Goal: Transaction & Acquisition: Obtain resource

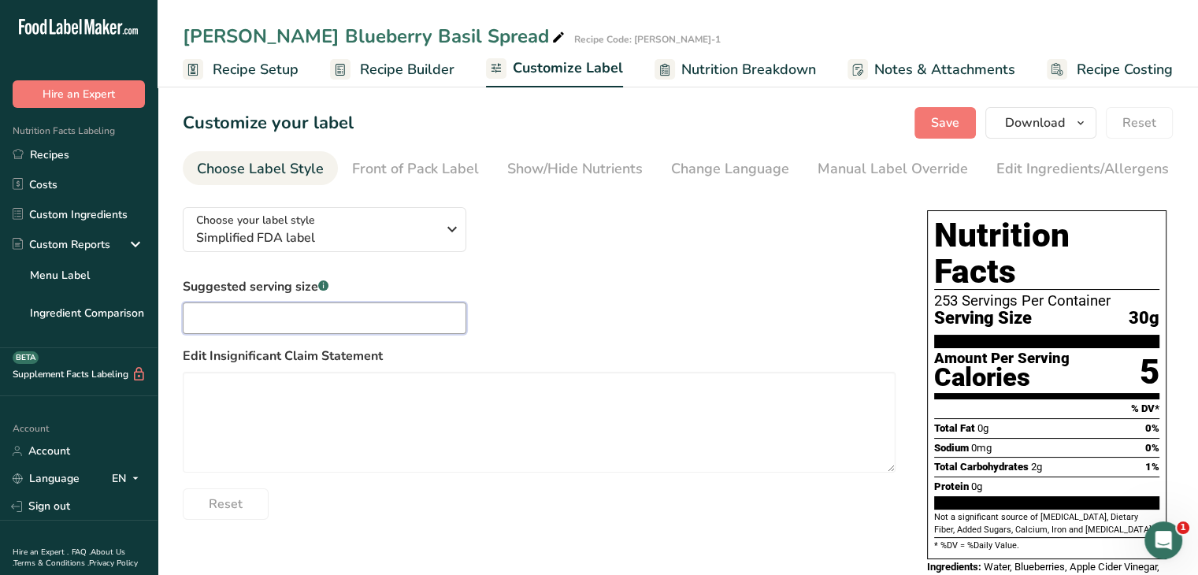
click at [306, 327] on input "text" at bounding box center [325, 318] width 284 height 32
click at [306, 328] on input "1 Tbs[" at bounding box center [325, 318] width 284 height 32
type input "1 Tbsp"
click at [938, 127] on span "Save" at bounding box center [945, 122] width 28 height 19
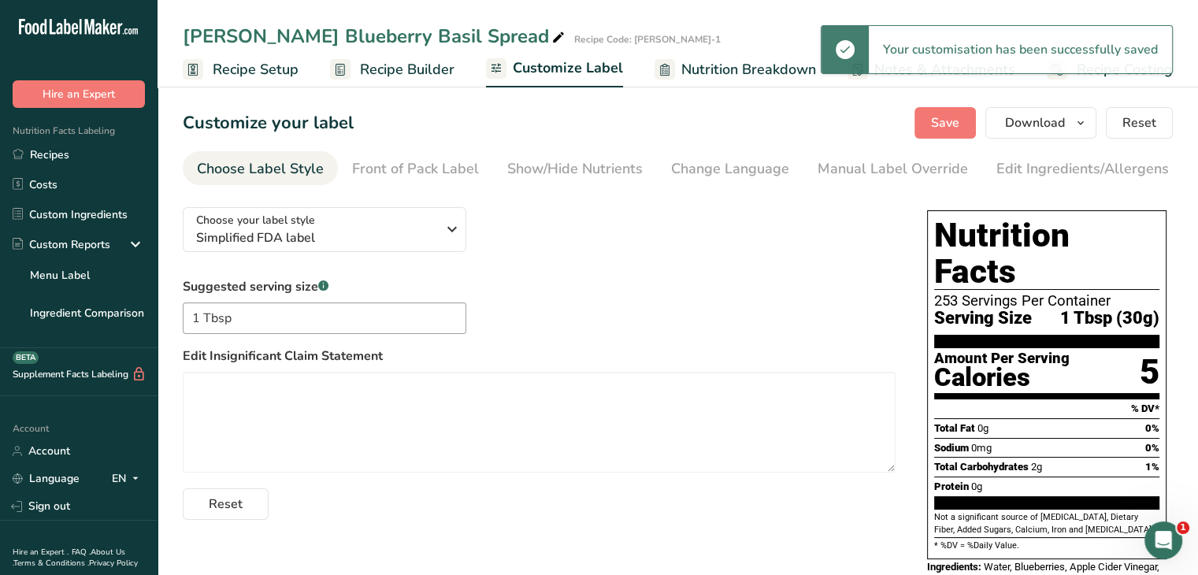
click at [421, 79] on span "Recipe Builder" at bounding box center [407, 69] width 95 height 21
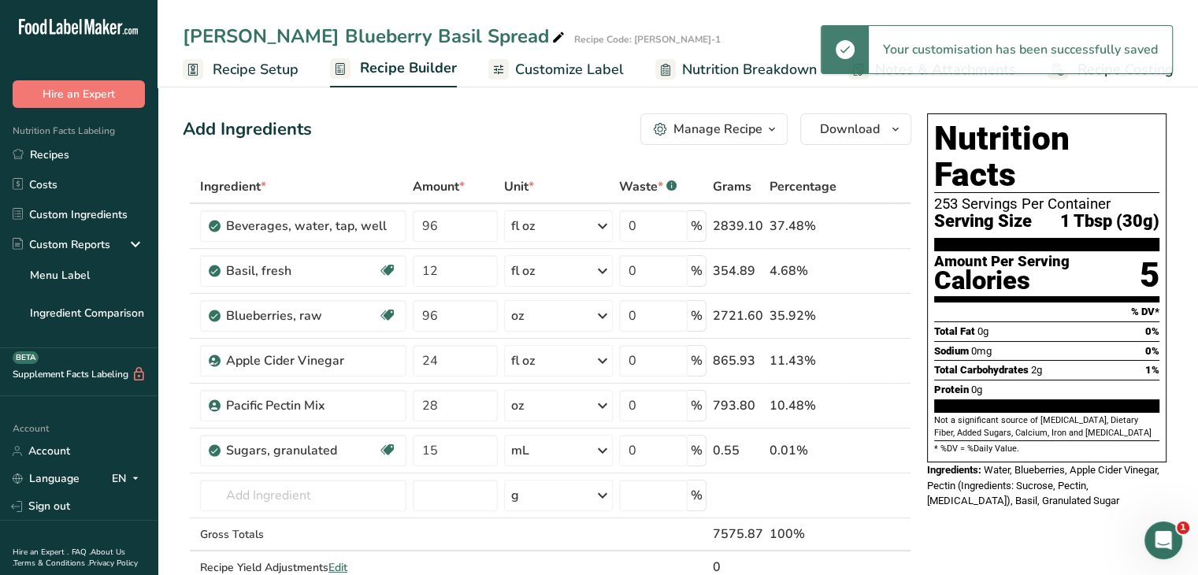
click at [253, 70] on span "Recipe Setup" at bounding box center [256, 69] width 86 height 21
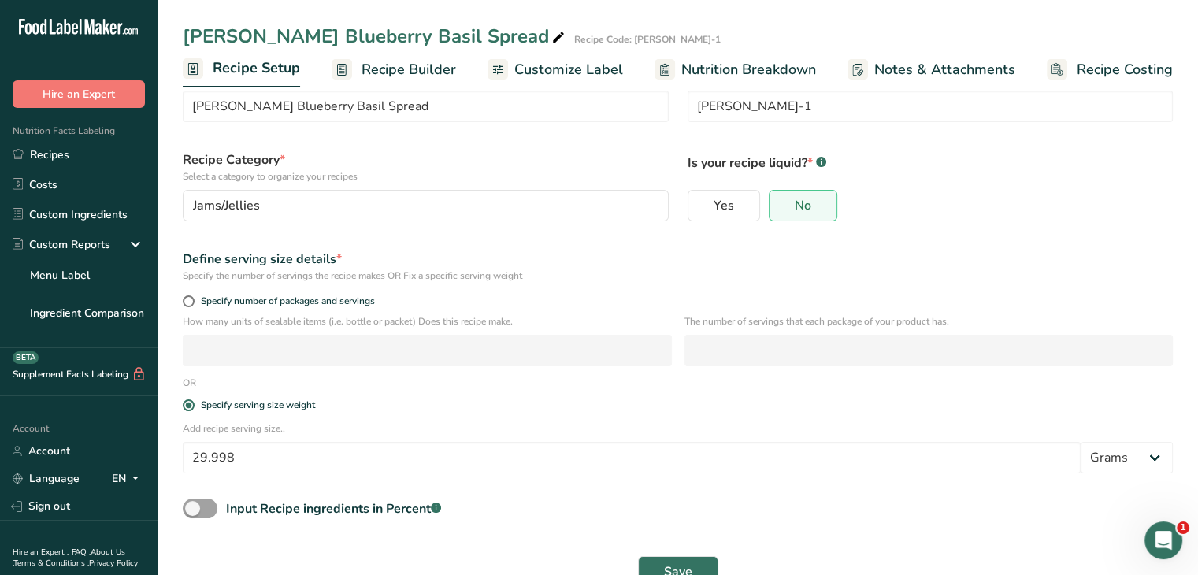
scroll to position [96, 0]
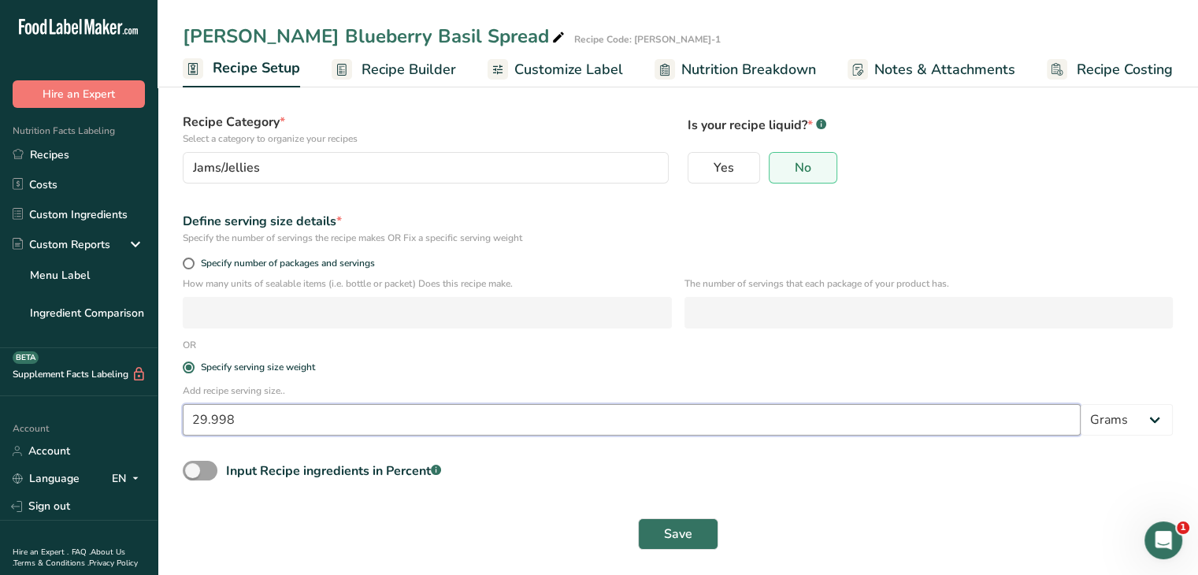
drag, startPoint x: 258, startPoint y: 425, endPoint x: 157, endPoint y: 413, distance: 102.3
click at [125, 423] on div ".a-20{fill:#fff;} Hire an Expert Nutrition Facts Labeling Recipes Costs Custom …" at bounding box center [599, 240] width 1198 height 670
type input "15"
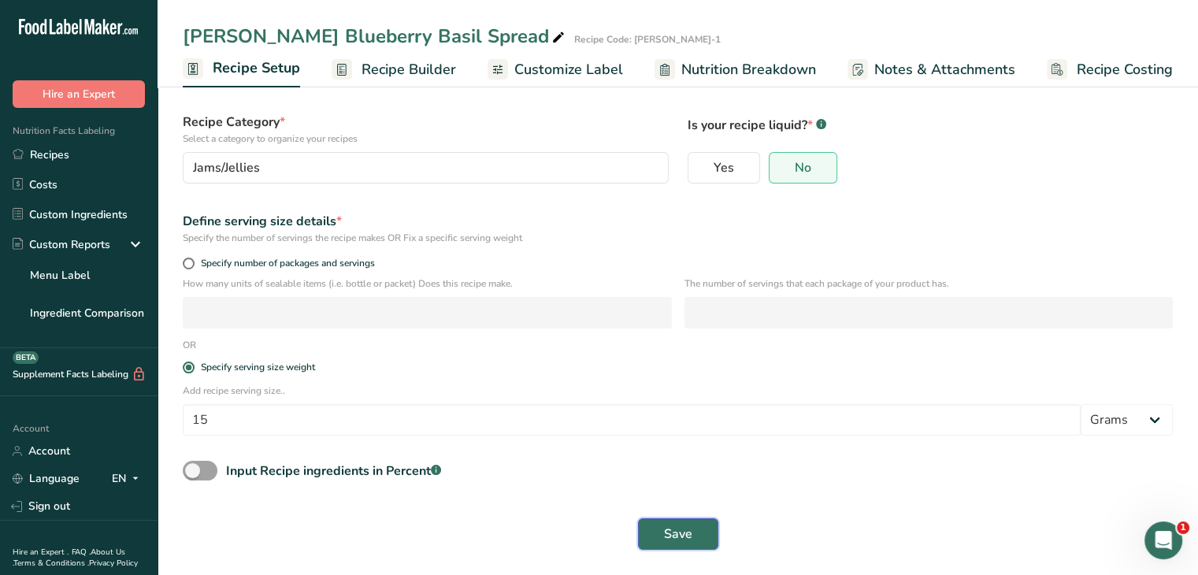
click at [684, 534] on span "Save" at bounding box center [678, 534] width 28 height 19
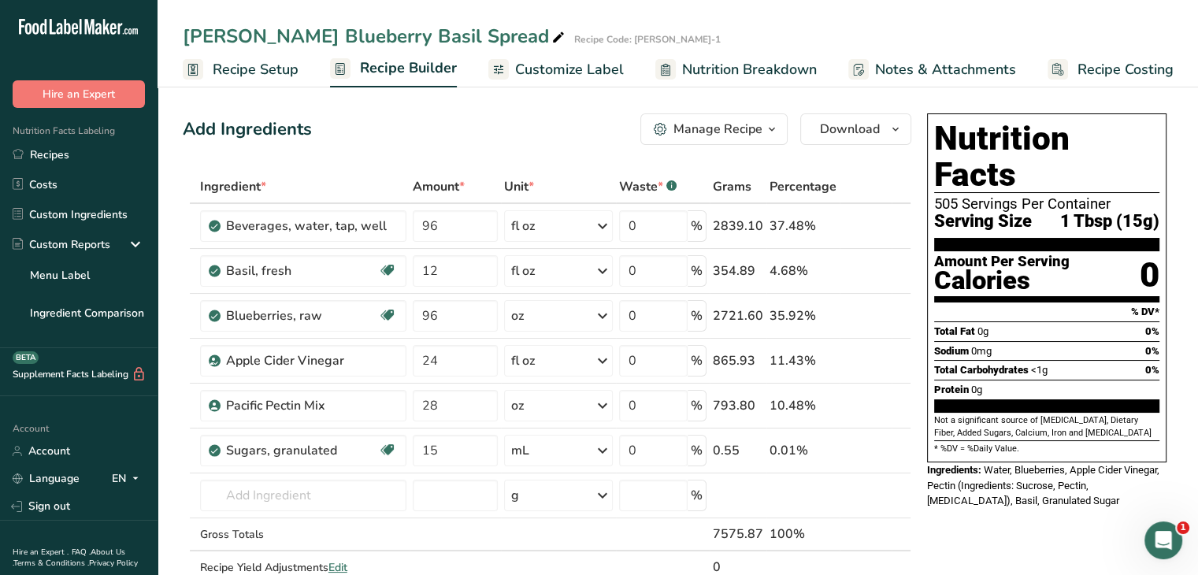
click at [721, 65] on span "Nutrition Breakdown" at bounding box center [749, 69] width 135 height 21
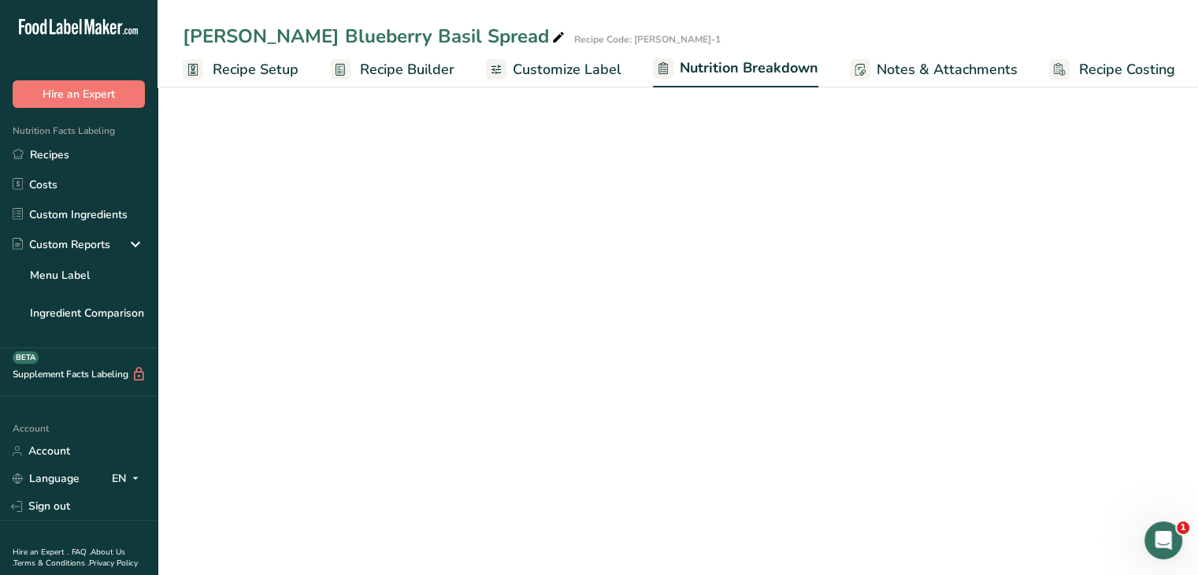
scroll to position [0, 2]
select select "Calories"
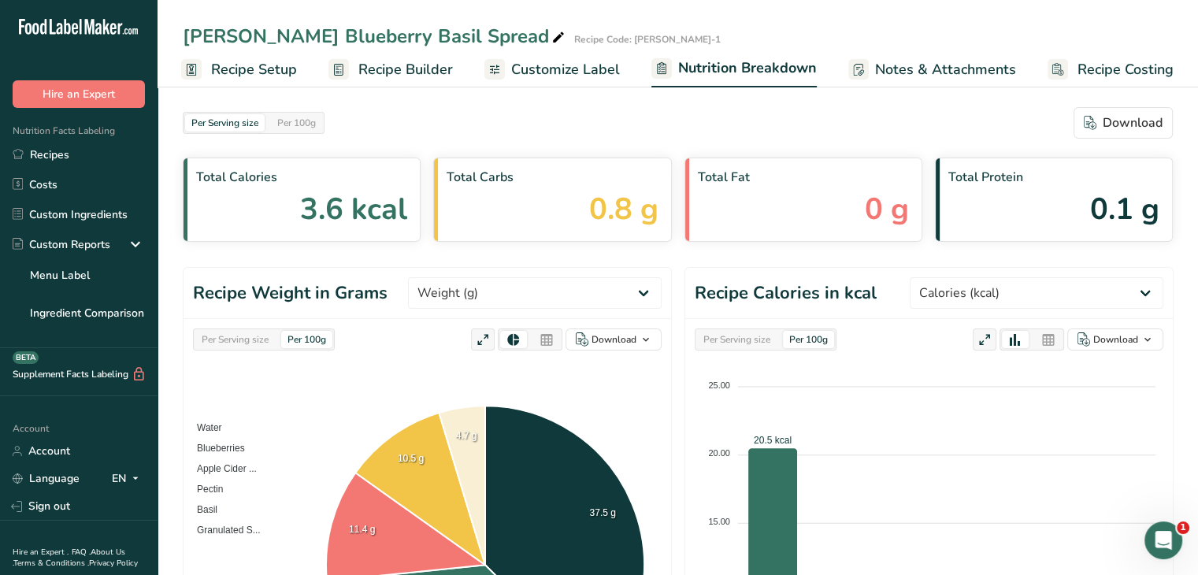
click at [557, 69] on span "Customize Label" at bounding box center [565, 69] width 109 height 21
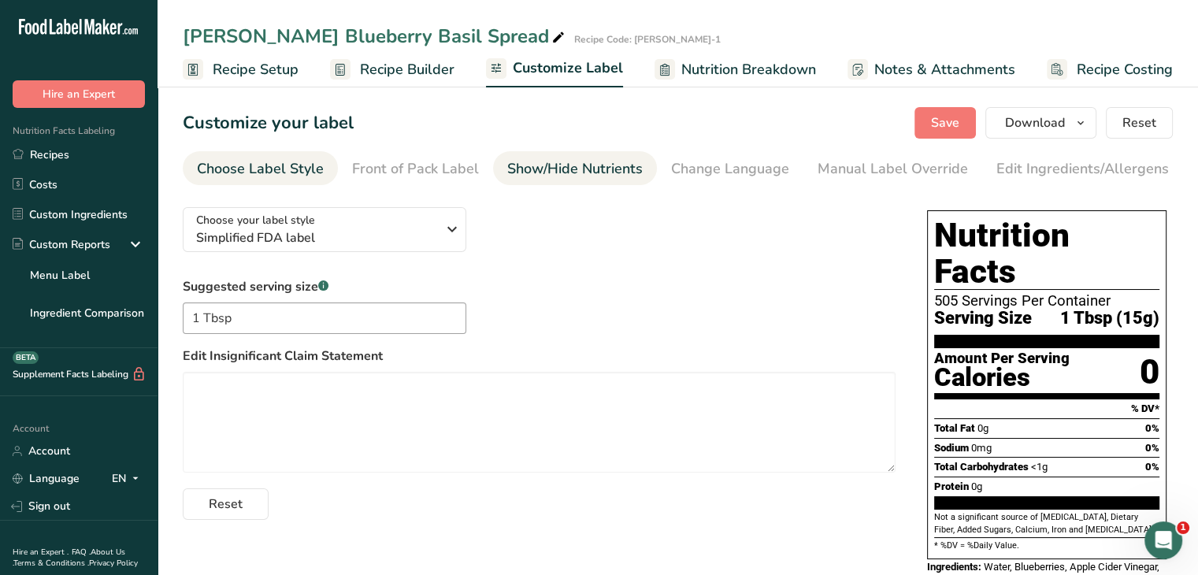
click at [633, 177] on div "Show/Hide Nutrients" at bounding box center [574, 168] width 135 height 21
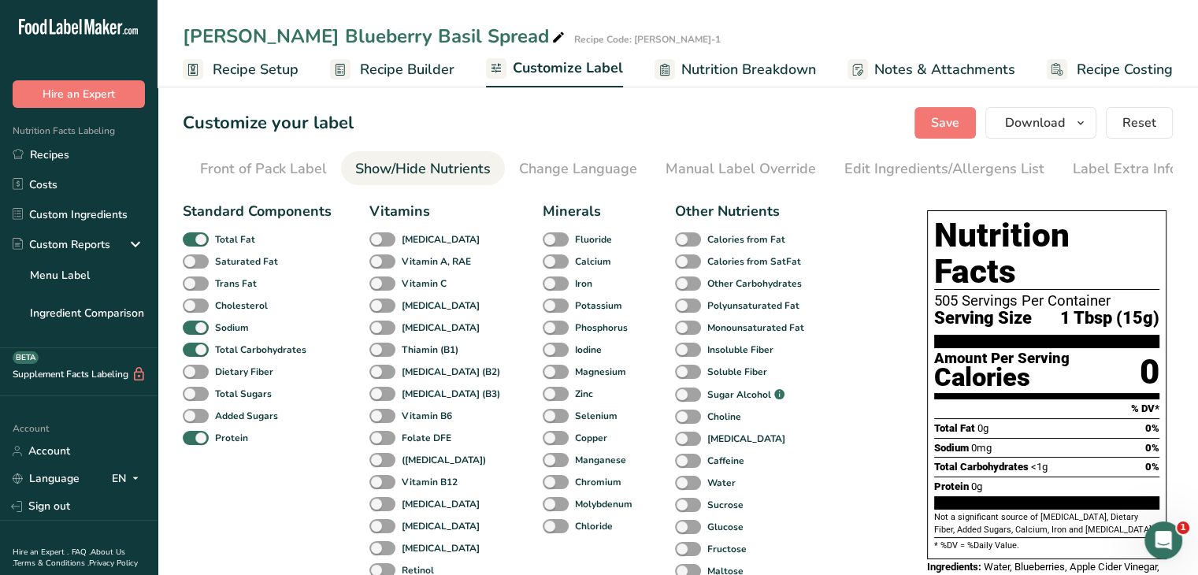
scroll to position [0, 154]
click at [201, 401] on span at bounding box center [196, 394] width 26 height 15
click at [193, 399] on input "Total Sugars" at bounding box center [188, 393] width 10 height 10
checkbox input "true"
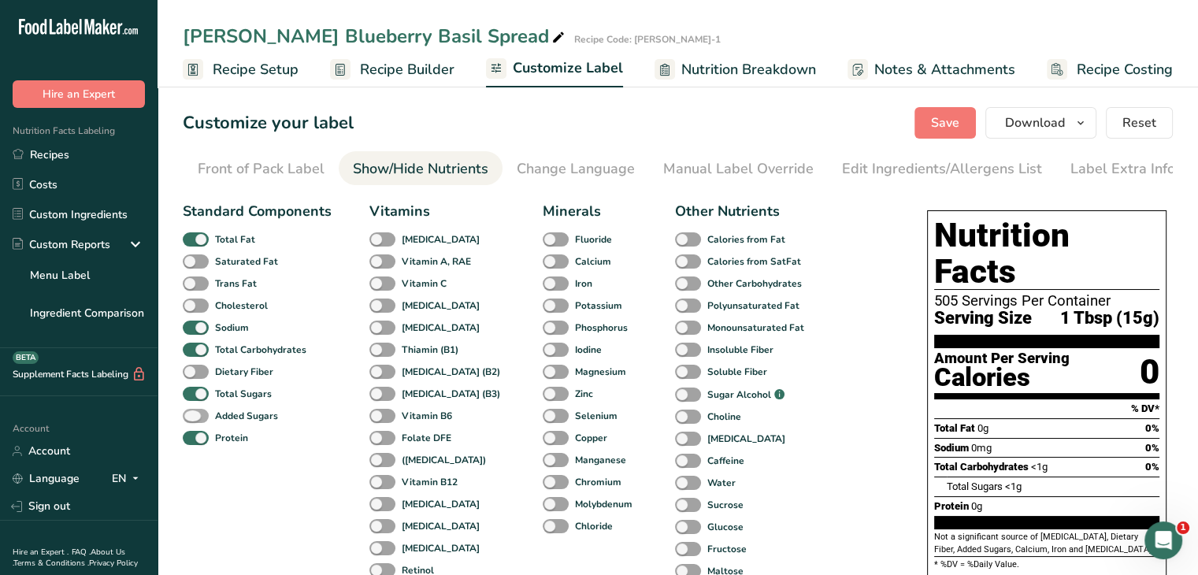
click at [196, 413] on span at bounding box center [196, 416] width 26 height 15
click at [193, 413] on input "Added Sugars" at bounding box center [188, 415] width 10 height 10
checkbox input "true"
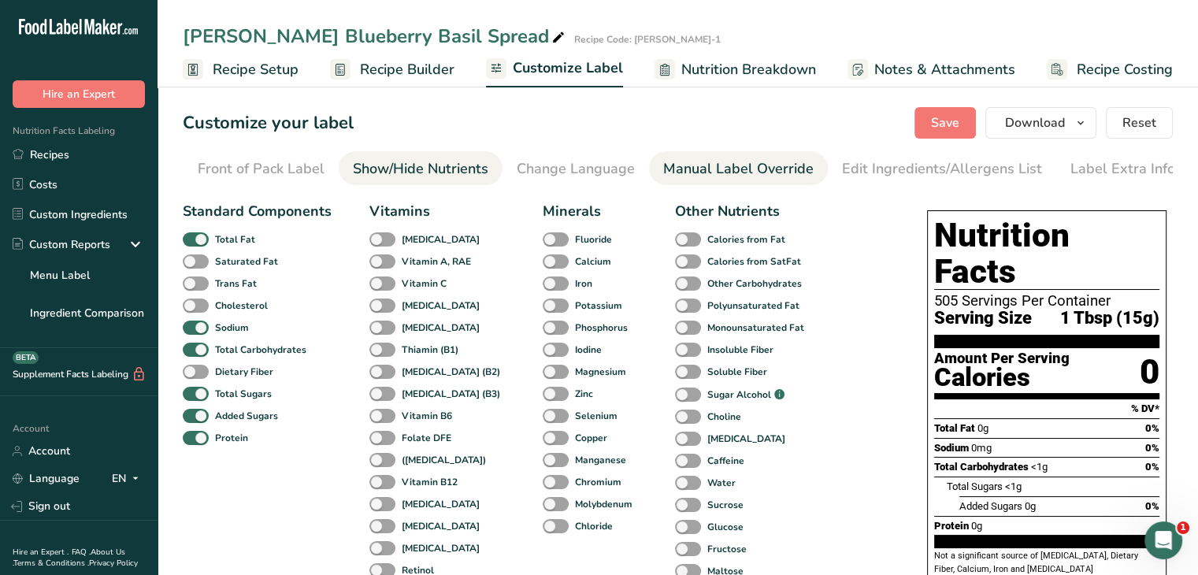
click at [766, 171] on div "Manual Label Override" at bounding box center [738, 168] width 150 height 21
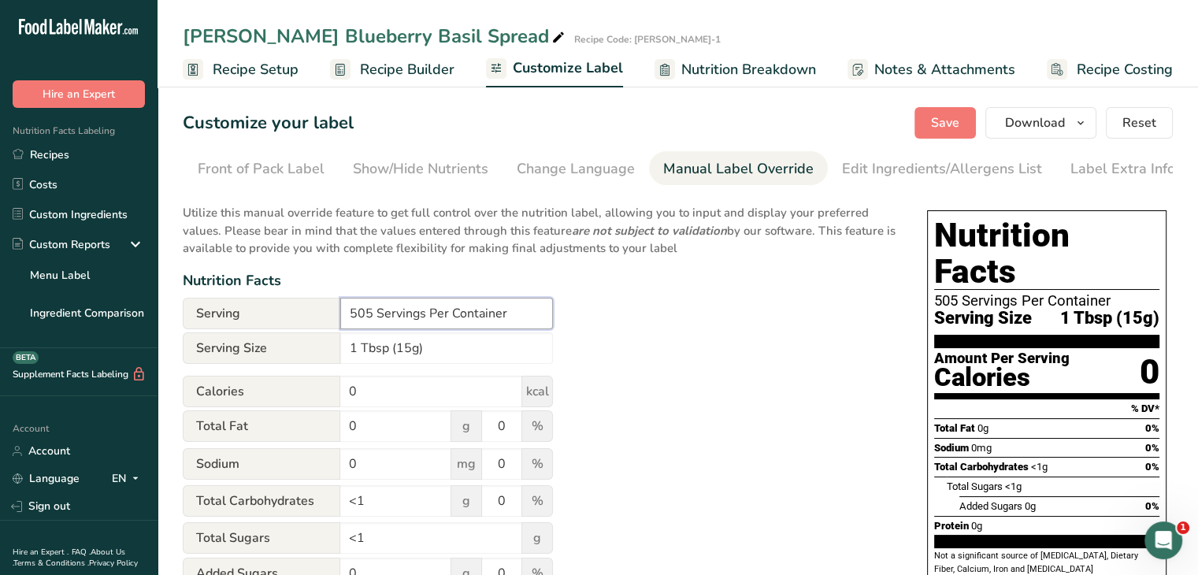
drag, startPoint x: 373, startPoint y: 317, endPoint x: 321, endPoint y: 319, distance: 52.0
click at [321, 319] on div "Serving 505 Servings Per Container" at bounding box center [368, 314] width 370 height 32
type input "23 Servings Per Container"
click at [691, 403] on div "Utilize this manual override feature to get full control over the nutrition lab…" at bounding box center [539, 429] width 713 height 469
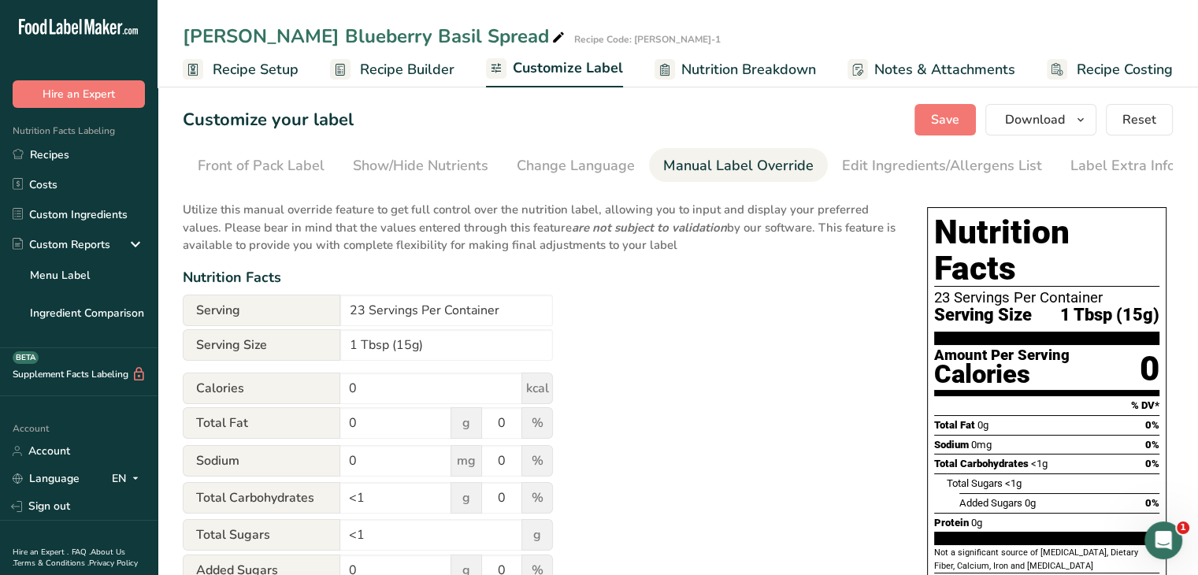
scroll to position [0, 0]
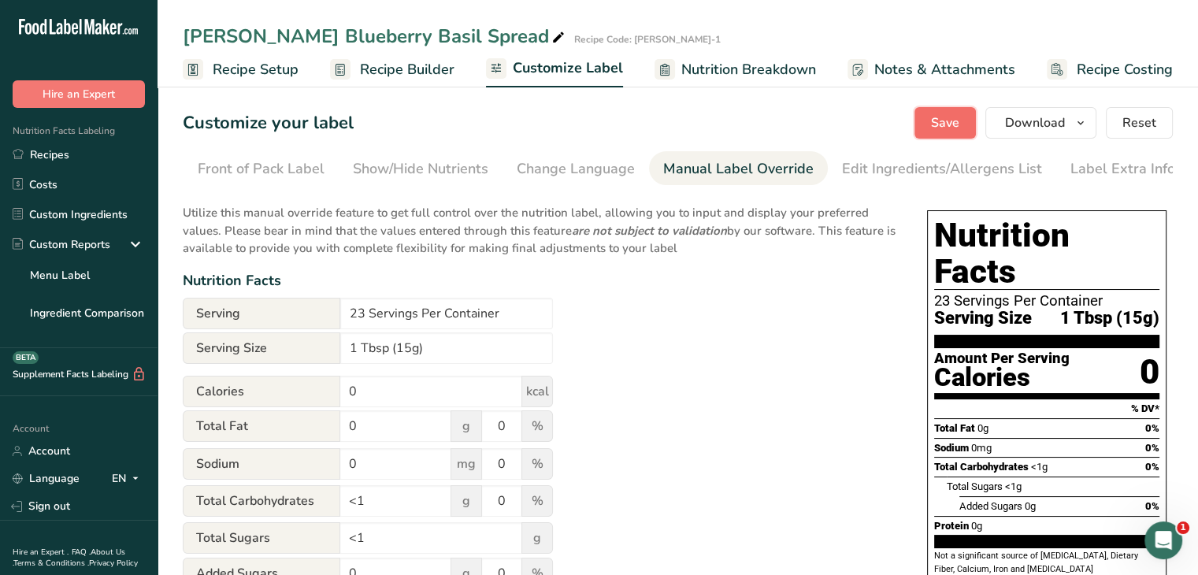
click at [932, 124] on button "Save" at bounding box center [944, 123] width 61 height 32
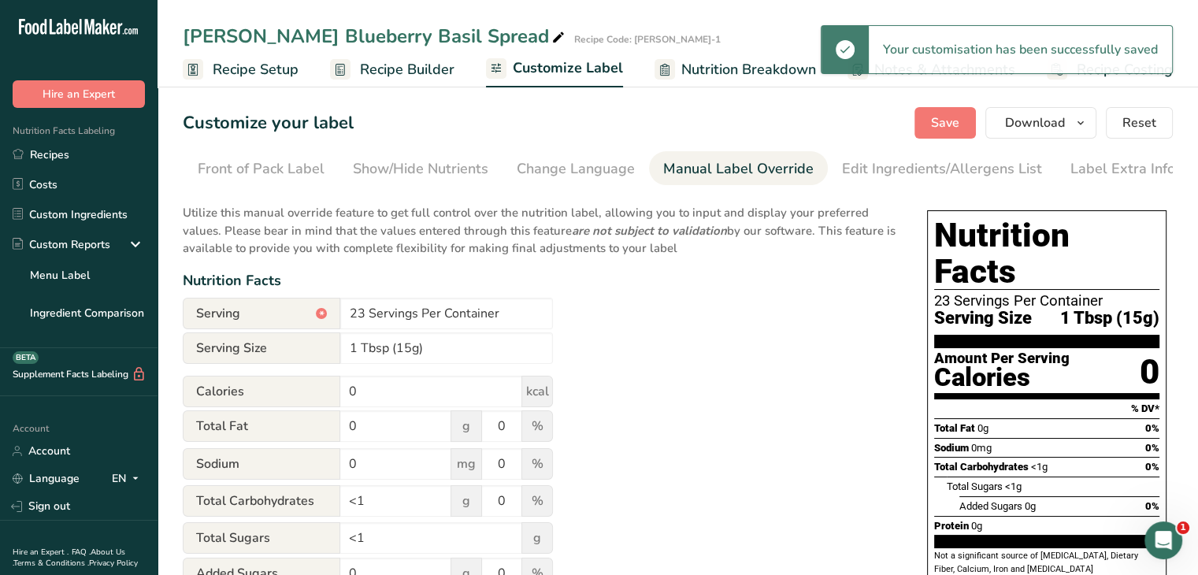
click at [303, 66] on ul "Recipe Setup Recipe Builder Customize Label Nutrition Breakdown Notes & Attachm…" at bounding box center [681, 68] width 1047 height 37
click at [280, 66] on span "Recipe Setup" at bounding box center [256, 69] width 86 height 21
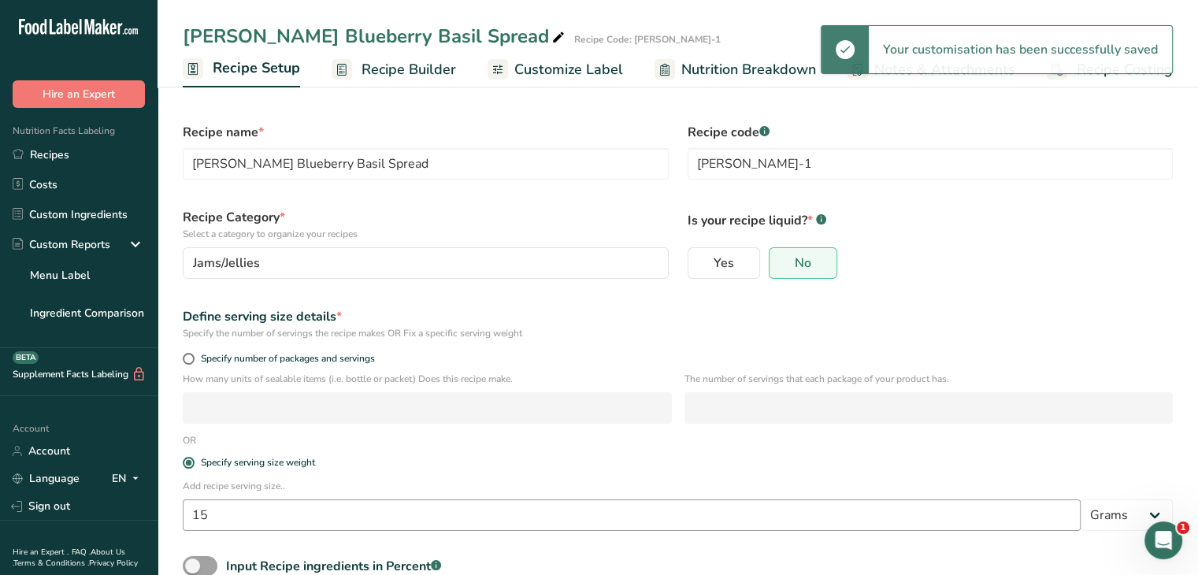
scroll to position [96, 0]
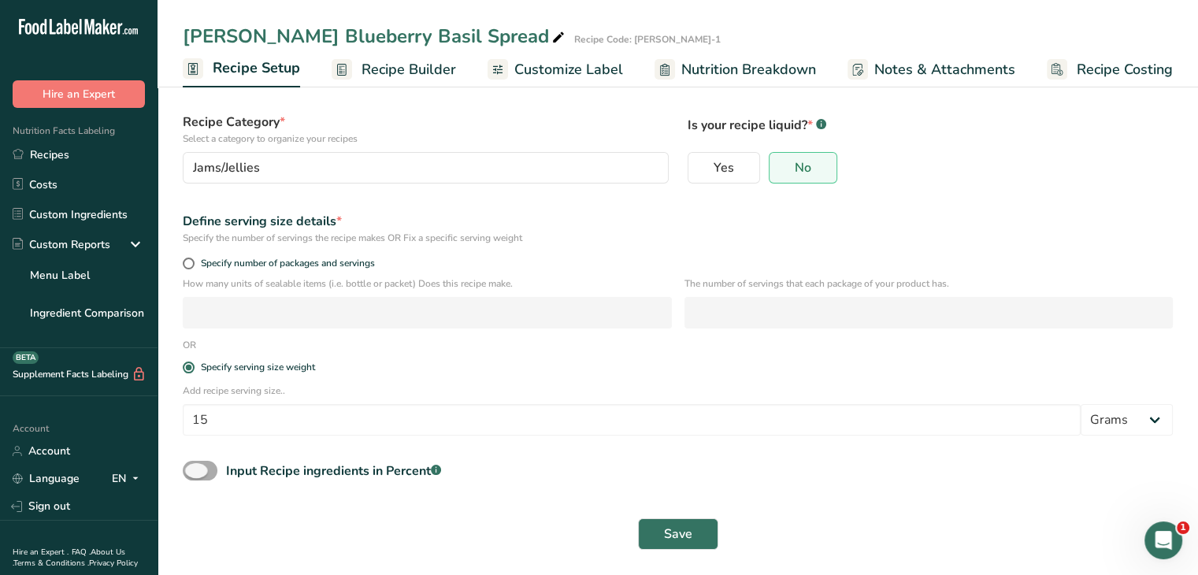
click at [212, 478] on span at bounding box center [200, 471] width 35 height 20
click at [193, 476] on input "Input Recipe ingredients in Percent .a-a{fill:#347362;}.b-a{fill:#fff;}" at bounding box center [188, 470] width 10 height 10
click at [811, 490] on div "Input Recipe ingredients in Percent .a-a{fill:#347362;}.b-a{fill:#fff;}" at bounding box center [677, 476] width 1009 height 32
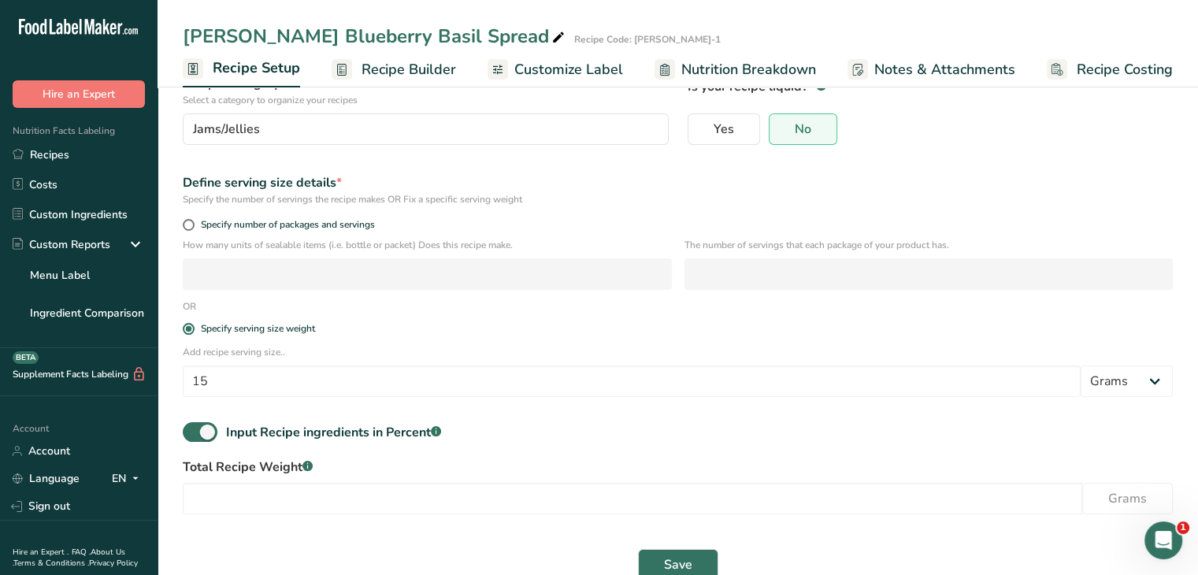
scroll to position [165, 0]
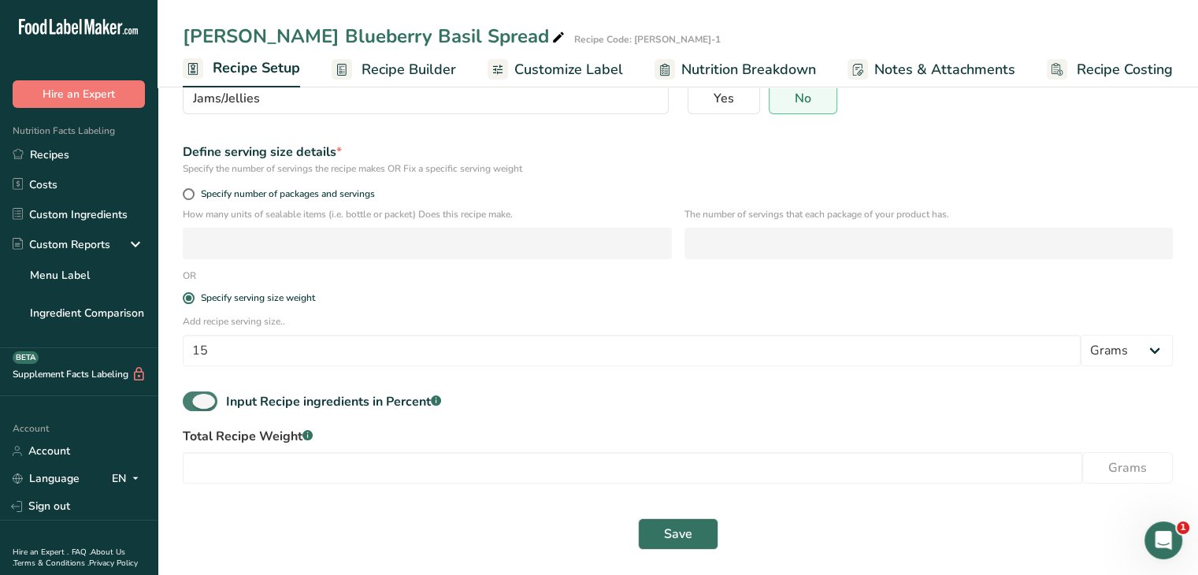
click at [209, 400] on span at bounding box center [200, 401] width 35 height 20
click at [193, 400] on input "Input Recipe ingredients in Percent .a-a{fill:#347362;}.b-a{fill:#fff;}" at bounding box center [188, 401] width 10 height 10
checkbox input "false"
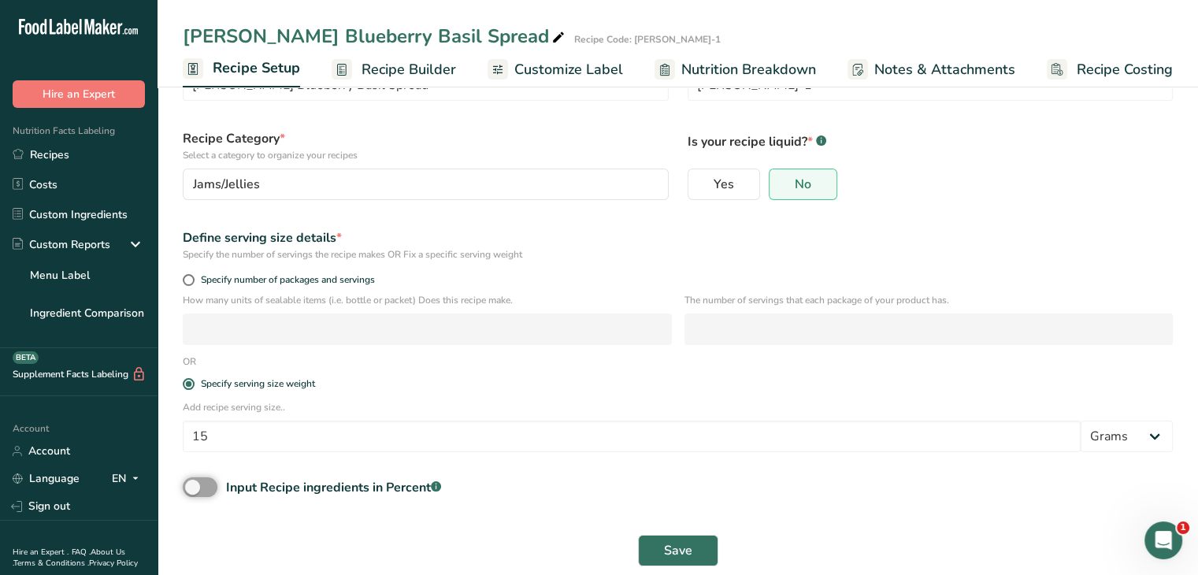
scroll to position [96, 0]
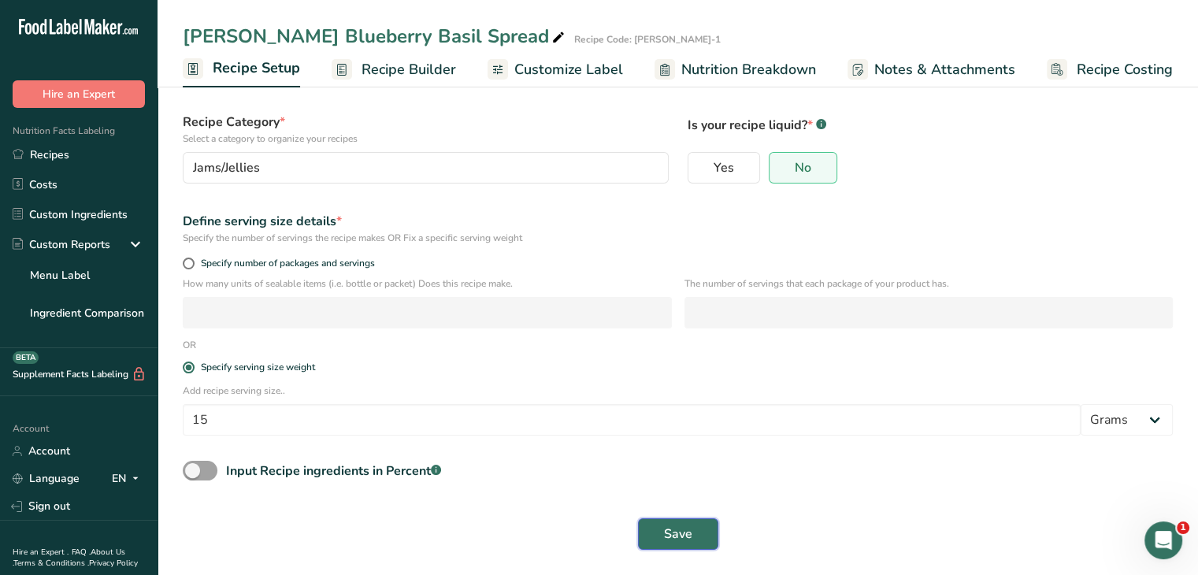
click at [670, 530] on span "Save" at bounding box center [678, 534] width 28 height 19
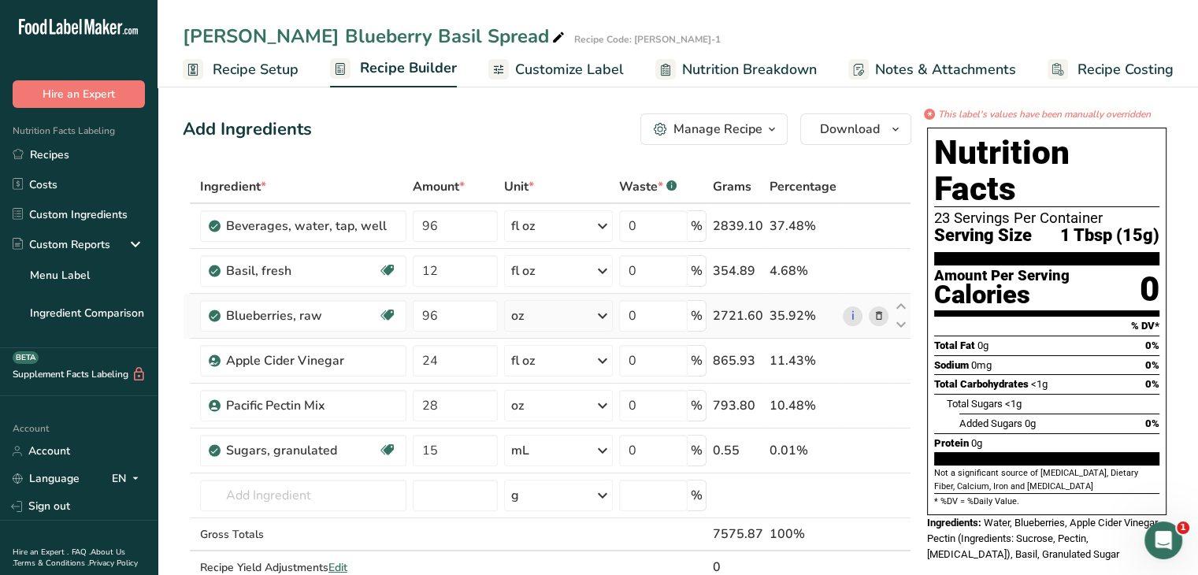
click at [605, 306] on icon at bounding box center [602, 316] width 19 height 28
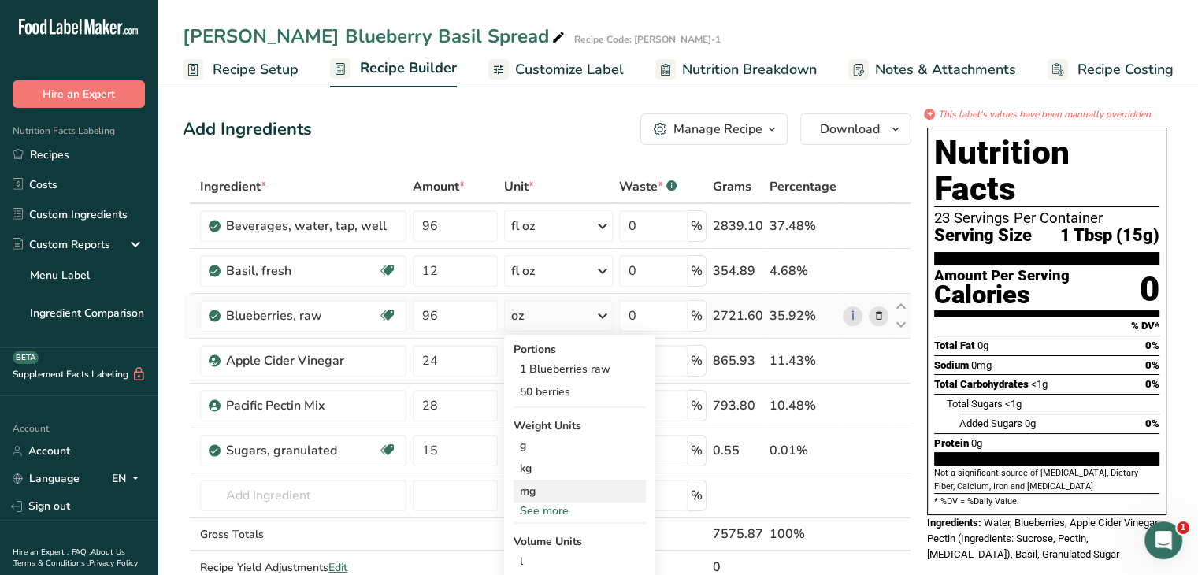
scroll to position [79, 0]
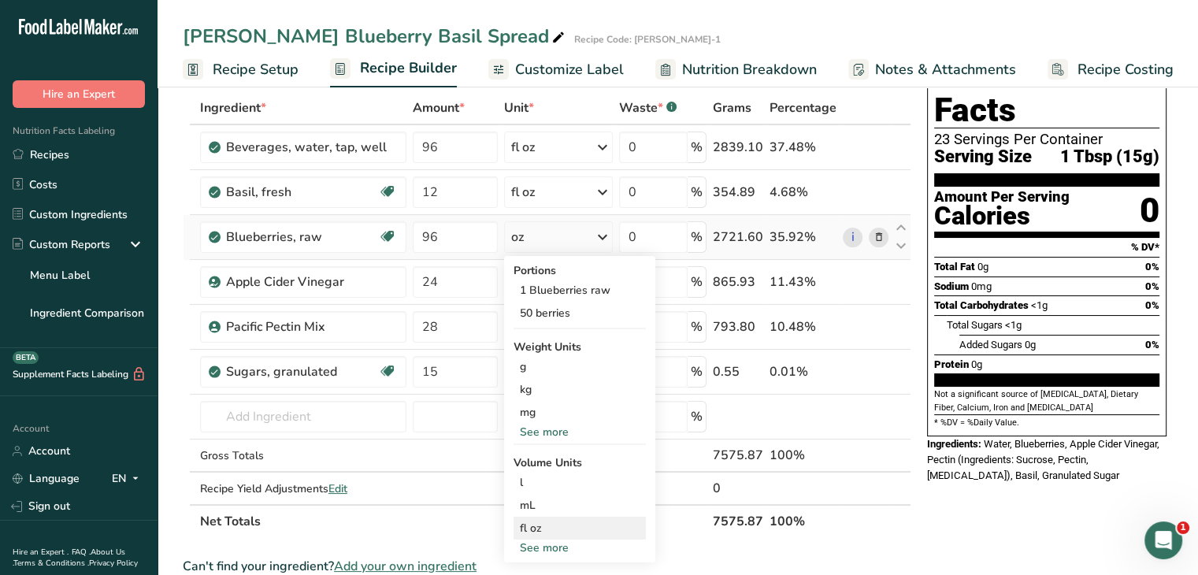
click at [552, 527] on div "fl oz" at bounding box center [580, 528] width 120 height 17
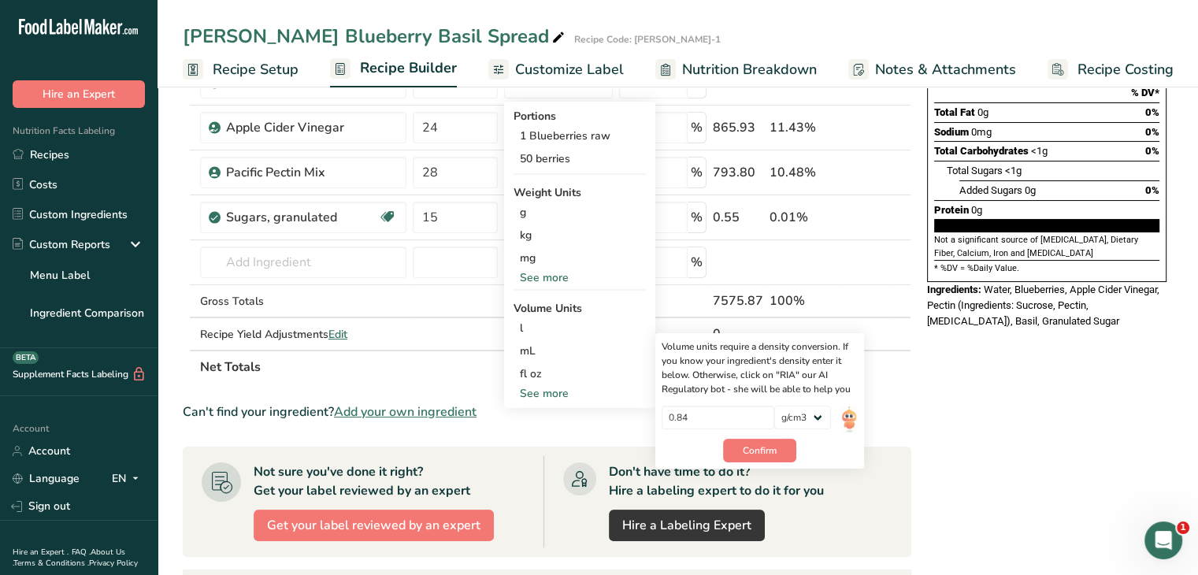
scroll to position [236, 0]
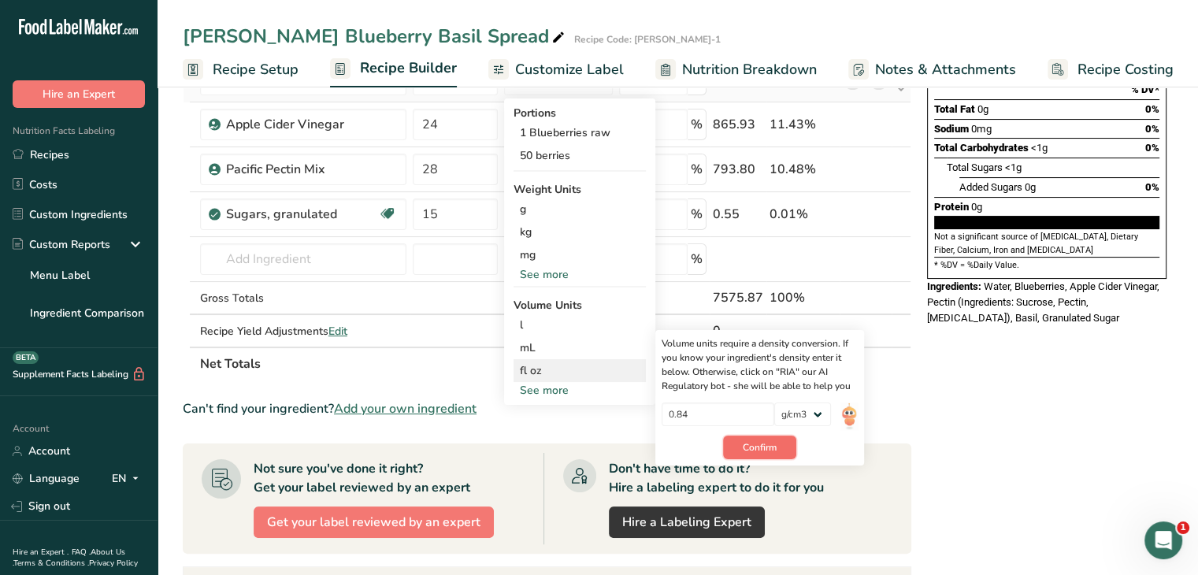
click at [769, 451] on span "Confirm" at bounding box center [760, 447] width 34 height 14
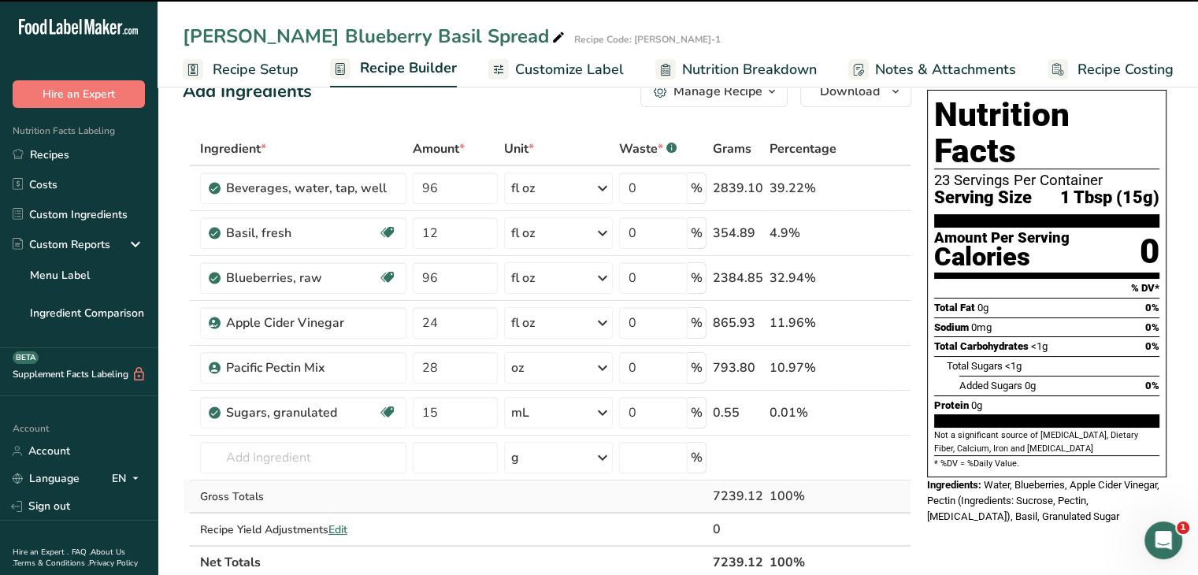
scroll to position [0, 0]
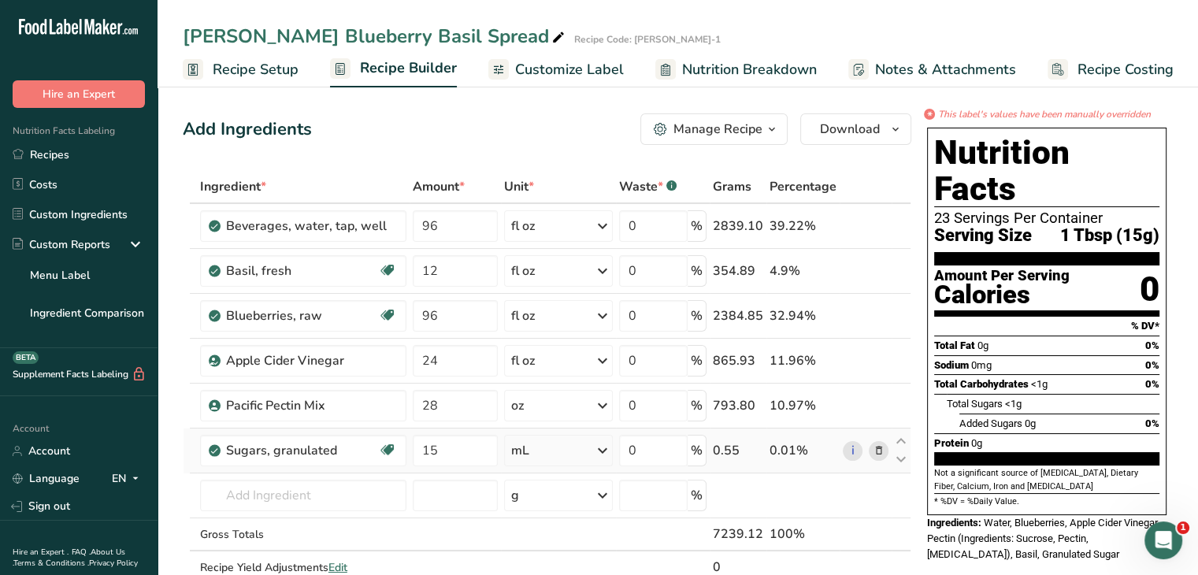
click at [604, 447] on icon at bounding box center [602, 450] width 19 height 28
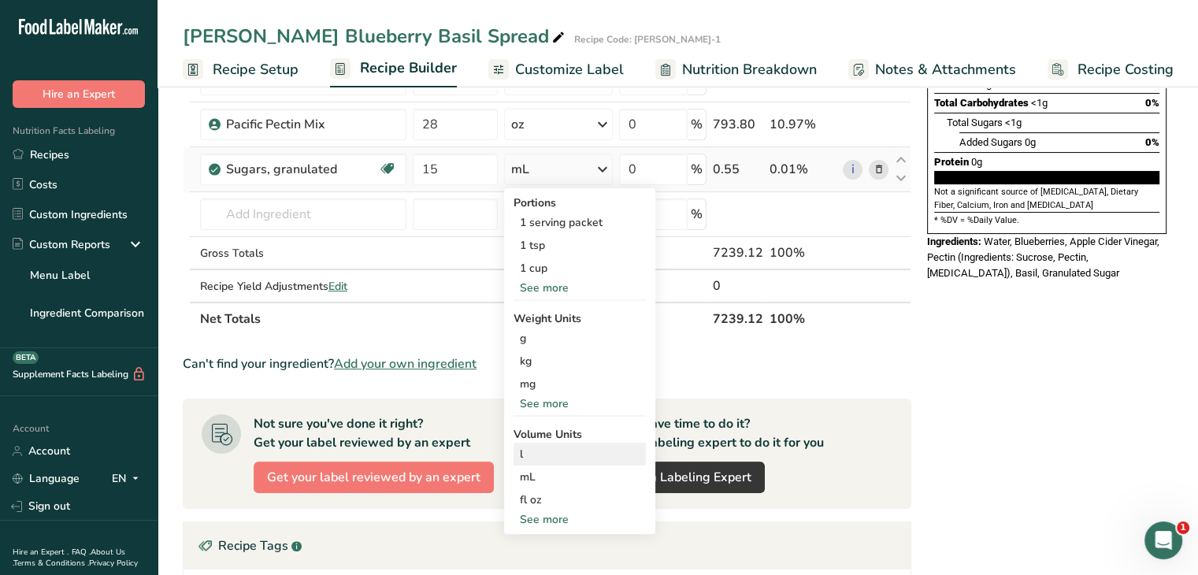
scroll to position [315, 0]
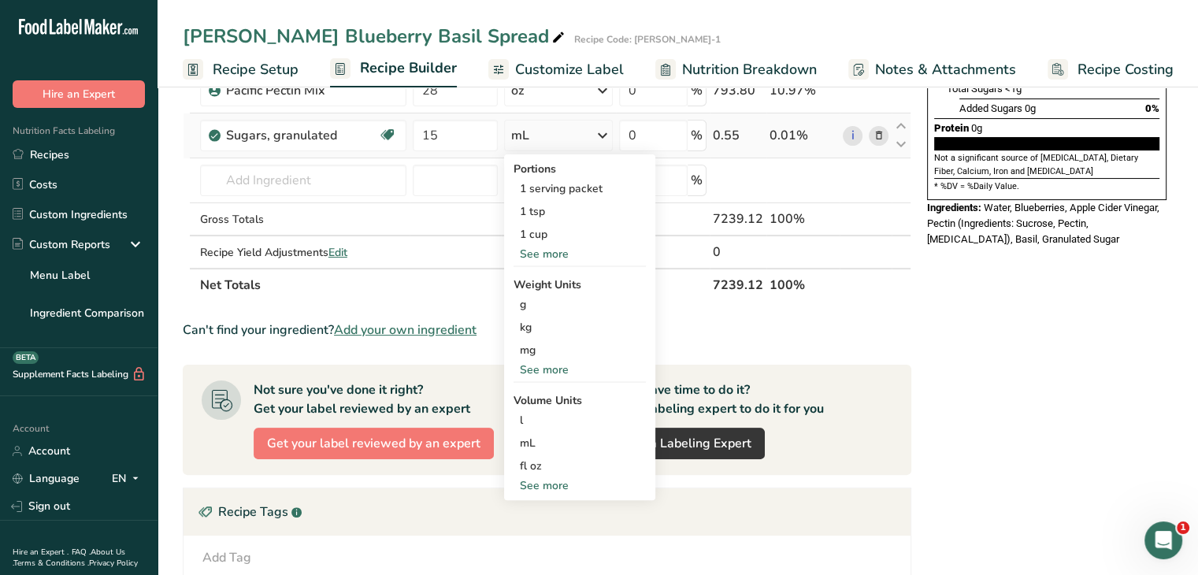
click at [539, 366] on div "See more" at bounding box center [580, 369] width 132 height 17
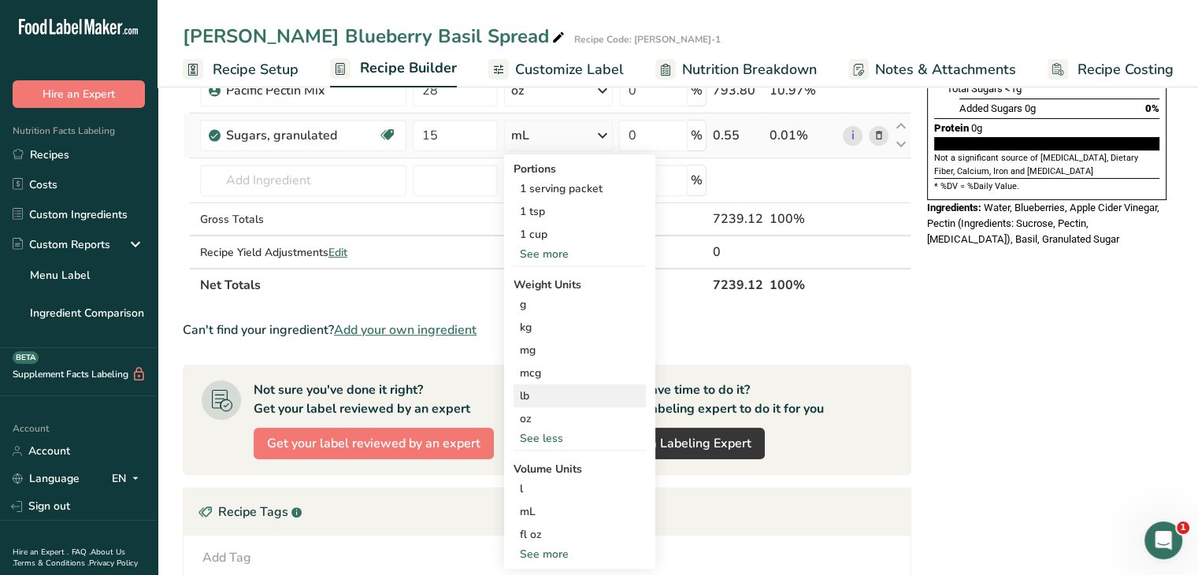
click at [550, 393] on div "lb" at bounding box center [580, 395] width 132 height 23
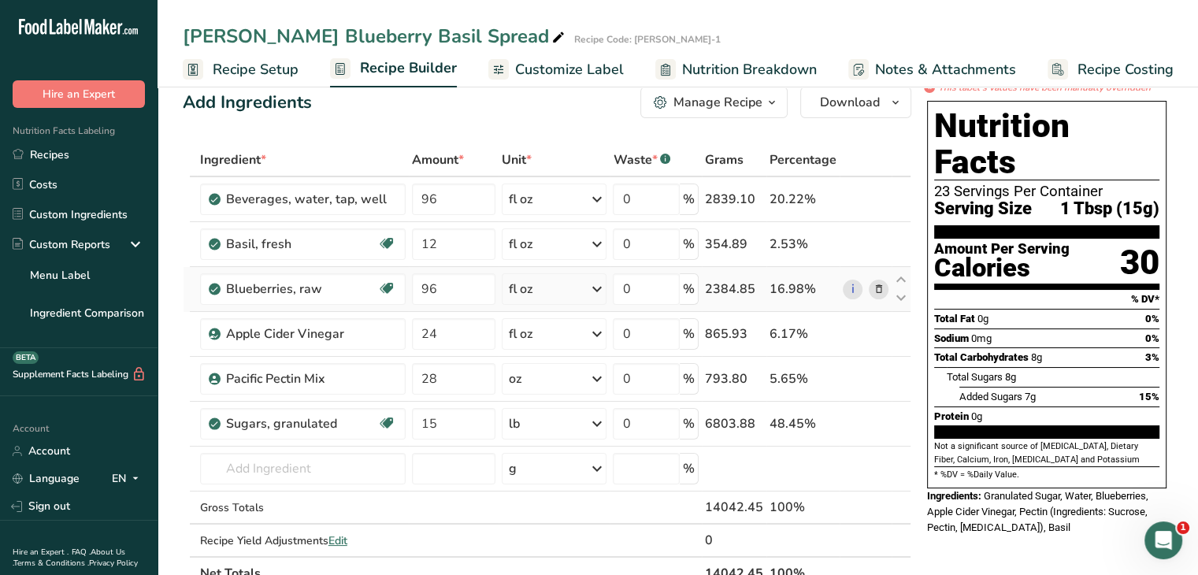
scroll to position [0, 0]
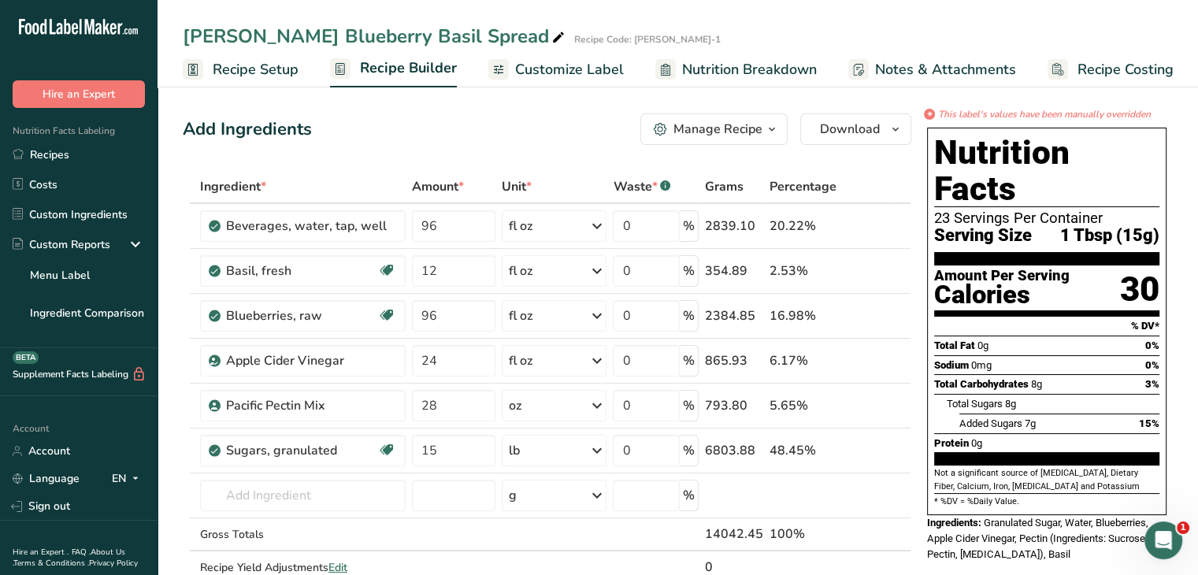
click at [766, 76] on span "Nutrition Breakdown" at bounding box center [749, 69] width 135 height 21
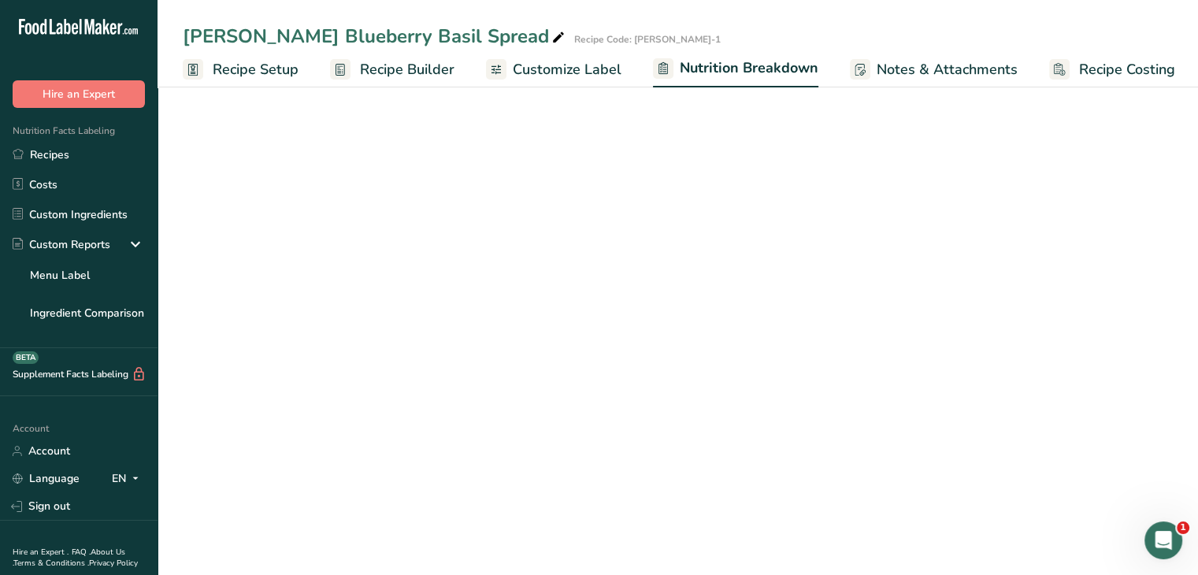
scroll to position [0, 2]
select select "Calories"
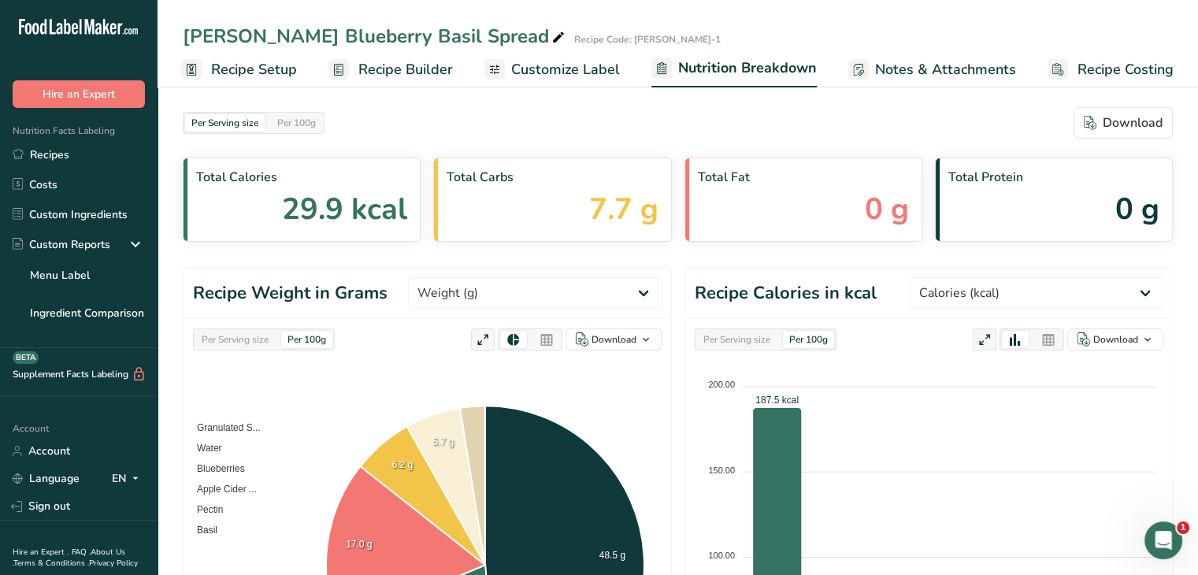
click at [580, 76] on span "Customize Label" at bounding box center [565, 69] width 109 height 21
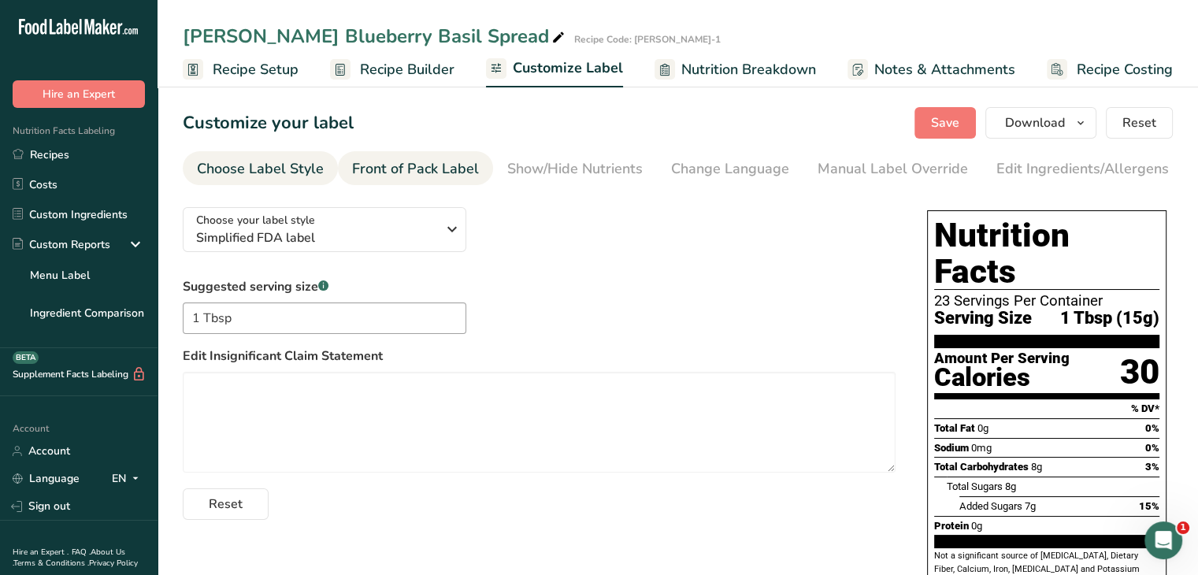
click at [388, 161] on div "Front of Pack Label" at bounding box center [415, 168] width 127 height 21
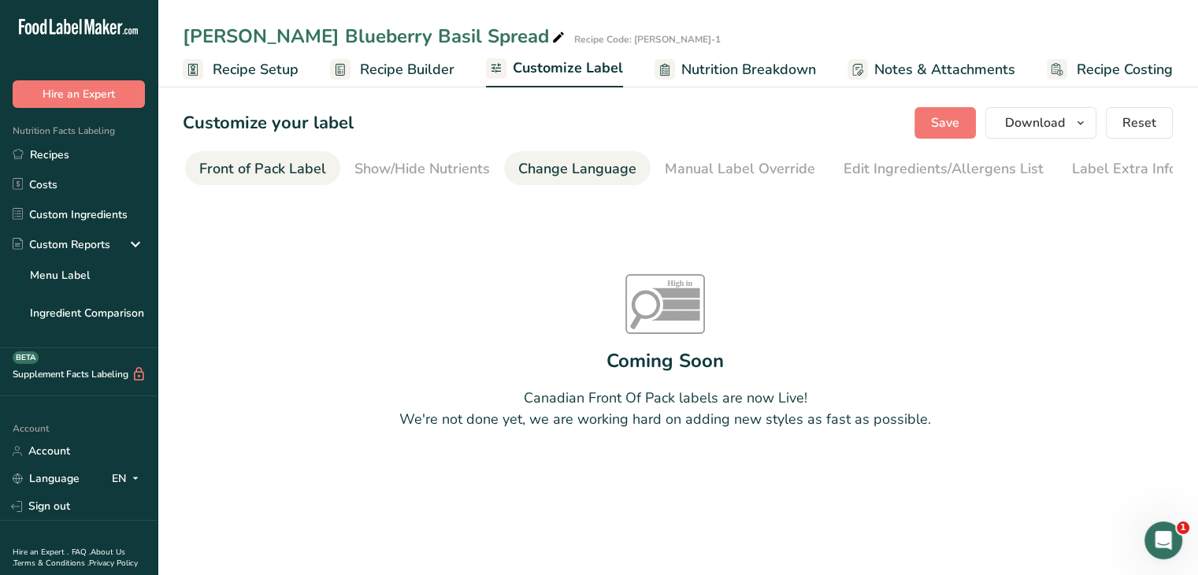
click at [606, 172] on div "Change Language" at bounding box center [577, 168] width 118 height 21
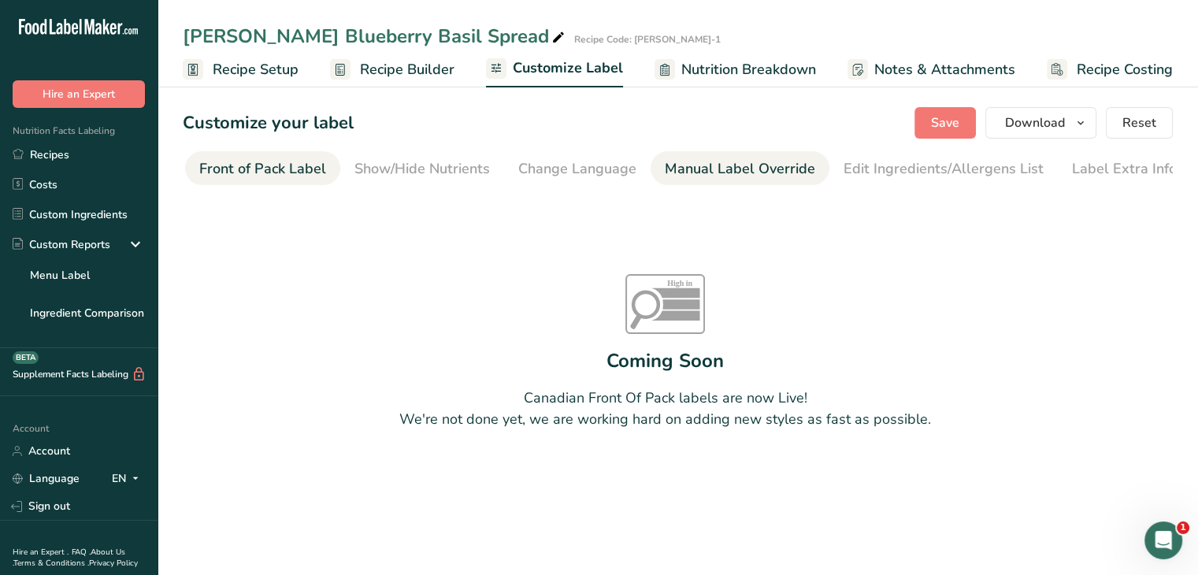
scroll to position [0, 154]
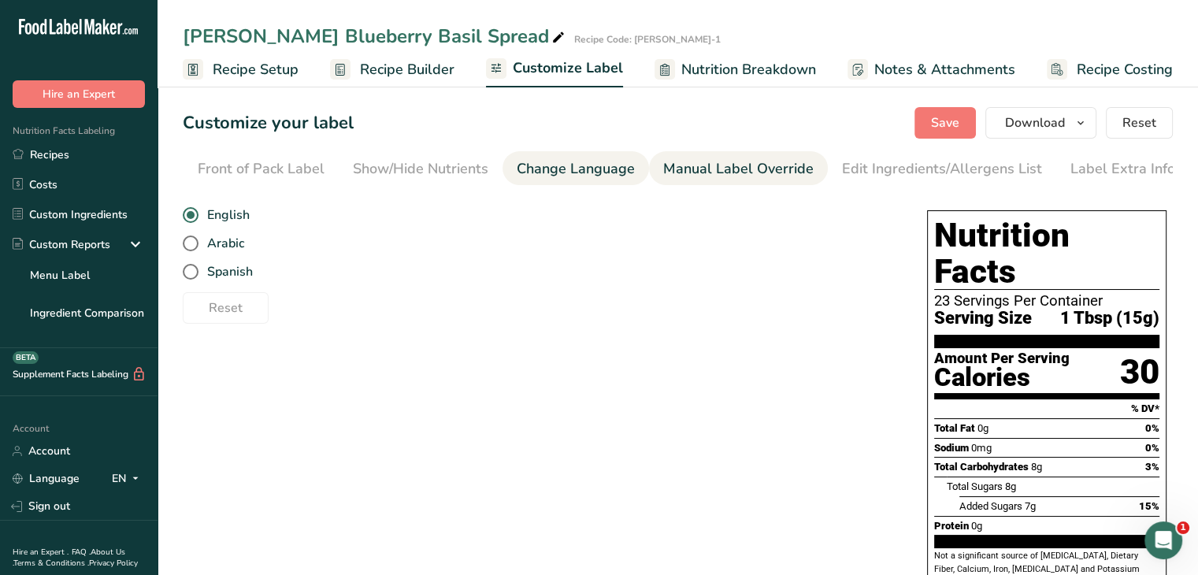
click at [686, 172] on div "Manual Label Override" at bounding box center [738, 168] width 150 height 21
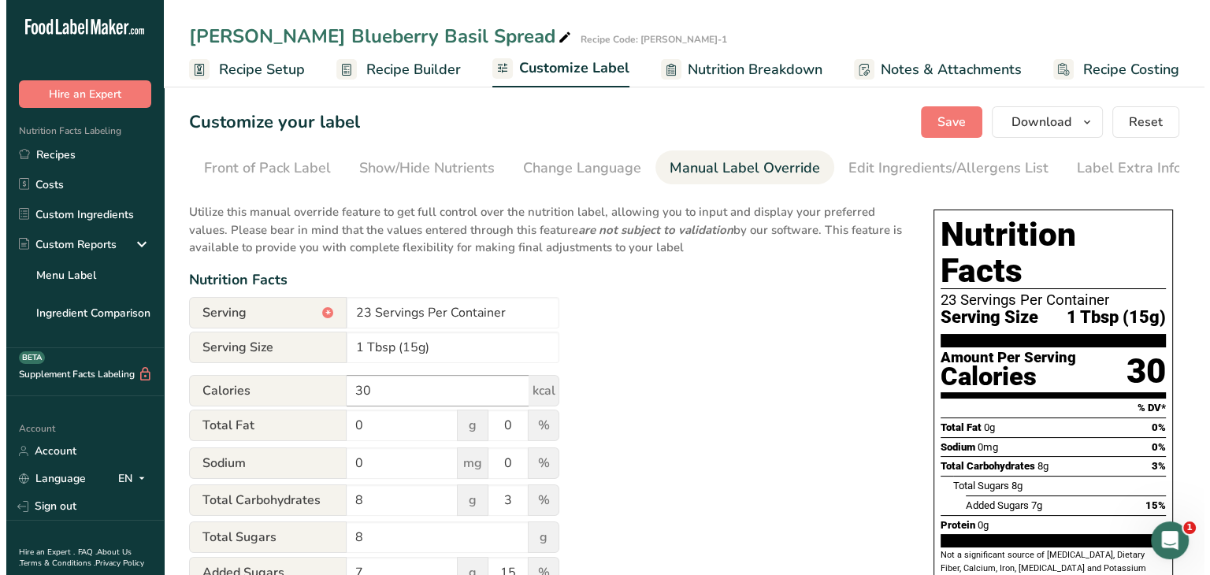
scroll to position [0, 0]
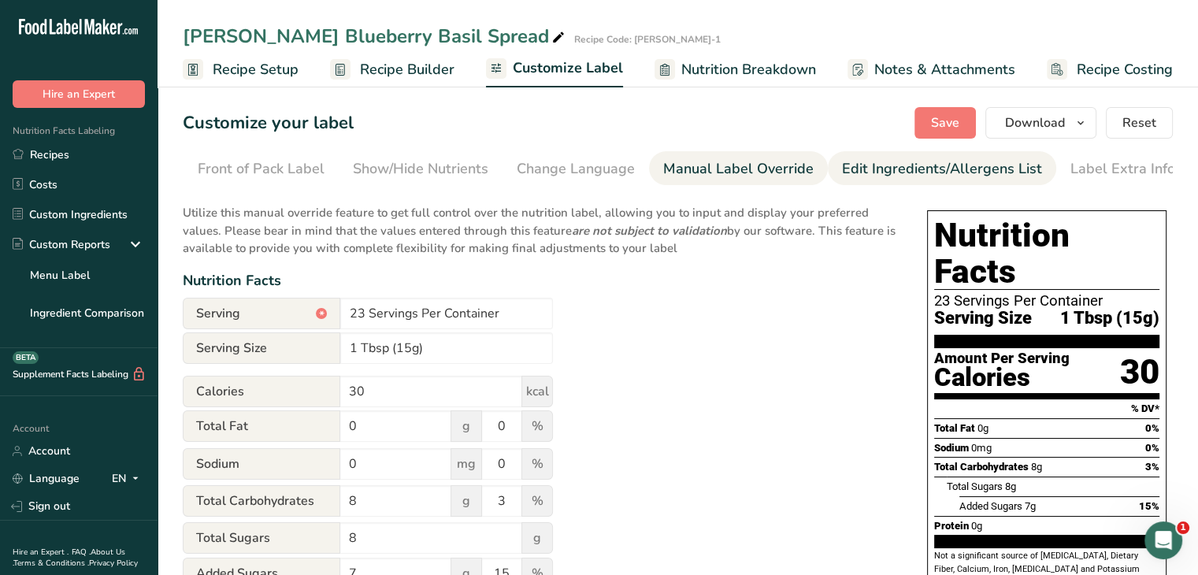
click at [860, 169] on div "Edit Ingredients/Allergens List" at bounding box center [942, 168] width 200 height 21
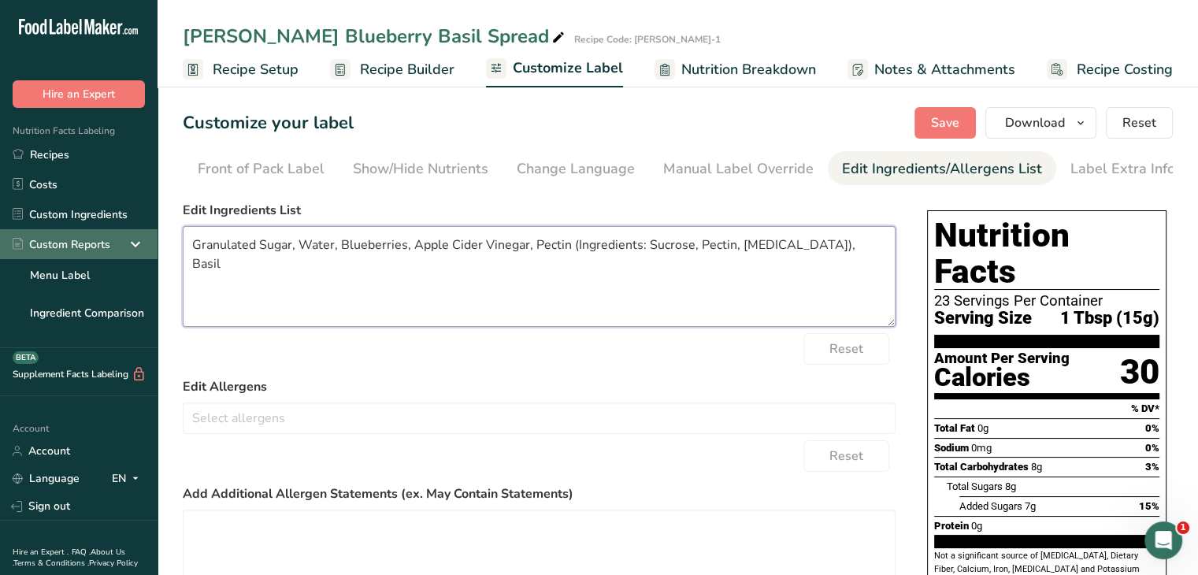
drag, startPoint x: 256, startPoint y: 247, endPoint x: 92, endPoint y: 250, distance: 163.9
click at [92, 250] on div ".a-20{fill:#fff;} Hire an Expert Nutrition Facts Labeling Recipes Costs Custom …" at bounding box center [599, 364] width 1198 height 729
drag, startPoint x: 577, startPoint y: 252, endPoint x: 510, endPoint y: 261, distance: 66.8
click at [510, 261] on textarea "Sugar, Water, Blueberries, Apple Cider Vinegar, Pectin (Ingredients: Sucrose, P…" at bounding box center [539, 276] width 713 height 101
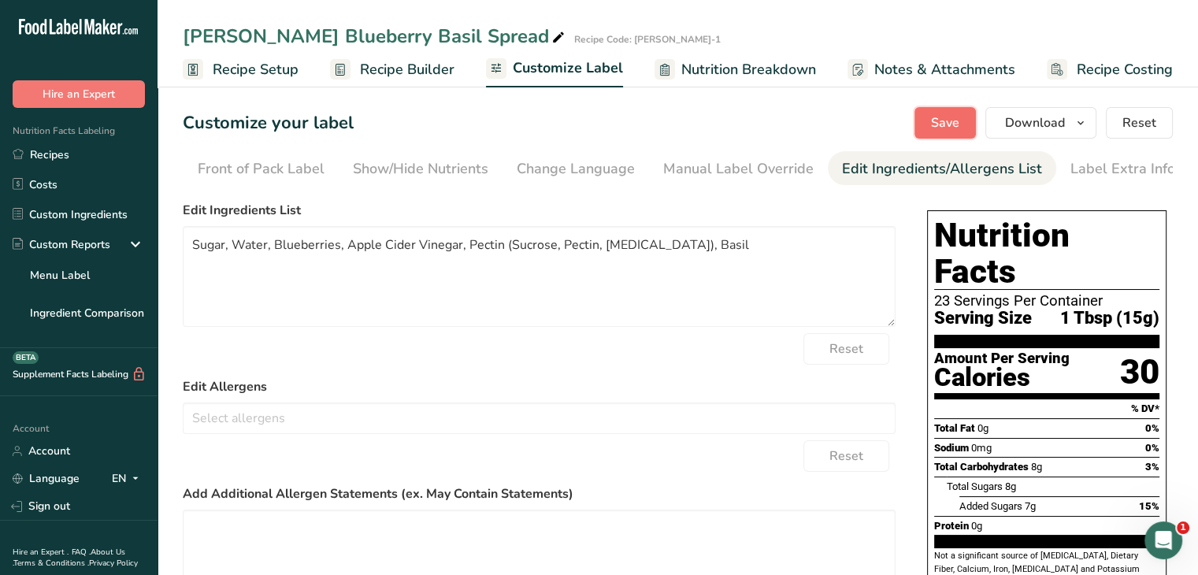
click at [942, 132] on button "Save" at bounding box center [944, 123] width 61 height 32
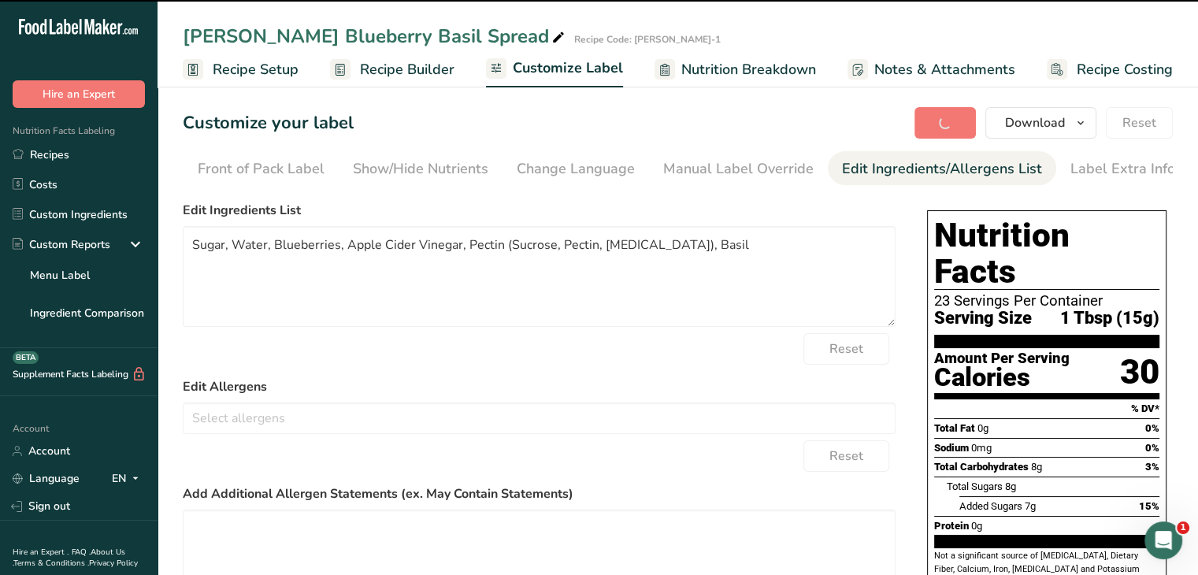
click at [392, 70] on span "Recipe Builder" at bounding box center [407, 69] width 95 height 21
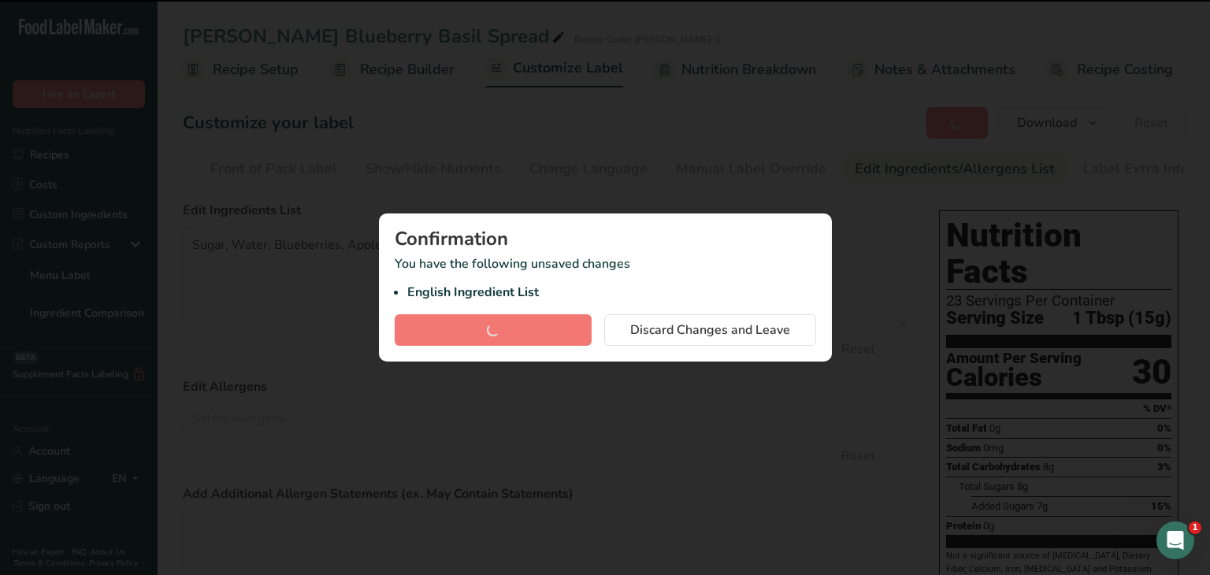
type textarea "Sugar, Water, Blueberries, Apple Cider Vinegar, Pectin (Sucrose, Pectin, [MEDIC…"
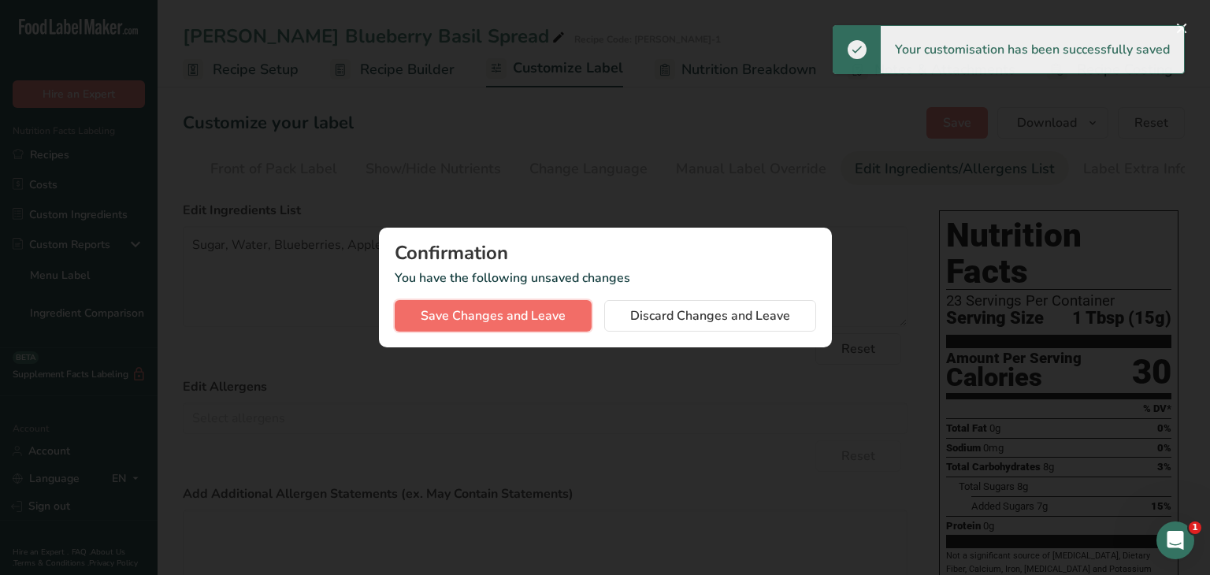
click at [525, 318] on span "Save Changes and Leave" at bounding box center [493, 315] width 145 height 19
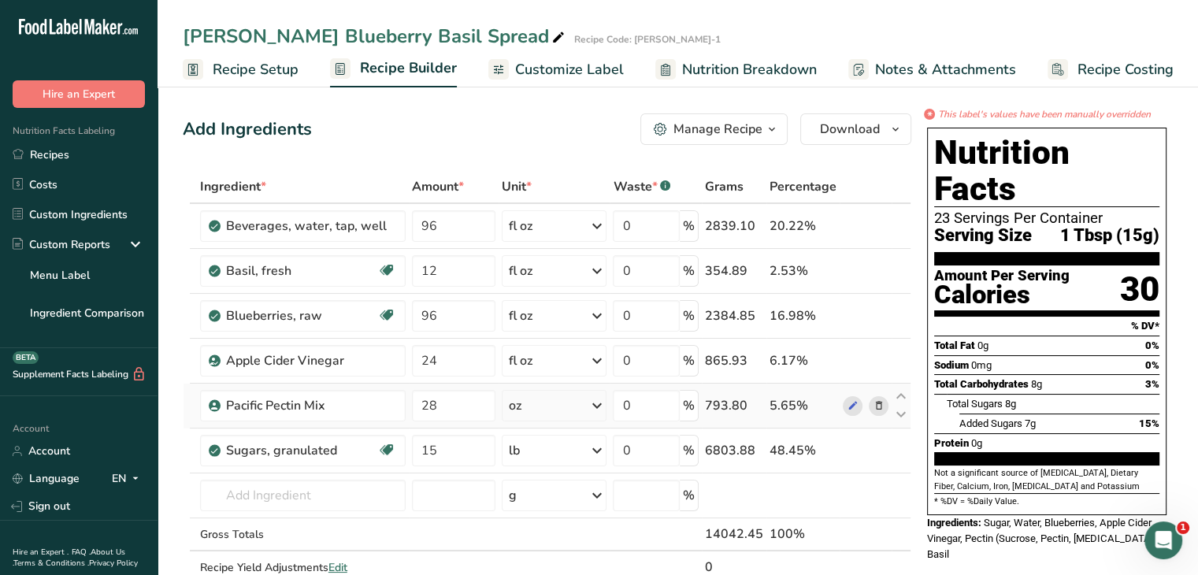
click at [595, 404] on icon at bounding box center [596, 405] width 19 height 28
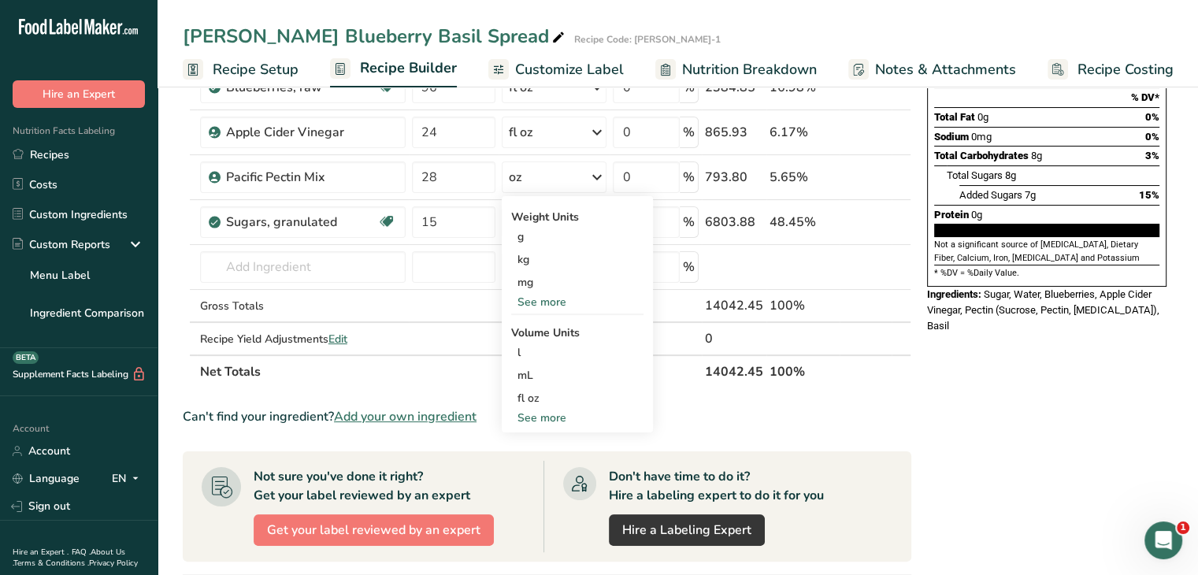
scroll to position [236, 0]
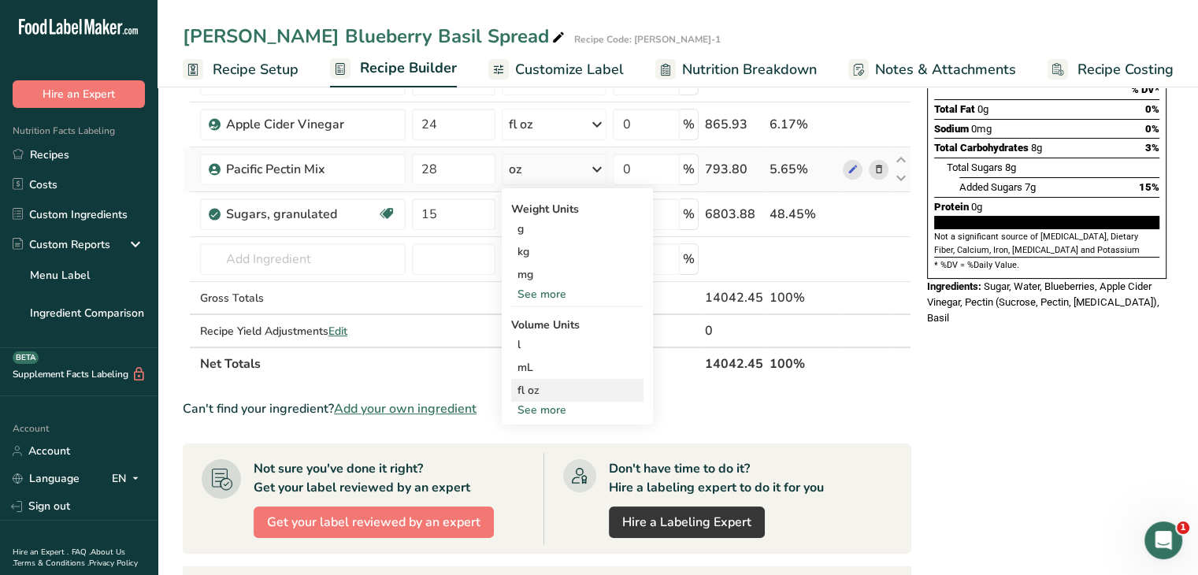
click at [580, 387] on div "fl oz" at bounding box center [577, 390] width 120 height 17
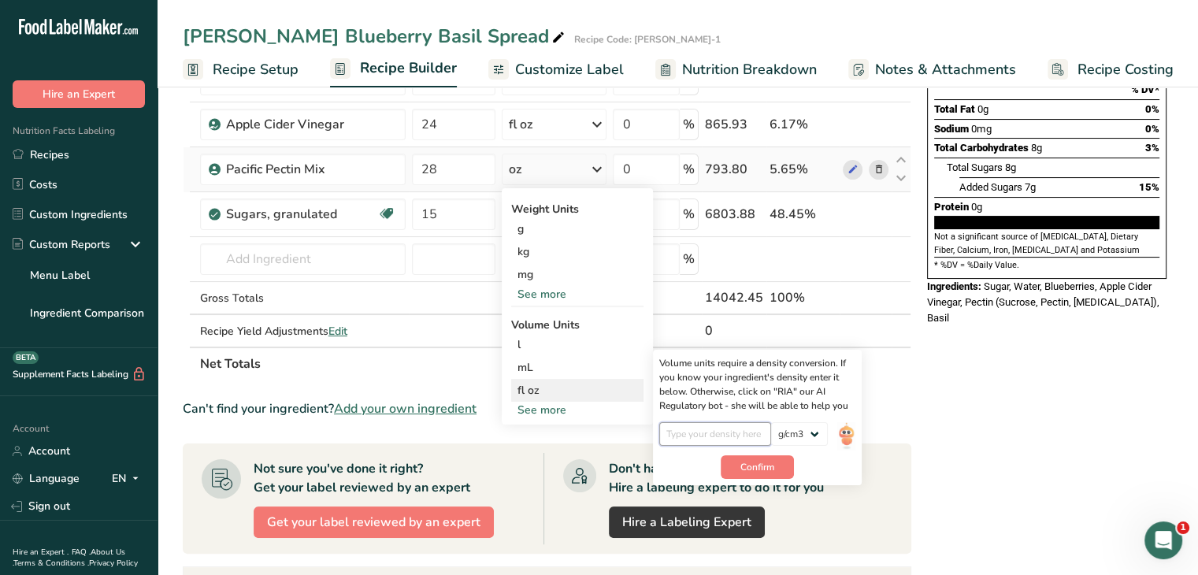
click at [730, 428] on input "number" at bounding box center [715, 434] width 113 height 24
click at [949, 412] on div "* This label's values have been manually overridden Nutrition Facts 23 Servings…" at bounding box center [1047, 397] width 252 height 1053
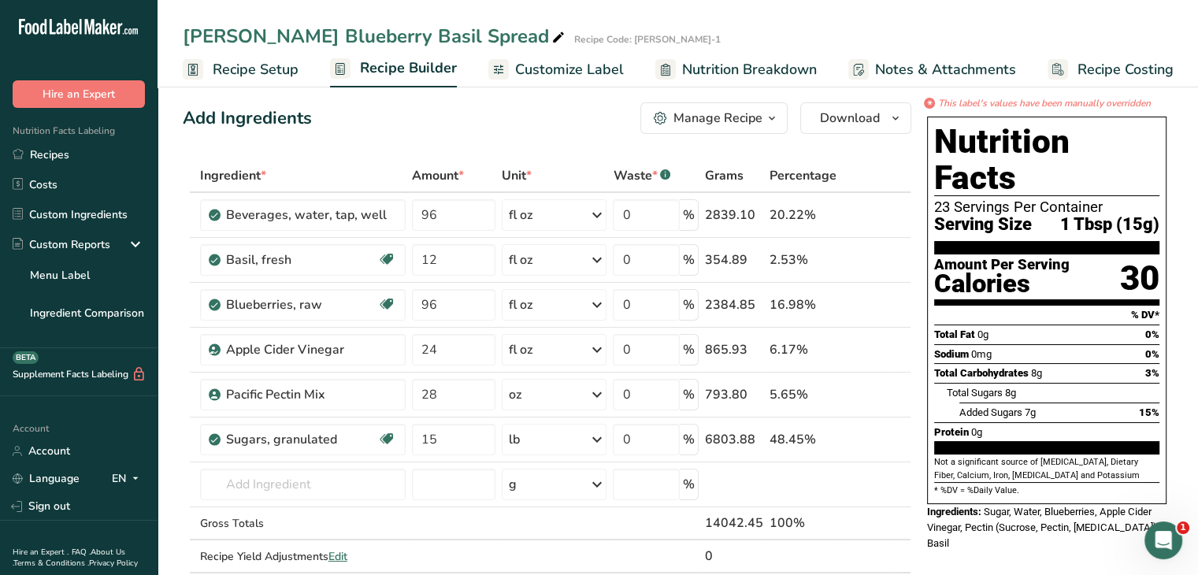
scroll to position [0, 0]
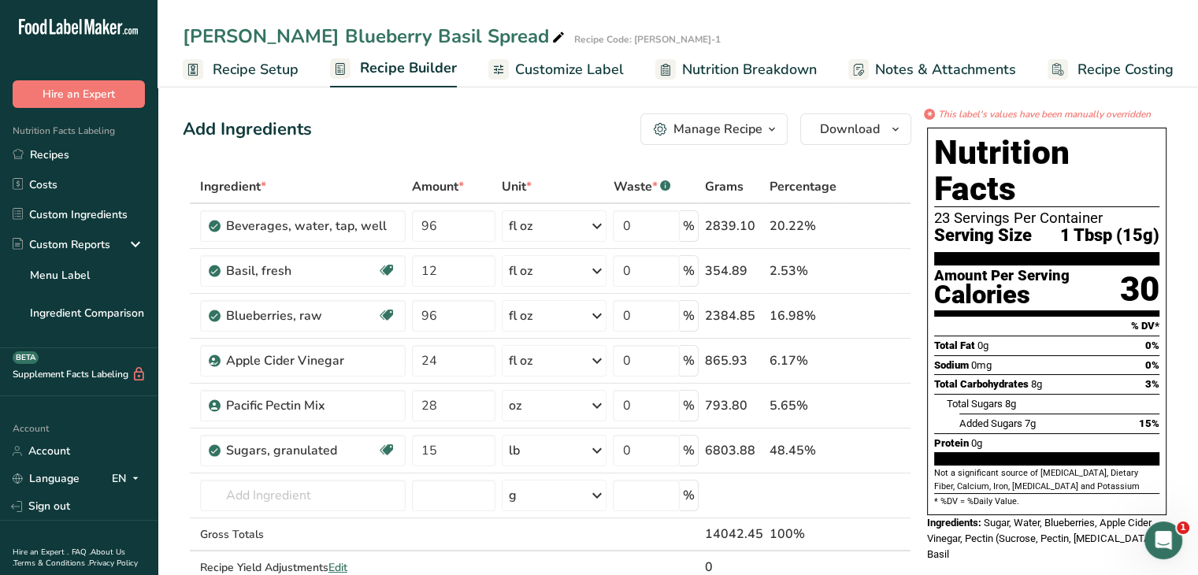
click at [778, 76] on span "Nutrition Breakdown" at bounding box center [749, 69] width 135 height 21
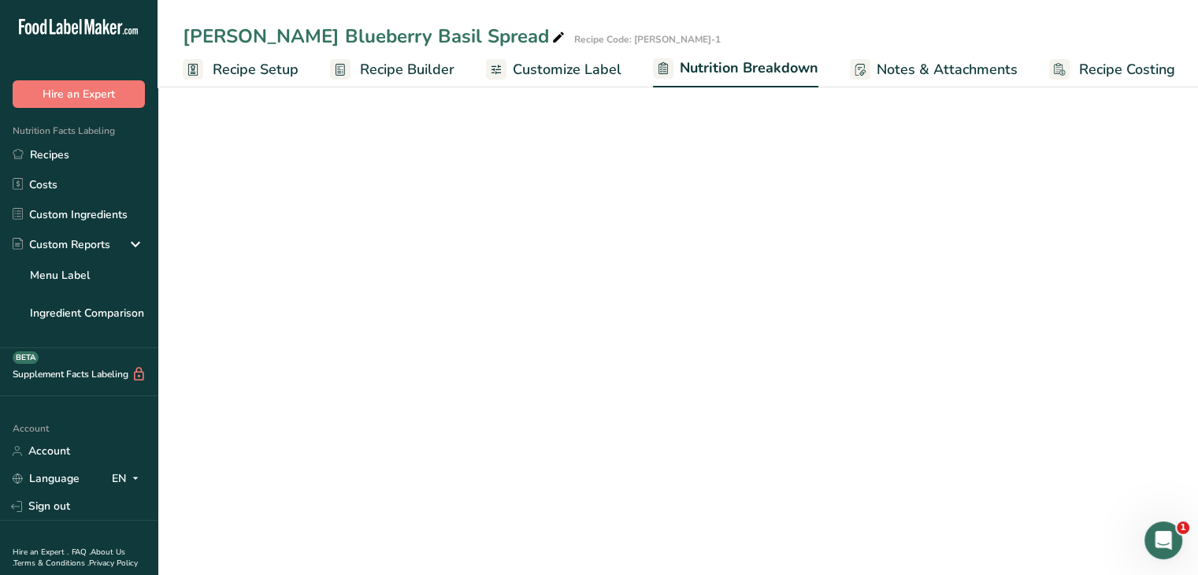
scroll to position [0, 2]
select select "Calories"
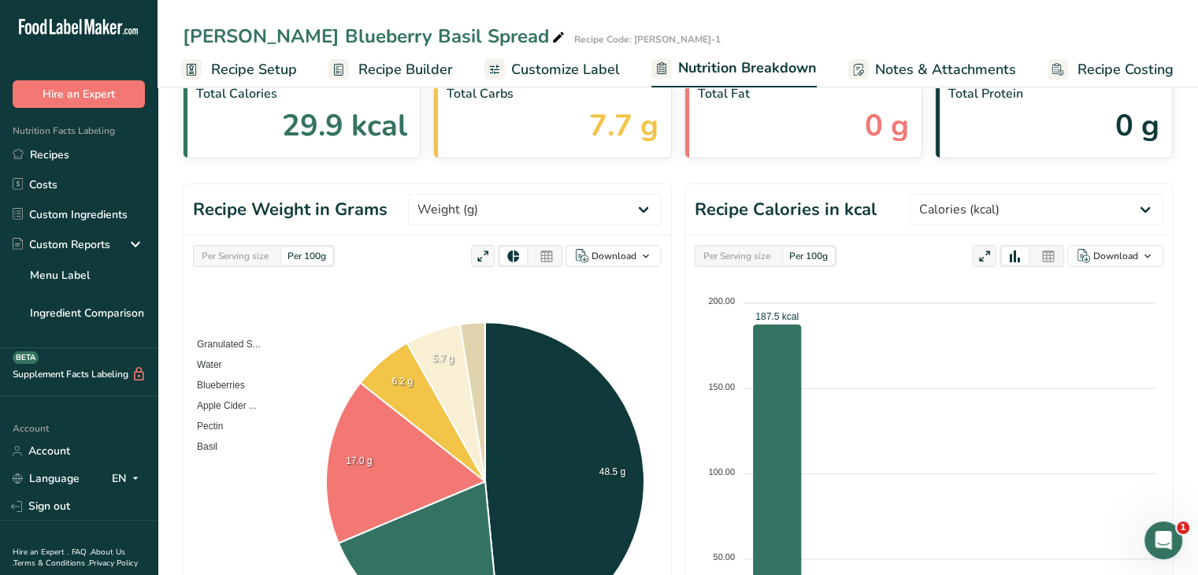
scroll to position [79, 0]
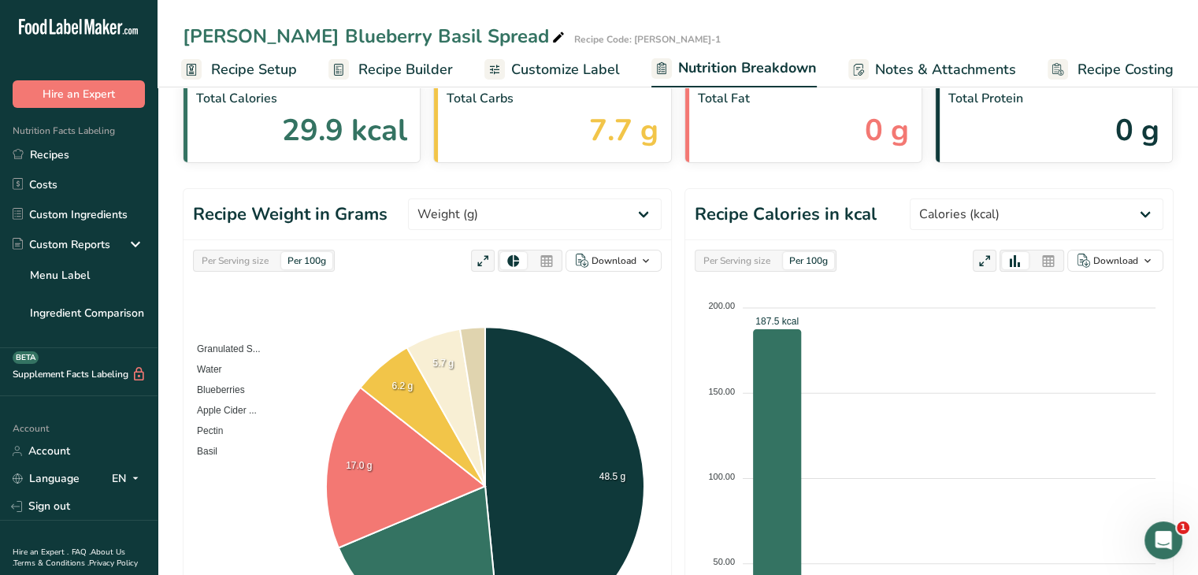
click at [547, 262] on icon at bounding box center [546, 261] width 14 height 22
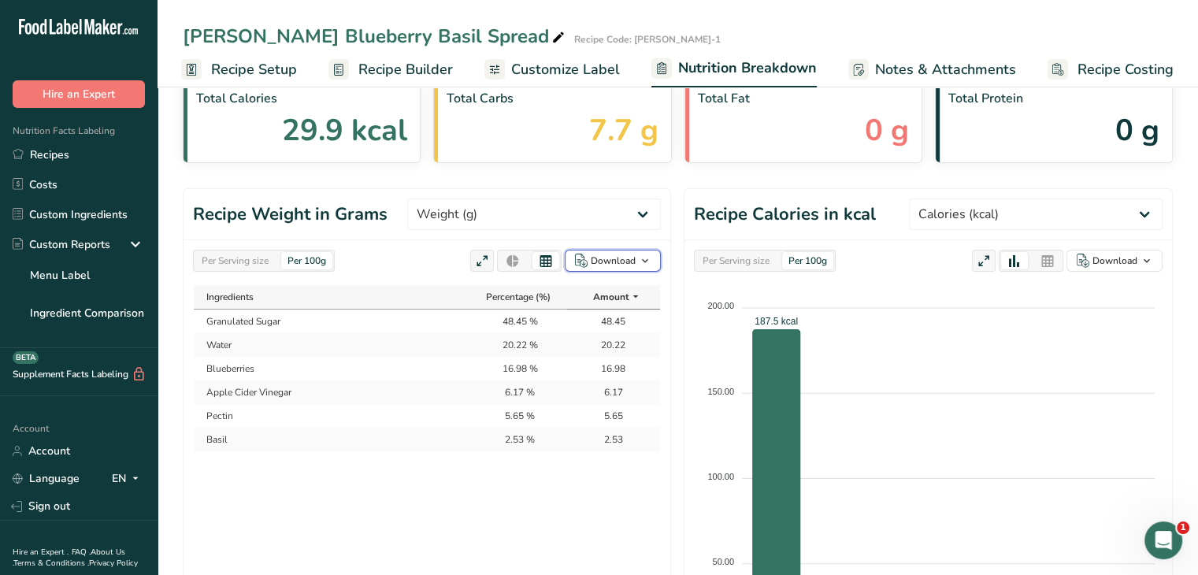
click at [607, 254] on div "Download" at bounding box center [613, 261] width 45 height 14
click at [600, 306] on div "As table (.xlsx)" at bounding box center [608, 312] width 87 height 20
click at [520, 260] on icon at bounding box center [513, 261] width 14 height 22
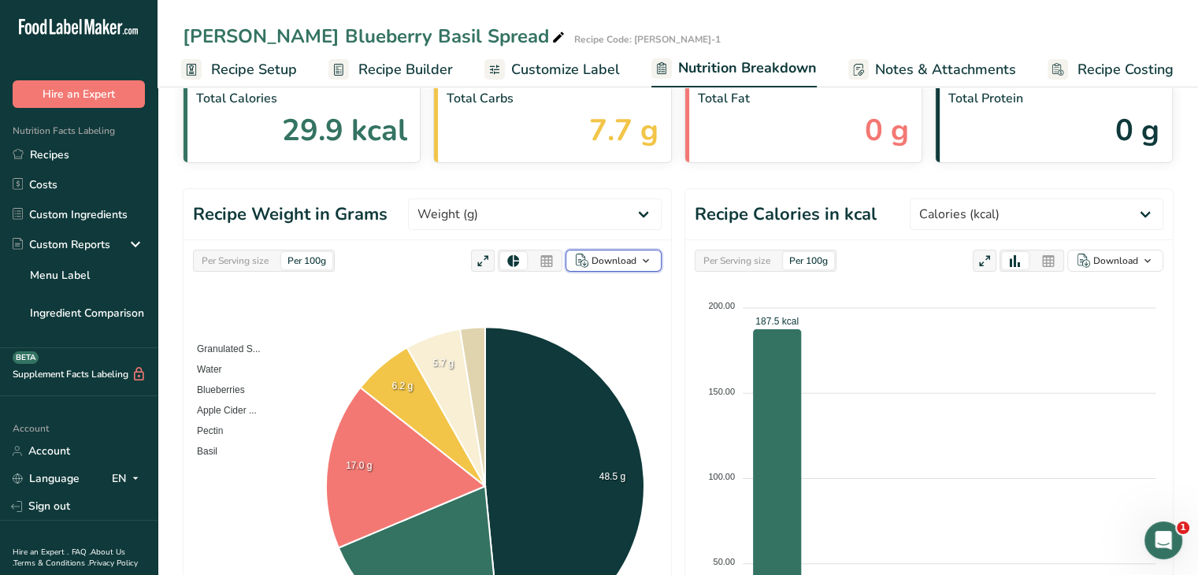
click at [631, 259] on div "Download" at bounding box center [613, 261] width 45 height 14
click at [623, 294] on div "As image (.png)" at bounding box center [608, 291] width 87 height 20
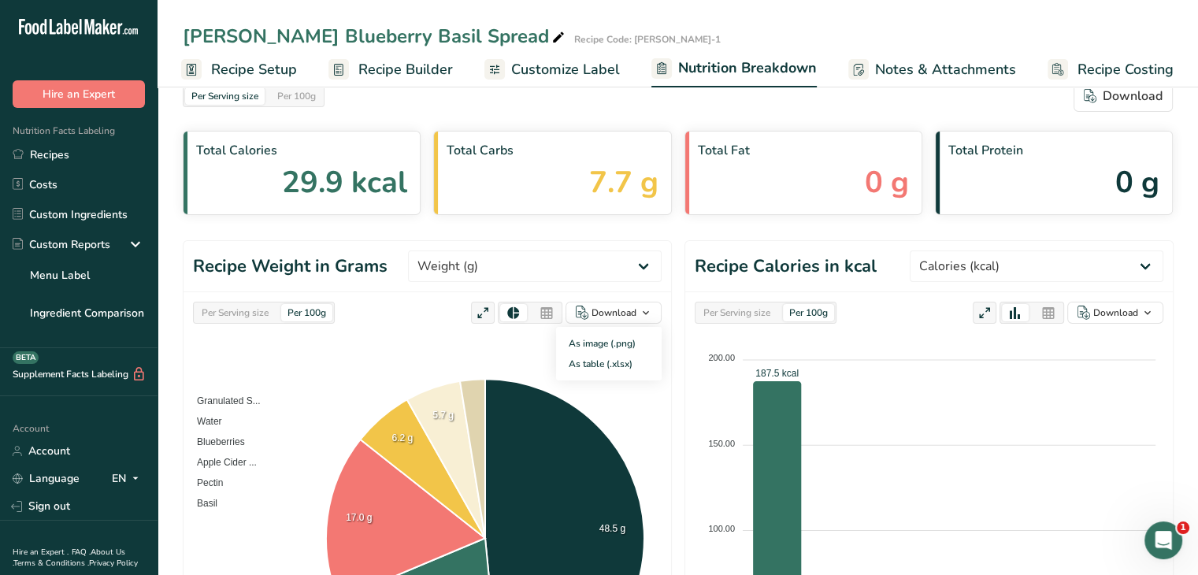
scroll to position [0, 0]
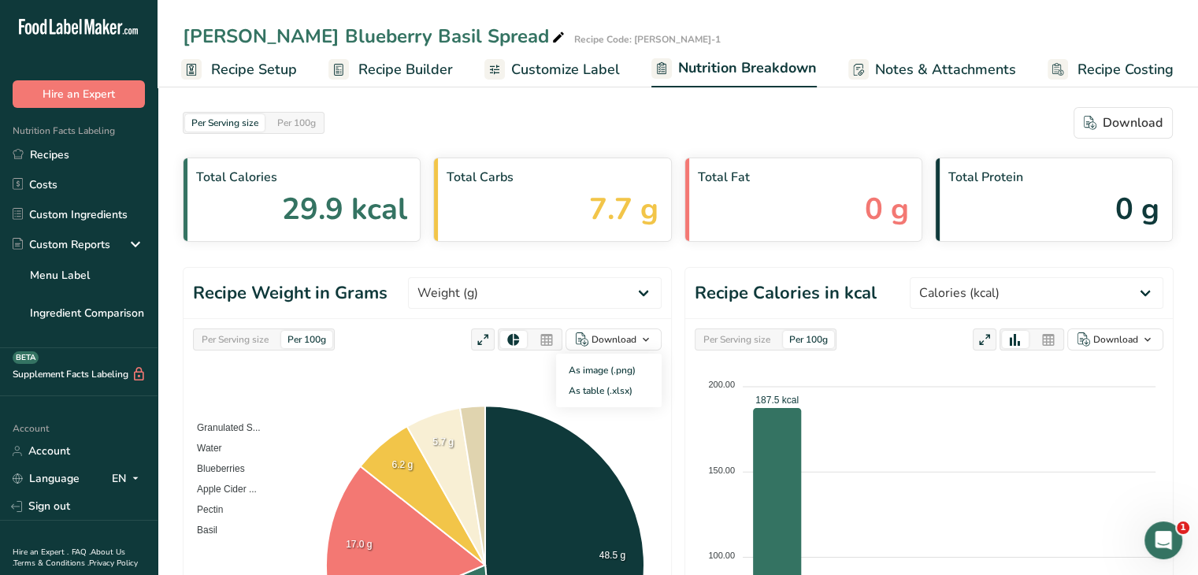
click at [552, 70] on span "Customize Label" at bounding box center [565, 69] width 109 height 21
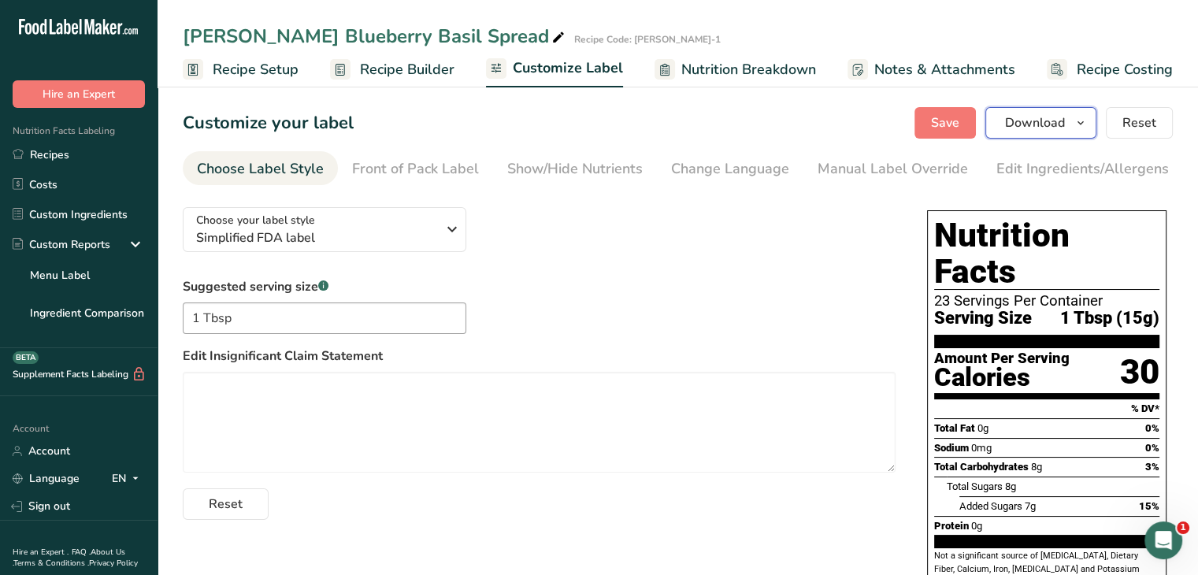
click at [1088, 119] on span "button" at bounding box center [1080, 122] width 19 height 19
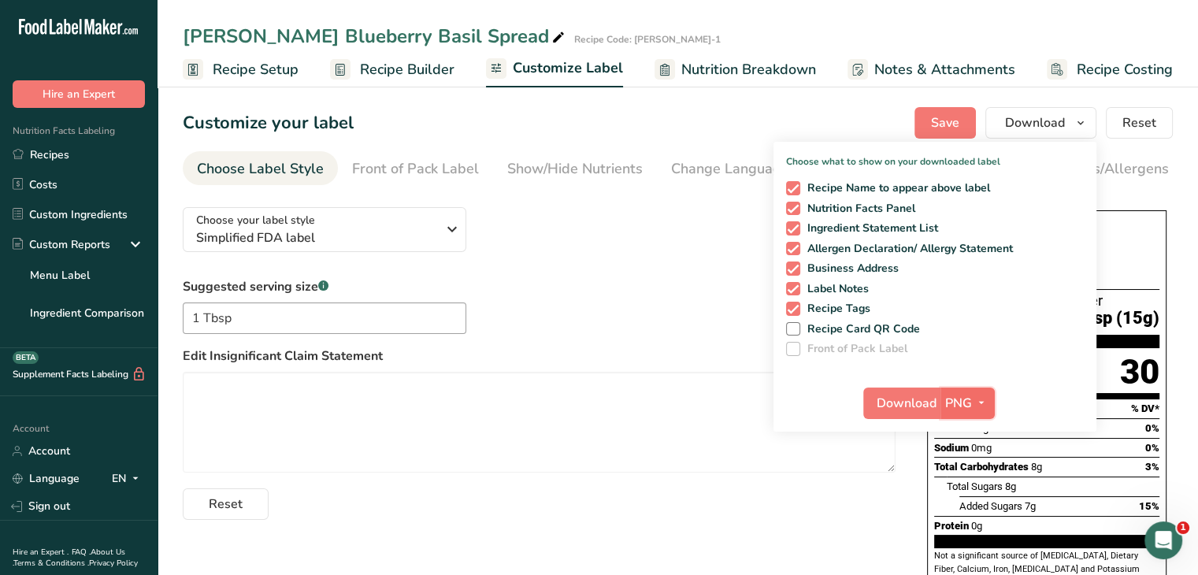
click at [977, 401] on icon "button" at bounding box center [981, 403] width 13 height 20
click at [967, 516] on link "PDF" at bounding box center [969, 513] width 50 height 26
click at [925, 400] on span "Download" at bounding box center [907, 403] width 60 height 19
click at [63, 143] on link "Recipes" at bounding box center [79, 154] width 158 height 30
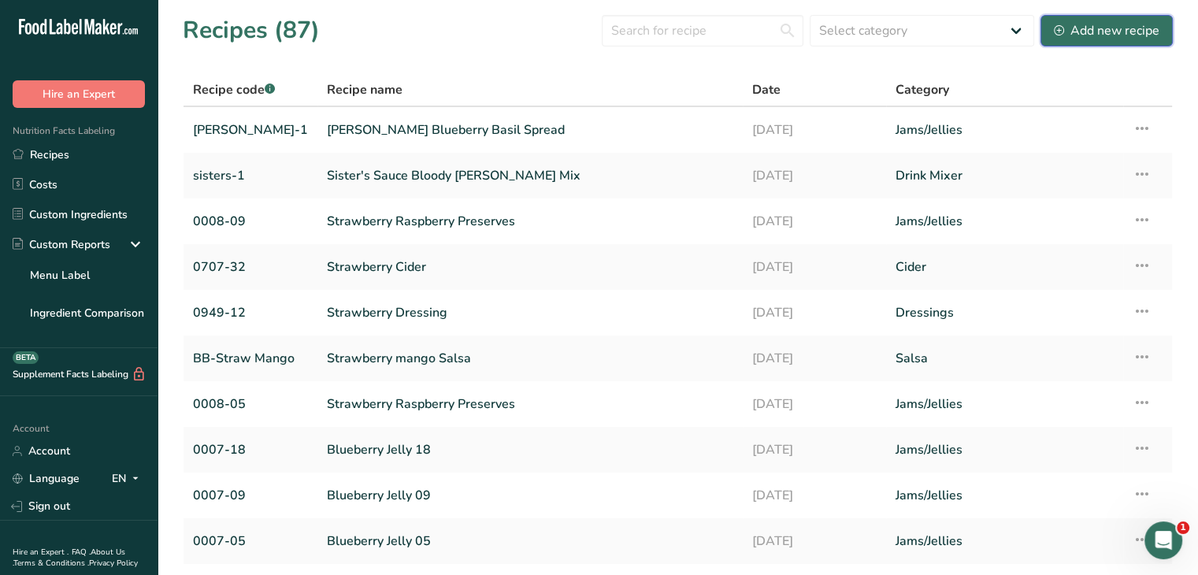
click at [1096, 34] on div "Add new recipe" at bounding box center [1107, 30] width 106 height 19
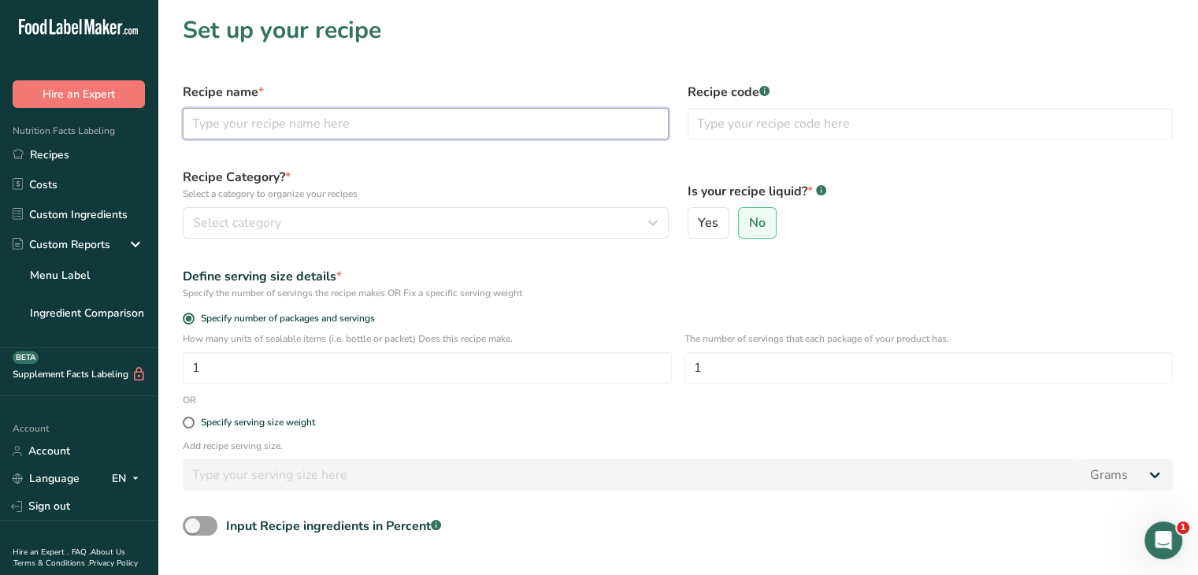
click at [399, 120] on input "text" at bounding box center [426, 124] width 486 height 32
type input "Blackberry Jalapeno Spread"
click at [841, 118] on input "text" at bounding box center [931, 124] width 486 height 32
type input "[PERSON_NAME]-2"
click at [795, 425] on label "Specify serving size weight" at bounding box center [678, 423] width 990 height 12
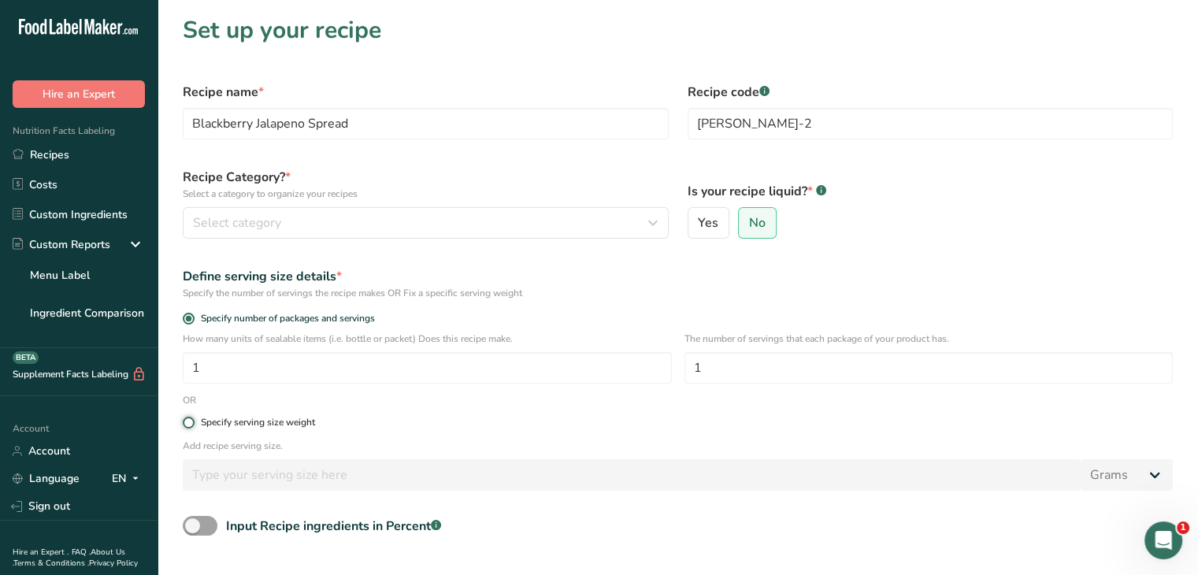
click at [193, 425] on input "Specify serving size weight" at bounding box center [188, 422] width 10 height 10
radio input "true"
radio input "false"
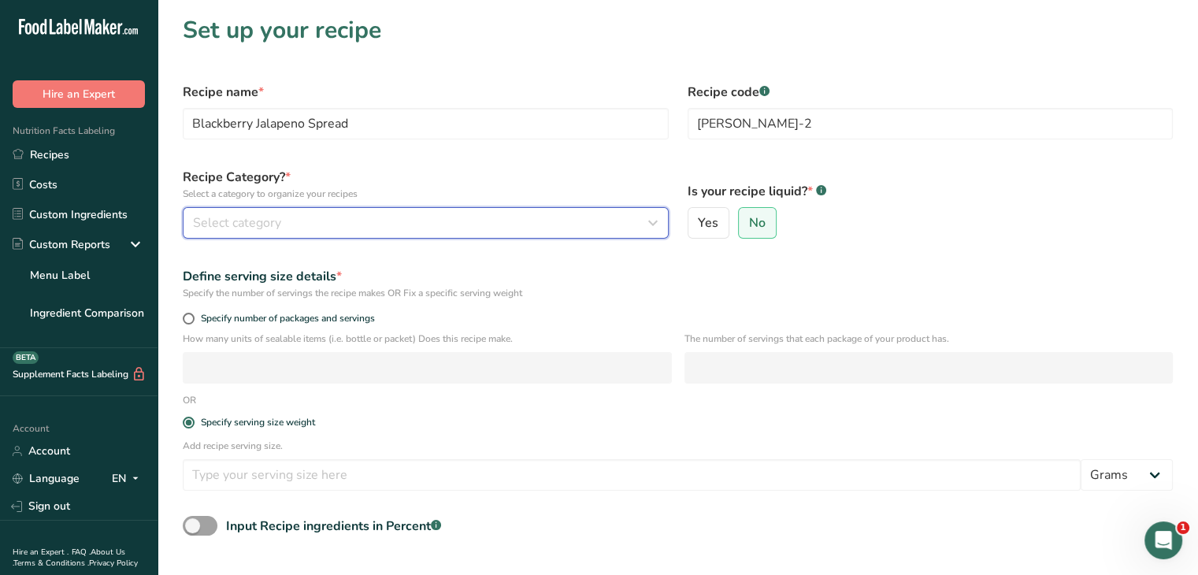
click at [369, 218] on div "Select category" at bounding box center [421, 222] width 456 height 19
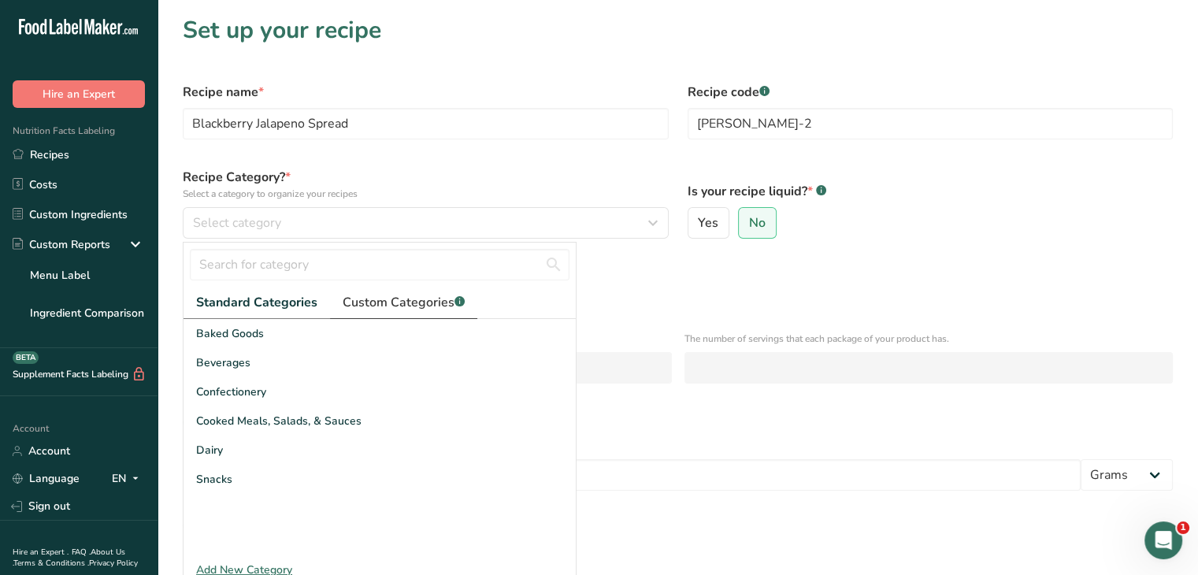
click at [406, 297] on span "Custom Categories .a-a{fill:#347362;}.b-a{fill:#fff;}" at bounding box center [404, 302] width 122 height 19
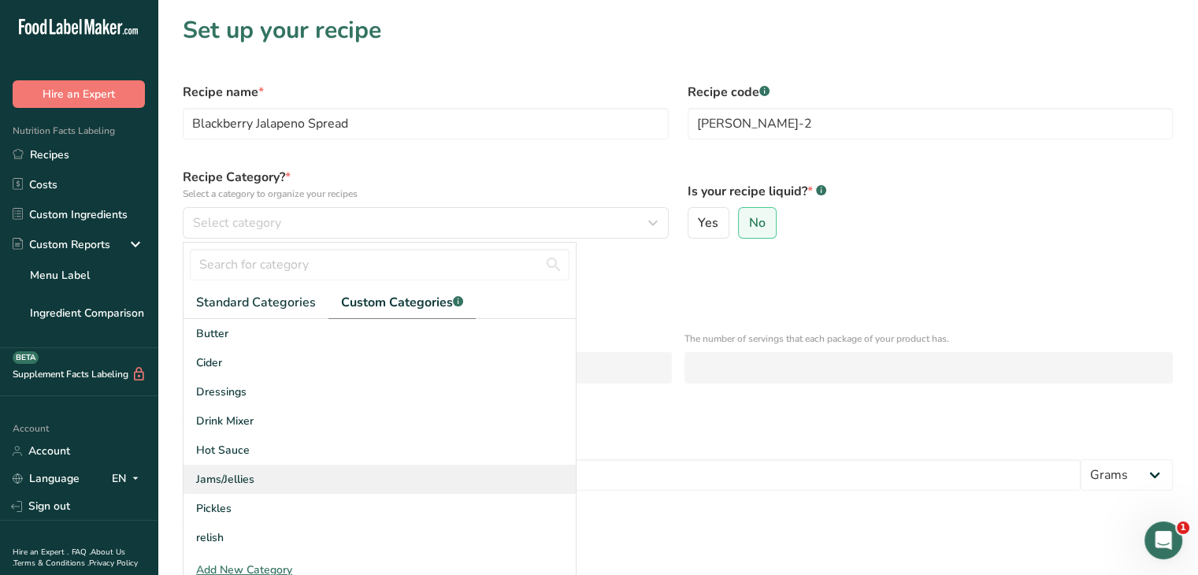
click at [251, 480] on span "Jams/Jellies" at bounding box center [225, 479] width 58 height 17
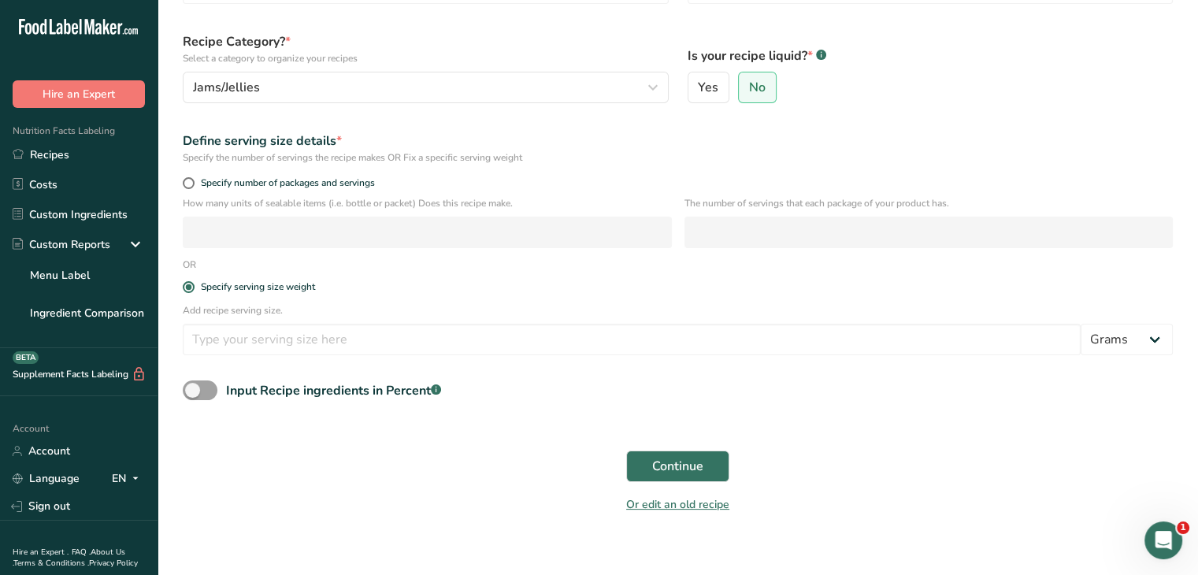
scroll to position [150, 0]
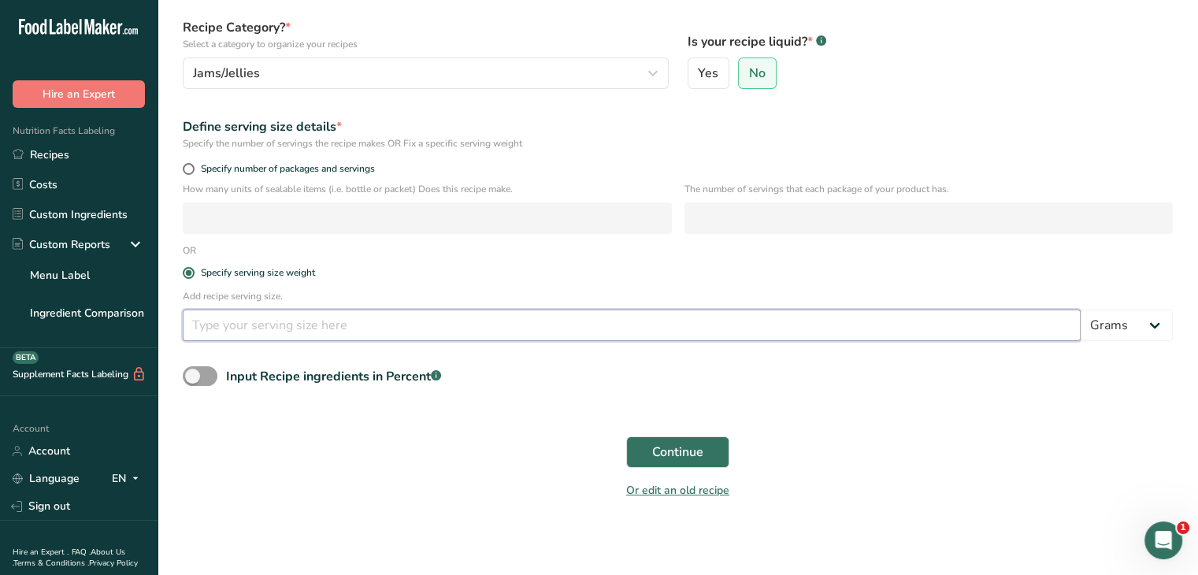
click at [362, 316] on input "number" at bounding box center [632, 326] width 898 height 32
type input "15"
click at [698, 451] on span "Continue" at bounding box center [677, 452] width 51 height 19
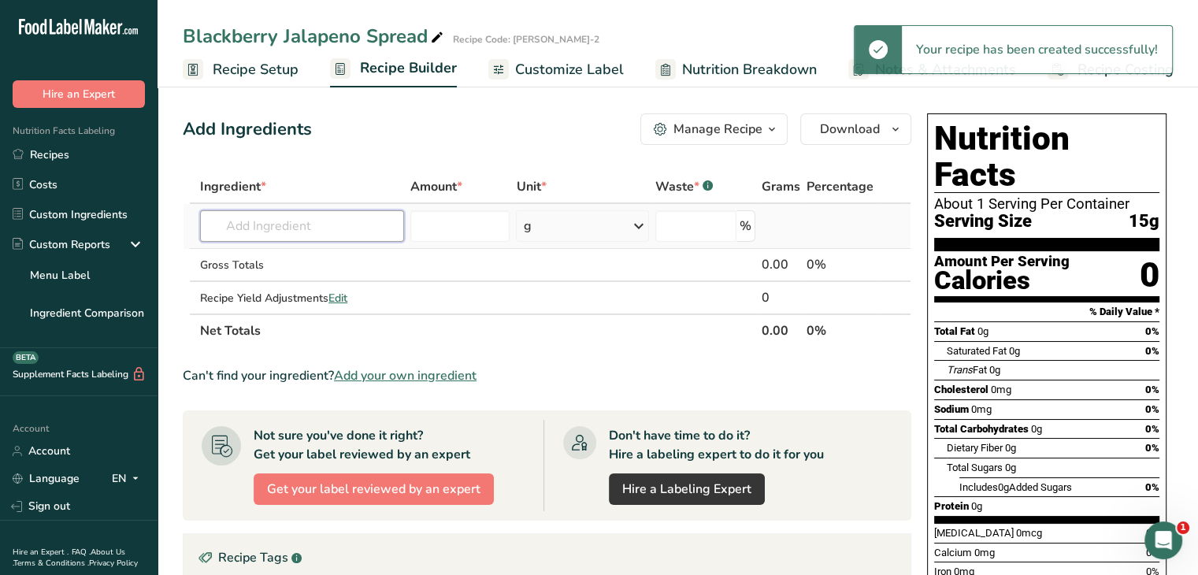
click at [277, 228] on input "text" at bounding box center [302, 226] width 204 height 32
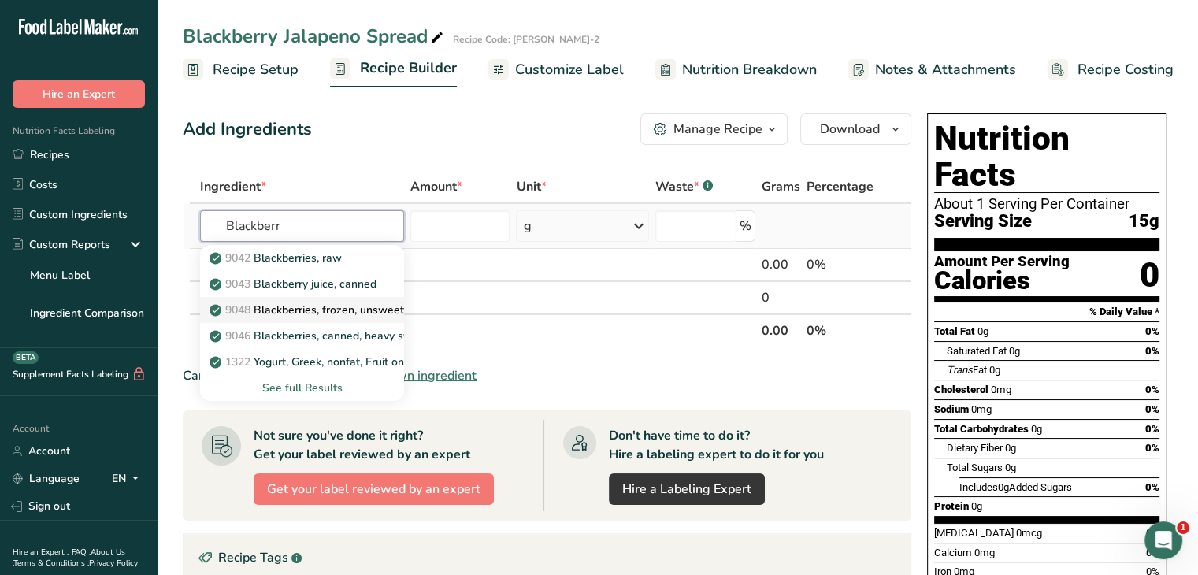
type input "Blackberr"
click at [333, 315] on p "9048 Blackberries, frozen, unsweetened" at bounding box center [321, 310] width 217 height 17
type input "Blackberries, frozen, unsweetened"
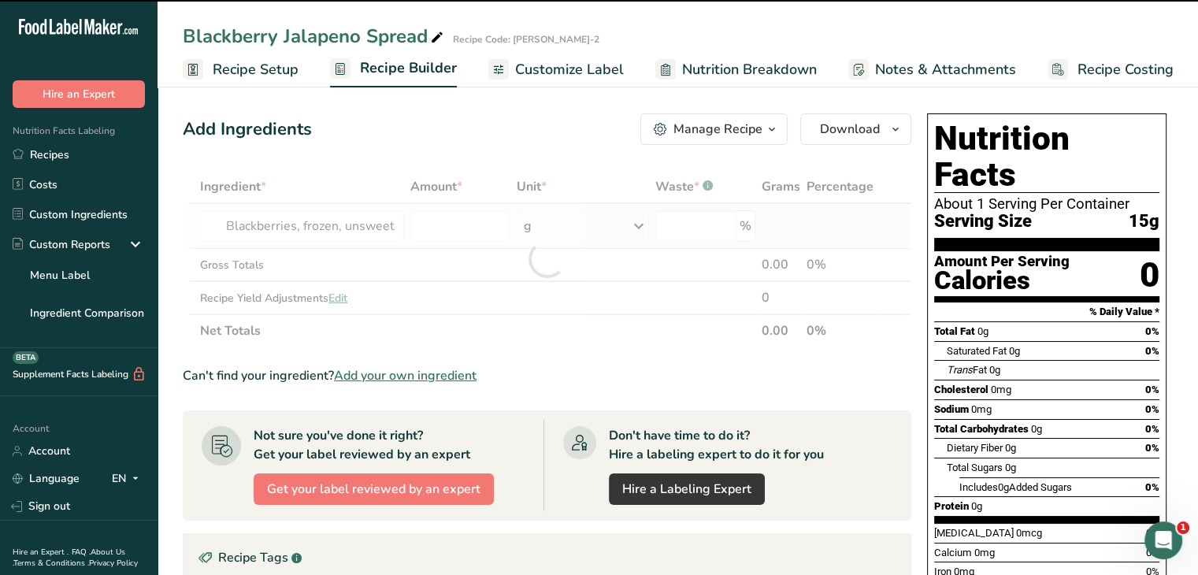
type input "0"
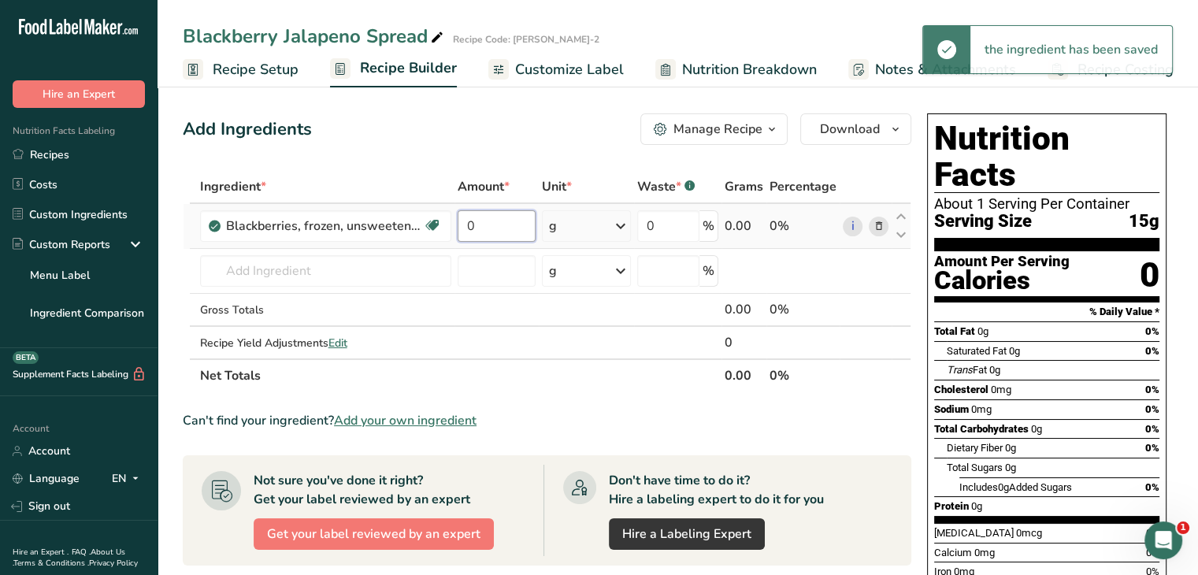
drag, startPoint x: 467, startPoint y: 227, endPoint x: 478, endPoint y: 228, distance: 11.1
click at [478, 228] on input "0" at bounding box center [497, 226] width 79 height 32
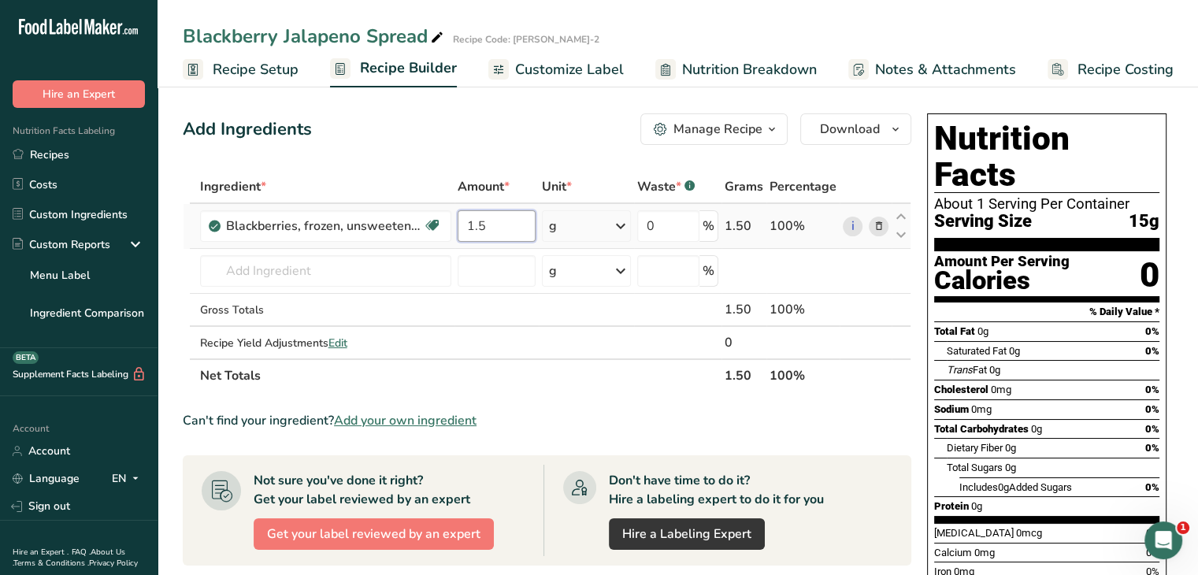
type input "1.5"
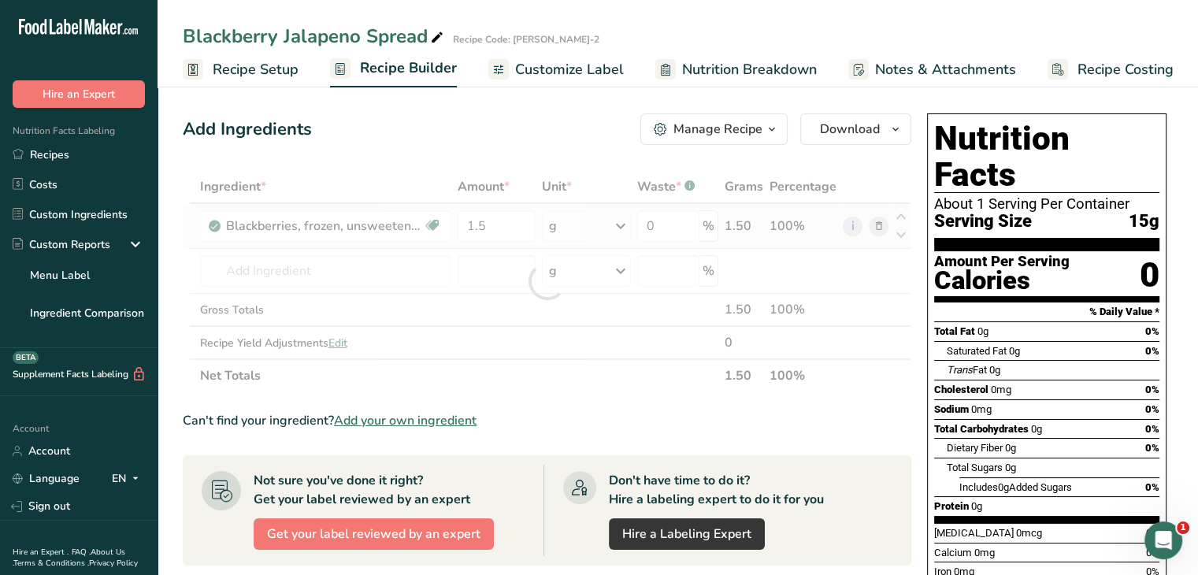
click at [624, 222] on div "Ingredient * Amount * Unit * Waste * .a-a{fill:#347362;}.b-a{fill:#fff;} Grams …" at bounding box center [547, 281] width 729 height 222
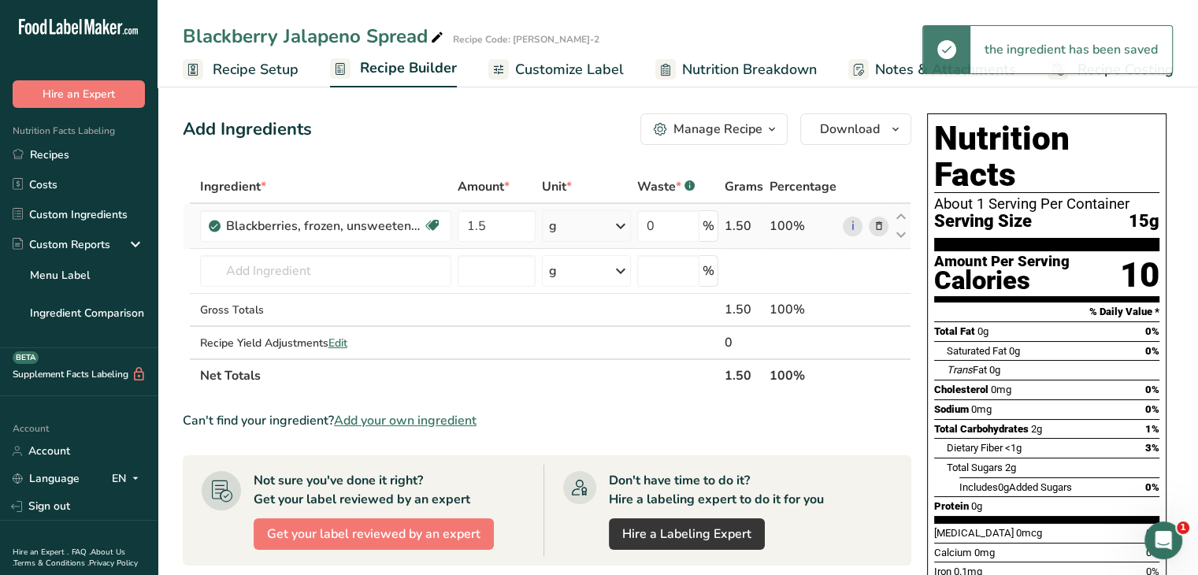
click at [621, 226] on icon at bounding box center [620, 226] width 19 height 28
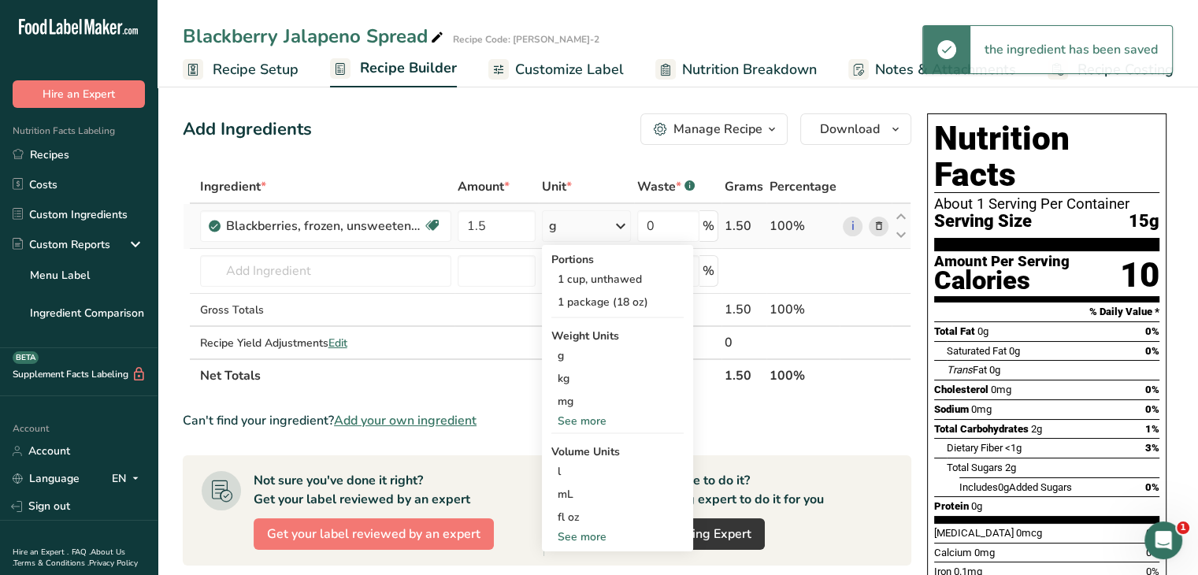
click at [595, 422] on div "See more" at bounding box center [617, 421] width 132 height 17
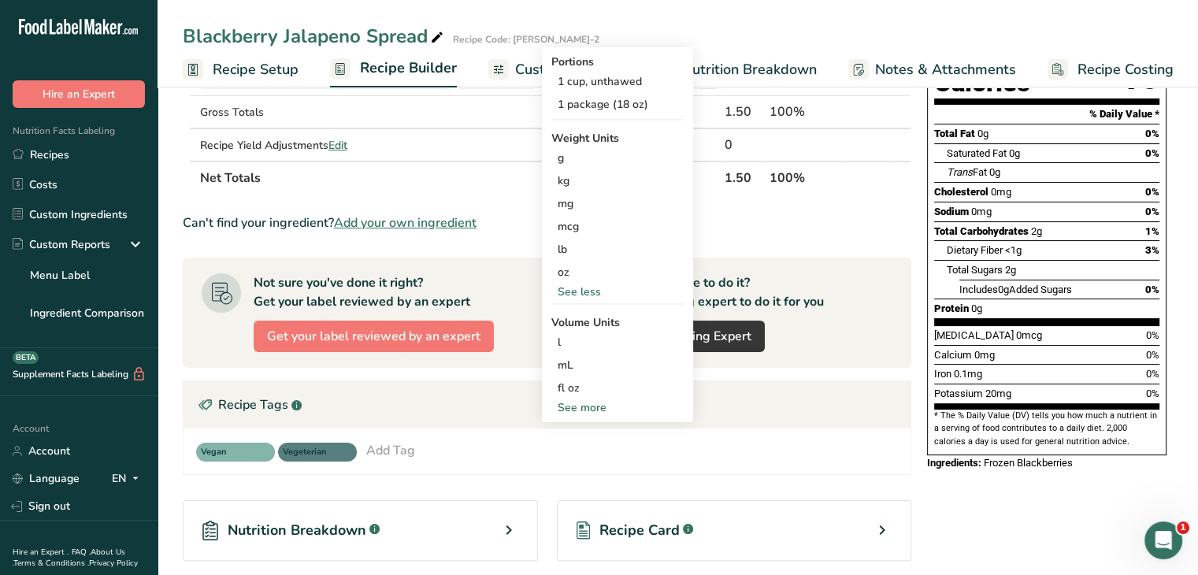
scroll to position [236, 0]
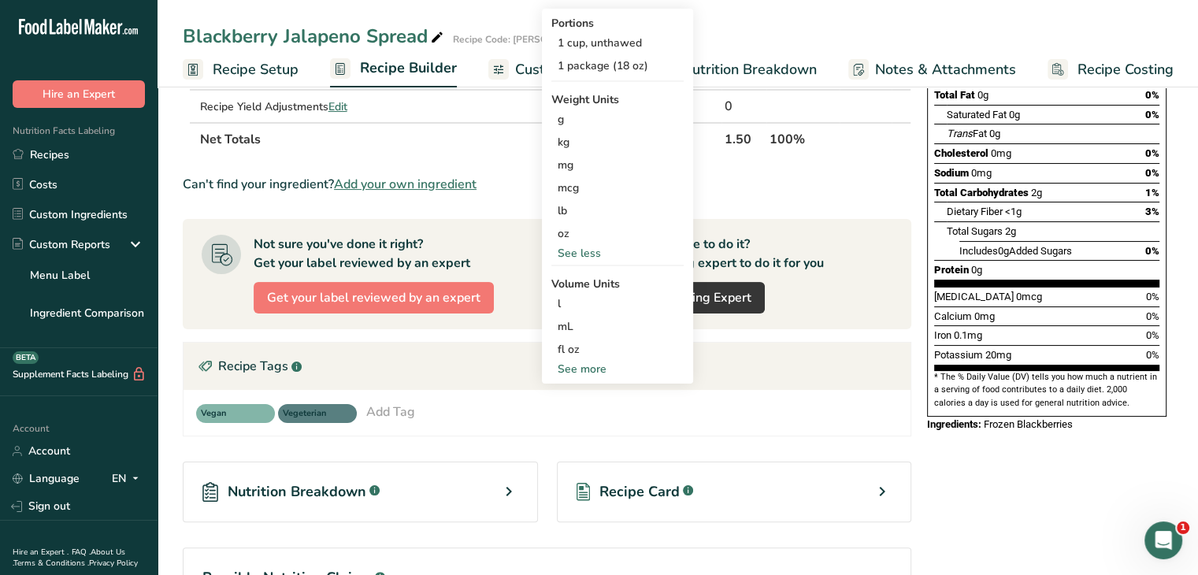
click at [592, 365] on div "See more" at bounding box center [617, 369] width 132 height 17
select select "22"
click at [602, 464] on div "gallon" at bounding box center [618, 463] width 120 height 17
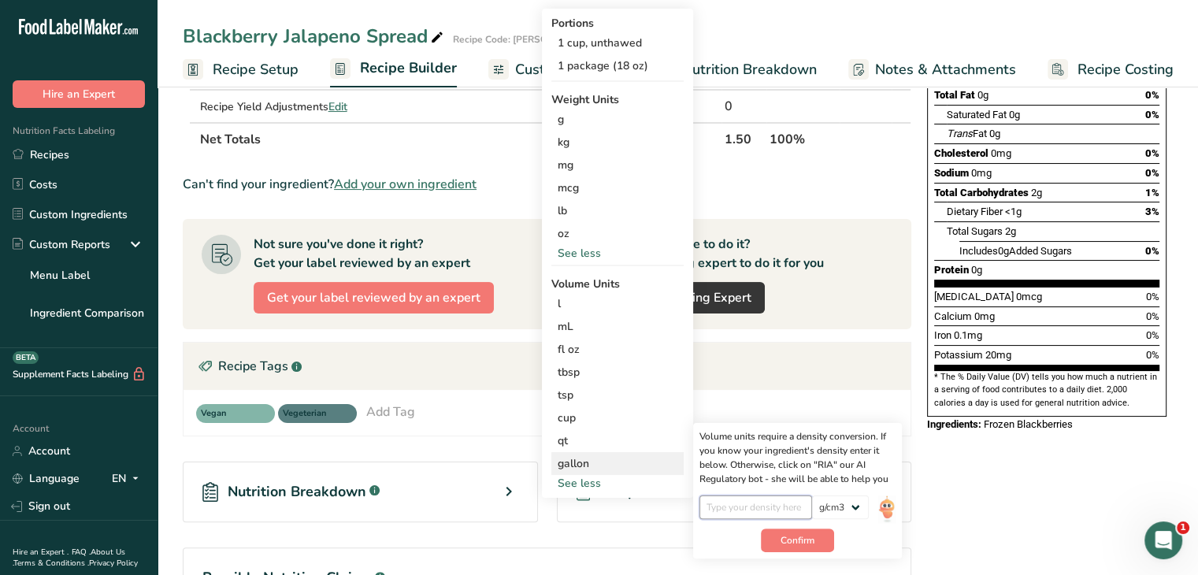
click at [721, 511] on input "number" at bounding box center [755, 507] width 113 height 24
type input "1.03"
click at [818, 539] on button "Confirm" at bounding box center [797, 540] width 73 height 24
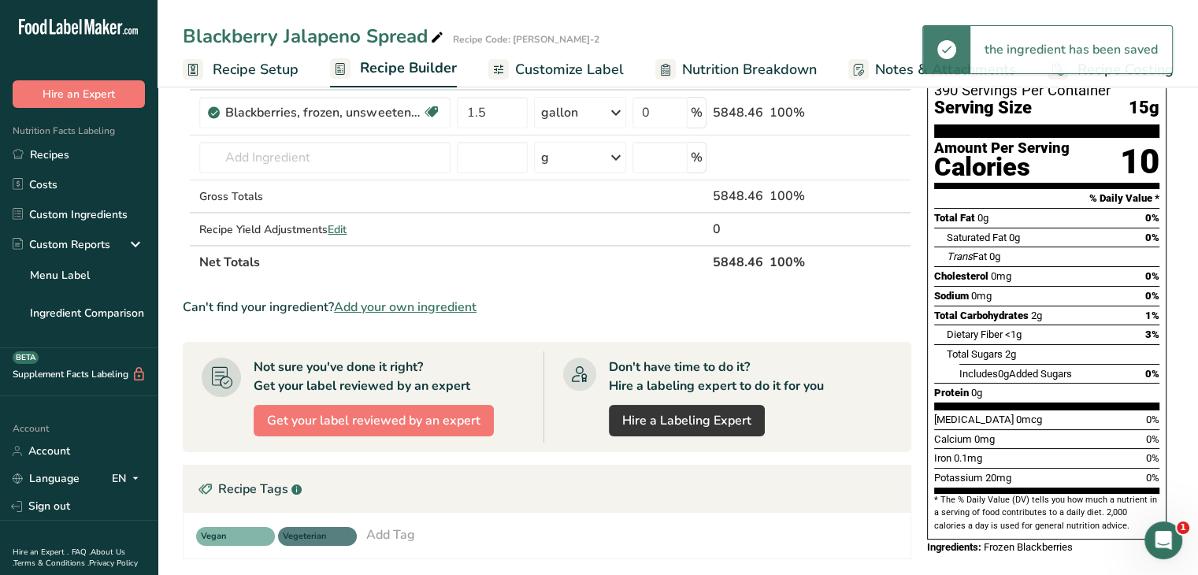
scroll to position [0, 0]
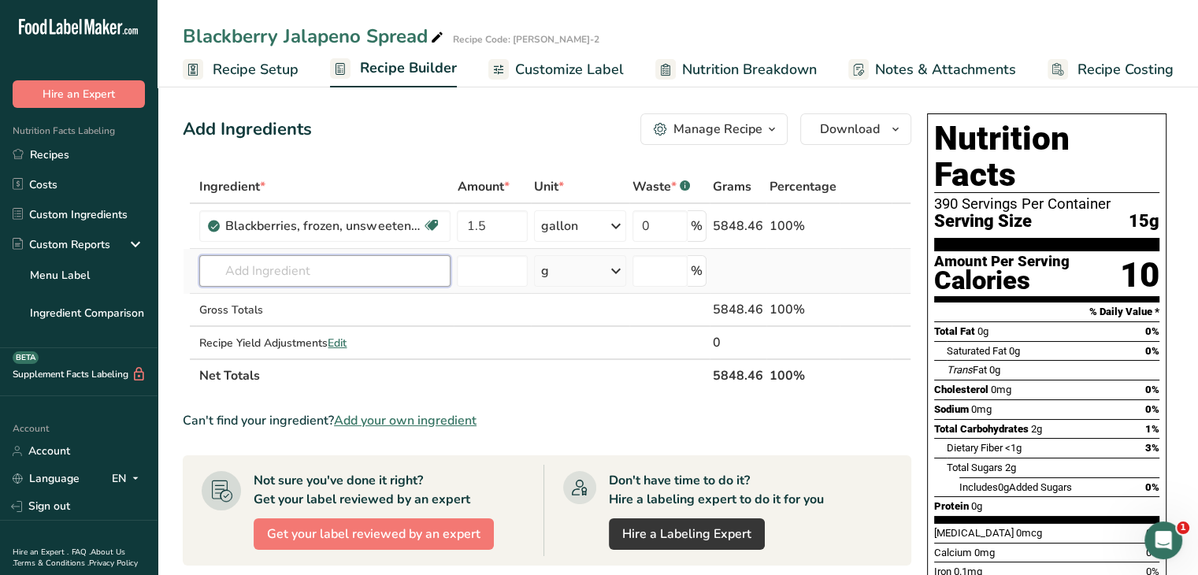
click at [361, 265] on input "text" at bounding box center [324, 271] width 251 height 32
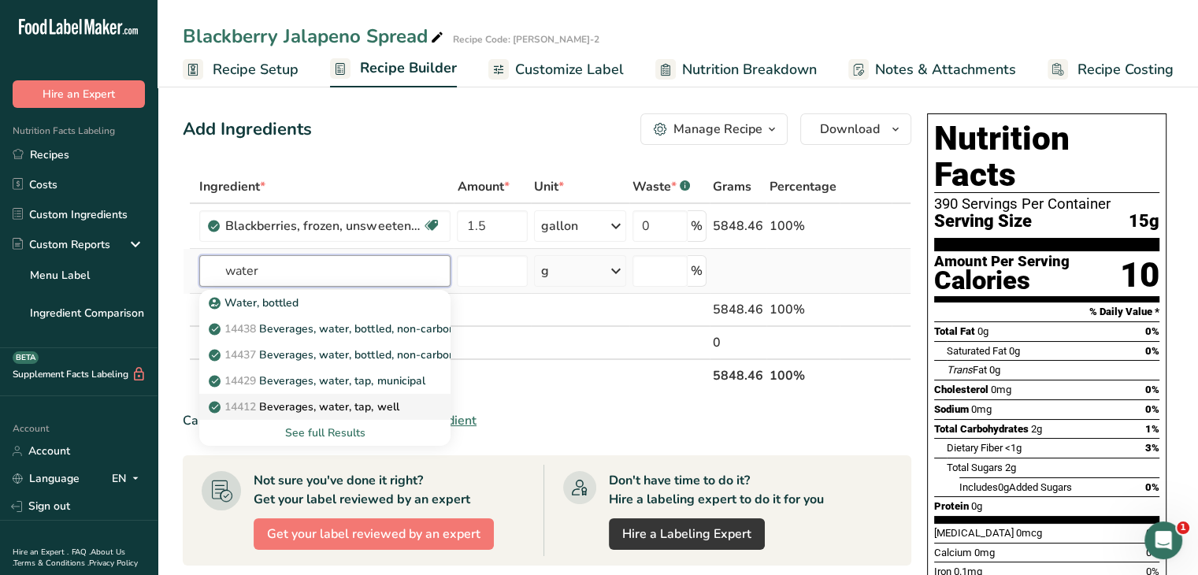
type input "water"
click at [363, 411] on p "14412 [GEOGRAPHIC_DATA], water, tap, well" at bounding box center [305, 407] width 187 height 17
type input "Beverages, water, tap, well"
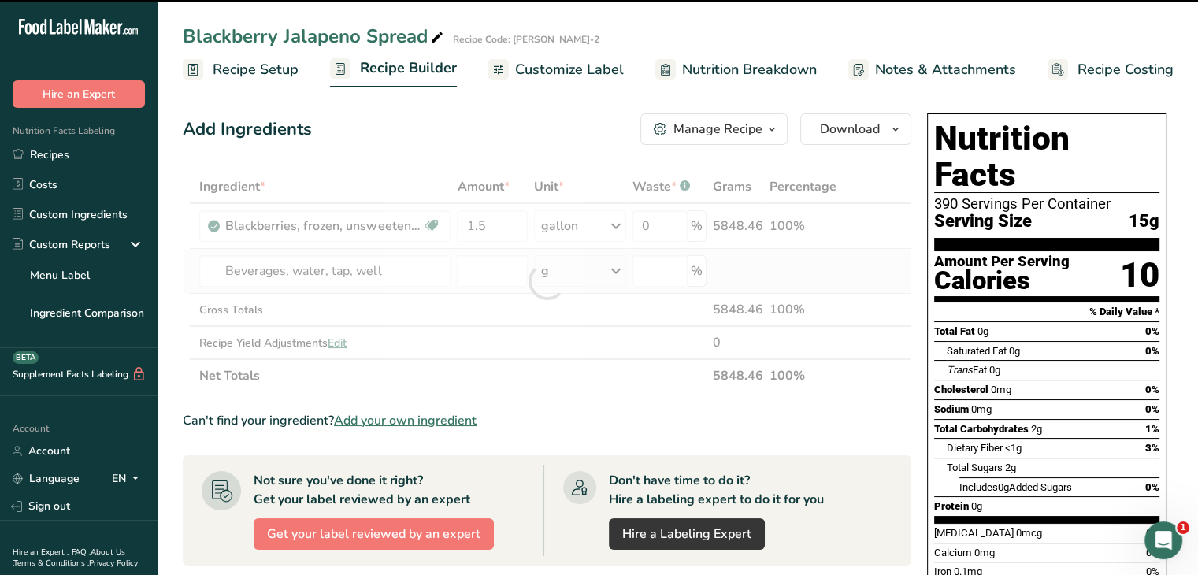
type input "0"
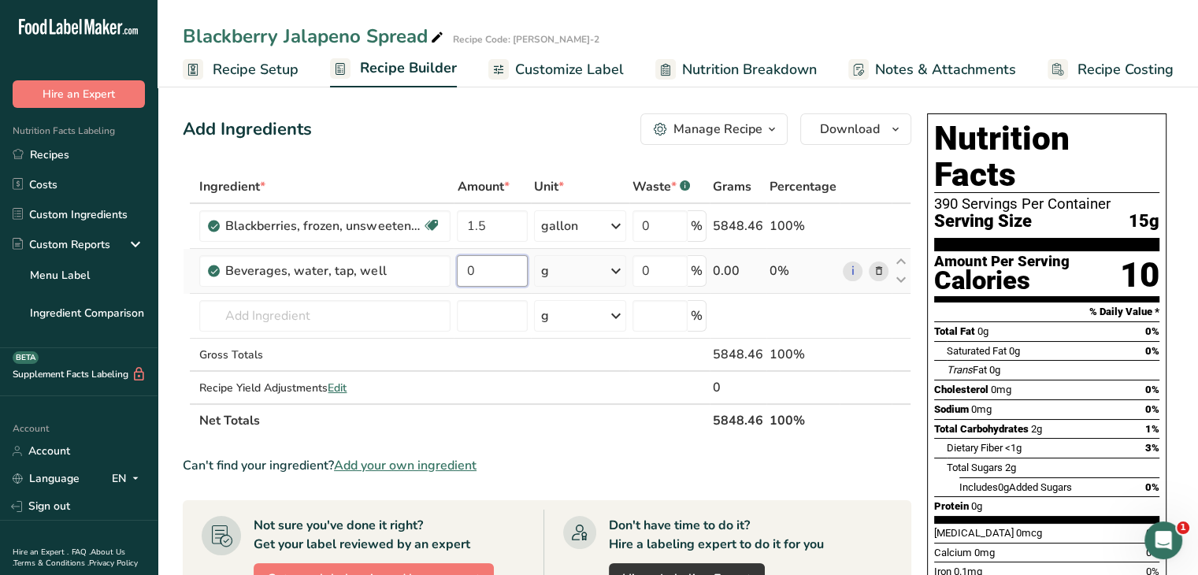
drag, startPoint x: 495, startPoint y: 261, endPoint x: 455, endPoint y: 256, distance: 39.7
click at [455, 256] on td "0" at bounding box center [492, 271] width 77 height 45
type input "40"
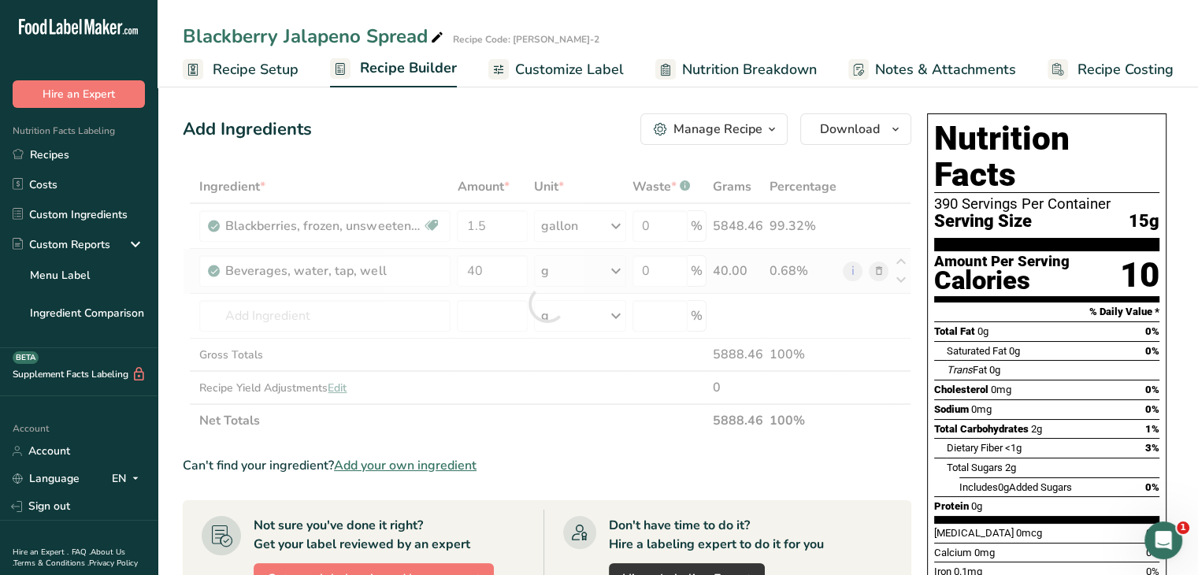
click at [621, 275] on div "Ingredient * Amount * Unit * Waste * .a-a{fill:#347362;}.b-a{fill:#fff;} Grams …" at bounding box center [547, 303] width 729 height 267
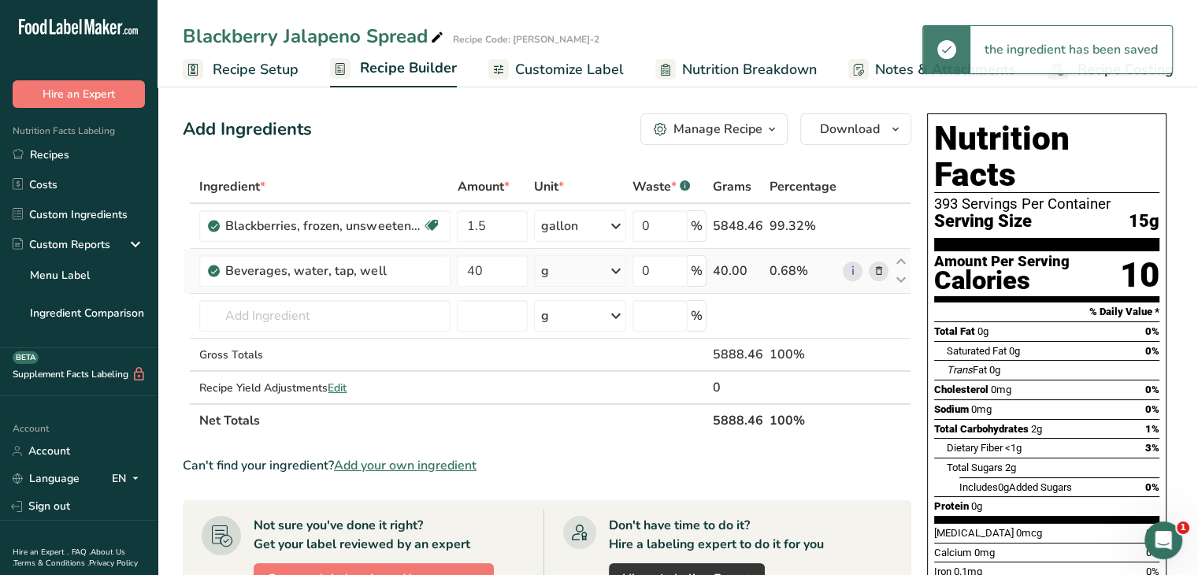
click at [621, 272] on icon at bounding box center [615, 271] width 19 height 28
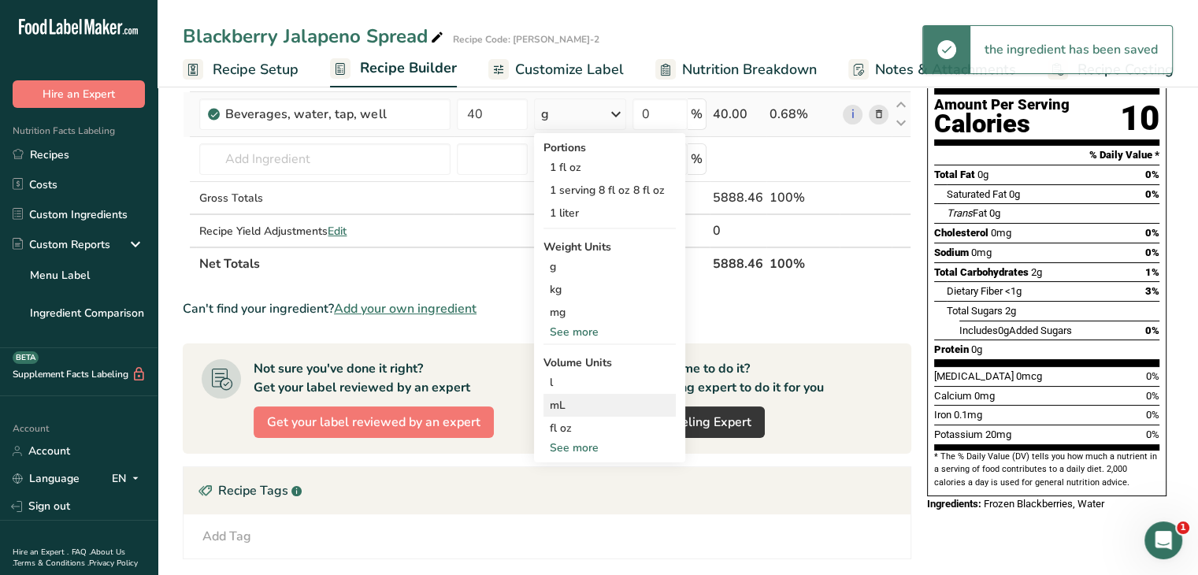
scroll to position [158, 0]
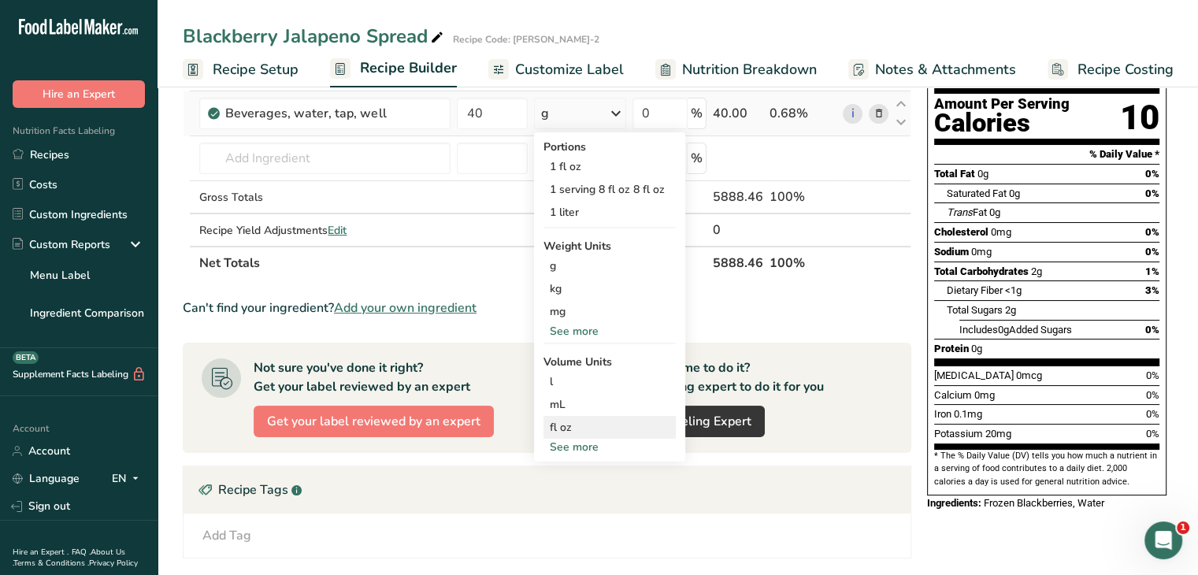
click at [577, 420] on div "fl oz" at bounding box center [610, 427] width 120 height 17
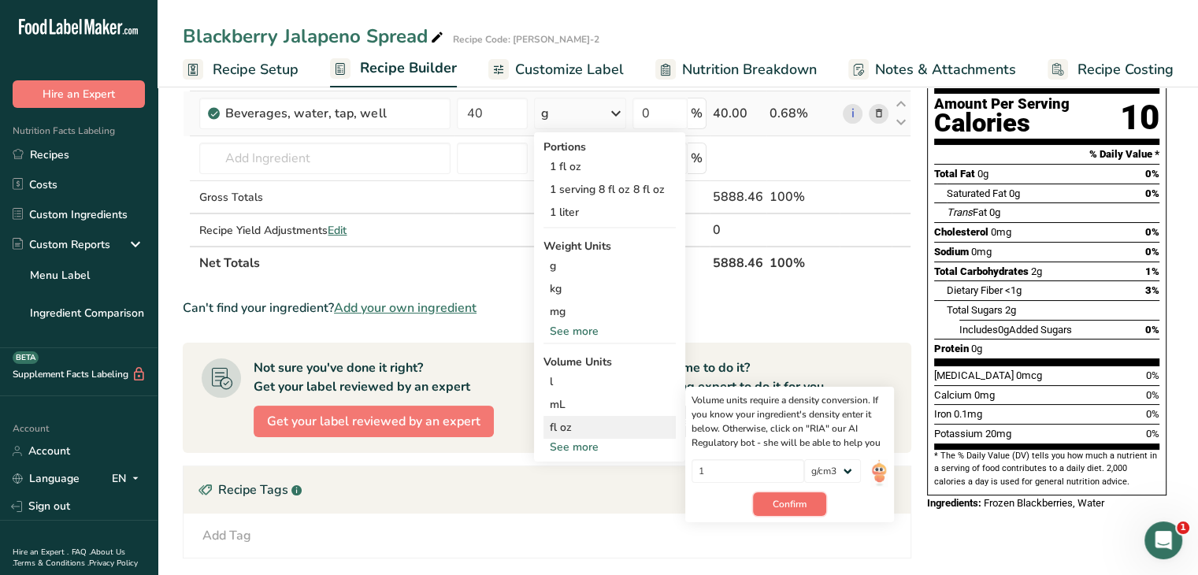
click at [803, 512] on button "Confirm" at bounding box center [789, 504] width 73 height 24
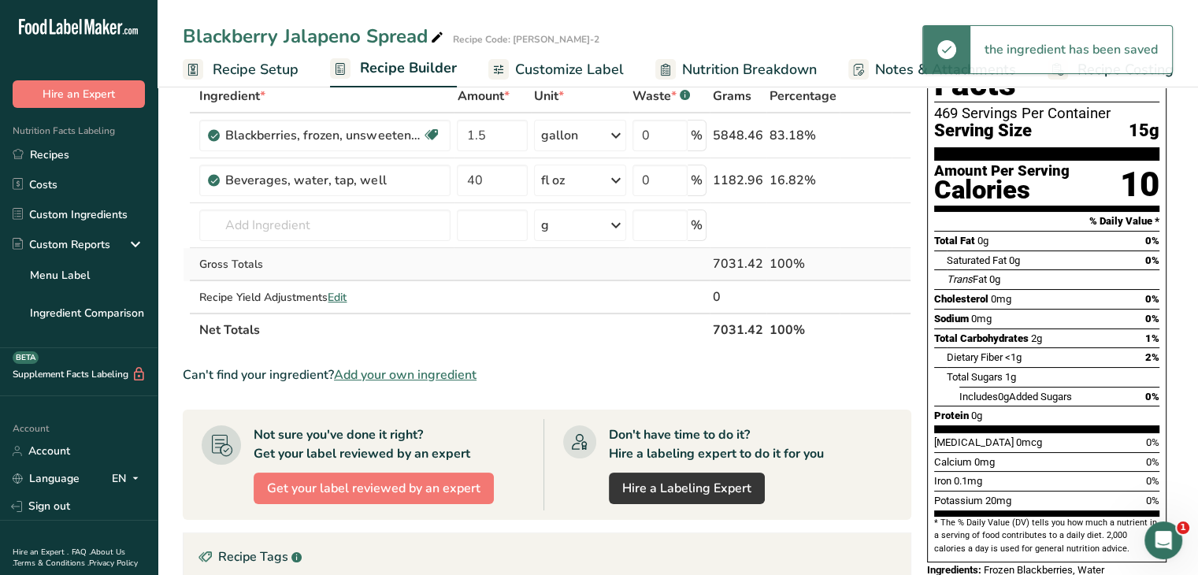
scroll to position [0, 0]
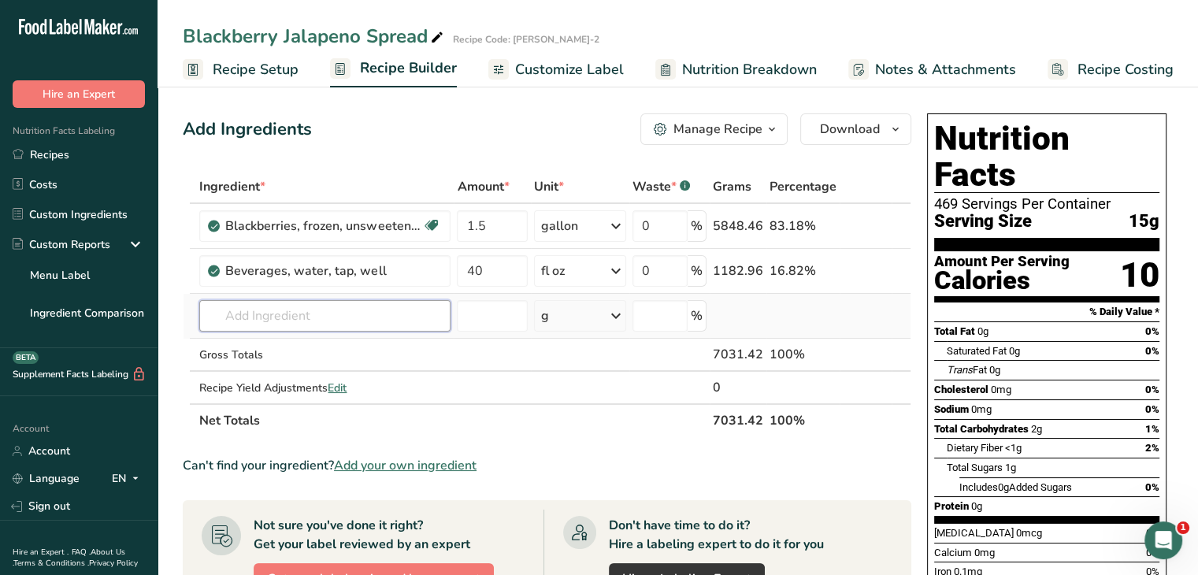
click at [308, 301] on input "text" at bounding box center [324, 316] width 251 height 32
type input "apple cider vine"
click at [282, 350] on p "Apple Cider Vinegar" at bounding box center [269, 347] width 115 height 17
type input "Apple Cider Vinegar"
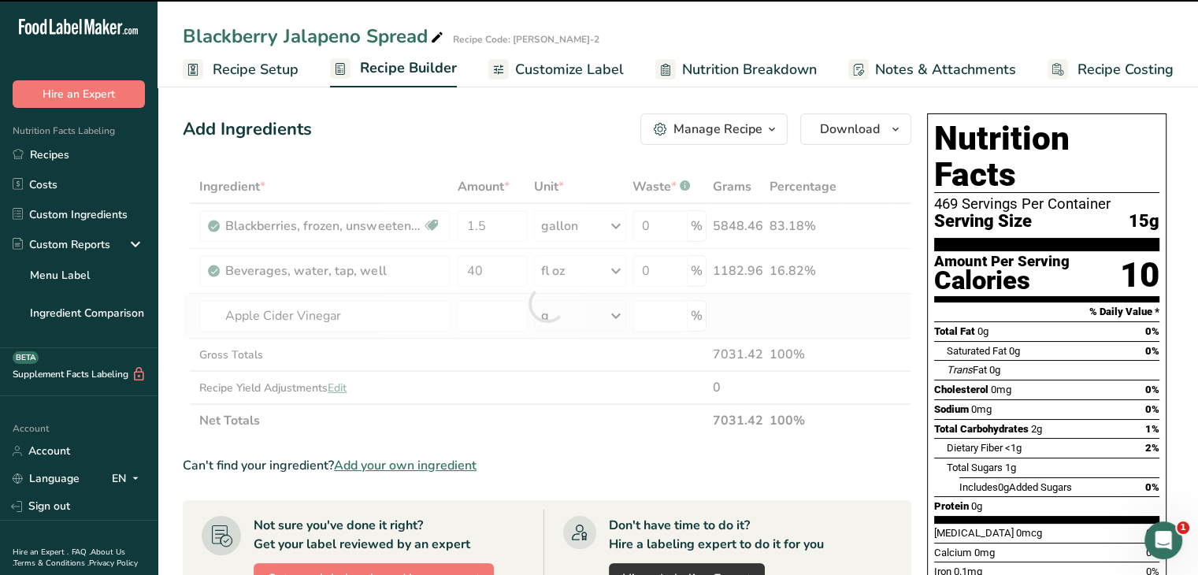
type input "0"
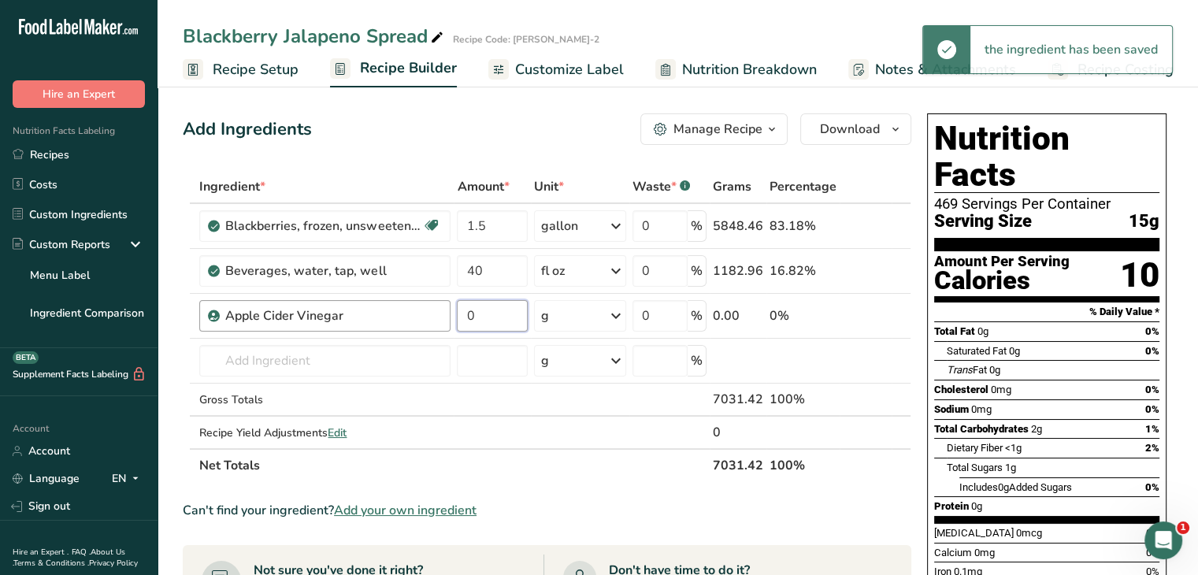
drag, startPoint x: 484, startPoint y: 305, endPoint x: 444, endPoint y: 311, distance: 40.7
click at [444, 311] on tr "Apple Cider Vinegar 0 g Weight Units g kg mg See more Volume Units l Volume uni…" at bounding box center [547, 316] width 727 height 45
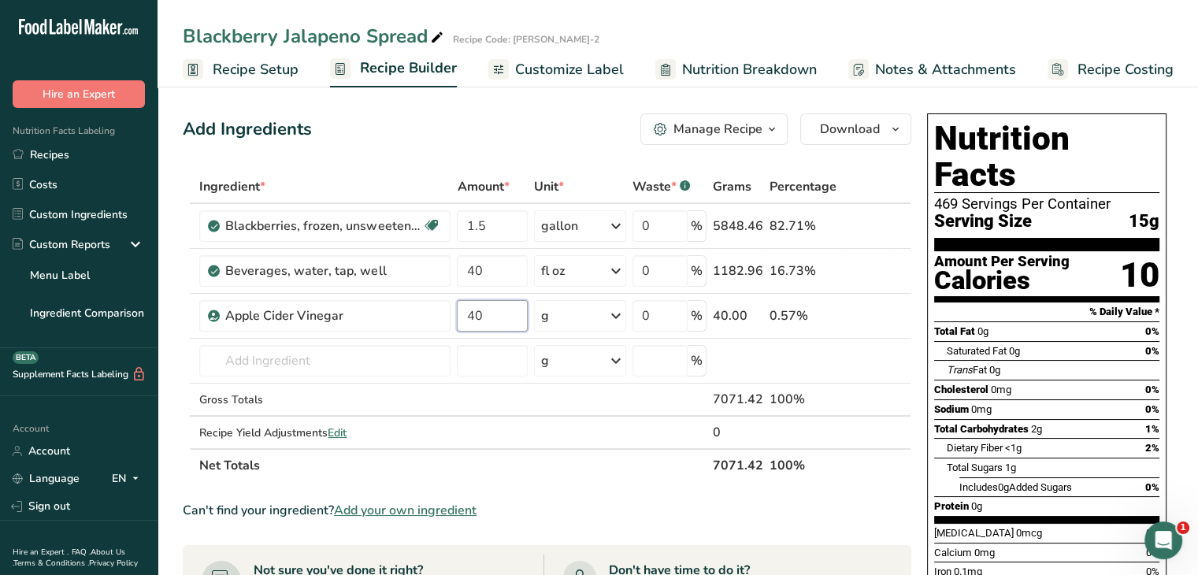
type input "40"
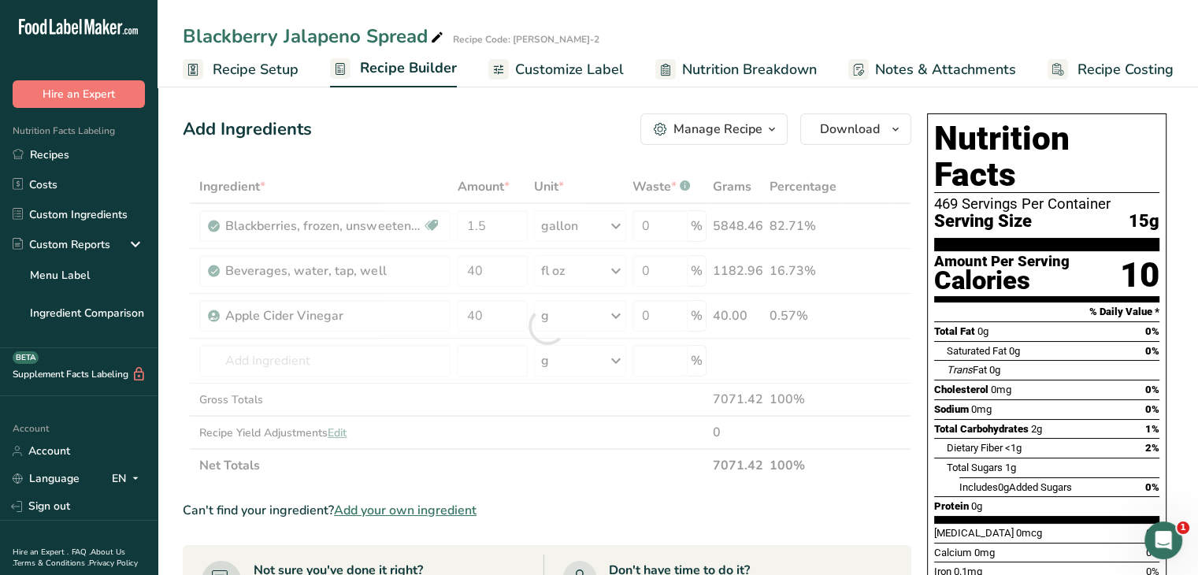
click at [615, 316] on div "Ingredient * Amount * Unit * Waste * .a-a{fill:#347362;}.b-a{fill:#fff;} Grams …" at bounding box center [547, 326] width 729 height 312
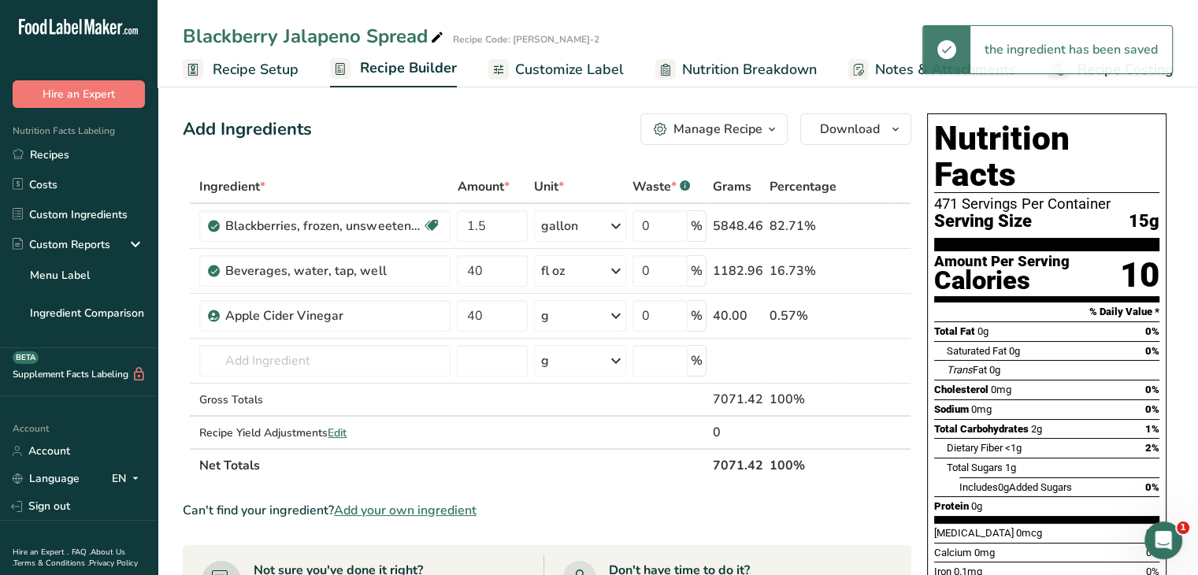
click at [615, 316] on icon at bounding box center [615, 316] width 19 height 28
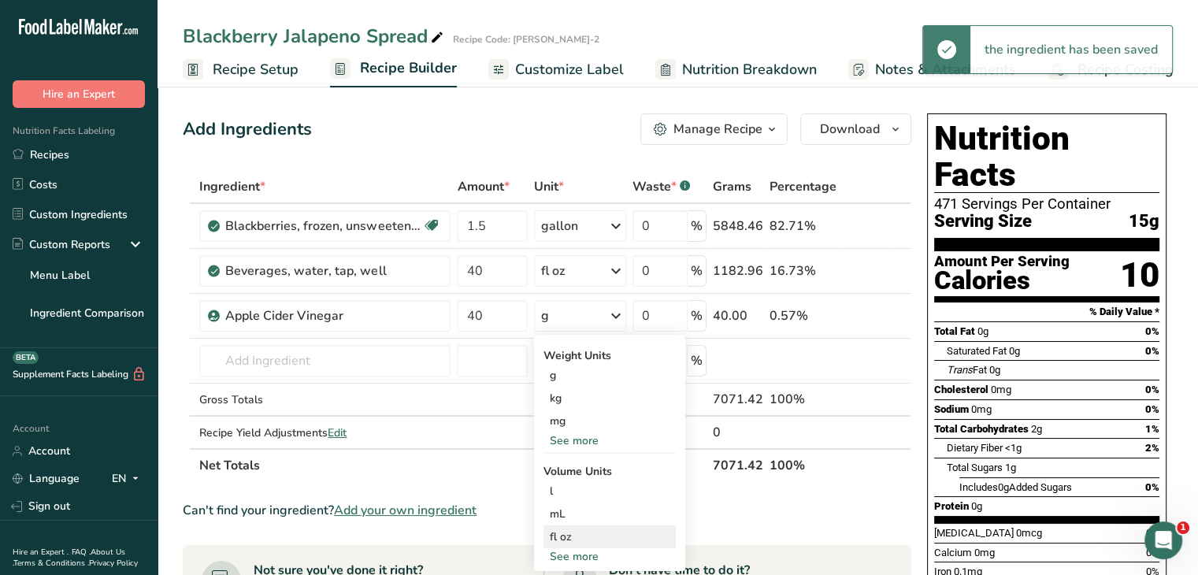
scroll to position [79, 0]
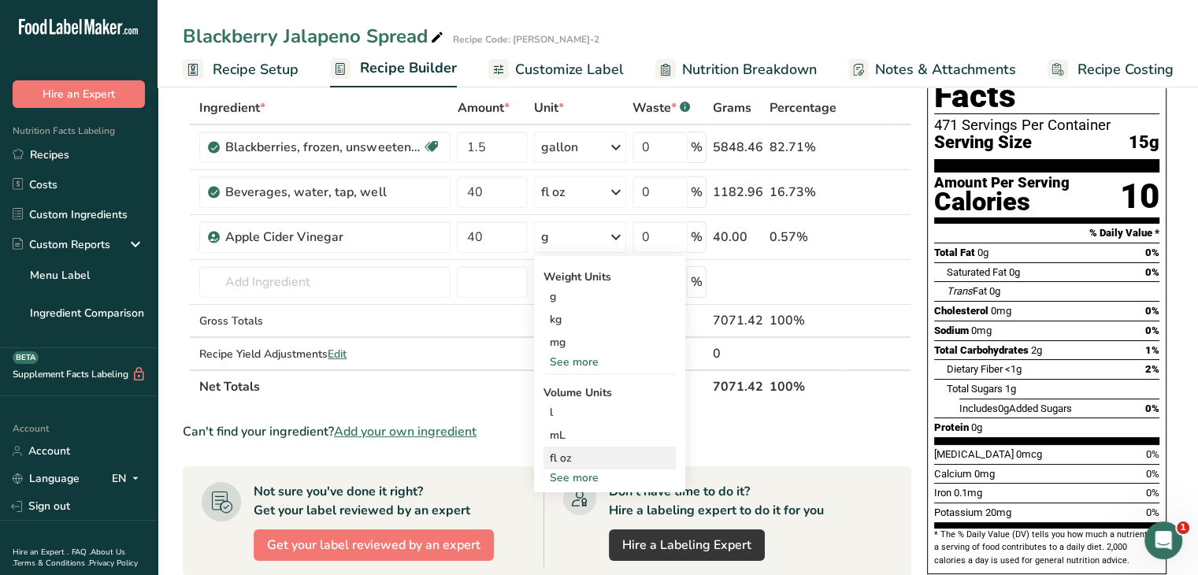
click at [577, 458] on div "fl oz" at bounding box center [610, 458] width 120 height 17
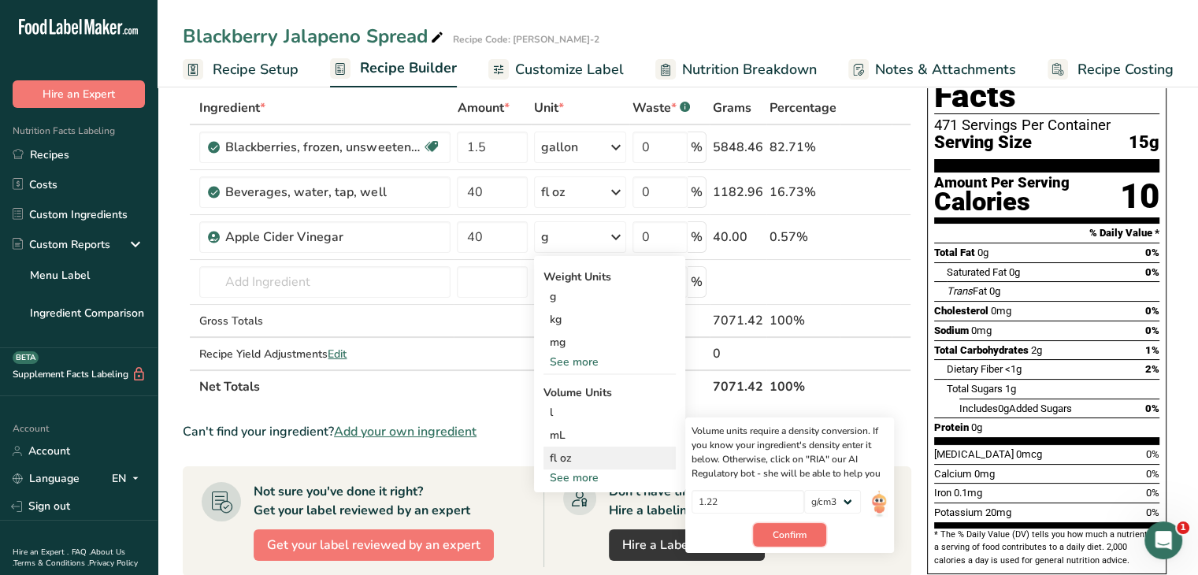
click at [805, 525] on button "Confirm" at bounding box center [789, 535] width 73 height 24
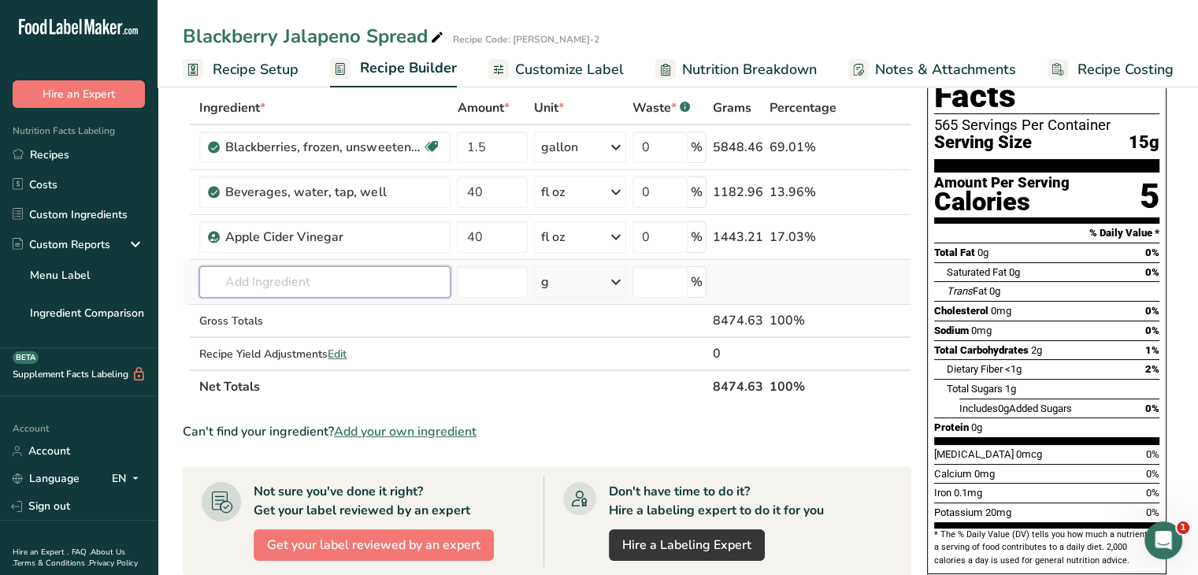
click at [375, 275] on input "text" at bounding box center [324, 282] width 251 height 32
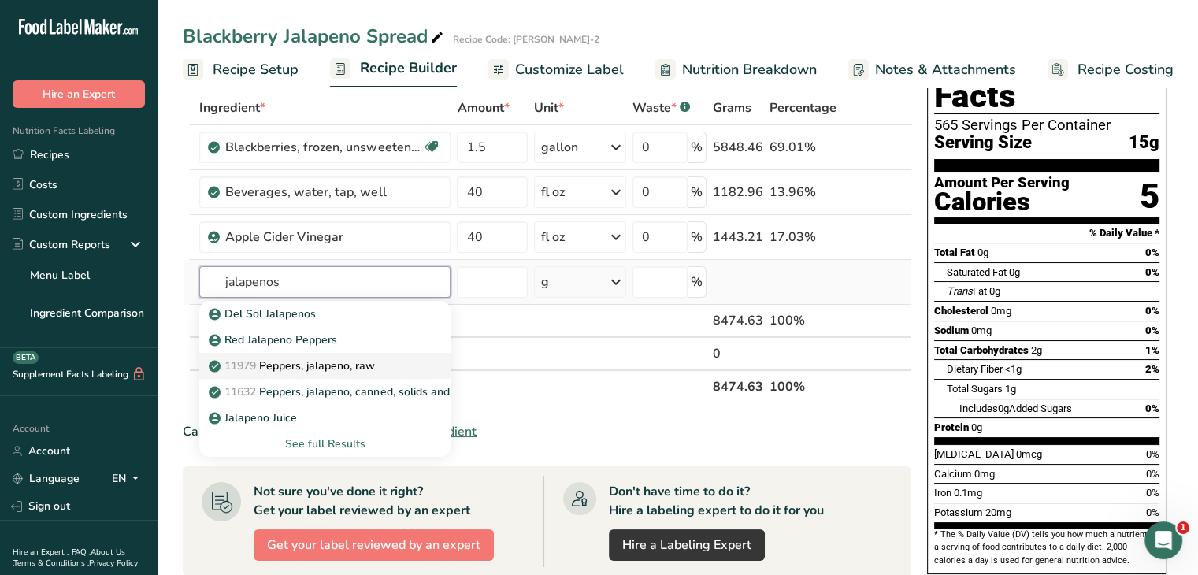
type input "jalapenos"
click at [342, 369] on p "11979 [PERSON_NAME], jalapeno, raw" at bounding box center [293, 366] width 163 height 17
type input "Peppers, jalapeno, raw"
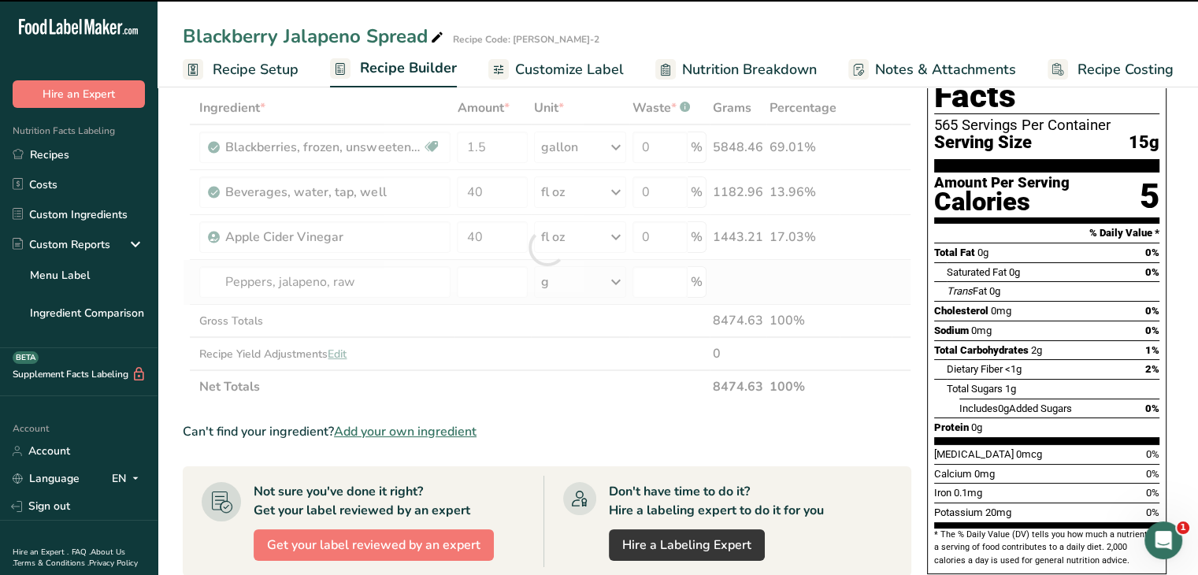
type input "0"
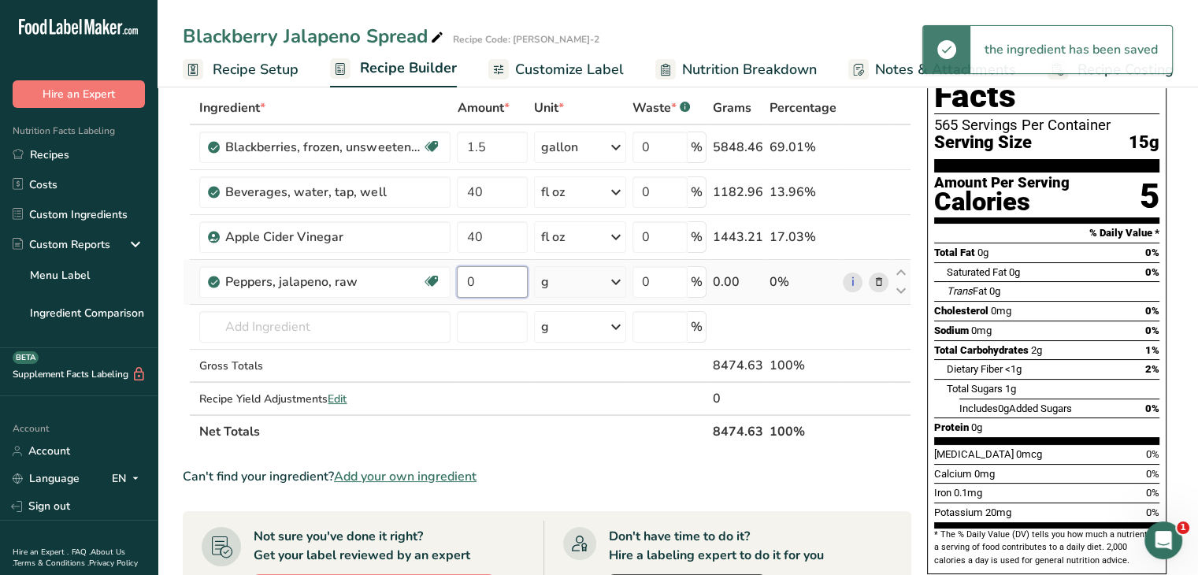
drag, startPoint x: 510, startPoint y: 276, endPoint x: 457, endPoint y: 280, distance: 52.9
click at [457, 280] on input "0" at bounding box center [492, 282] width 71 height 32
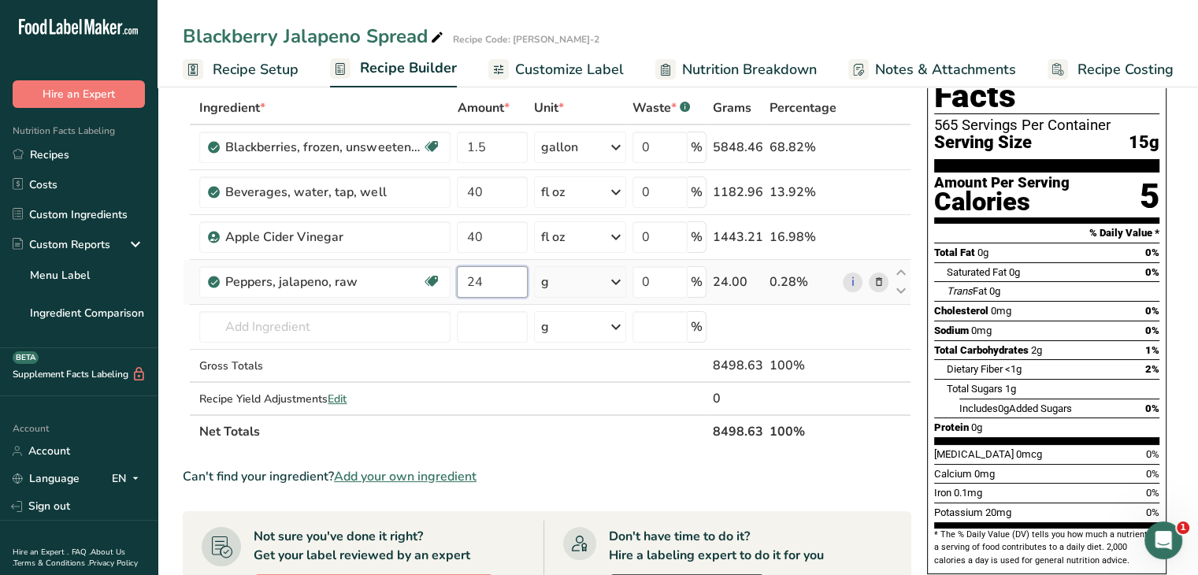
type input "24"
click at [624, 279] on div "Ingredient * Amount * Unit * Waste * .a-a{fill:#347362;}.b-a{fill:#fff;} Grams …" at bounding box center [547, 269] width 729 height 357
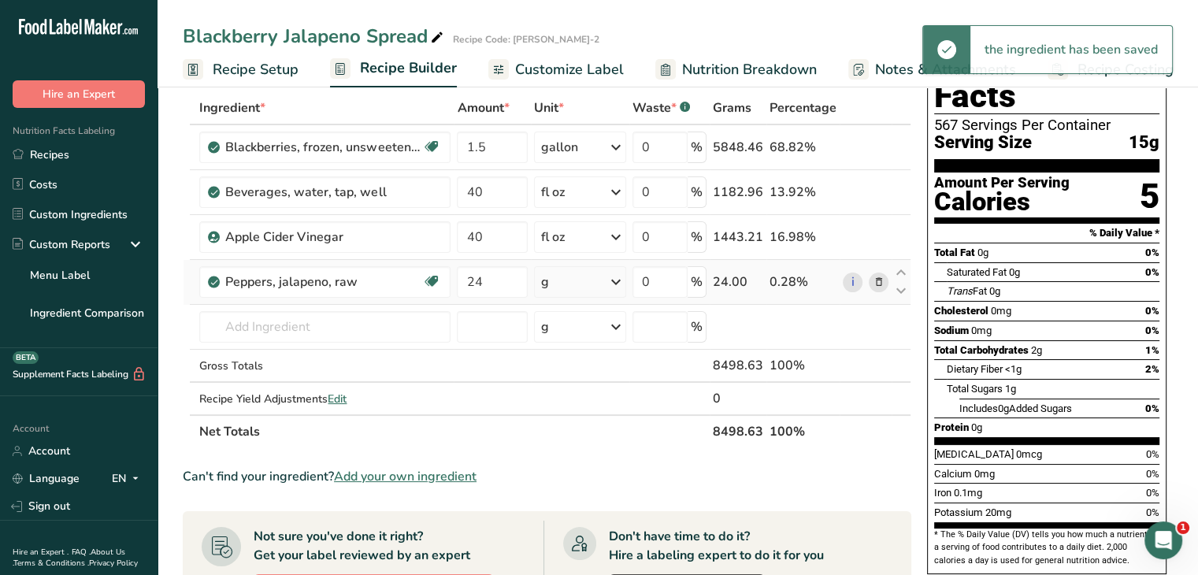
click at [614, 281] on icon at bounding box center [615, 282] width 19 height 28
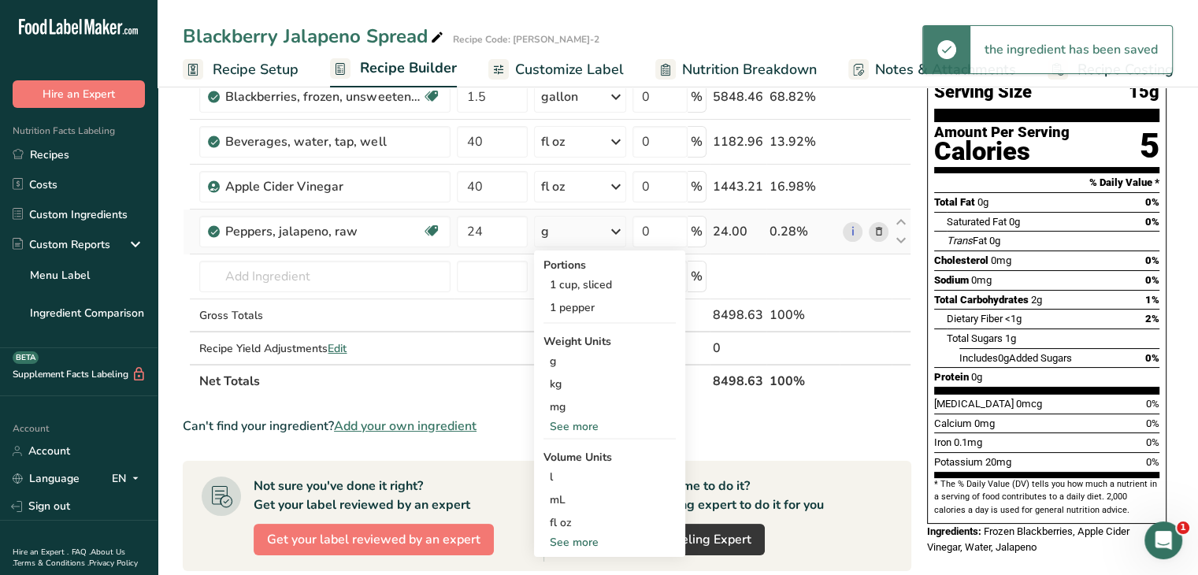
scroll to position [158, 0]
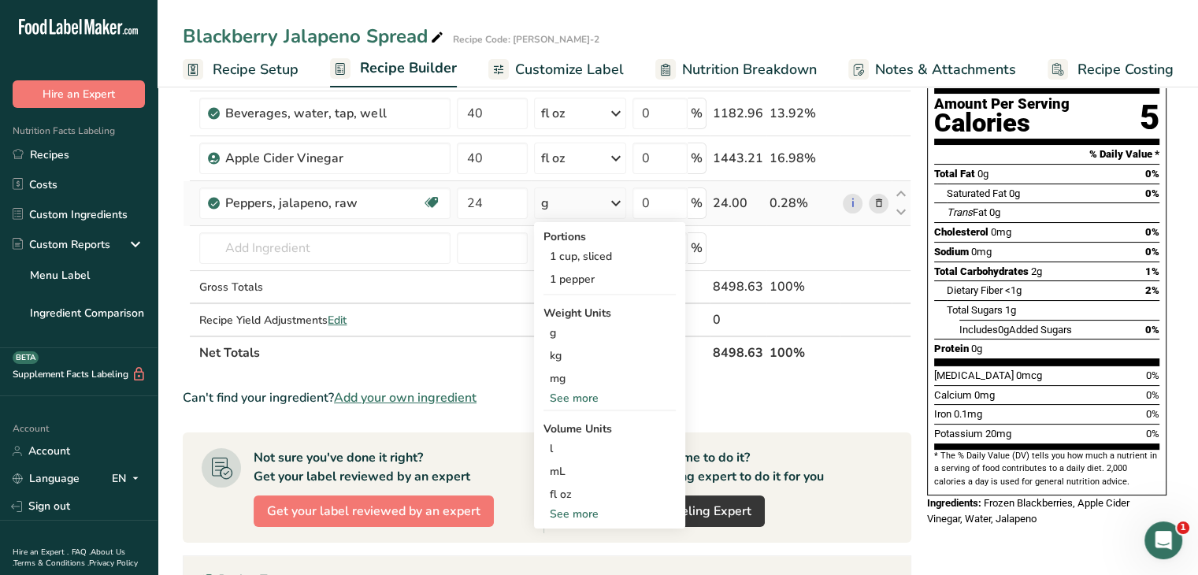
click at [558, 399] on div "See more" at bounding box center [609, 398] width 132 height 17
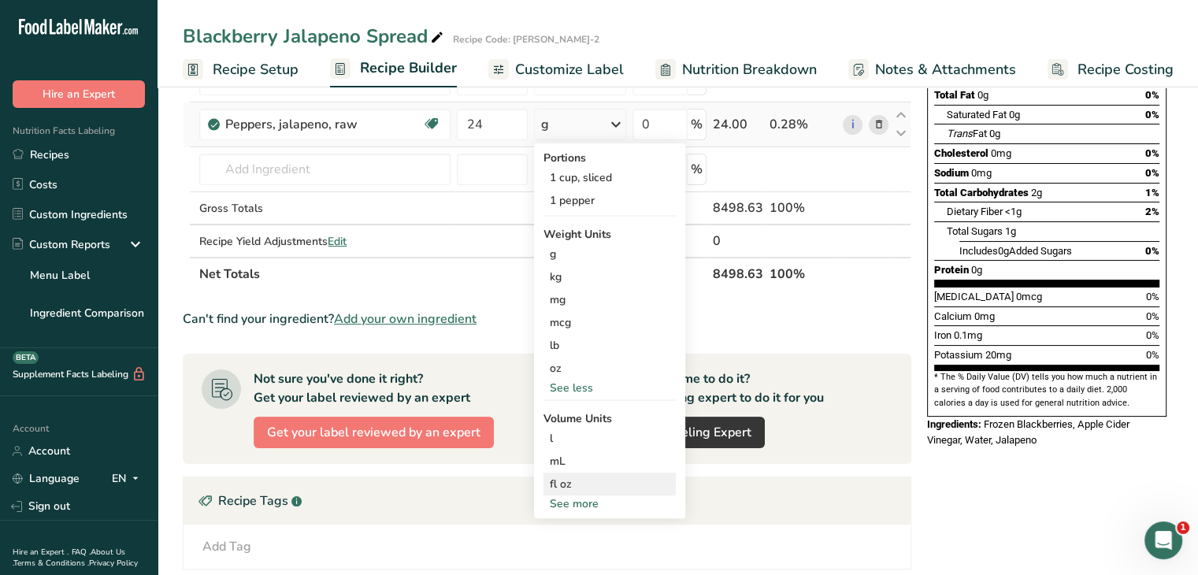
click at [580, 477] on div "fl oz" at bounding box center [610, 484] width 120 height 17
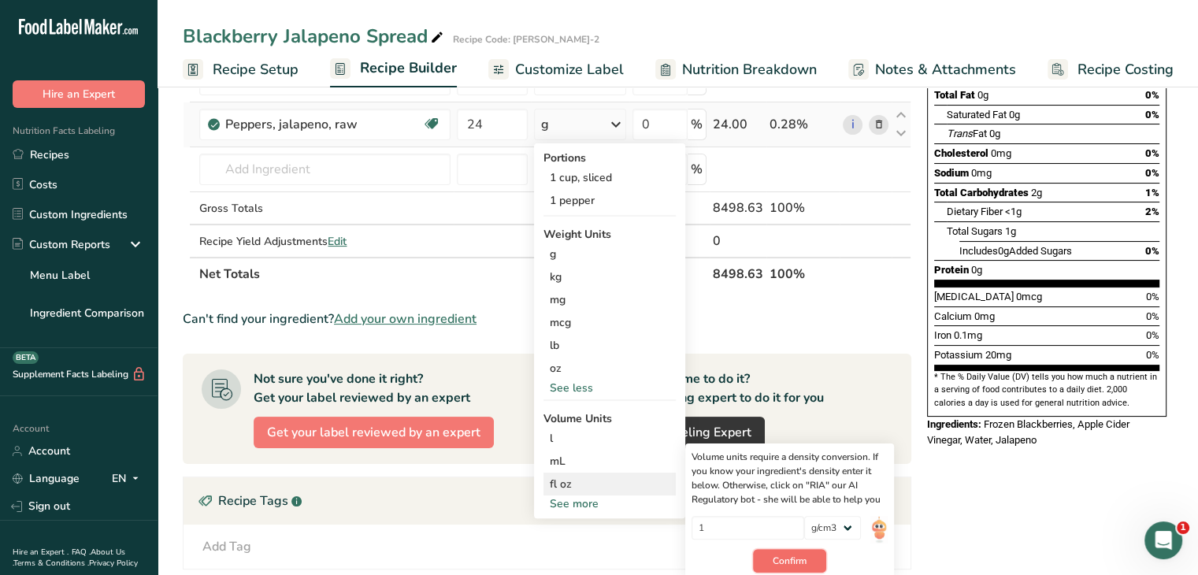
click at [788, 562] on span "Confirm" at bounding box center [790, 561] width 34 height 14
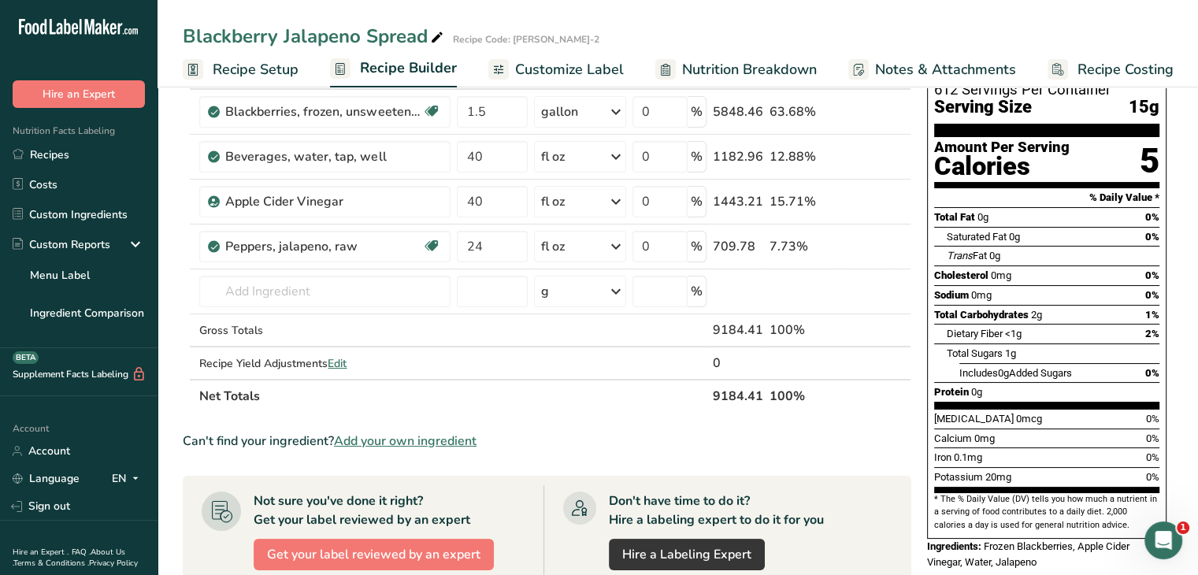
scroll to position [79, 0]
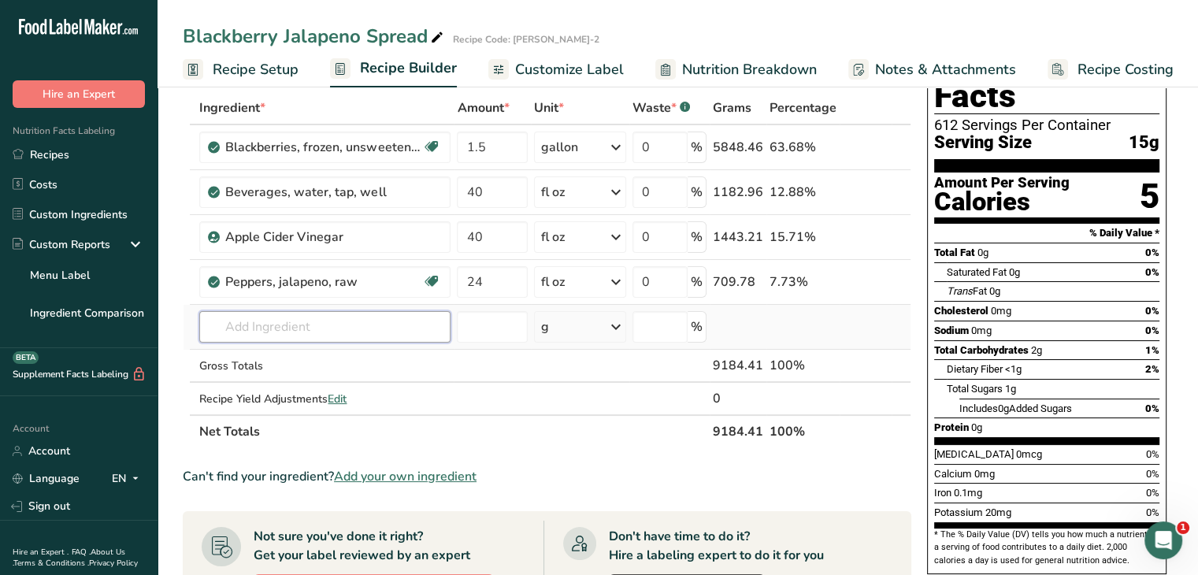
click at [340, 335] on input "text" at bounding box center [324, 327] width 251 height 32
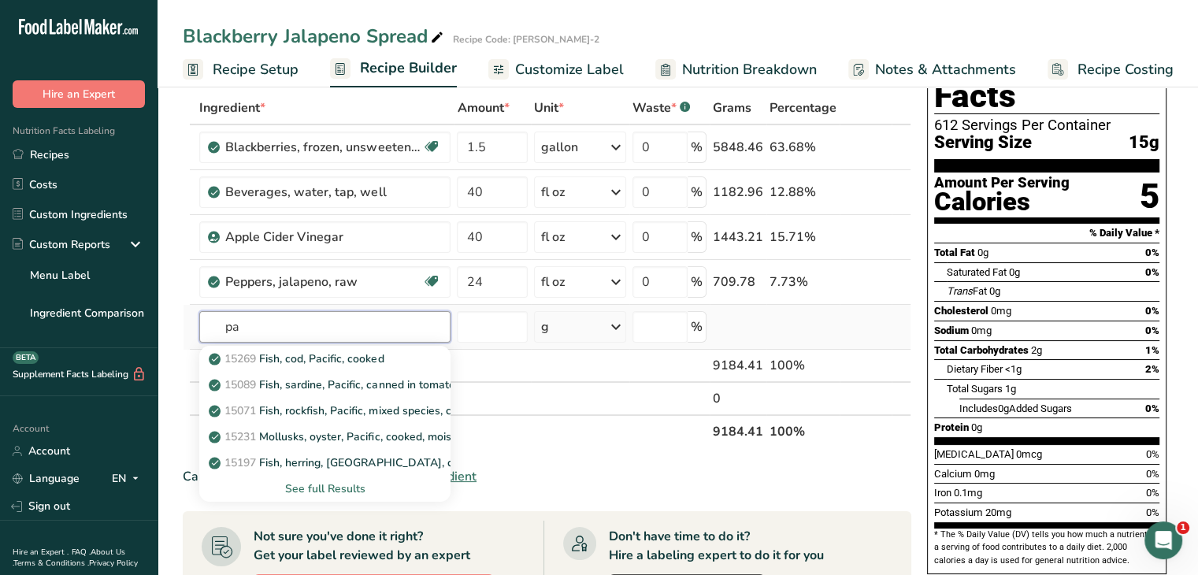
type input "p"
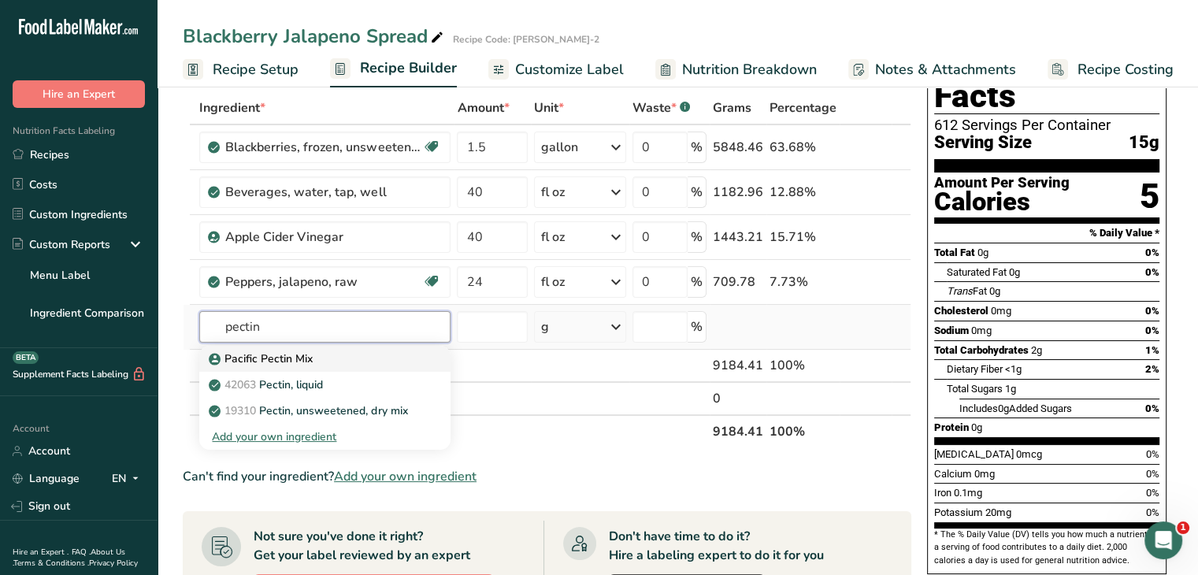
type input "pectin"
click at [301, 365] on p "Pacific Pectin Mix" at bounding box center [262, 358] width 101 height 17
type input "Pacific Pectin Mix"
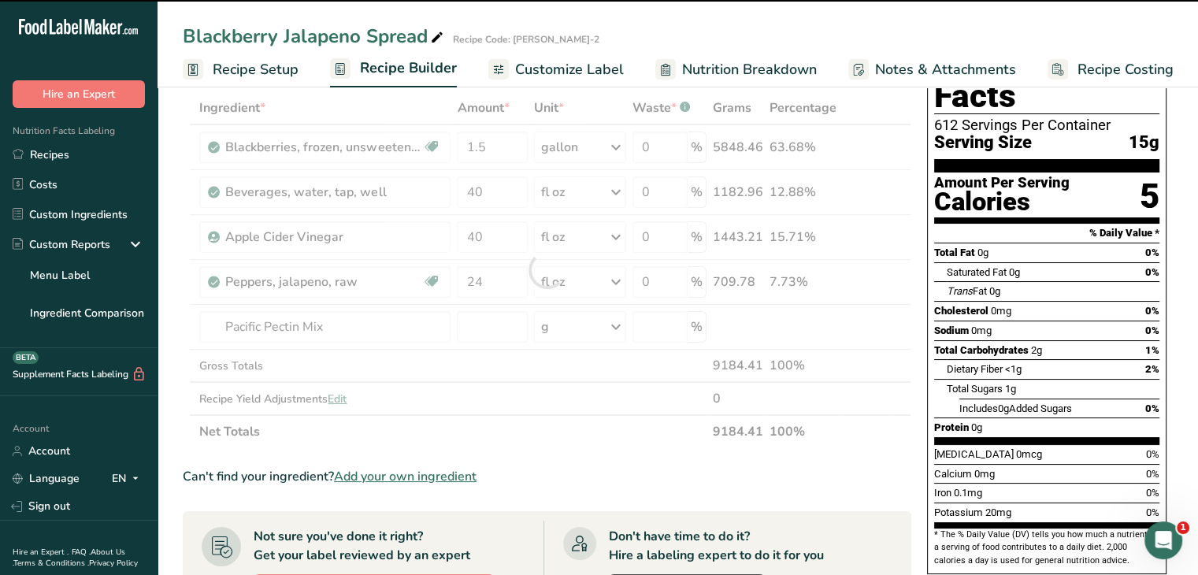
type input "0"
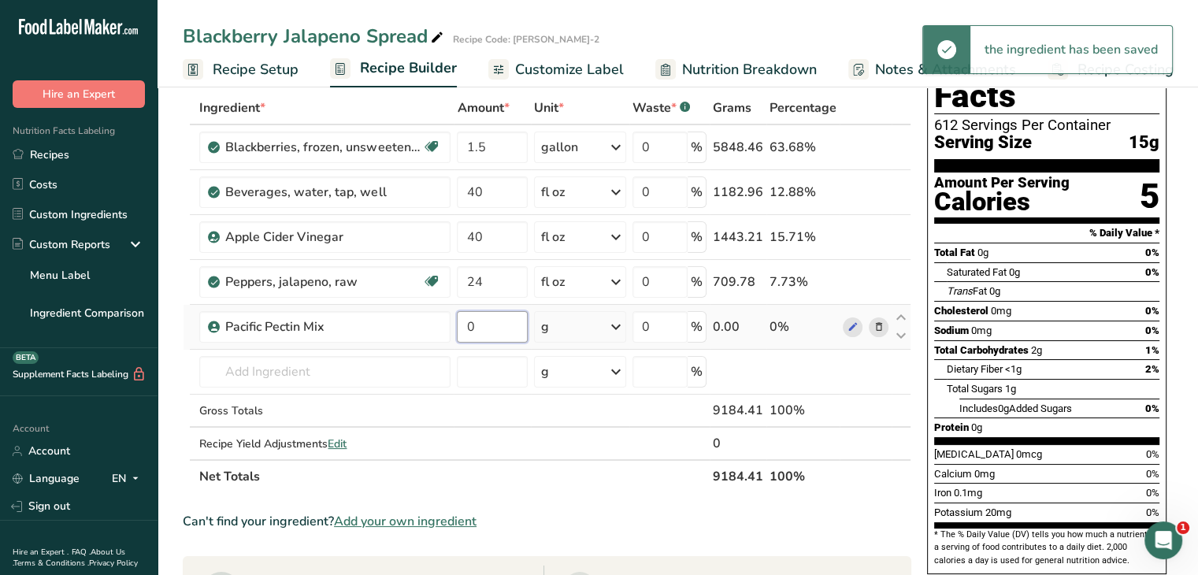
drag, startPoint x: 498, startPoint y: 318, endPoint x: 482, endPoint y: 332, distance: 20.7
click at [482, 332] on input "0" at bounding box center [492, 327] width 71 height 32
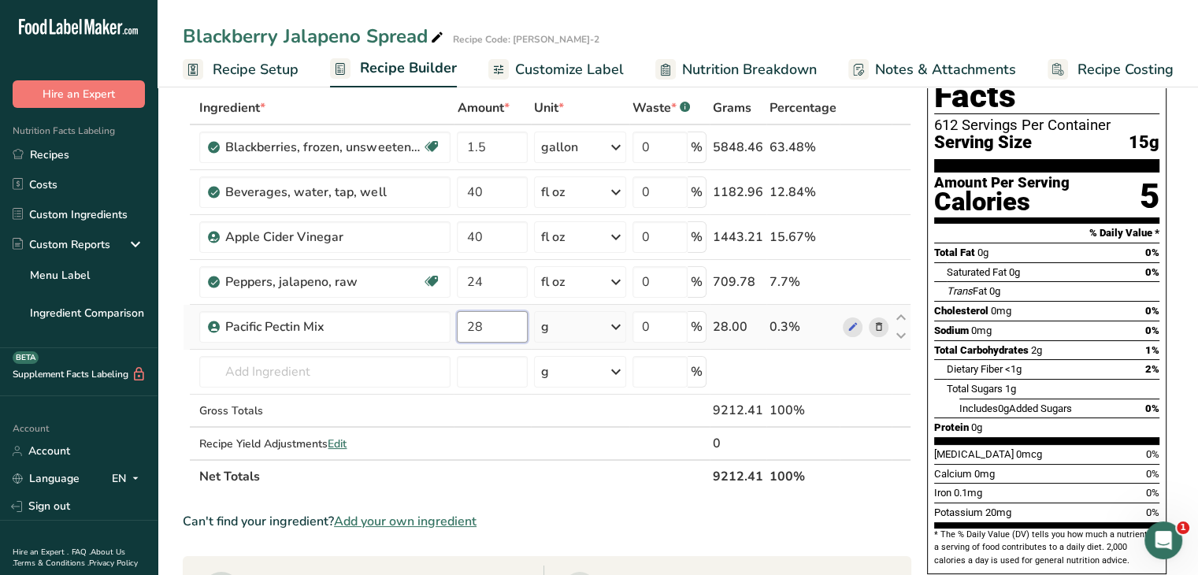
type input "28"
click at [614, 325] on div "Ingredient * Amount * Unit * Waste * .a-a{fill:#347362;}.b-a{fill:#fff;} Grams …" at bounding box center [547, 292] width 729 height 402
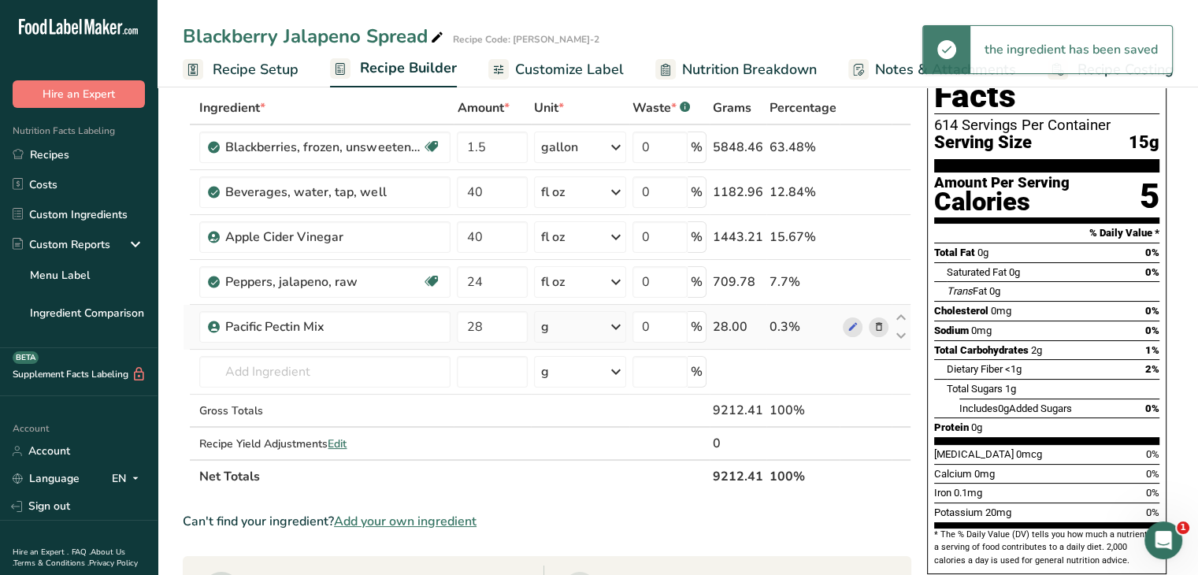
click at [617, 325] on icon at bounding box center [615, 327] width 19 height 28
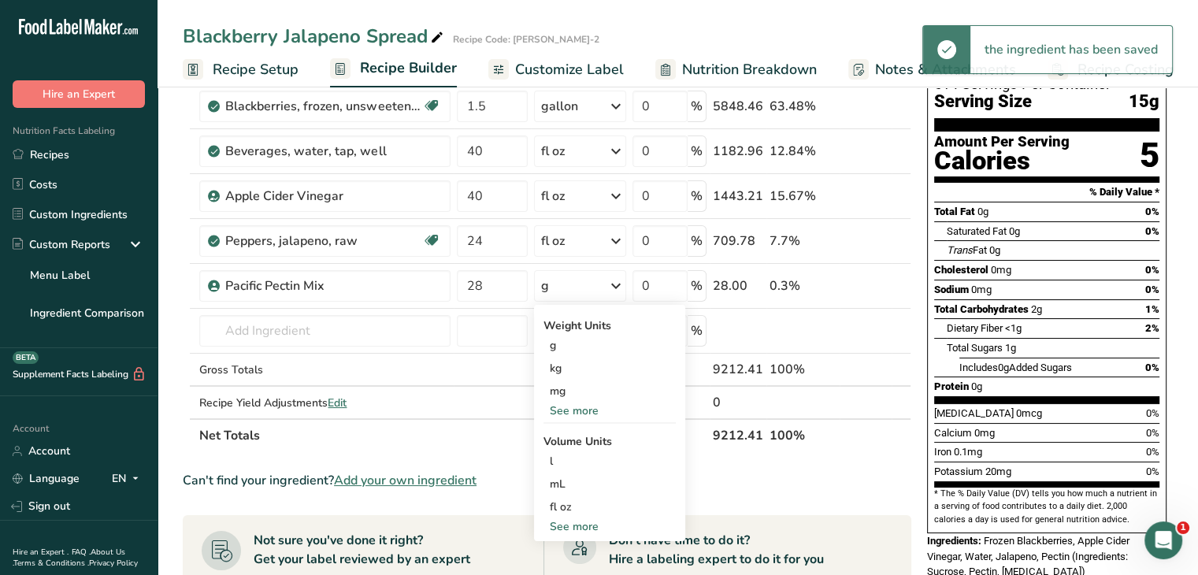
scroll to position [158, 0]
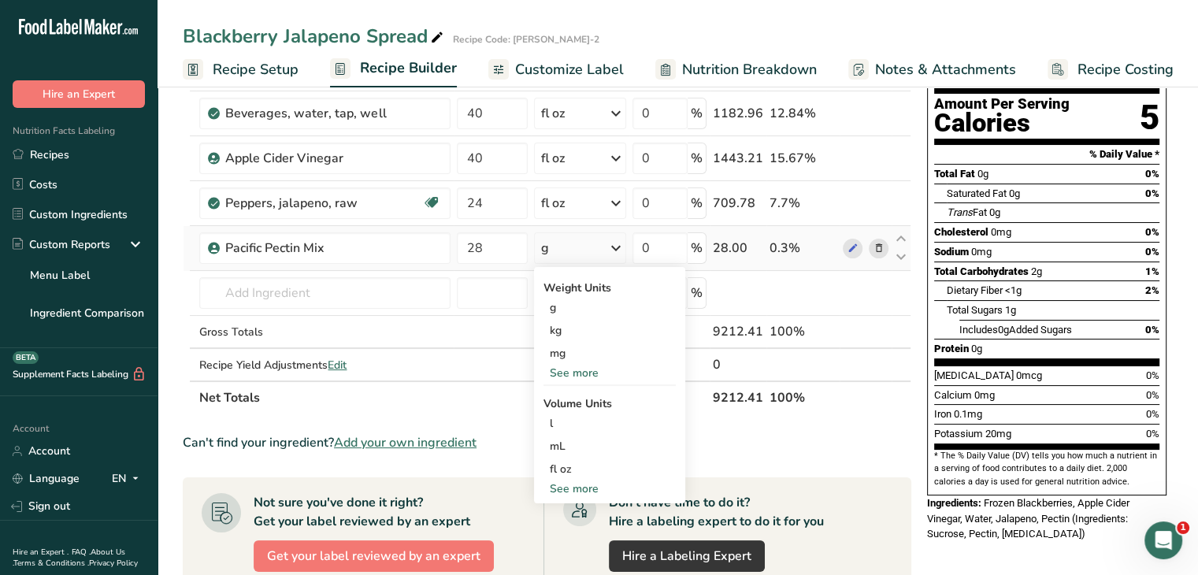
click at [584, 376] on div "See more" at bounding box center [609, 373] width 132 height 17
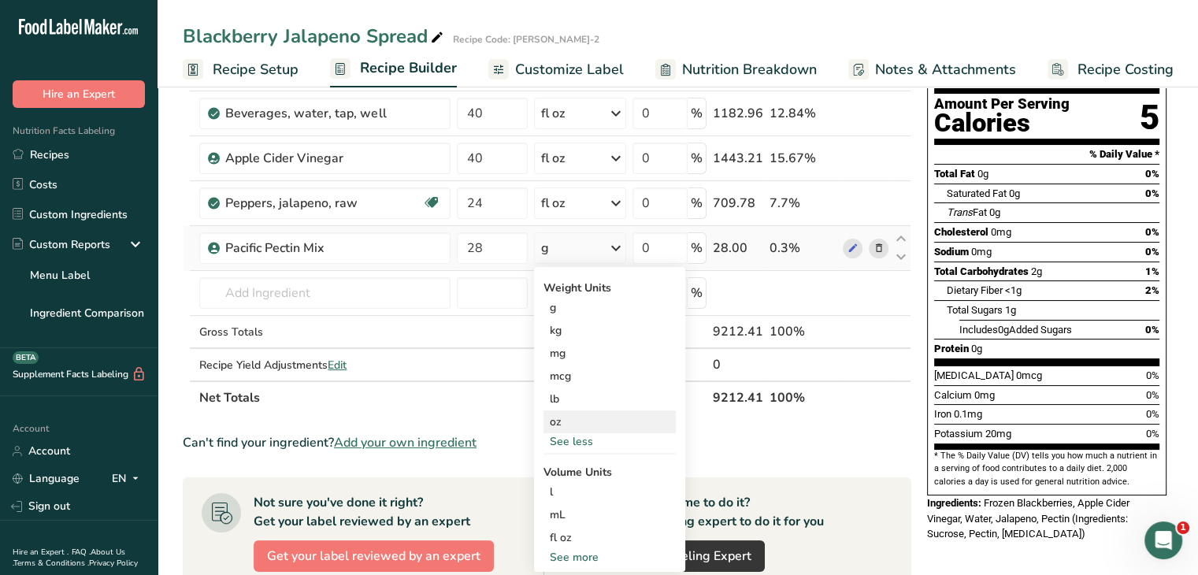
click at [573, 423] on div "oz" at bounding box center [609, 421] width 132 height 23
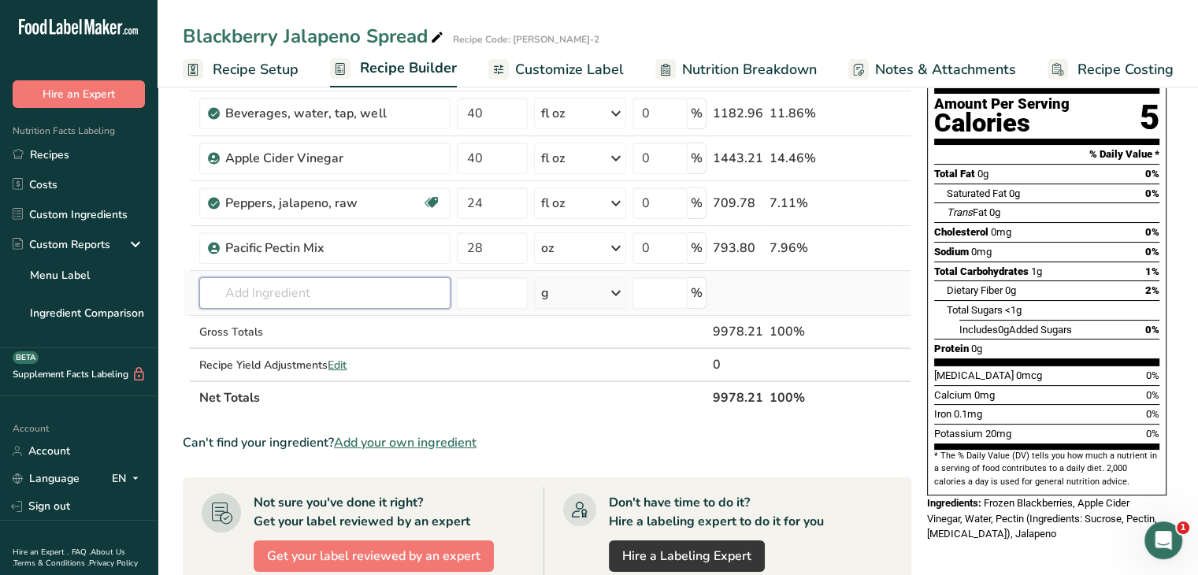
click at [359, 287] on input "text" at bounding box center [324, 293] width 251 height 32
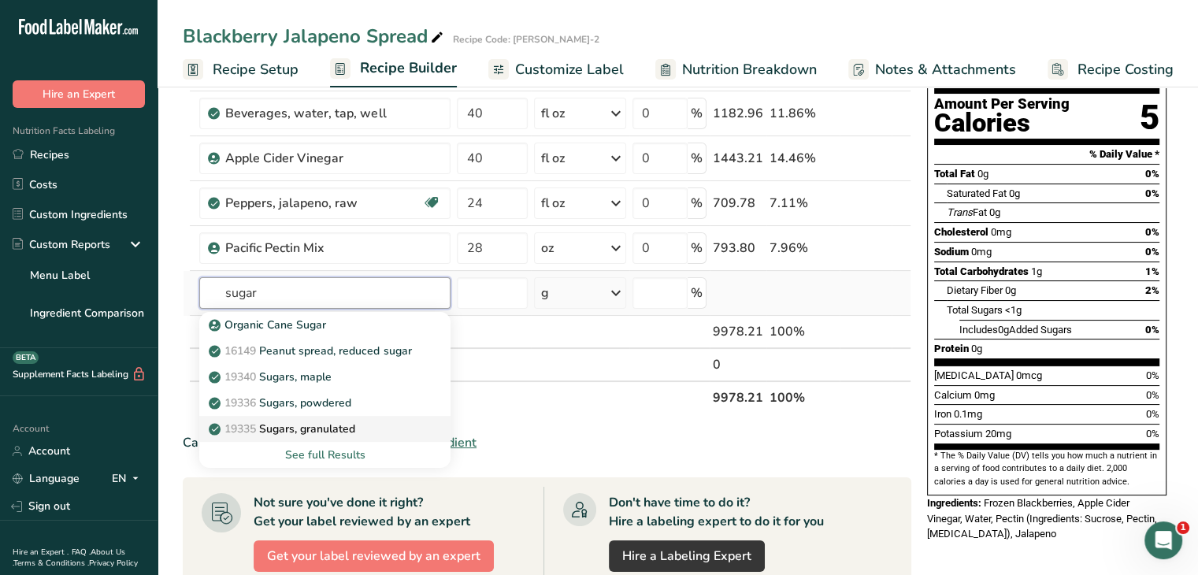
type input "Sugars, granulated"
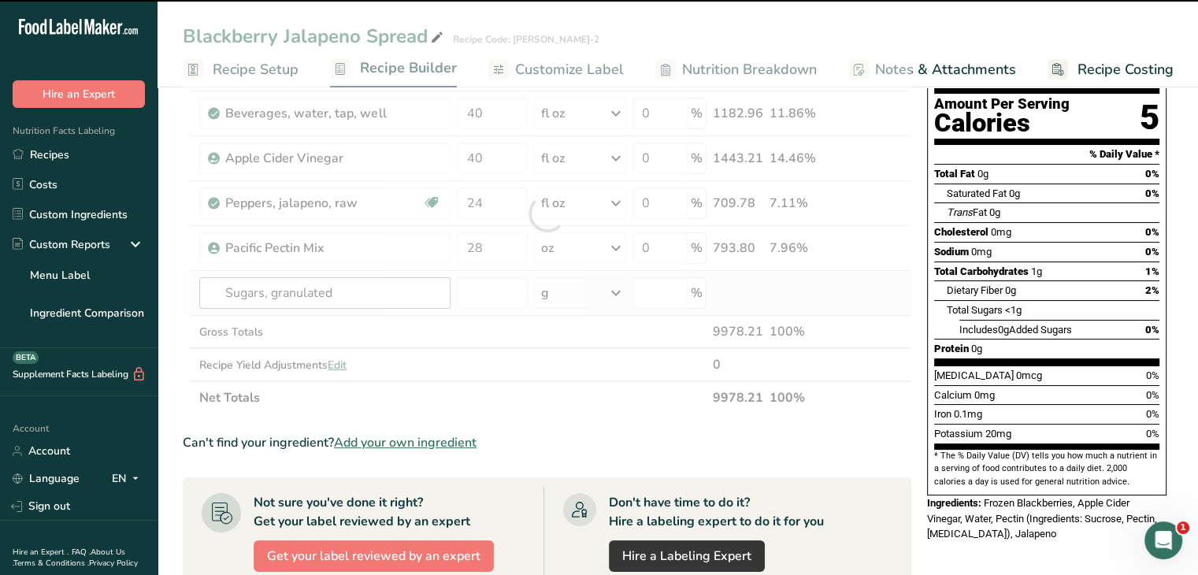
type input "0"
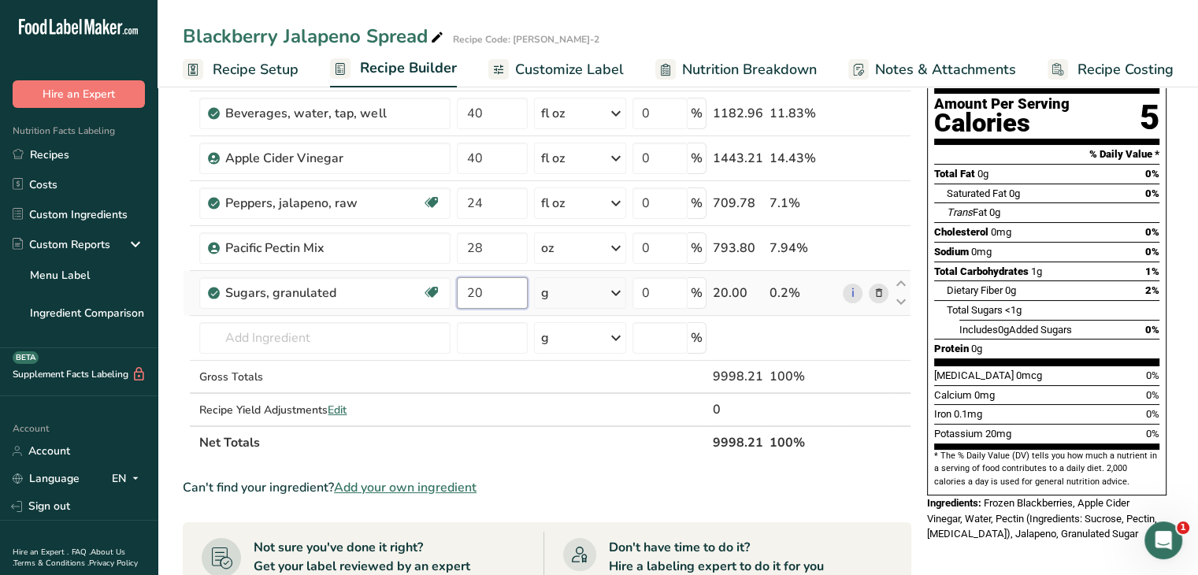
type input "20"
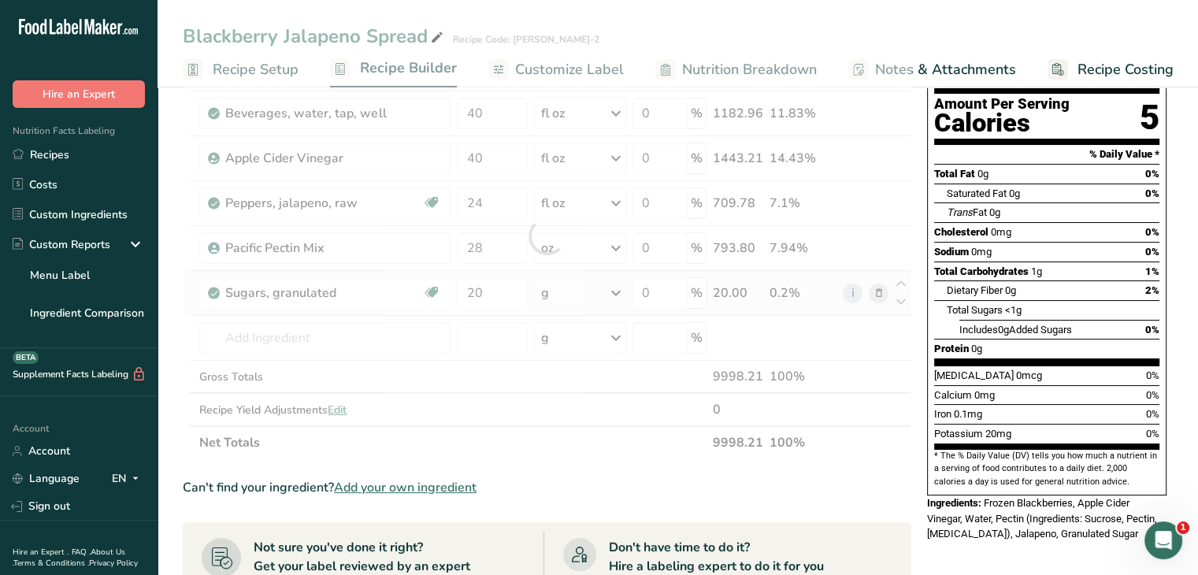
click at [620, 284] on div "Ingredient * Amount * Unit * Waste * .a-a{fill:#347362;}.b-a{fill:#fff;} Grams …" at bounding box center [547, 236] width 729 height 447
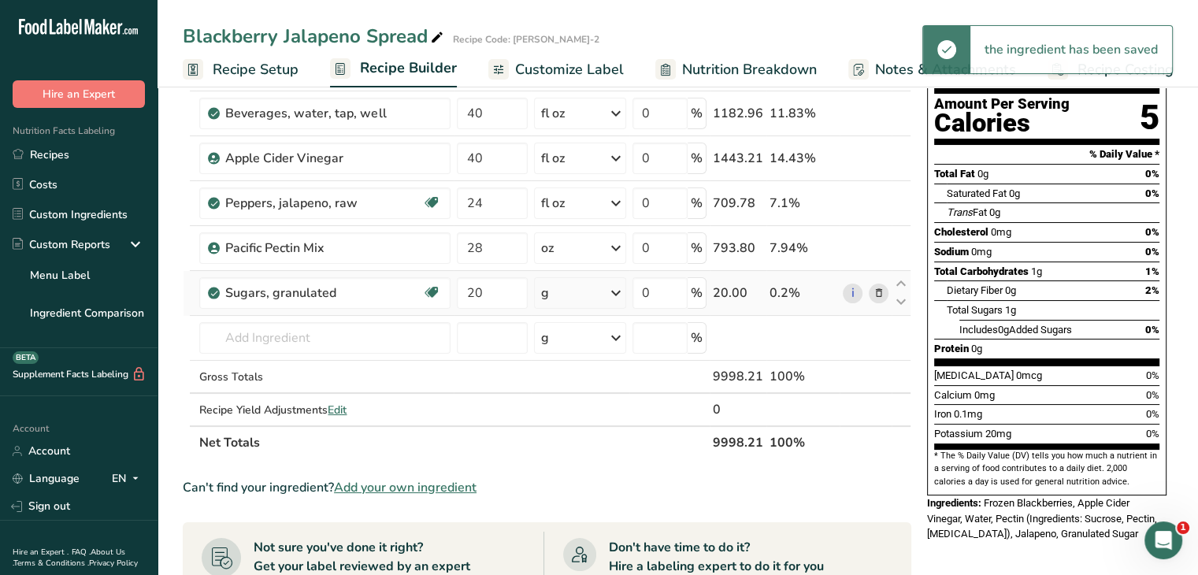
click at [618, 286] on icon at bounding box center [615, 293] width 19 height 28
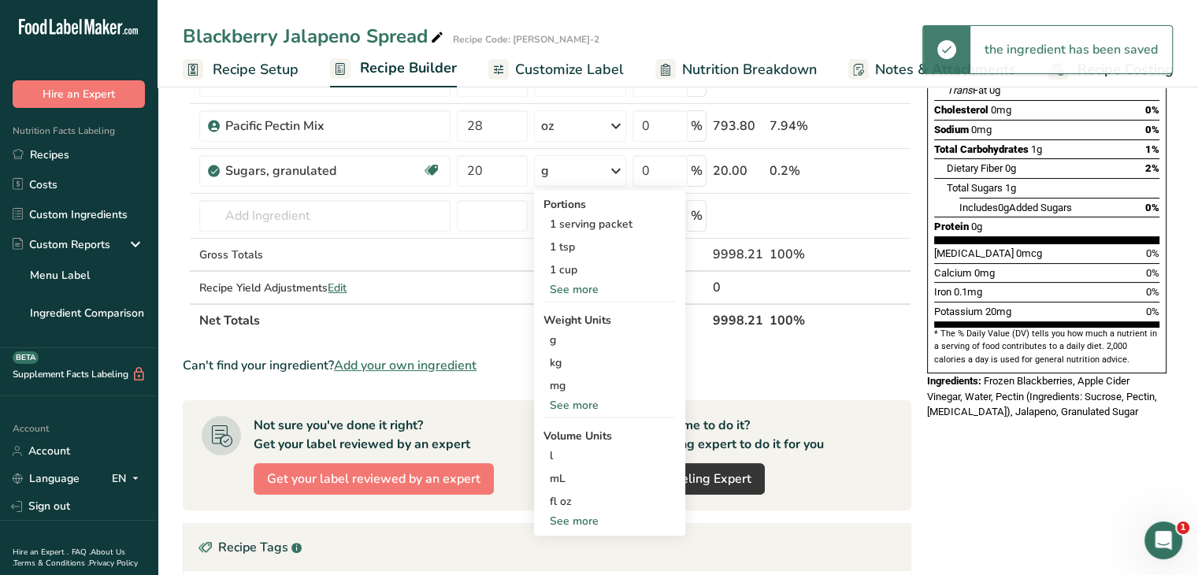
scroll to position [315, 0]
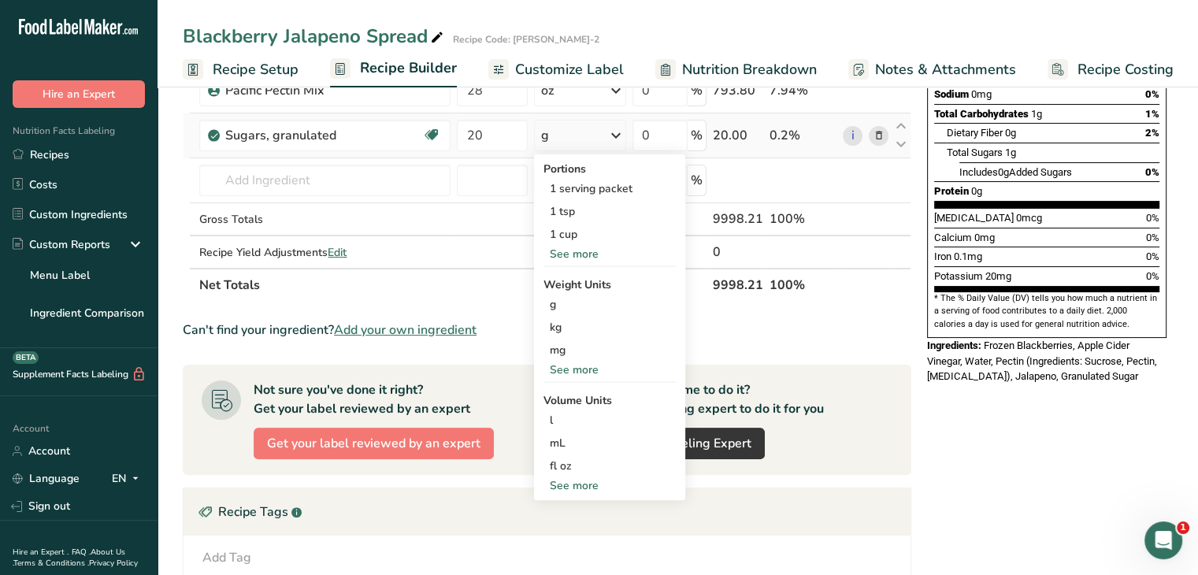
click at [592, 363] on div "See more" at bounding box center [609, 369] width 132 height 17
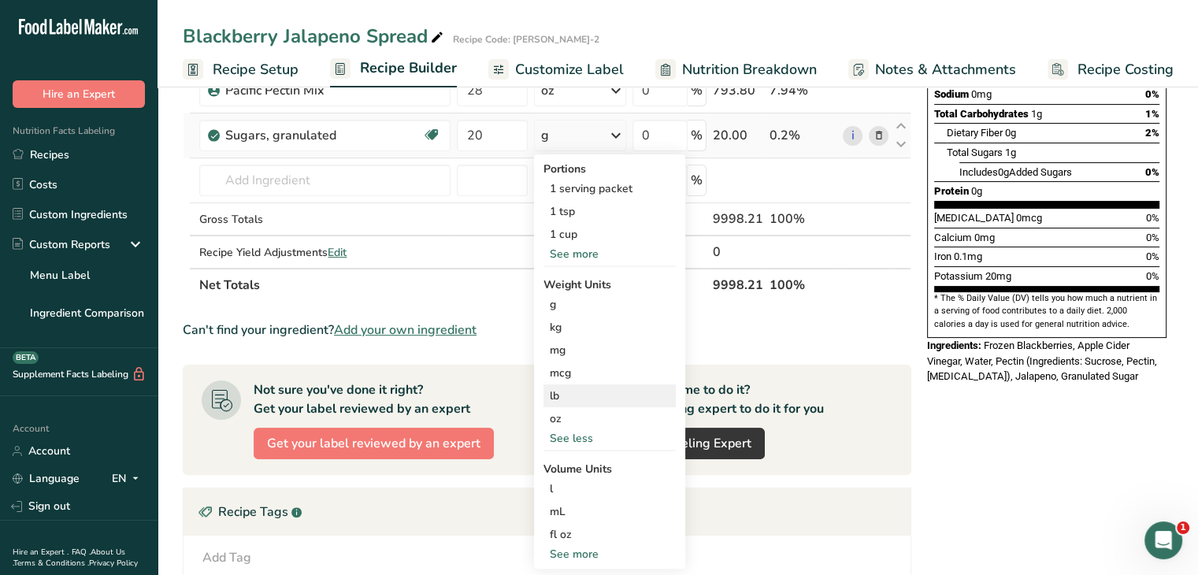
click at [595, 398] on div "lb" at bounding box center [609, 395] width 132 height 23
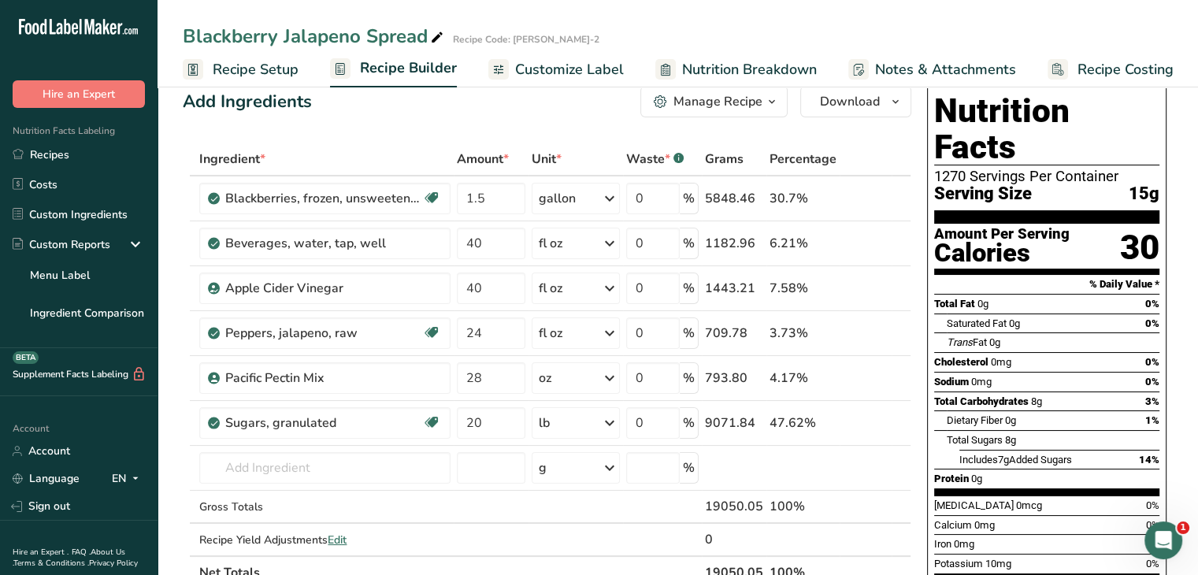
scroll to position [0, 0]
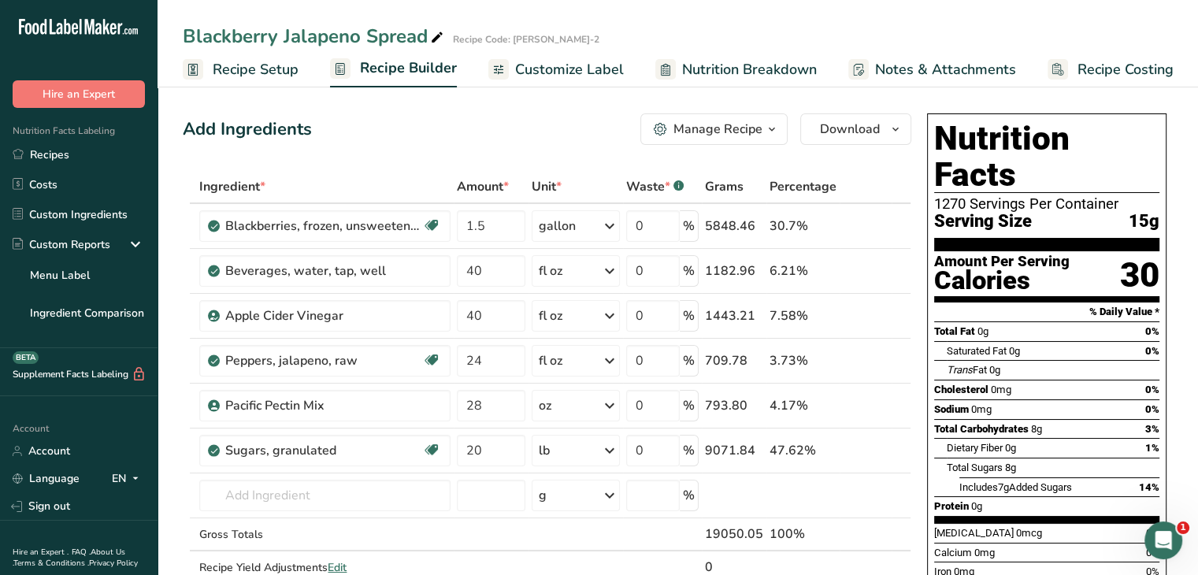
click at [584, 65] on span "Customize Label" at bounding box center [569, 69] width 109 height 21
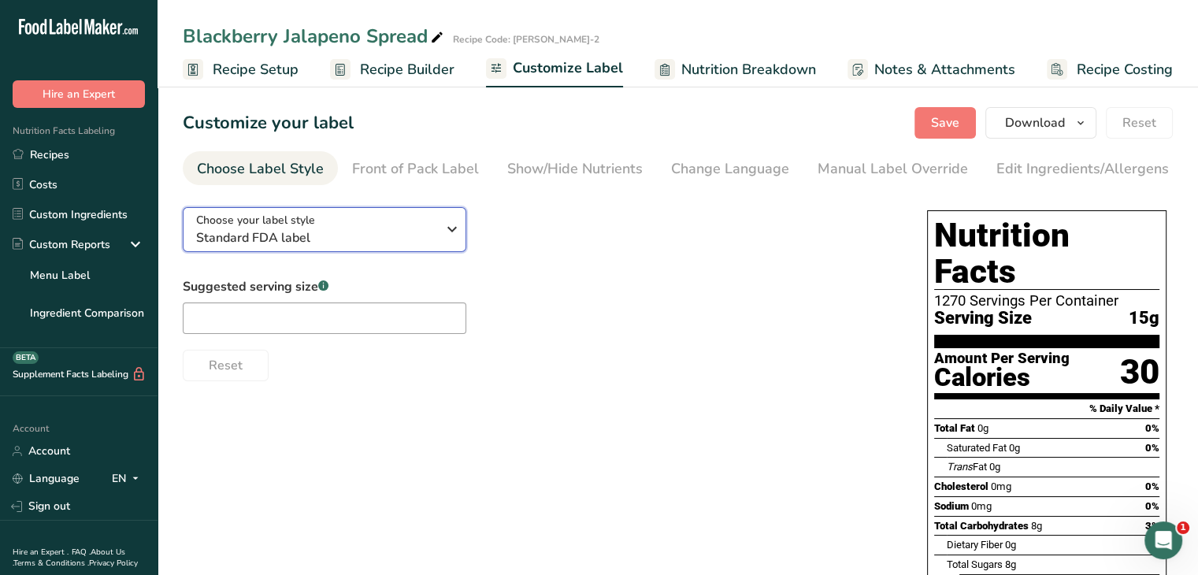
click at [451, 235] on icon "button" at bounding box center [452, 229] width 19 height 28
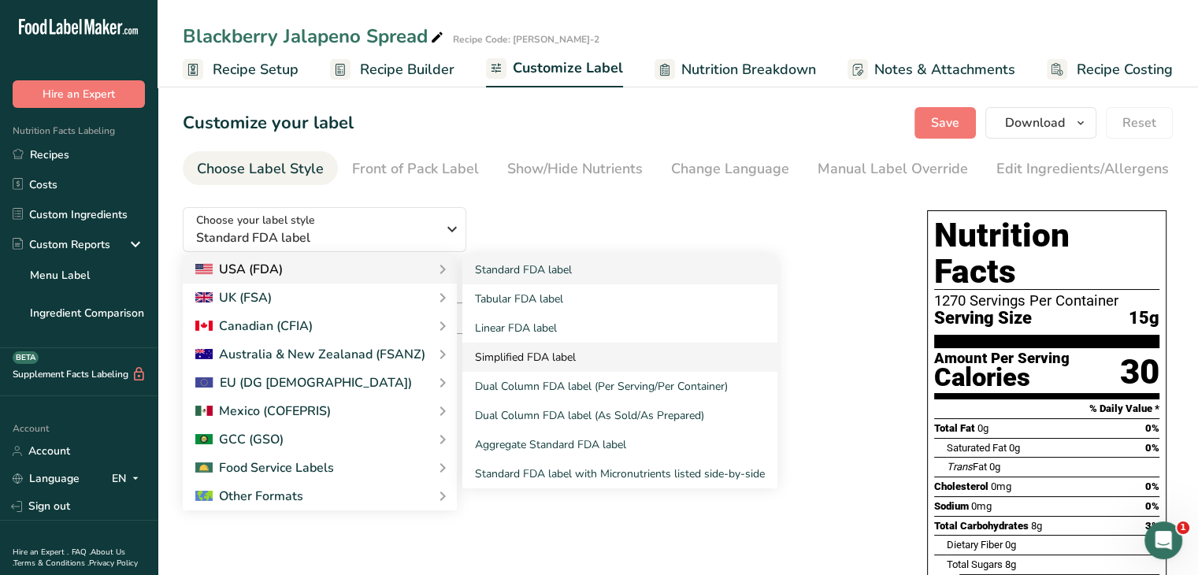
click at [514, 361] on link "Simplified FDA label" at bounding box center [619, 357] width 315 height 29
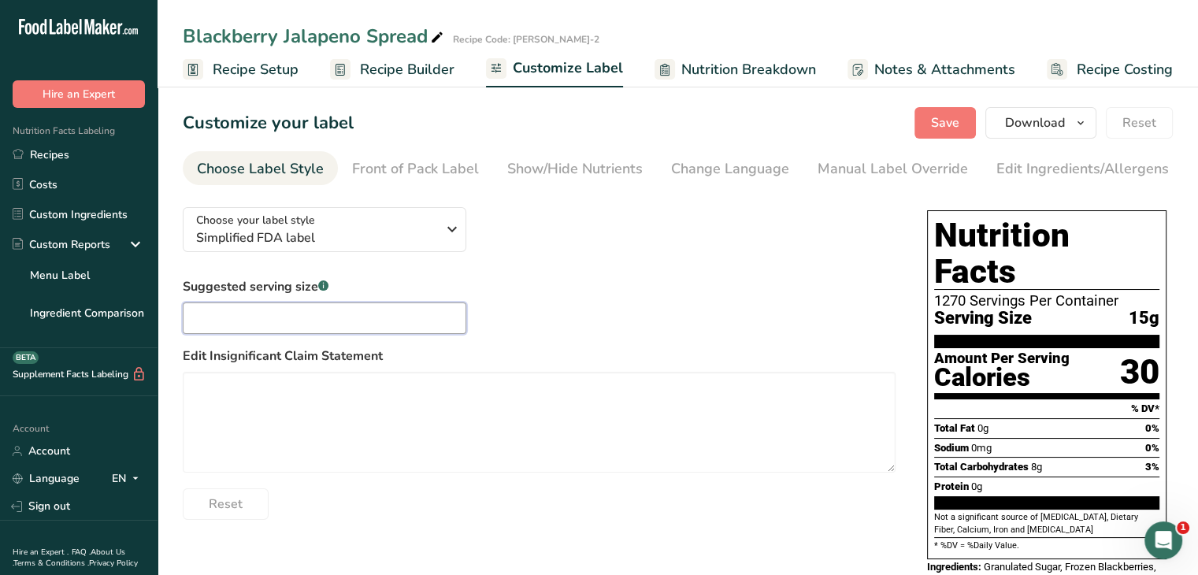
click at [271, 313] on input "text" at bounding box center [325, 318] width 284 height 32
type input "1 Tbsp"
click at [542, 313] on div "Suggested serving size .a-a{fill:#347362;}.b-a{fill:#fff;} 1 Tbsp Edit Insignif…" at bounding box center [539, 398] width 713 height 243
click at [593, 178] on div "Show/Hide Nutrients" at bounding box center [574, 168] width 135 height 21
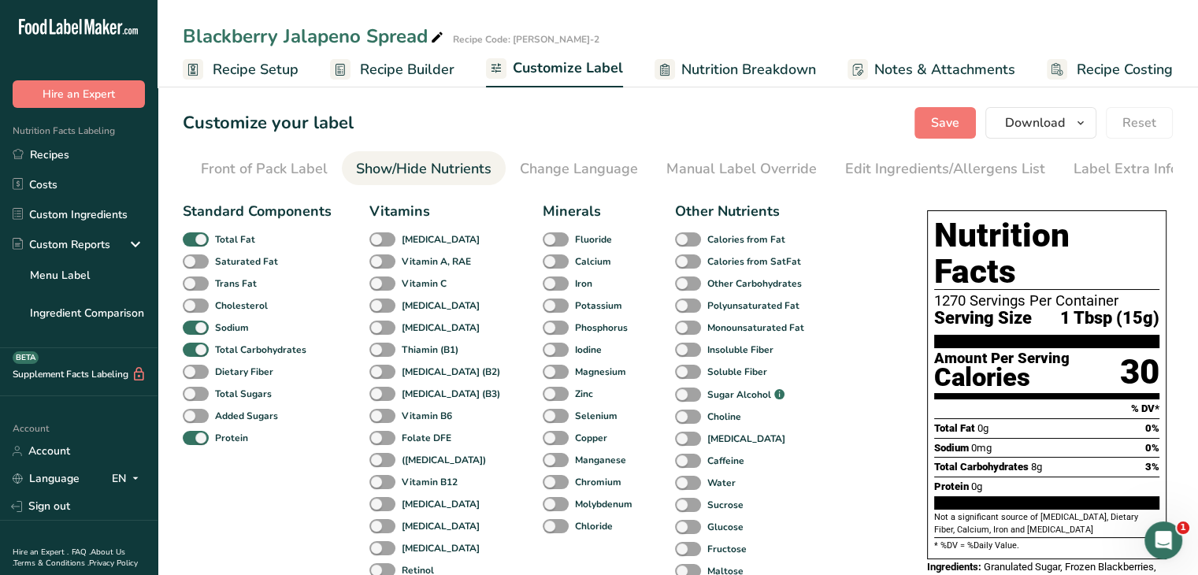
scroll to position [0, 154]
click at [198, 402] on span at bounding box center [196, 394] width 26 height 15
click at [193, 399] on input "Total Sugars" at bounding box center [188, 393] width 10 height 10
checkbox input "true"
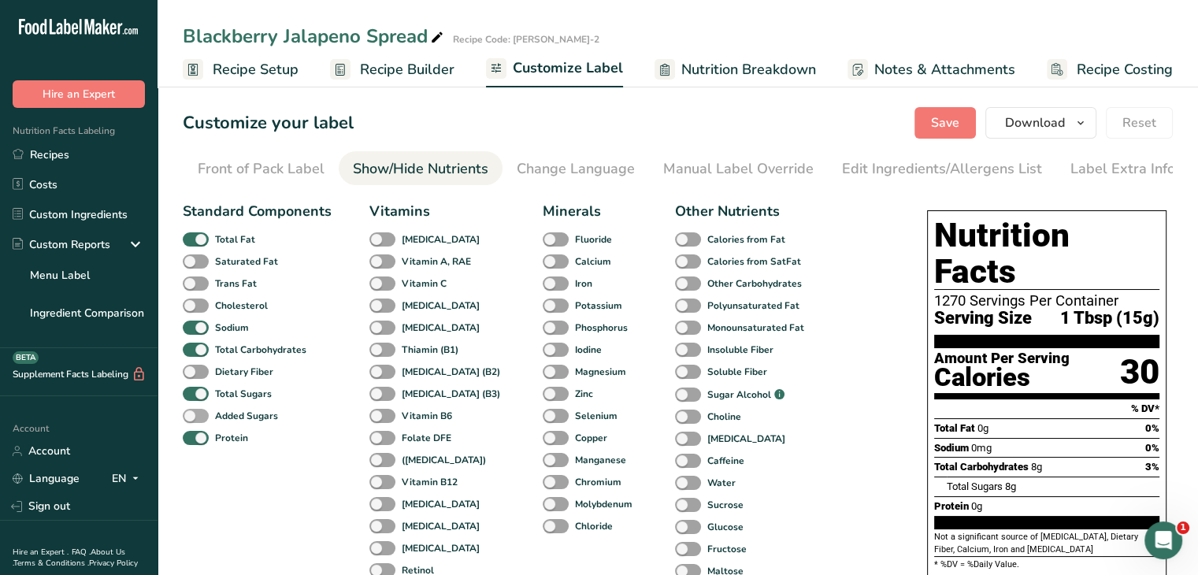
click at [199, 417] on span at bounding box center [196, 416] width 26 height 15
click at [193, 417] on input "Added Sugars" at bounding box center [188, 415] width 10 height 10
checkbox input "true"
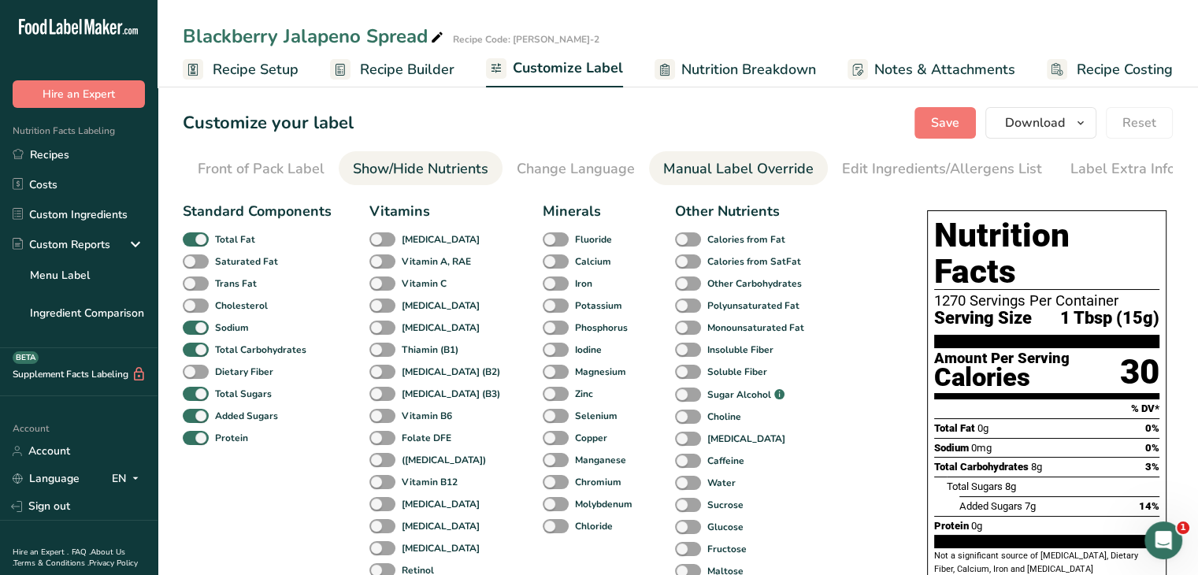
click at [799, 170] on div "Manual Label Override" at bounding box center [738, 168] width 150 height 21
type input "1 Tbsp (15g)"
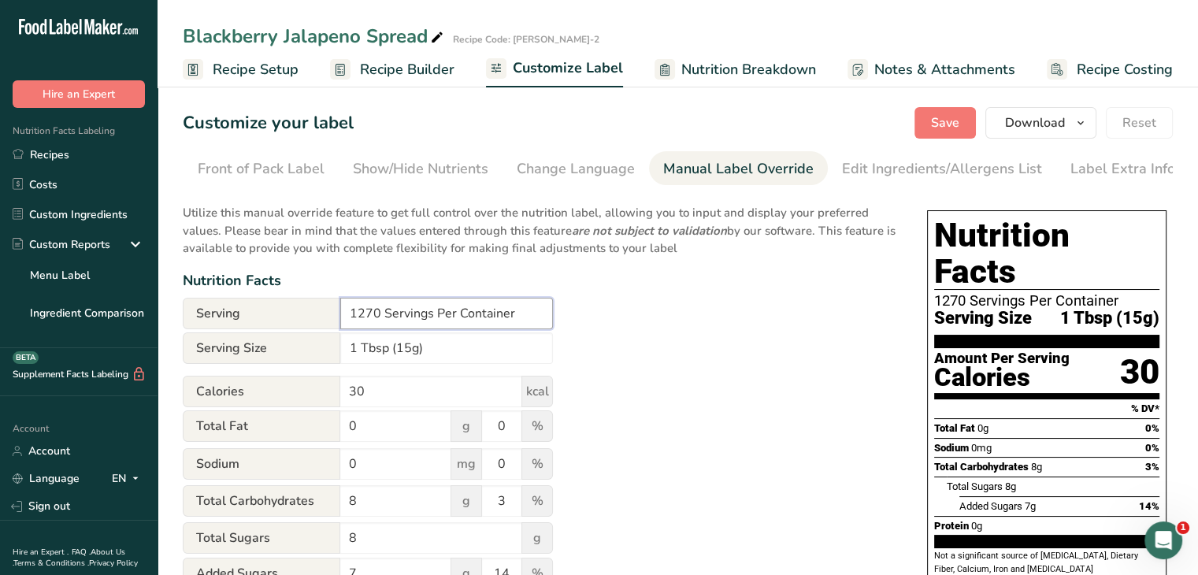
drag, startPoint x: 379, startPoint y: 314, endPoint x: 308, endPoint y: 323, distance: 71.4
click at [308, 323] on div "Serving 1270 Servings Per Container" at bounding box center [368, 314] width 370 height 32
type input "18 Servings Per Container"
click at [632, 420] on div "Utilize this manual override feature to get full control over the nutrition lab…" at bounding box center [539, 429] width 713 height 469
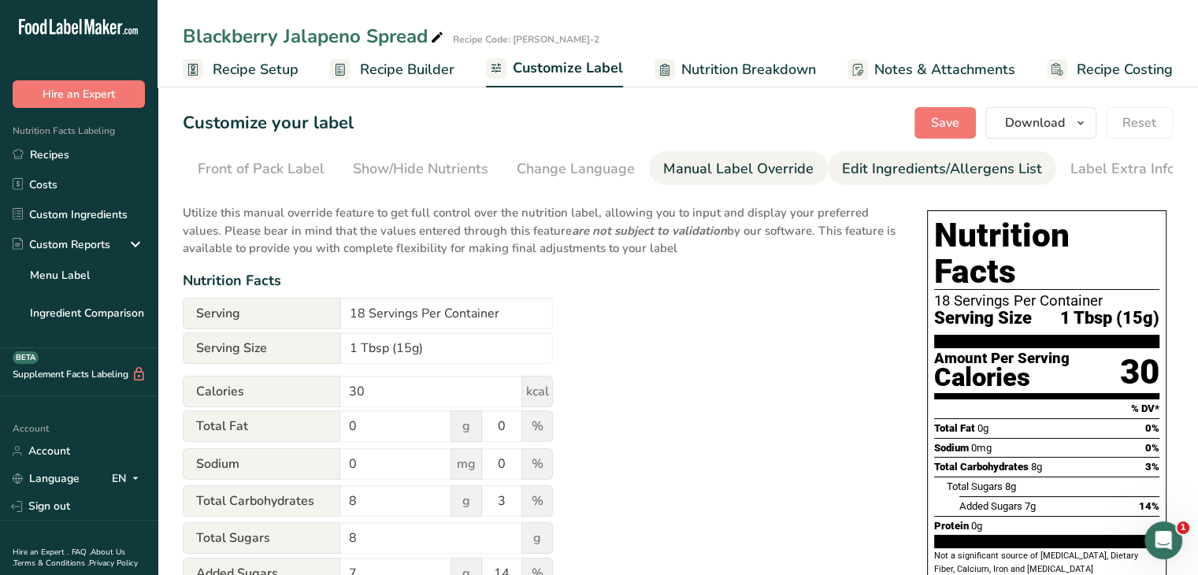
click at [921, 176] on div "Edit Ingredients/Allergens List" at bounding box center [942, 168] width 200 height 21
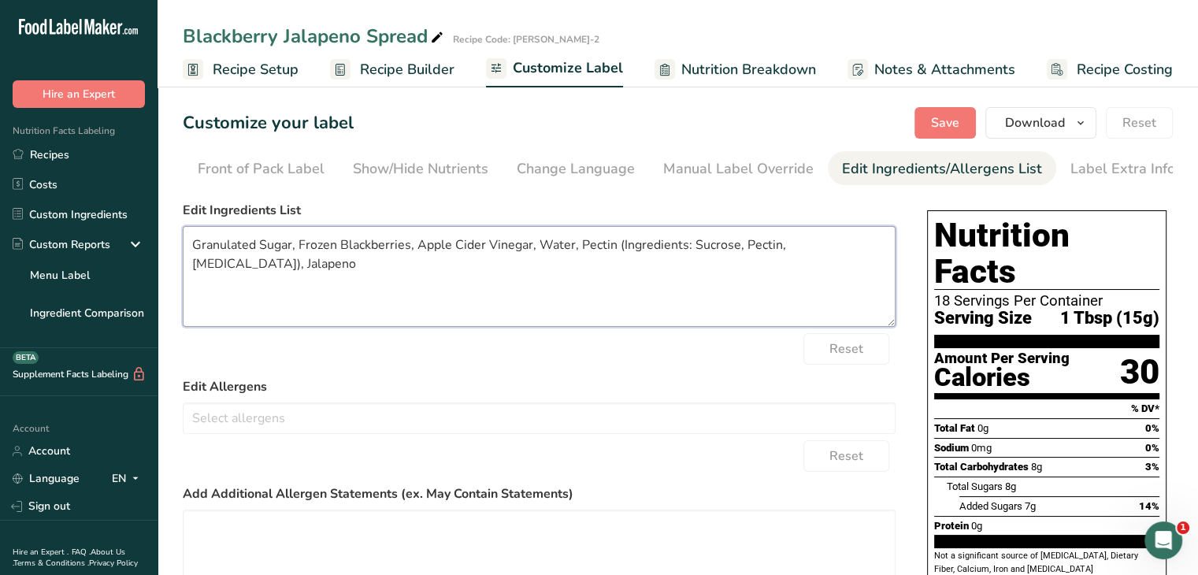
drag, startPoint x: 254, startPoint y: 247, endPoint x: 180, endPoint y: 248, distance: 73.3
click at [180, 248] on section "Customize your label Save Download Choose what to show on your downloaded label…" at bounding box center [678, 405] width 1040 height 647
drag, startPoint x: 272, startPoint y: 247, endPoint x: 236, endPoint y: 247, distance: 35.4
click at [236, 247] on textarea "Sugar, Frozen Blackberries, Apple Cider Vinegar, Water, Pectin (Ingredients: Su…" at bounding box center [539, 276] width 713 height 101
drag, startPoint x: 583, startPoint y: 250, endPoint x: 518, endPoint y: 250, distance: 64.6
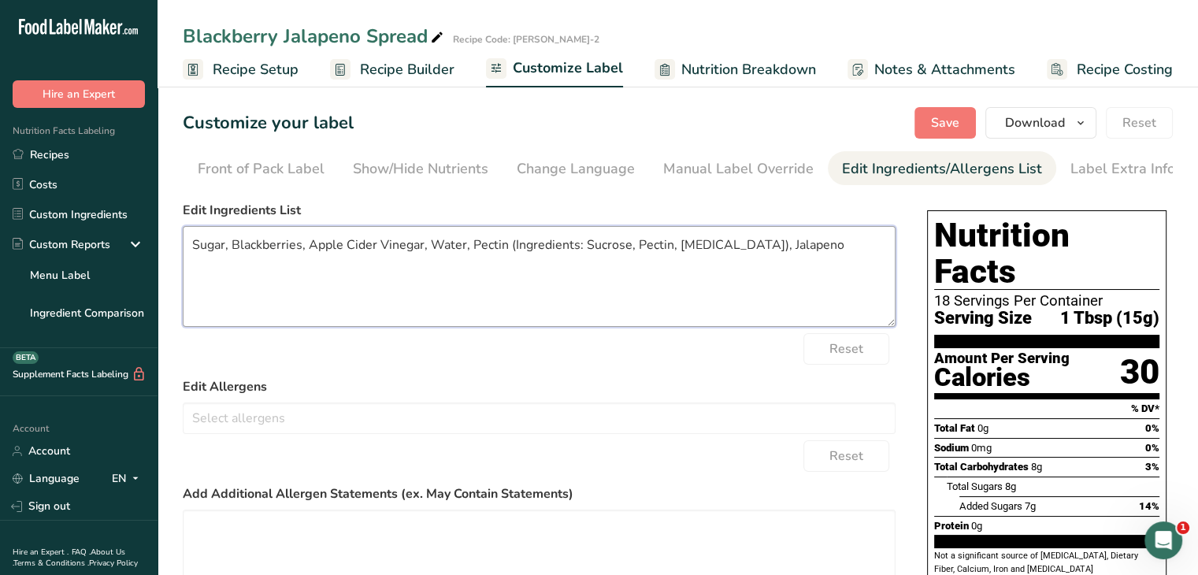
click at [517, 250] on textarea "Sugar, Blackberries, Apple Cider Vinegar, Water, Pectin (Ingredients: Sucrose, …" at bounding box center [539, 276] width 713 height 101
click at [723, 247] on textarea "Sugar, Blackberries, Apple Cider Vinegar, Water, Pectin (Sucrose, Pectin, [MEDI…" at bounding box center [539, 276] width 713 height 101
click at [945, 117] on span "Save" at bounding box center [945, 122] width 28 height 19
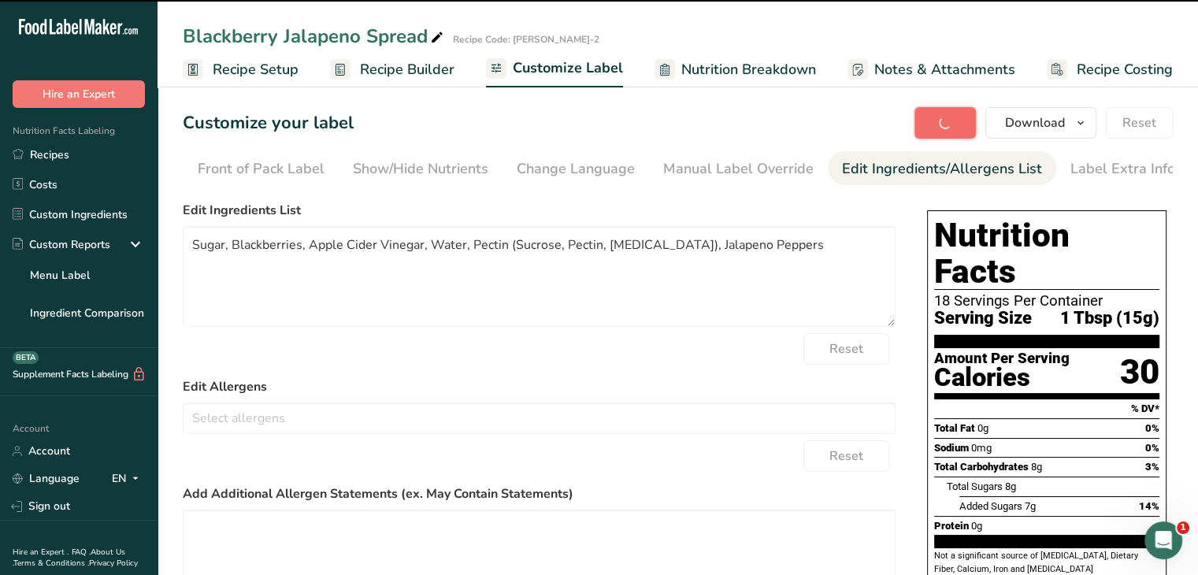
type textarea "Sugar, Blackberries, Apple Cider Vinegar, Water, Pectin (Sucrose, Pectin, [MEDI…"
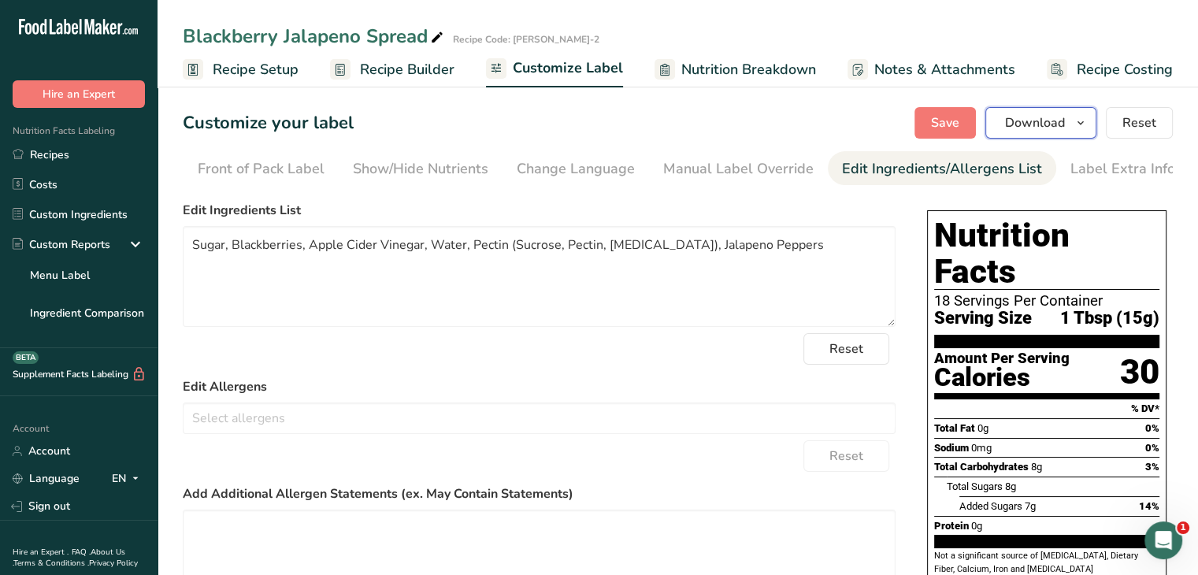
click at [1092, 120] on button "Download" at bounding box center [1040, 123] width 111 height 32
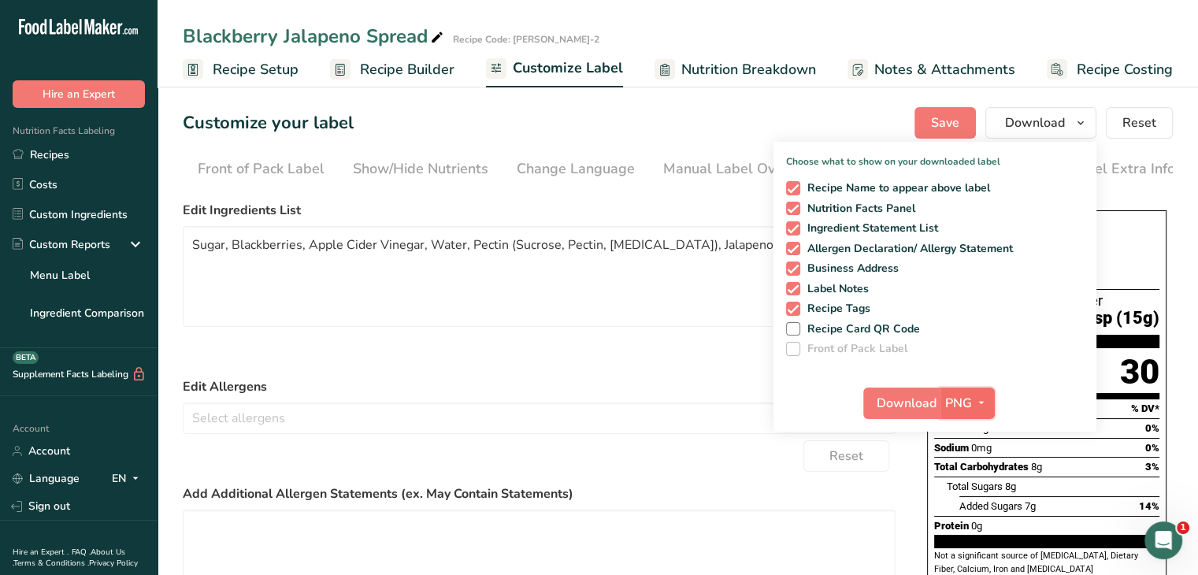
click at [988, 407] on span "button" at bounding box center [981, 403] width 19 height 19
click at [970, 514] on link "PDF" at bounding box center [969, 513] width 50 height 26
click at [918, 409] on span "Download" at bounding box center [907, 403] width 60 height 19
click at [852, 20] on div "Blackberry Jalapeno Spread Recipe Code: Osborne-2 Recipe Setup Recipe Builder C…" at bounding box center [678, 43] width 1040 height 87
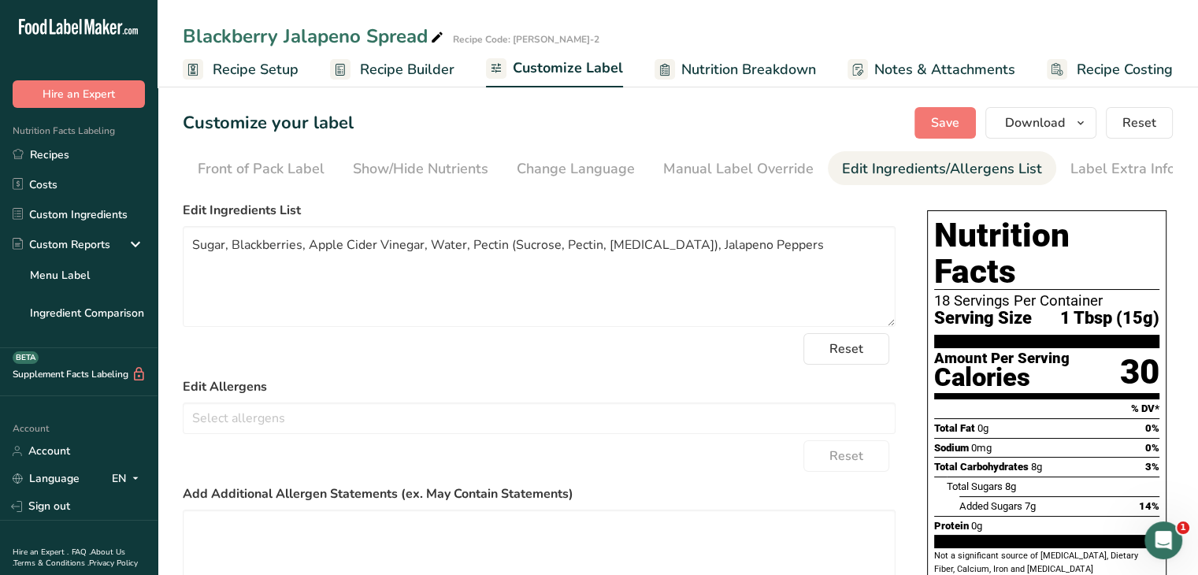
click at [775, 63] on span "Nutrition Breakdown" at bounding box center [748, 69] width 135 height 21
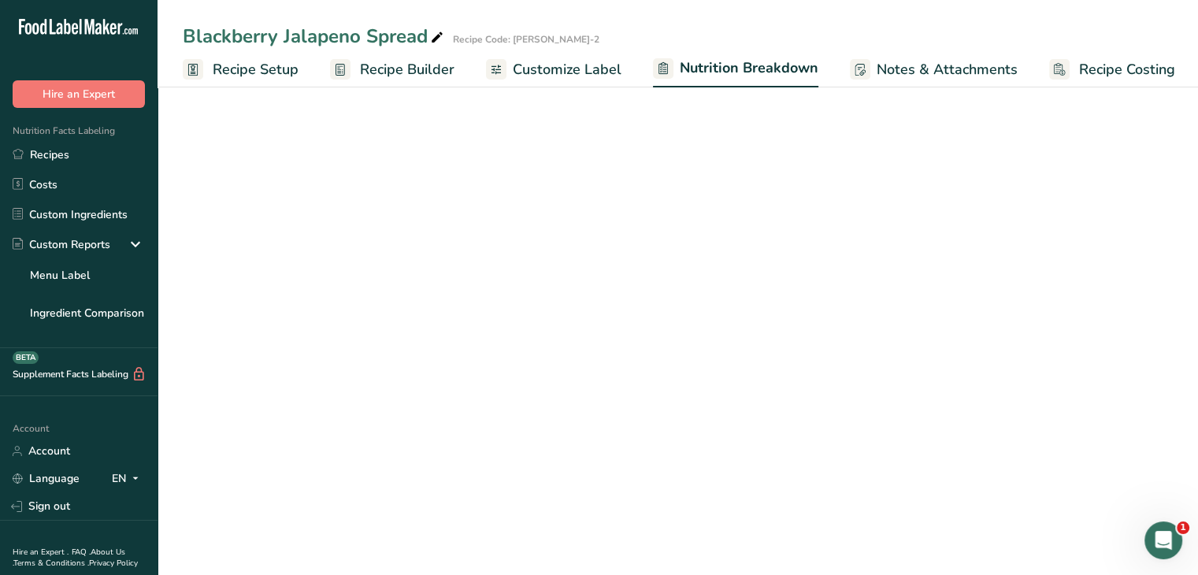
scroll to position [0, 2]
select select "Calories"
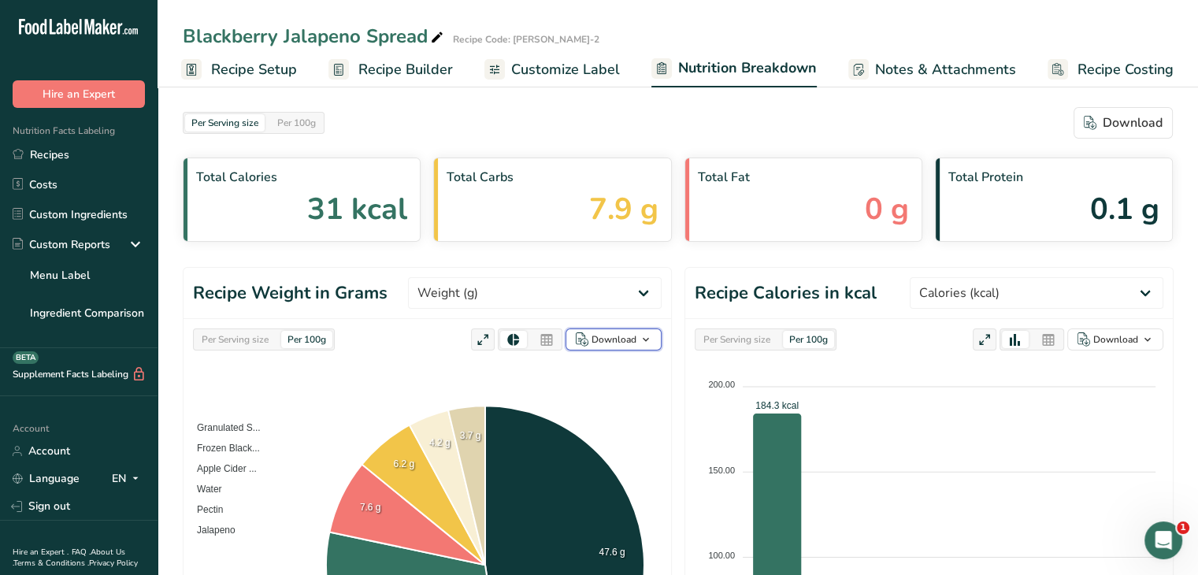
click at [645, 338] on icon "button" at bounding box center [646, 340] width 13 height 20
click at [627, 372] on div "As image (.png)" at bounding box center [608, 370] width 87 height 20
click at [620, 391] on div "As table (.xlsx)" at bounding box center [608, 390] width 87 height 20
click at [953, 30] on div "Blackberry Jalapeno Spread Recipe Code: Osborne-2" at bounding box center [678, 36] width 1040 height 28
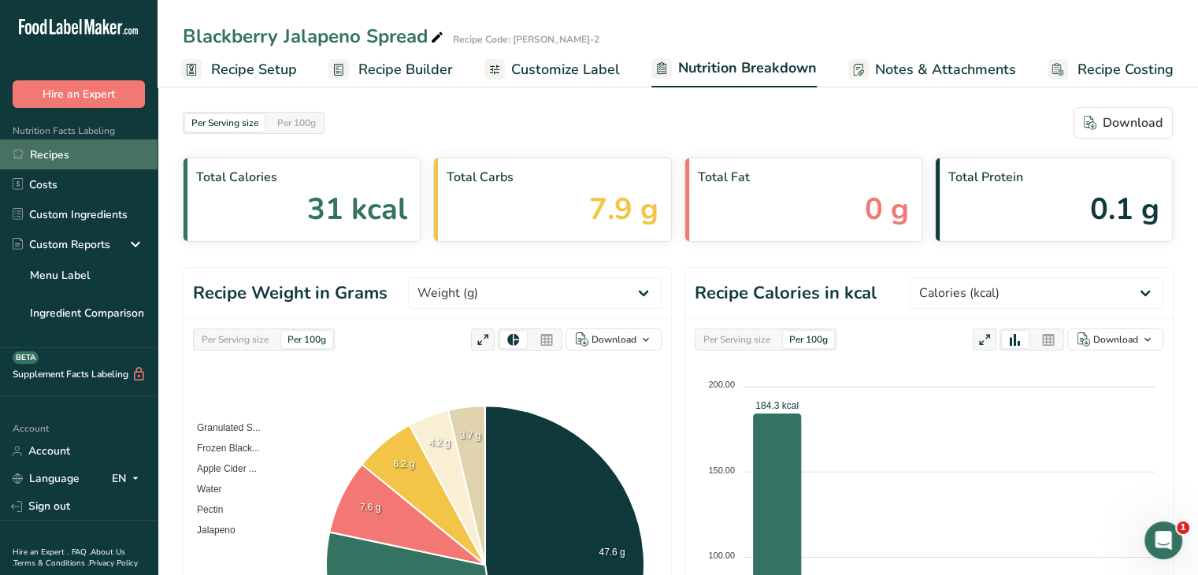
click at [76, 155] on link "Recipes" at bounding box center [79, 154] width 158 height 30
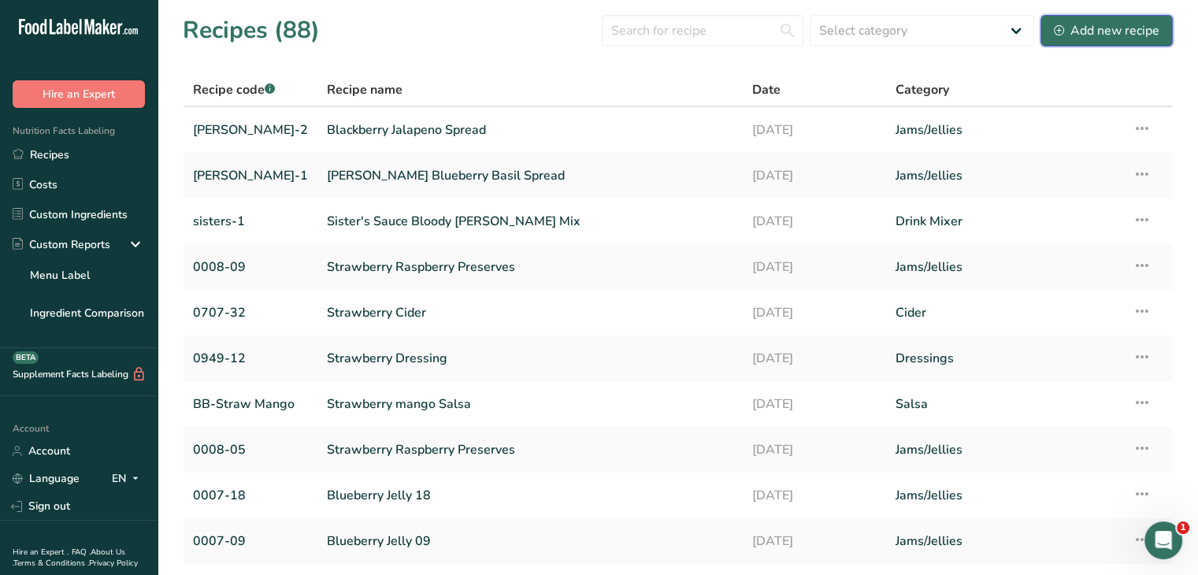
click at [1141, 35] on div "Add new recipe" at bounding box center [1107, 30] width 106 height 19
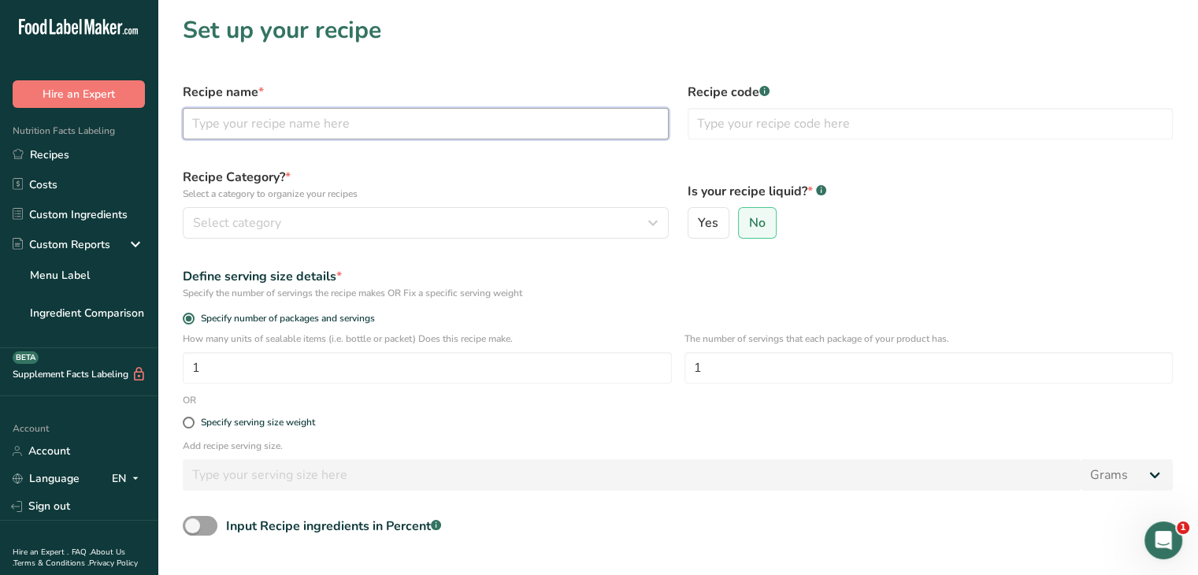
click at [380, 121] on input "text" at bounding box center [426, 124] width 486 height 32
type input "Elderberry Jelly"
type input "Osborne-5"
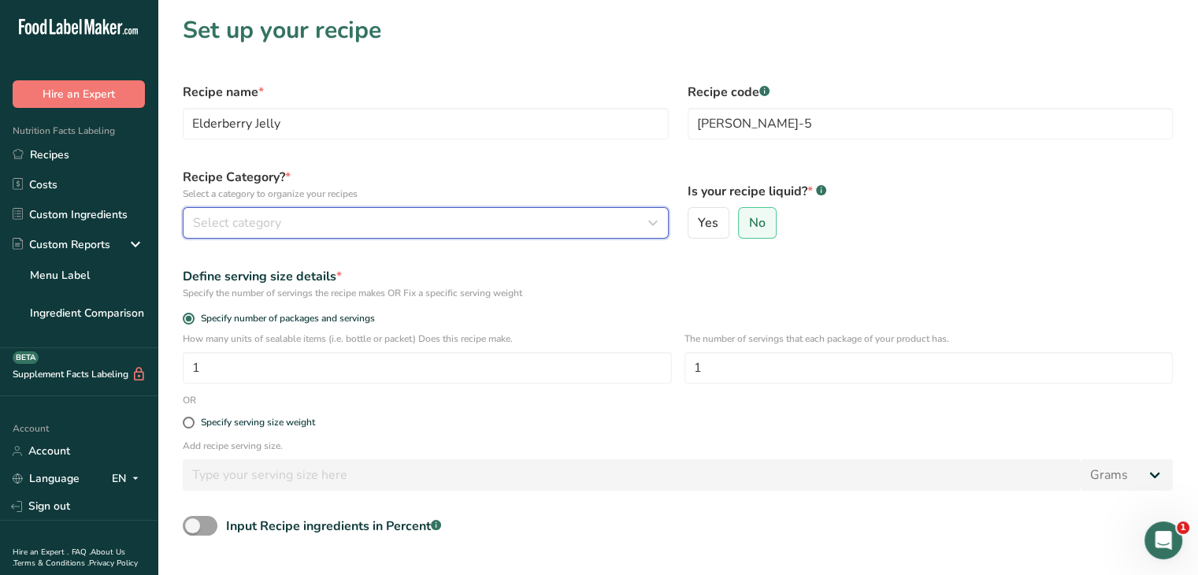
click at [278, 231] on span "Select category" at bounding box center [237, 222] width 88 height 19
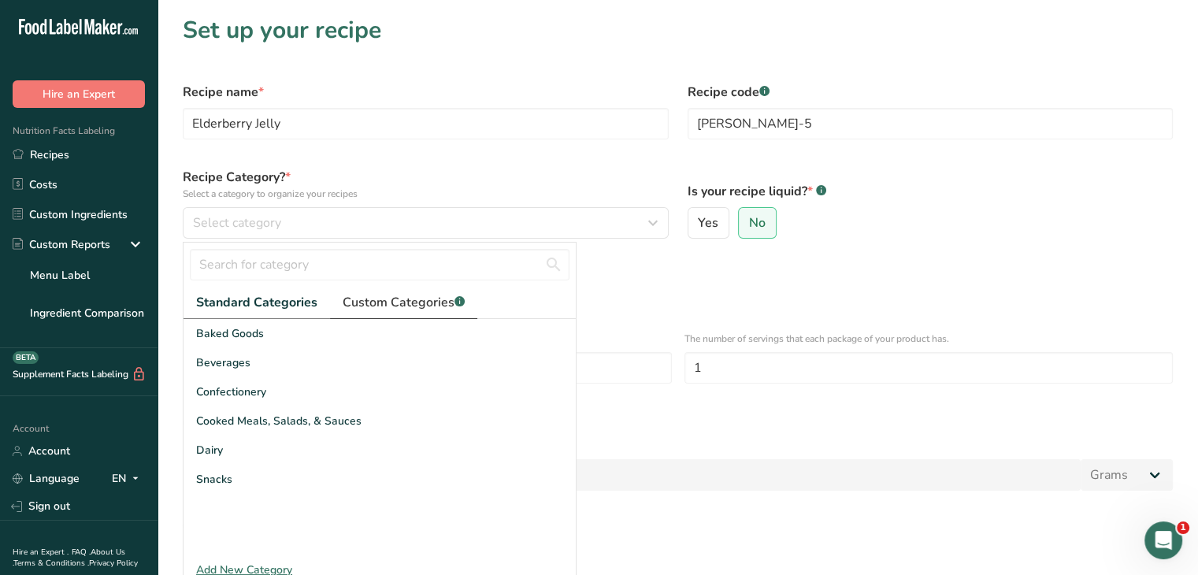
click at [404, 302] on span "Custom Categories .a-a{fill:#347362;}.b-a{fill:#fff;}" at bounding box center [404, 302] width 122 height 19
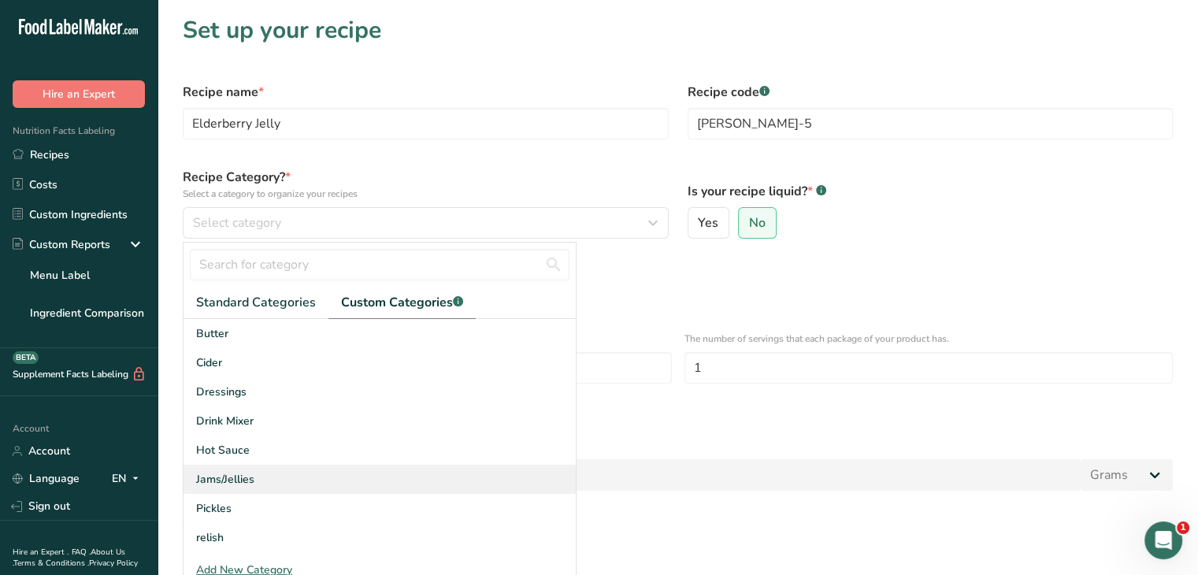
click at [251, 483] on span "Jams/Jellies" at bounding box center [225, 479] width 58 height 17
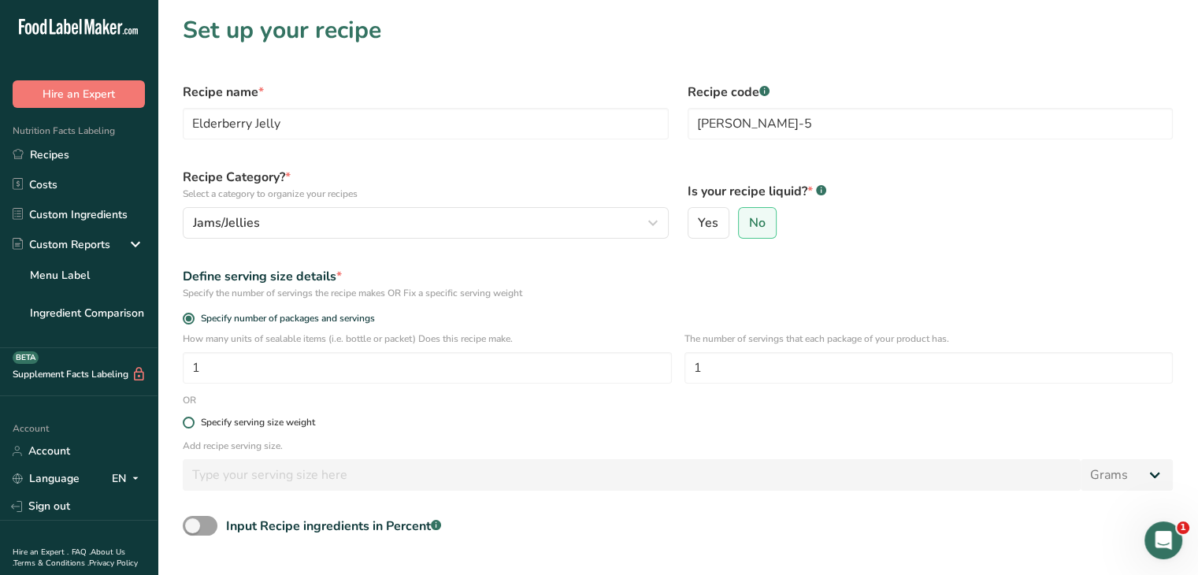
click at [186, 420] on span at bounding box center [189, 423] width 12 height 12
click at [186, 420] on input "Specify serving size weight" at bounding box center [188, 422] width 10 height 10
radio input "true"
radio input "false"
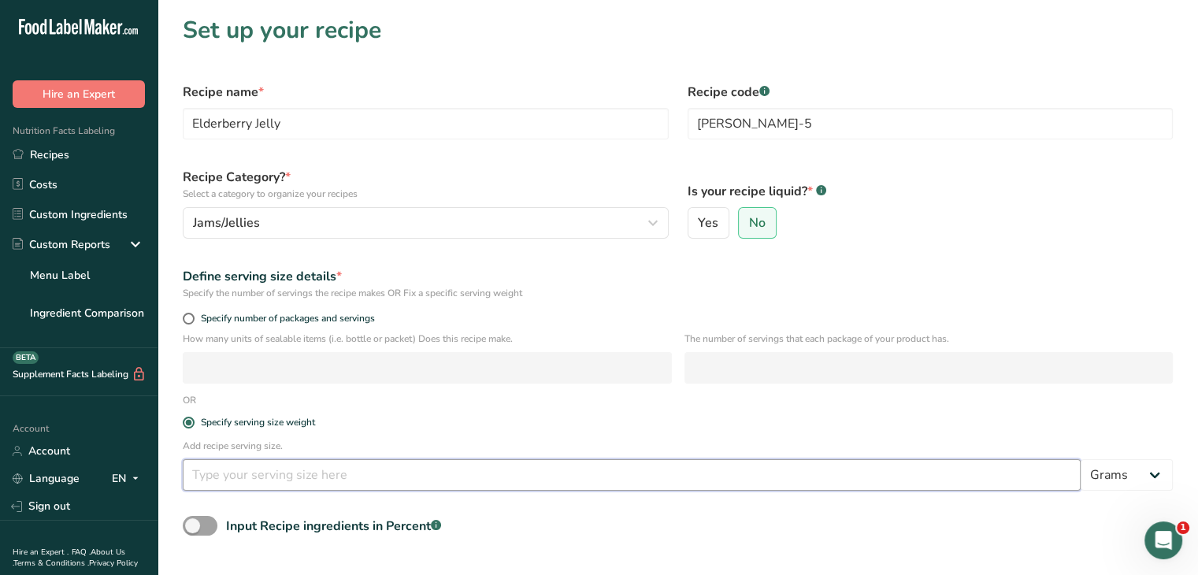
click at [213, 473] on input "number" at bounding box center [632, 475] width 898 height 32
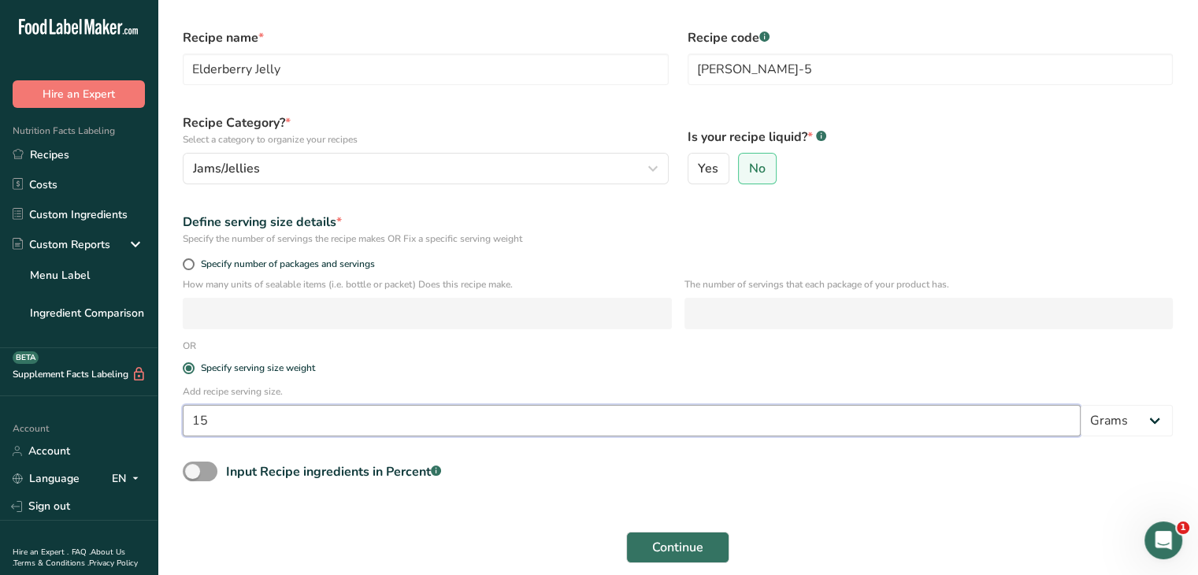
scroll to position [150, 0]
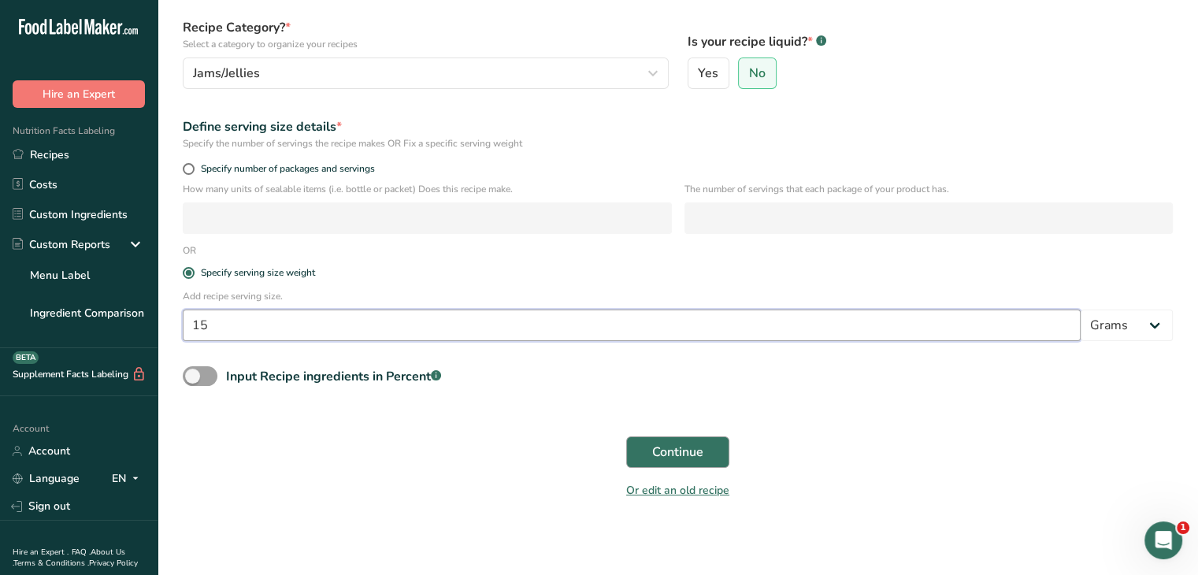
type input "15"
click at [646, 459] on button "Continue" at bounding box center [677, 452] width 103 height 32
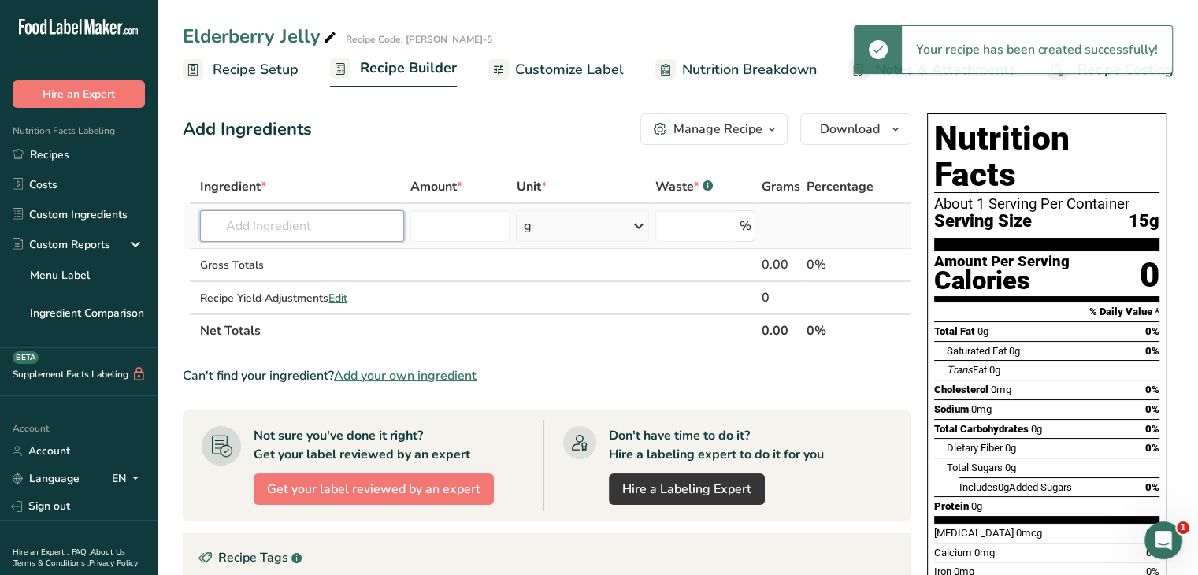
click at [326, 221] on input "text" at bounding box center [302, 226] width 204 height 32
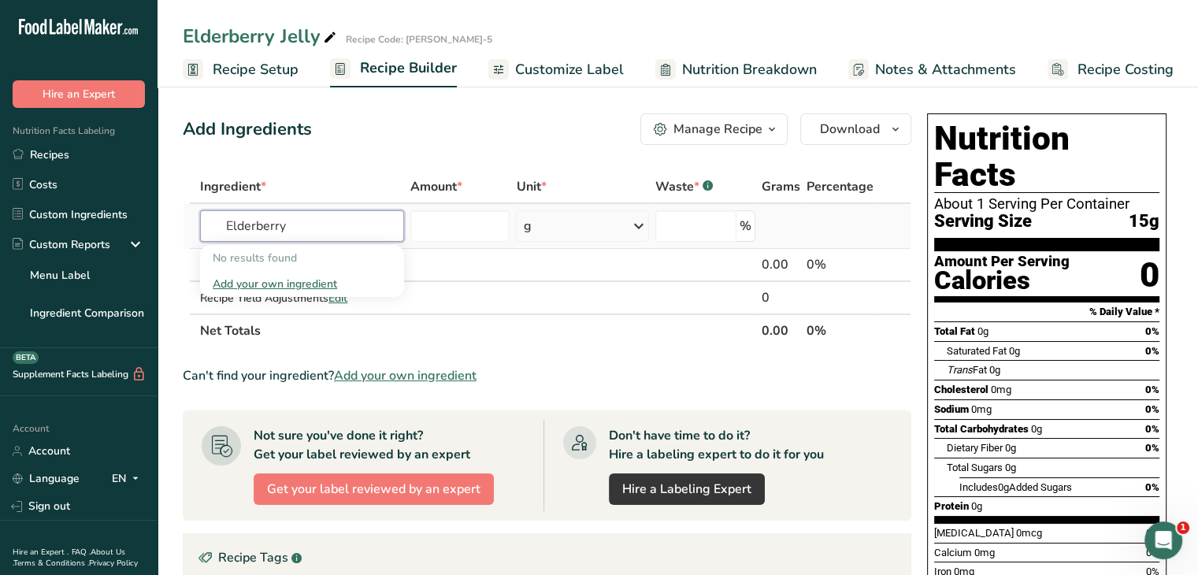
type input "Elderberry"
click at [261, 281] on div "Add your own ingredient" at bounding box center [302, 284] width 179 height 17
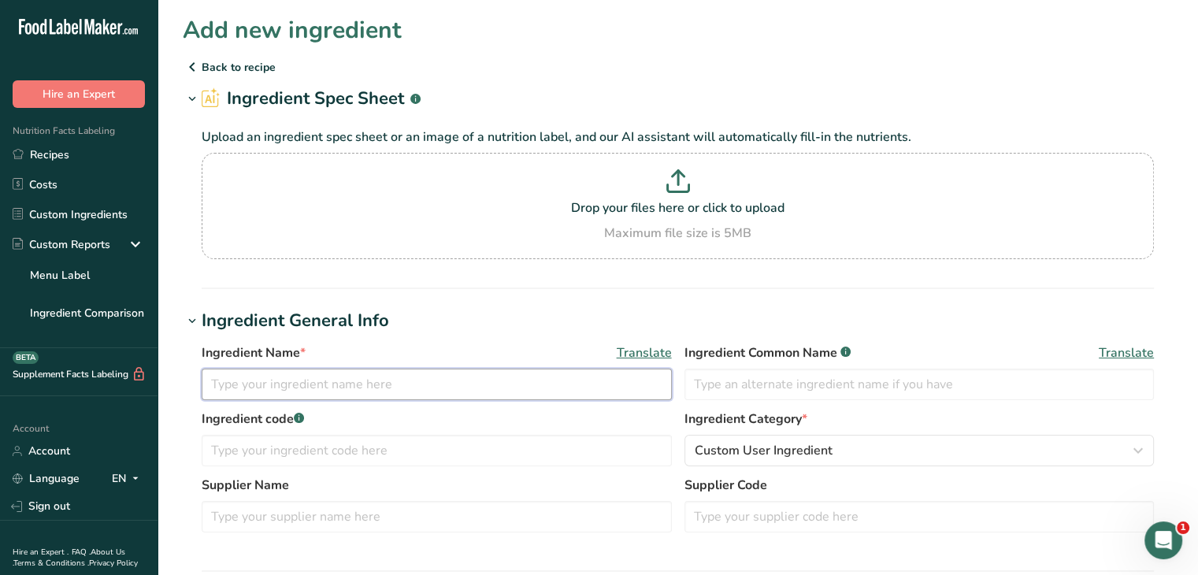
click at [335, 386] on input "text" at bounding box center [437, 385] width 470 height 32
type input "Elderberry Juice"
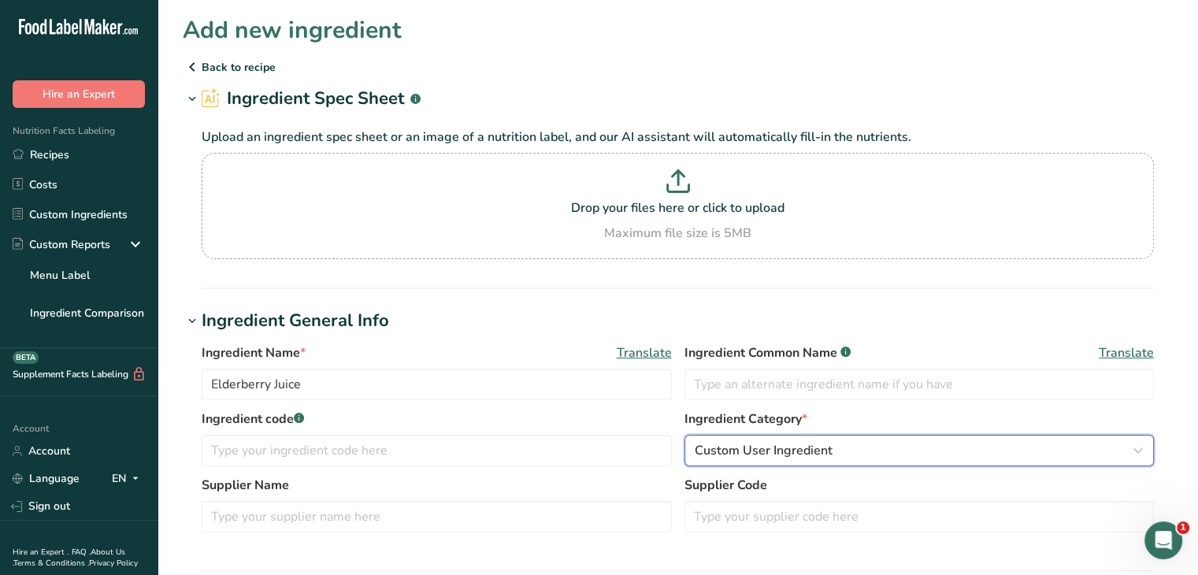
click at [932, 461] on button "Custom User Ingredient" at bounding box center [919, 451] width 470 height 32
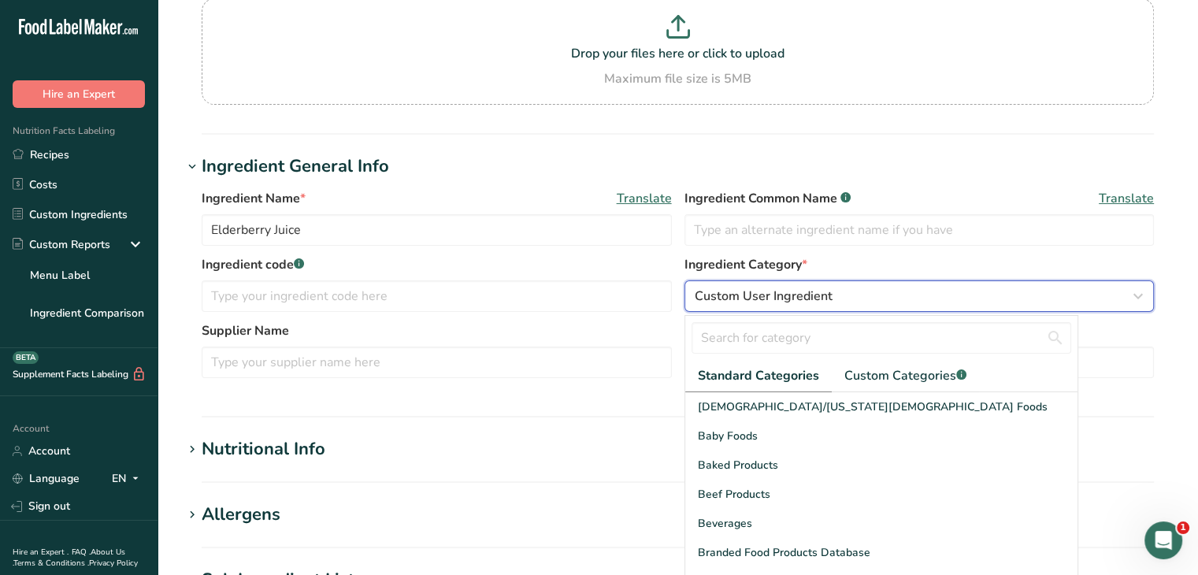
scroll to position [158, 0]
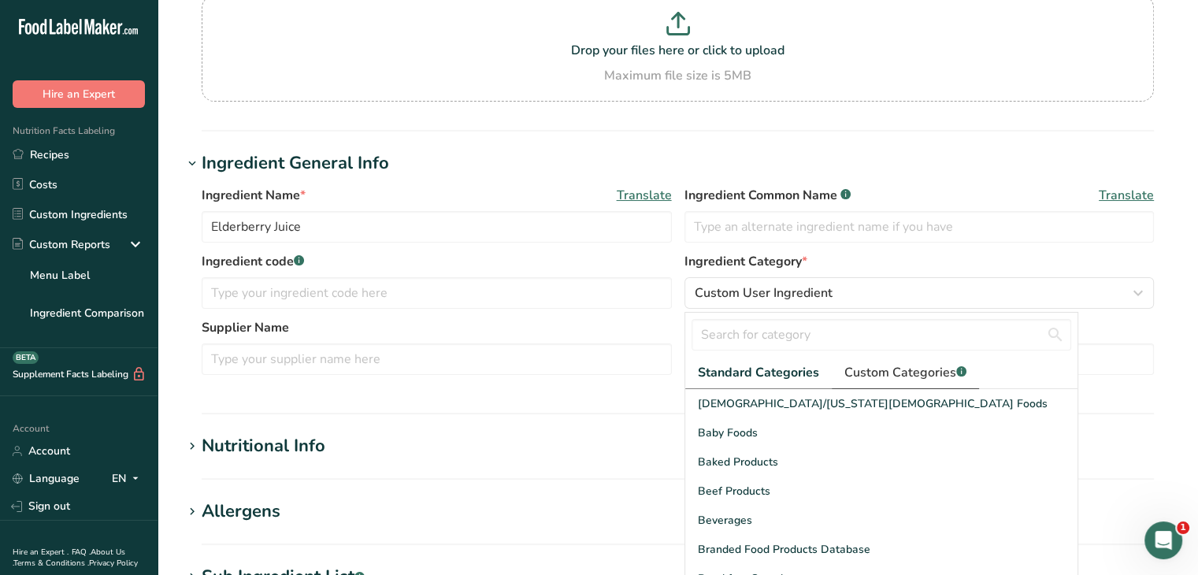
click at [888, 369] on span "Custom Categories .a-a{fill:#347362;}.b-a{fill:#fff;}" at bounding box center [905, 372] width 122 height 19
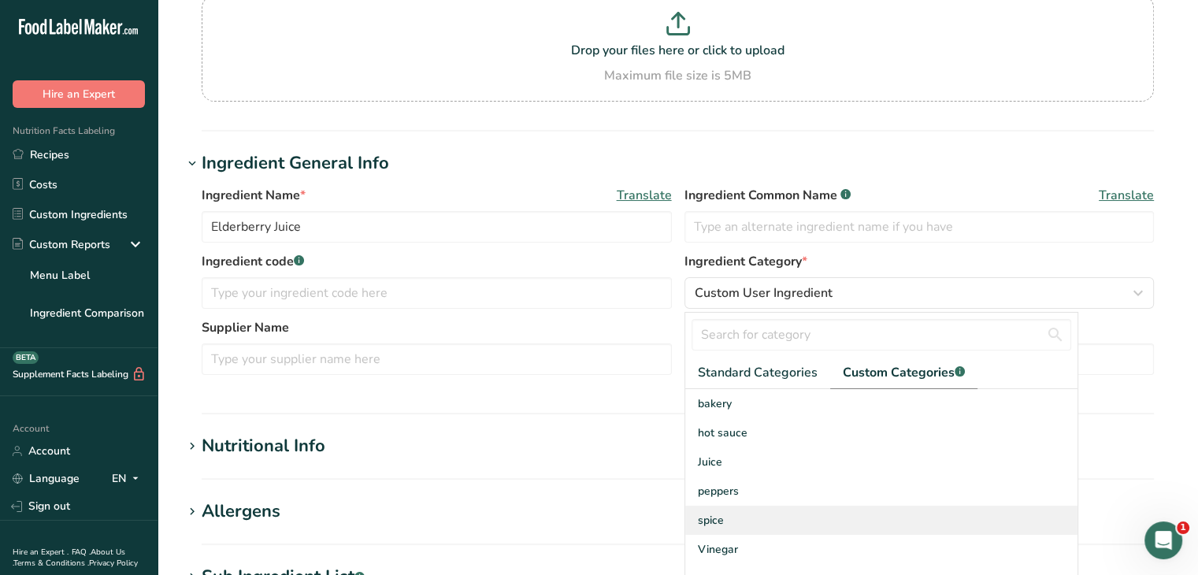
scroll to position [315, 0]
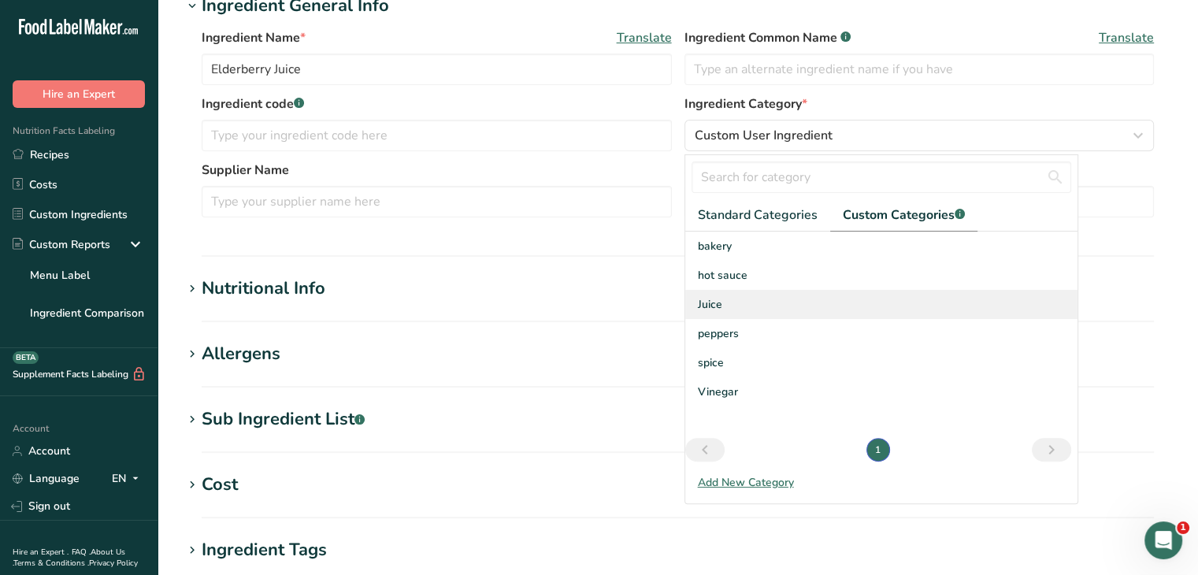
click at [757, 310] on div "Juice" at bounding box center [881, 304] width 392 height 29
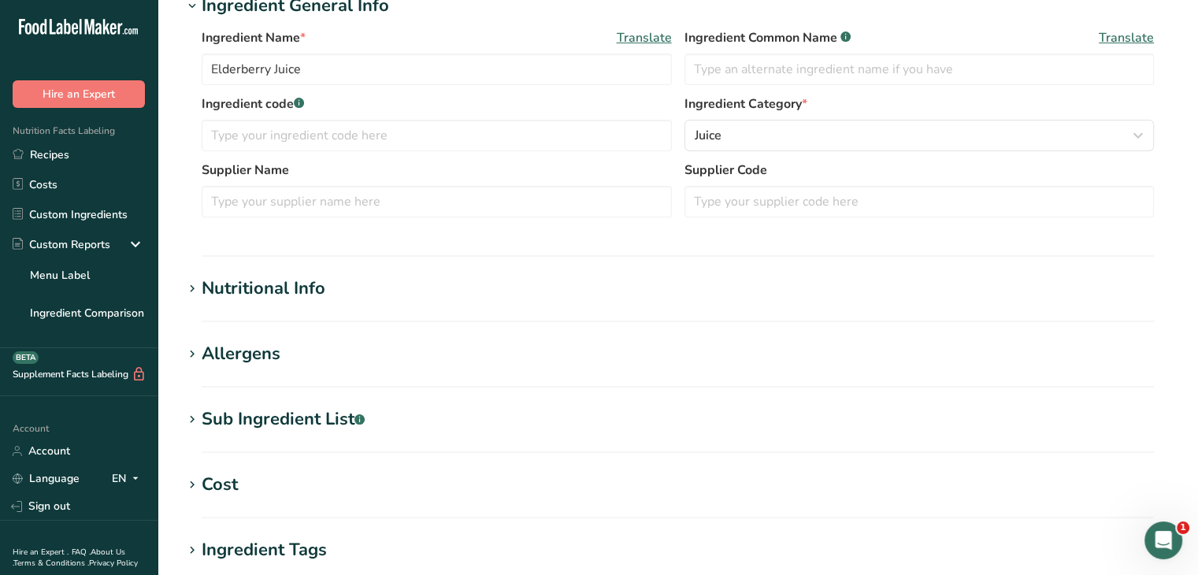
click at [346, 291] on h1 "Nutritional Info" at bounding box center [678, 289] width 990 height 26
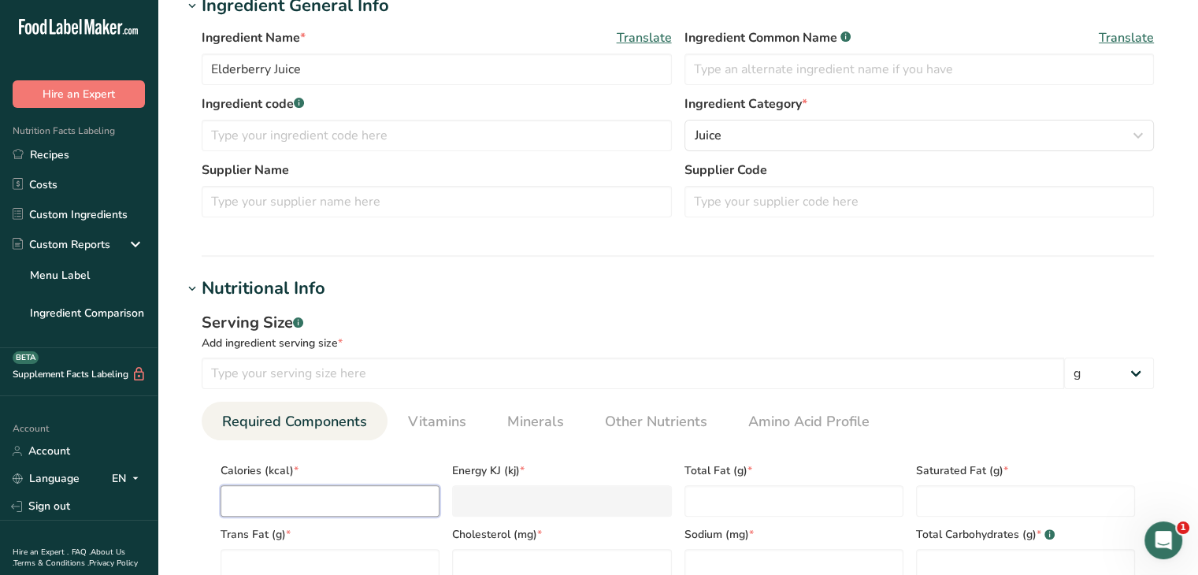
click at [336, 495] on input "number" at bounding box center [330, 501] width 219 height 32
type input "1"
type KJ "4.2"
type input "12"
type KJ "50.2"
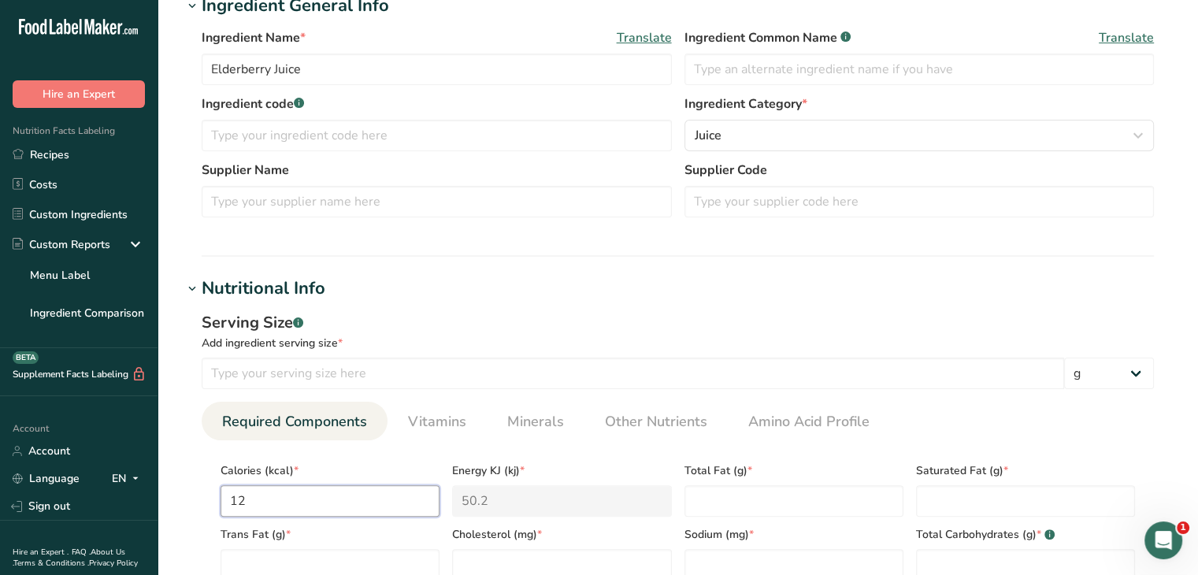
type input "120"
type KJ "502.1"
type input "120"
type Fat "0.5"
type Fat "0"
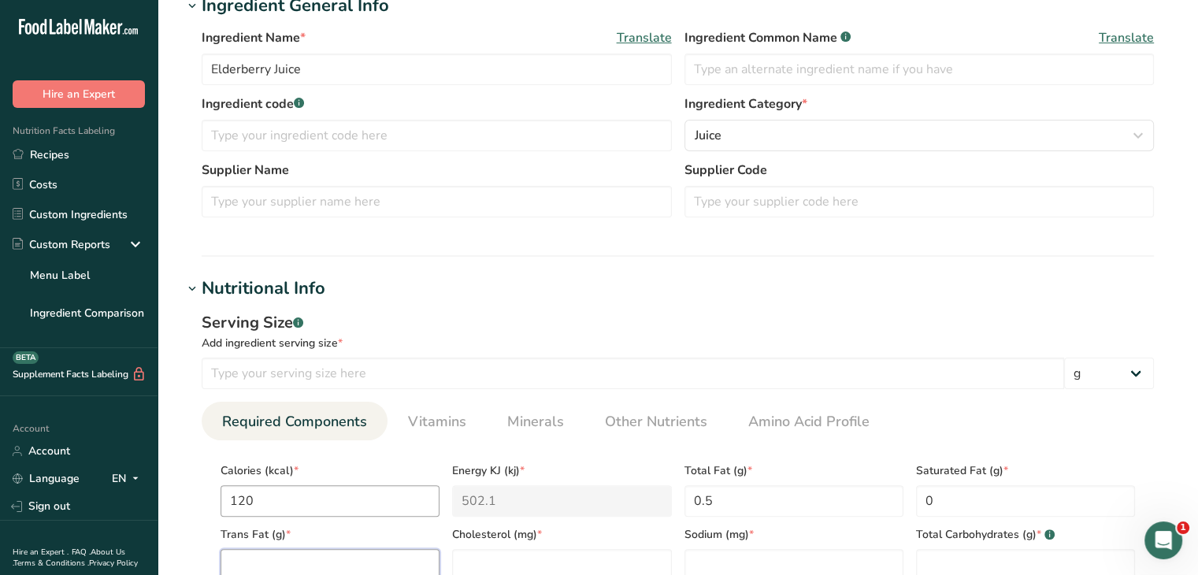
scroll to position [321, 0]
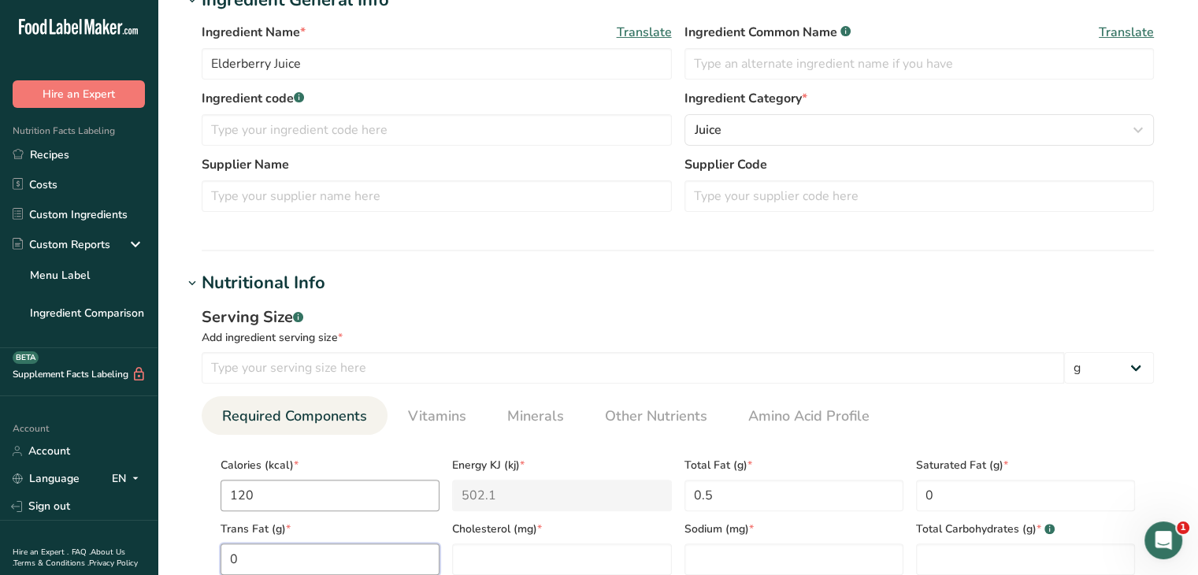
type Fat "0"
type input "0"
type input "4"
type Carbohydrates "26"
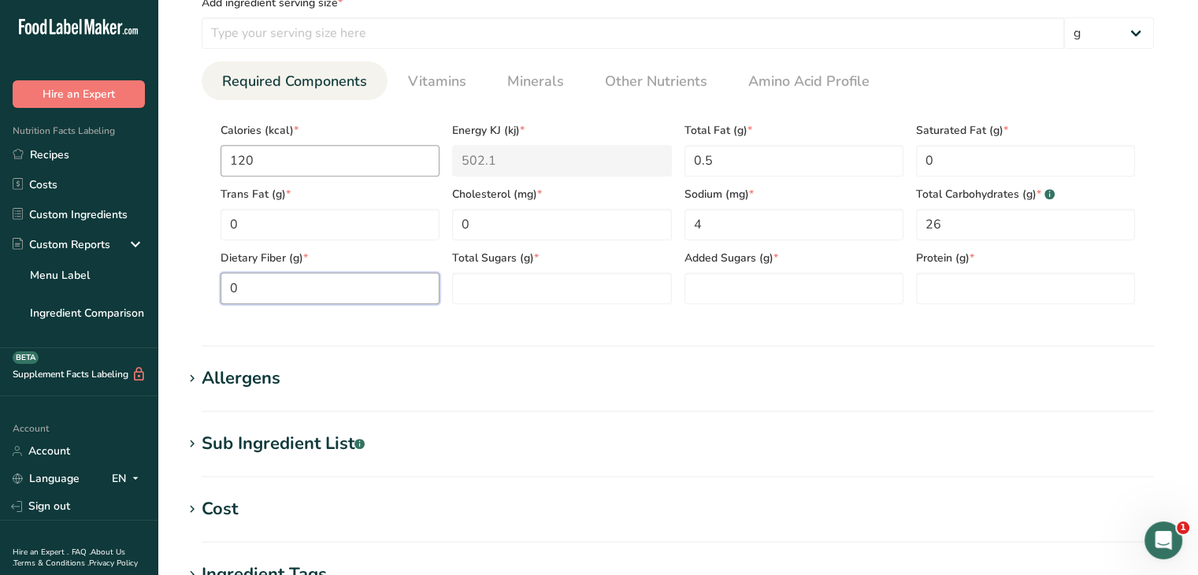
type Fiber "0"
type Sugars "26"
type Sugars "0"
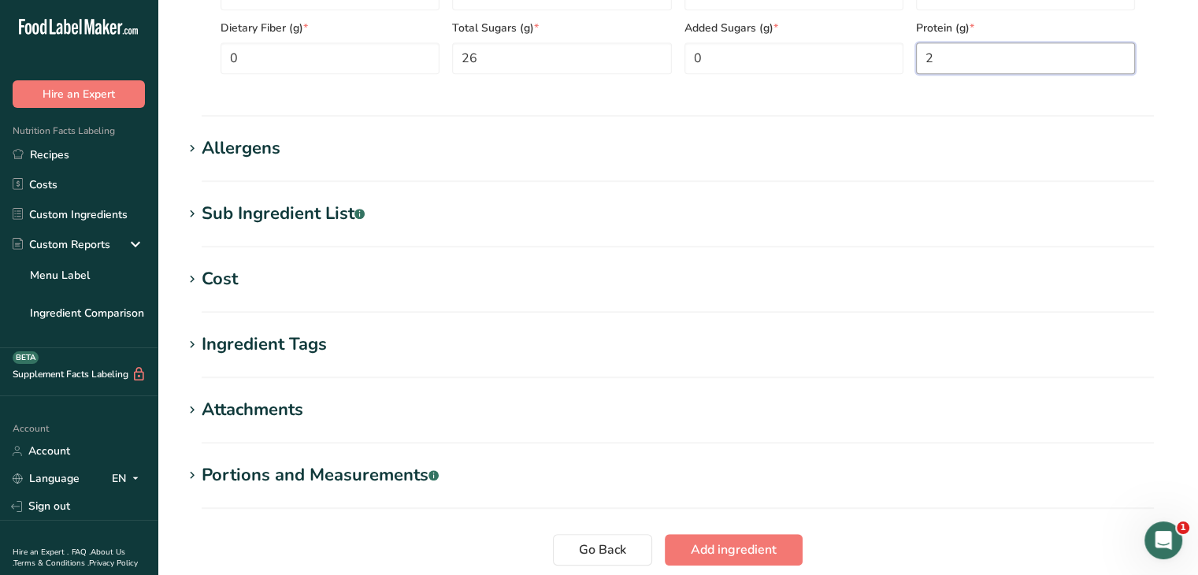
scroll to position [892, 0]
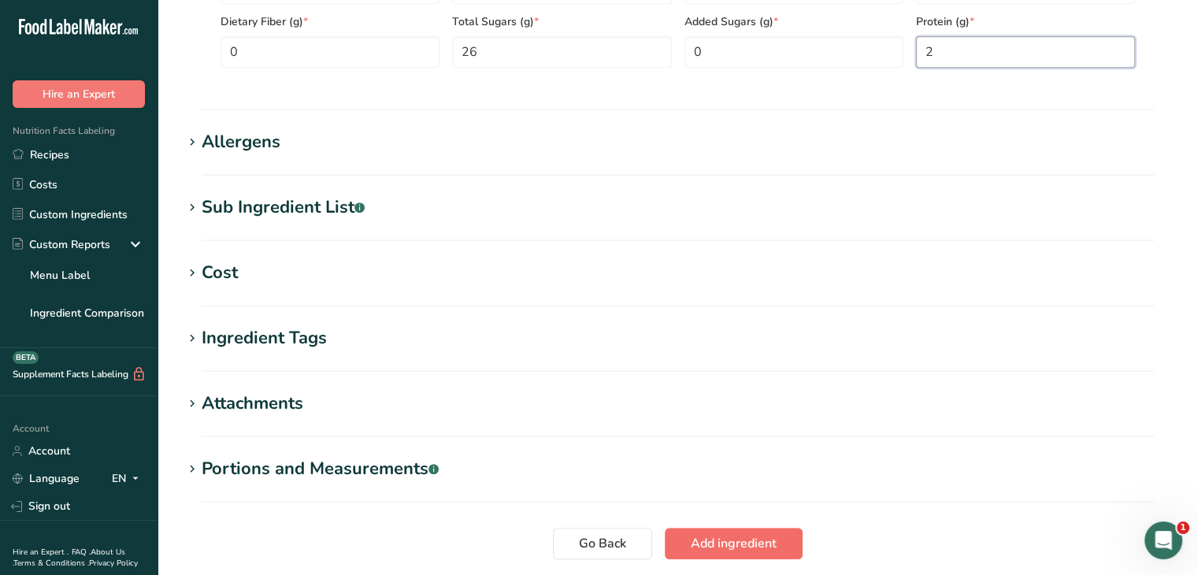
type input "2"
click at [727, 543] on span "Add ingredient" at bounding box center [734, 543] width 86 height 19
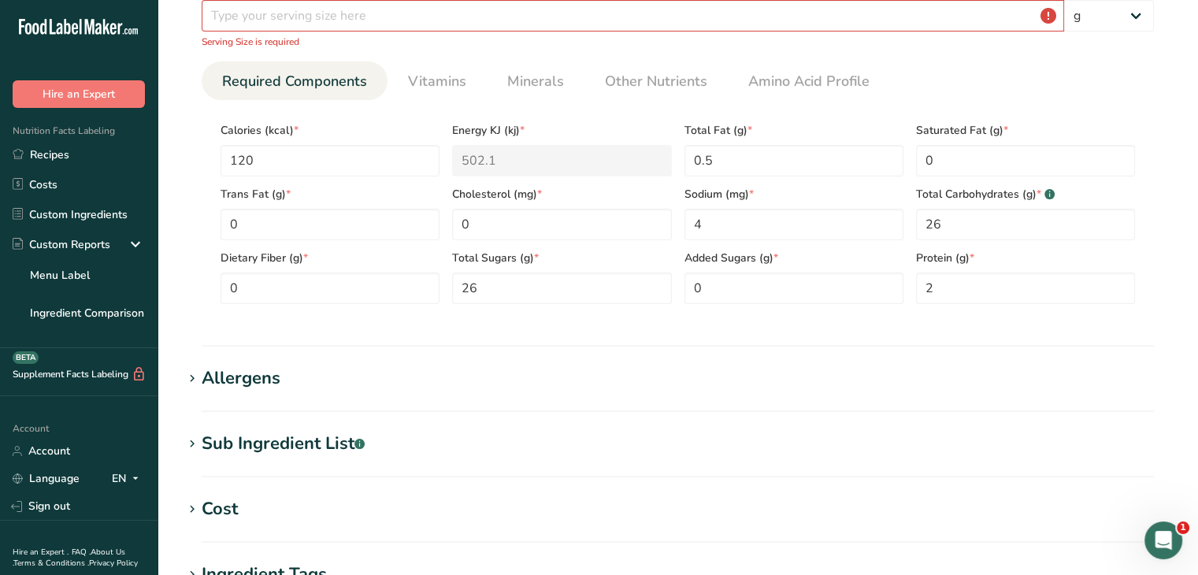
scroll to position [117, 0]
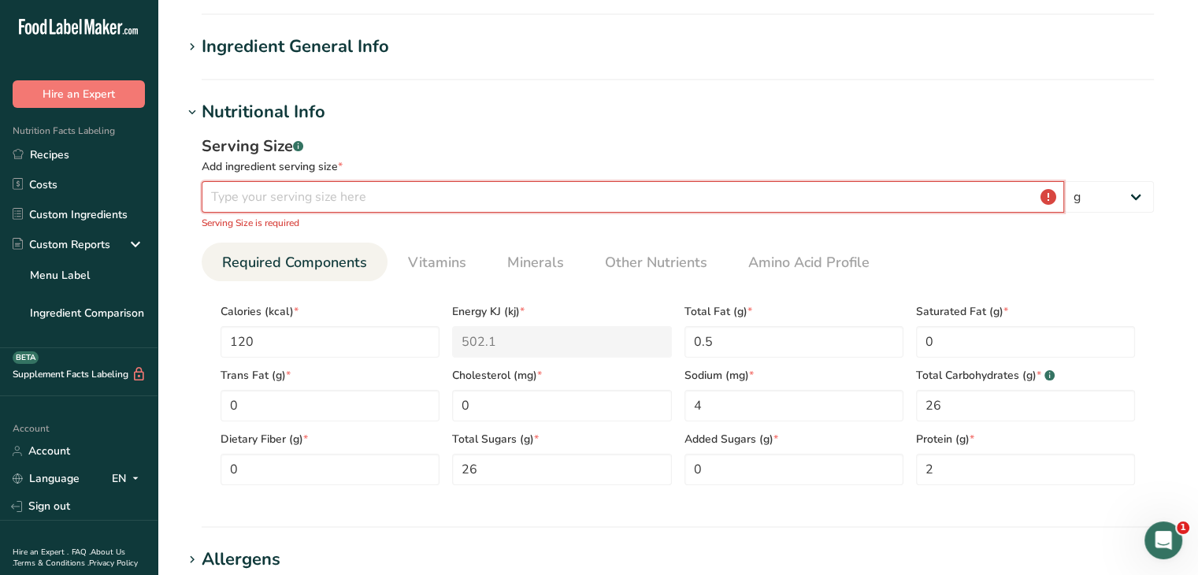
click at [383, 198] on input "number" at bounding box center [633, 197] width 862 height 32
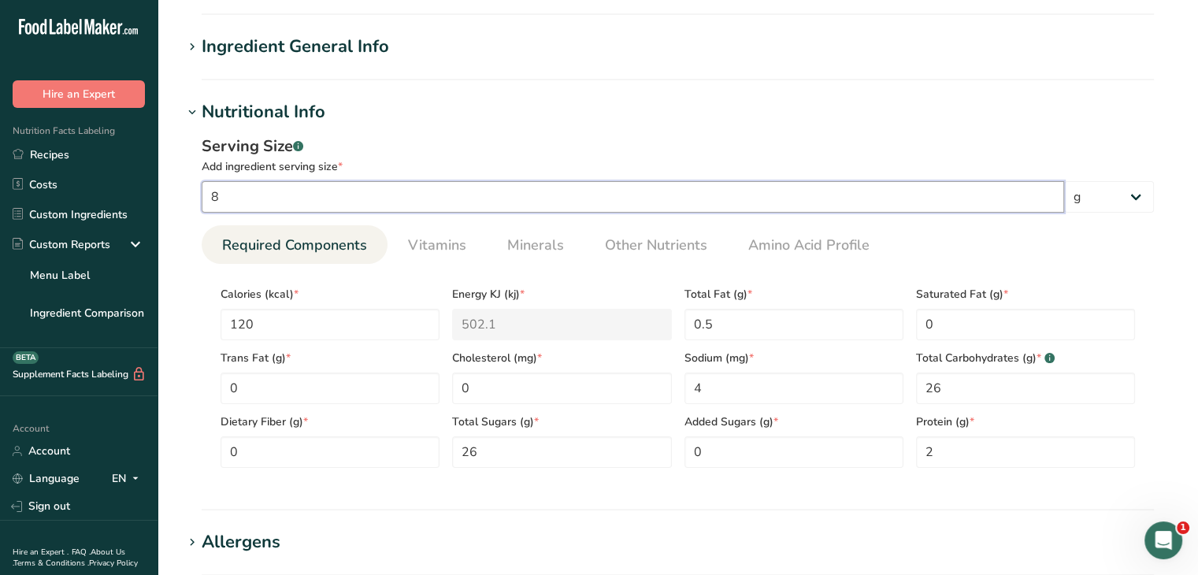
type input "8"
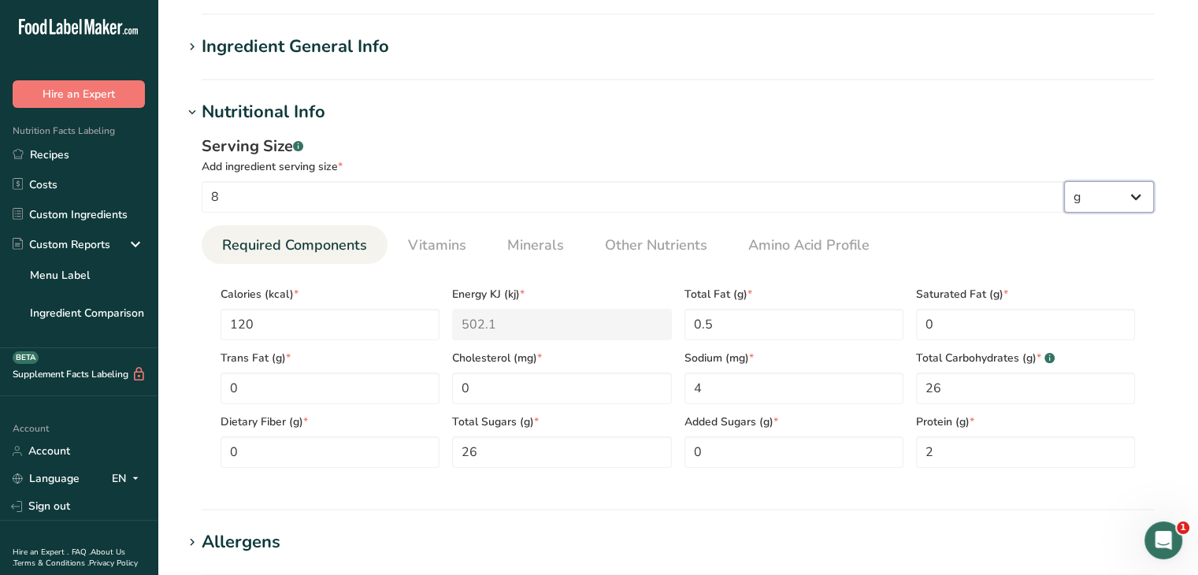
click at [1131, 202] on select "g kg mg mcg lb oz l mL fl oz tbsp tsp cup qt gallon" at bounding box center [1109, 197] width 90 height 32
select select "18"
click at [1064, 181] on select "g kg mg mcg lb oz l mL fl oz tbsp tsp cup qt gallon" at bounding box center [1109, 197] width 90 height 32
select select "22"
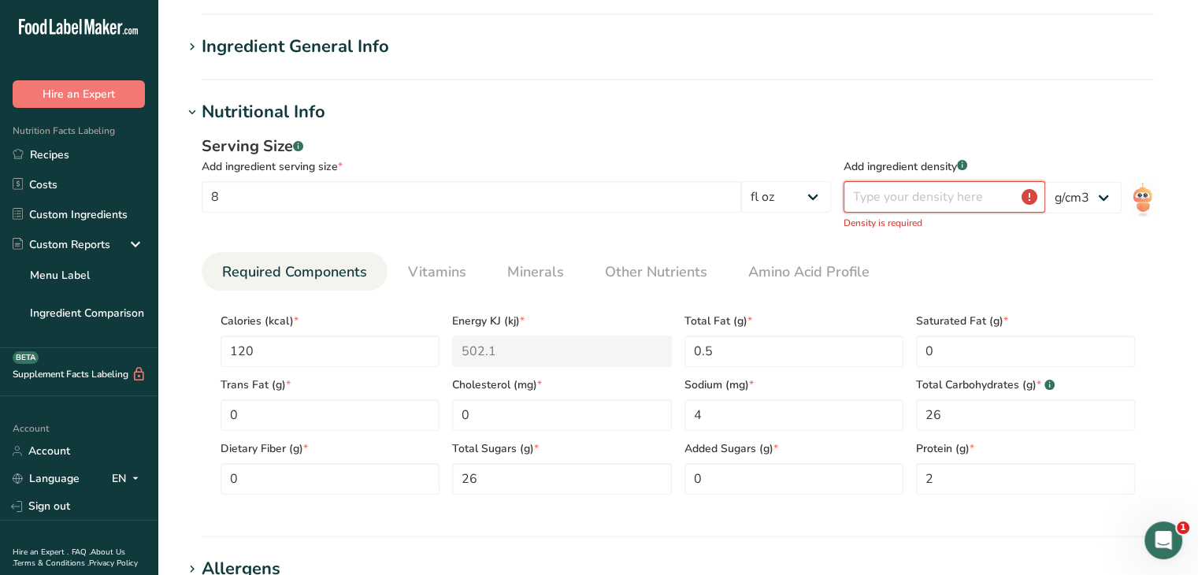
click at [917, 206] on input "number" at bounding box center [944, 197] width 202 height 32
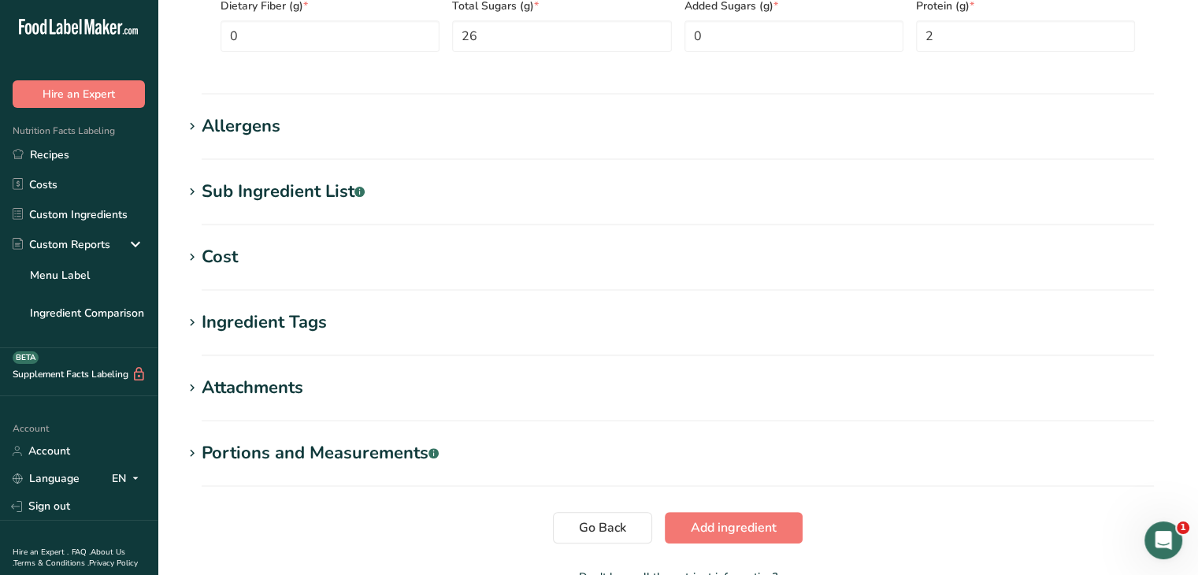
scroll to position [646, 0]
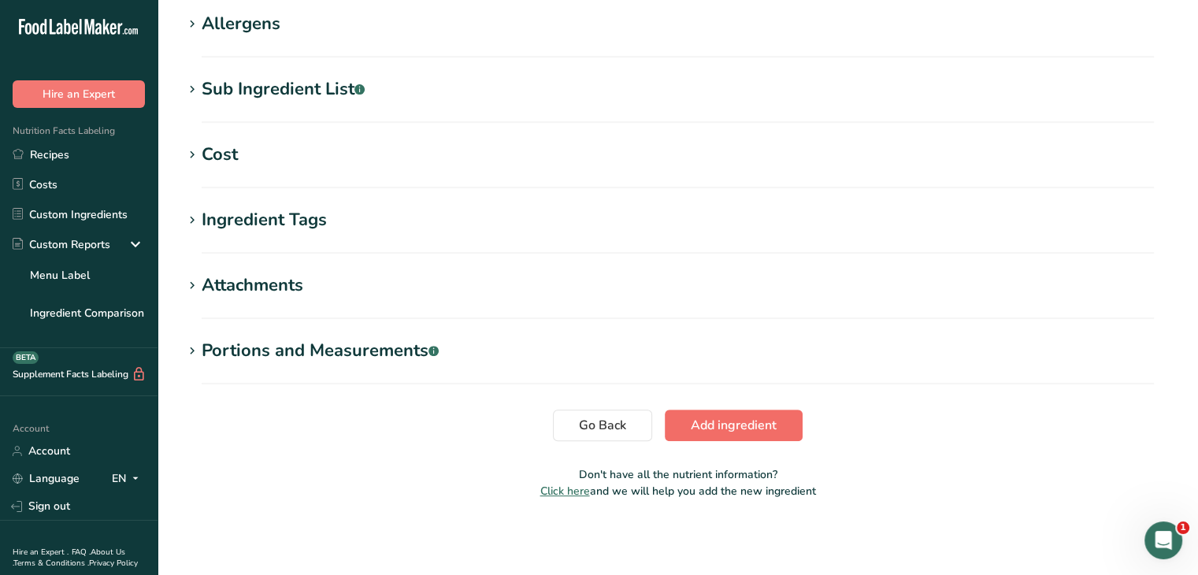
type input "1.309"
click at [690, 416] on button "Add ingredient" at bounding box center [734, 426] width 138 height 32
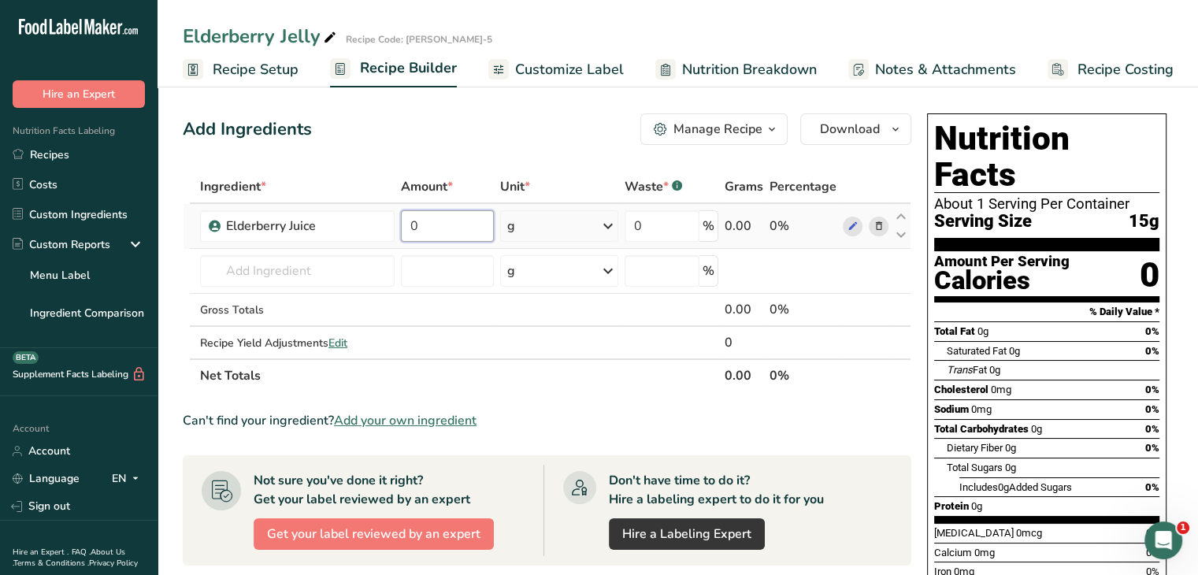
drag, startPoint x: 457, startPoint y: 229, endPoint x: 413, endPoint y: 231, distance: 43.3
click at [413, 231] on input "0" at bounding box center [447, 226] width 93 height 32
type input "96"
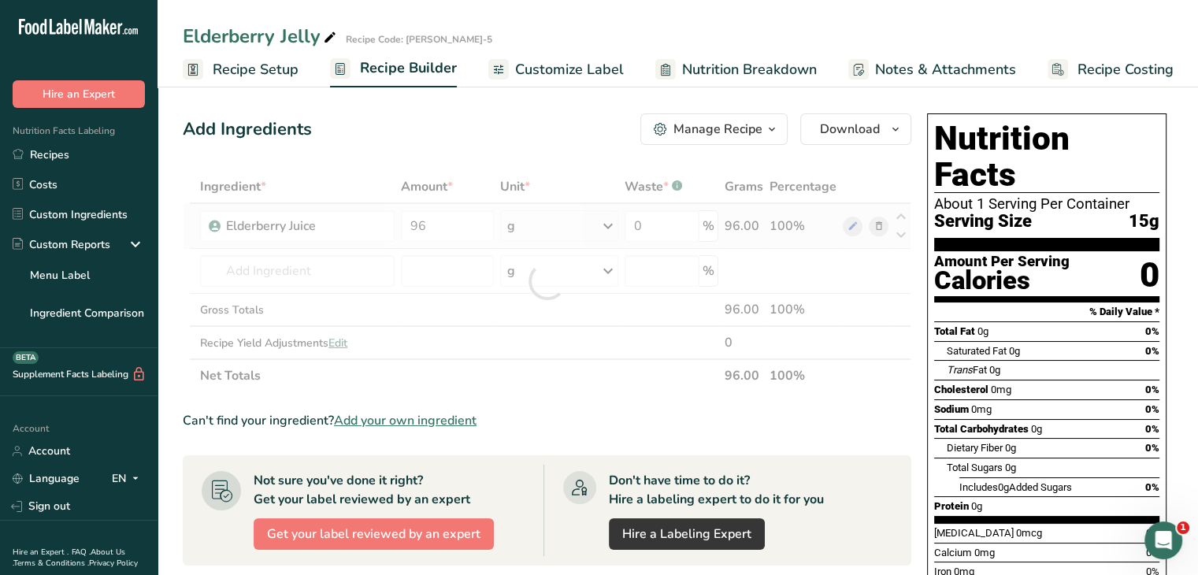
click at [606, 226] on div "Ingredient * Amount * Unit * Waste * .a-a{fill:#347362;}.b-a{fill:#fff;} Grams …" at bounding box center [547, 281] width 729 height 222
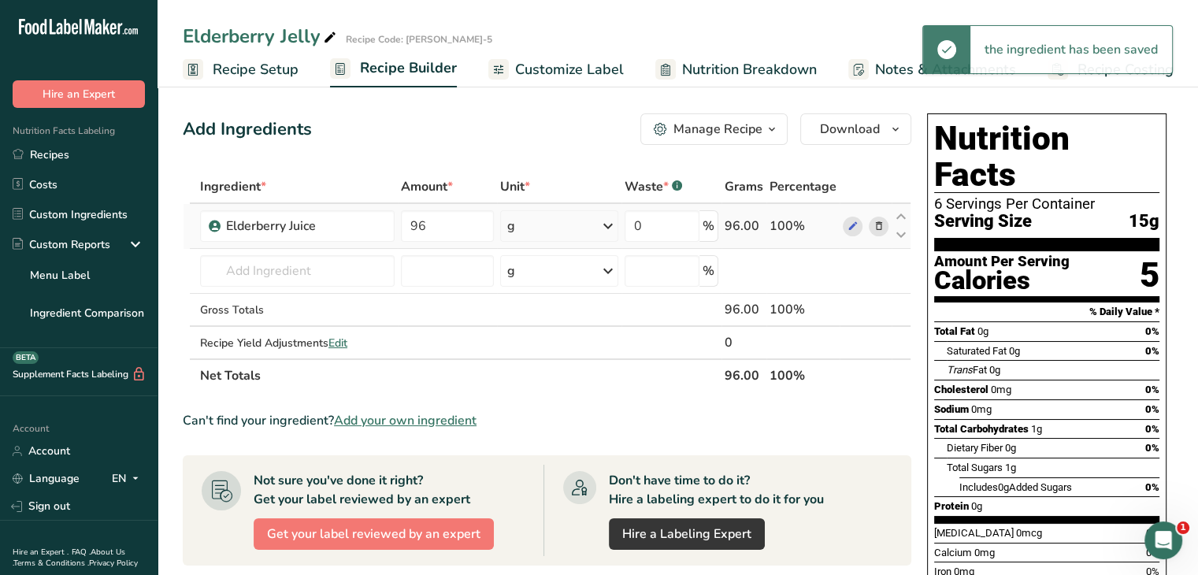
click at [606, 226] on icon at bounding box center [608, 226] width 19 height 28
click at [524, 439] on div "fl oz" at bounding box center [576, 447] width 120 height 17
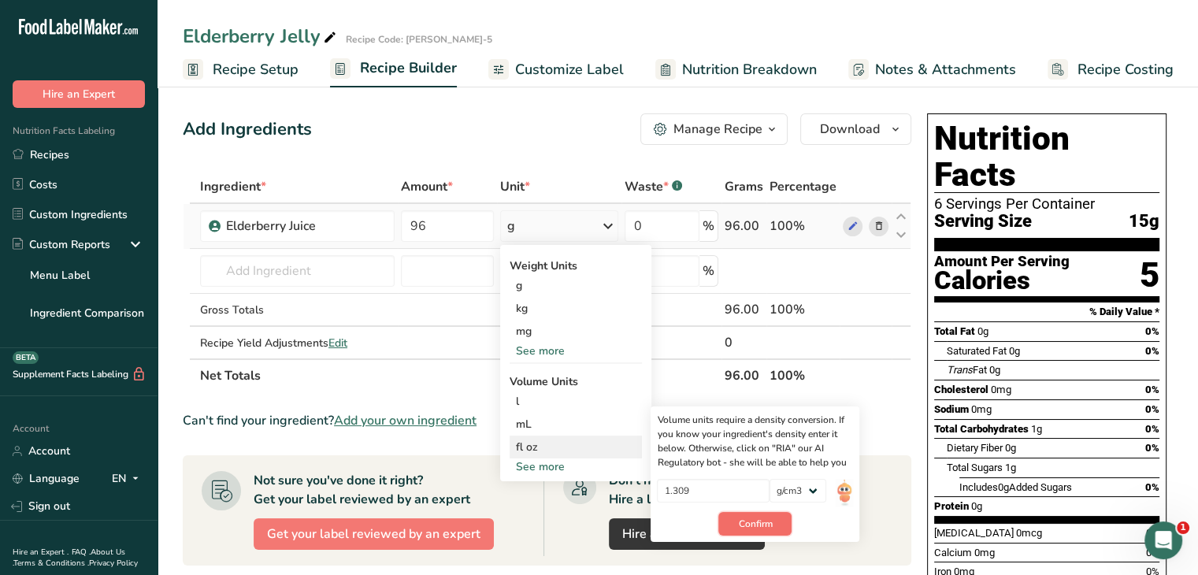
click at [756, 533] on button "Confirm" at bounding box center [754, 524] width 73 height 24
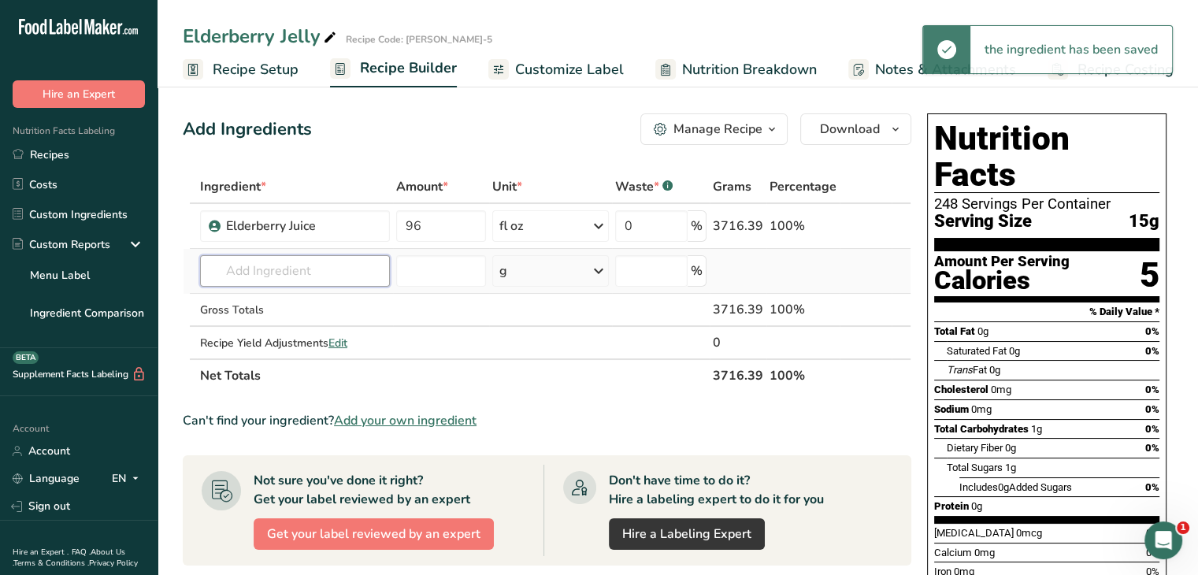
click at [271, 276] on input "text" at bounding box center [295, 271] width 190 height 32
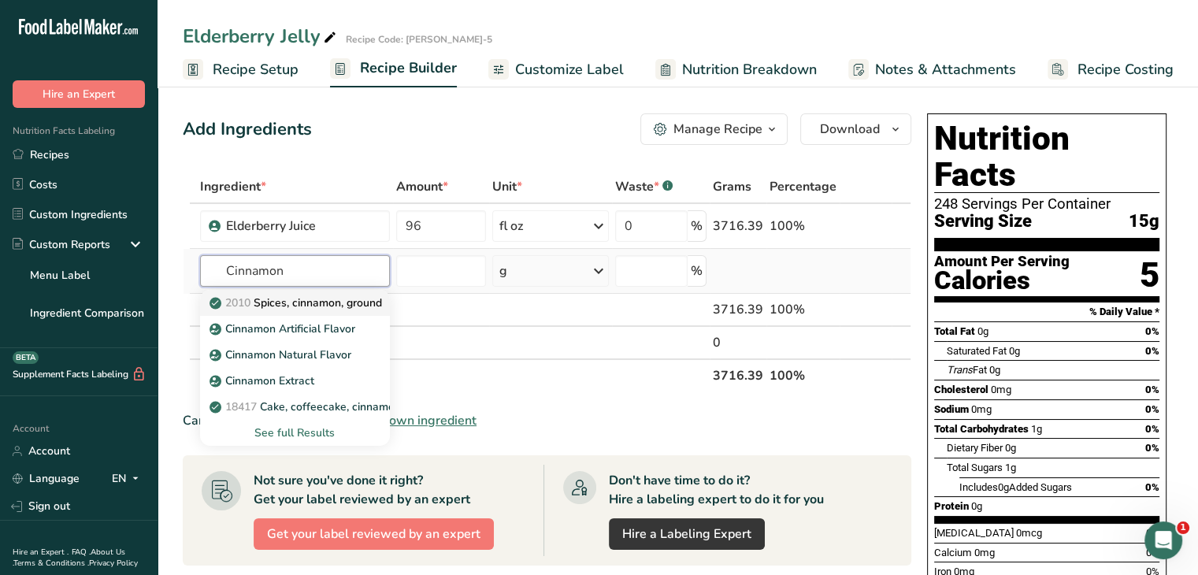
type input "Cinnamon"
click at [313, 298] on p "2010 Spices, cinnamon, ground" at bounding box center [297, 303] width 169 height 17
type input "Spices, cinnamon, ground"
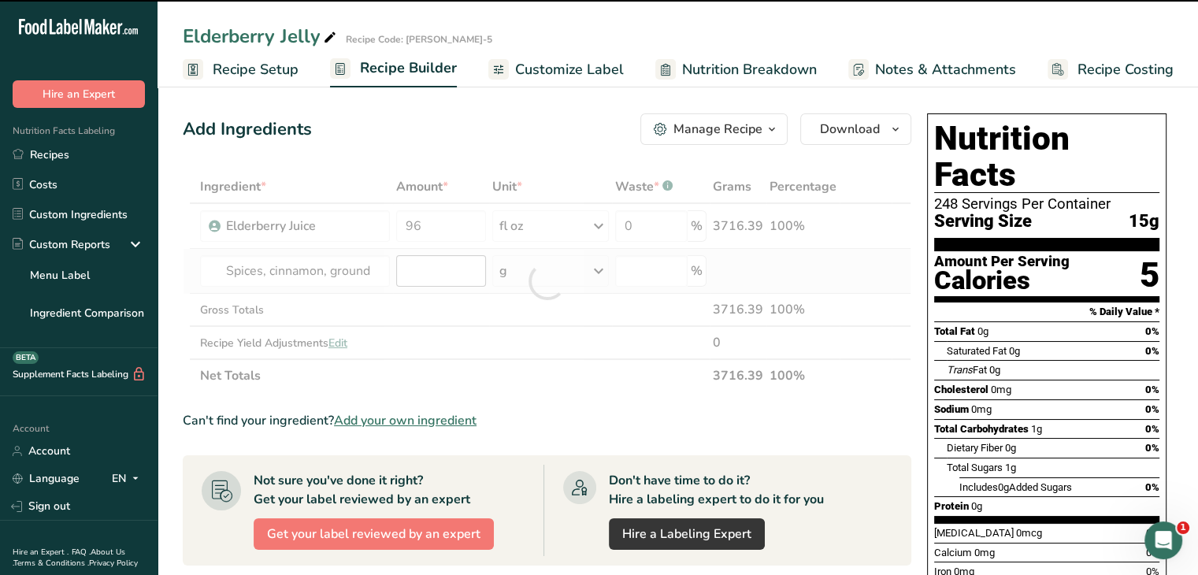
type input "0"
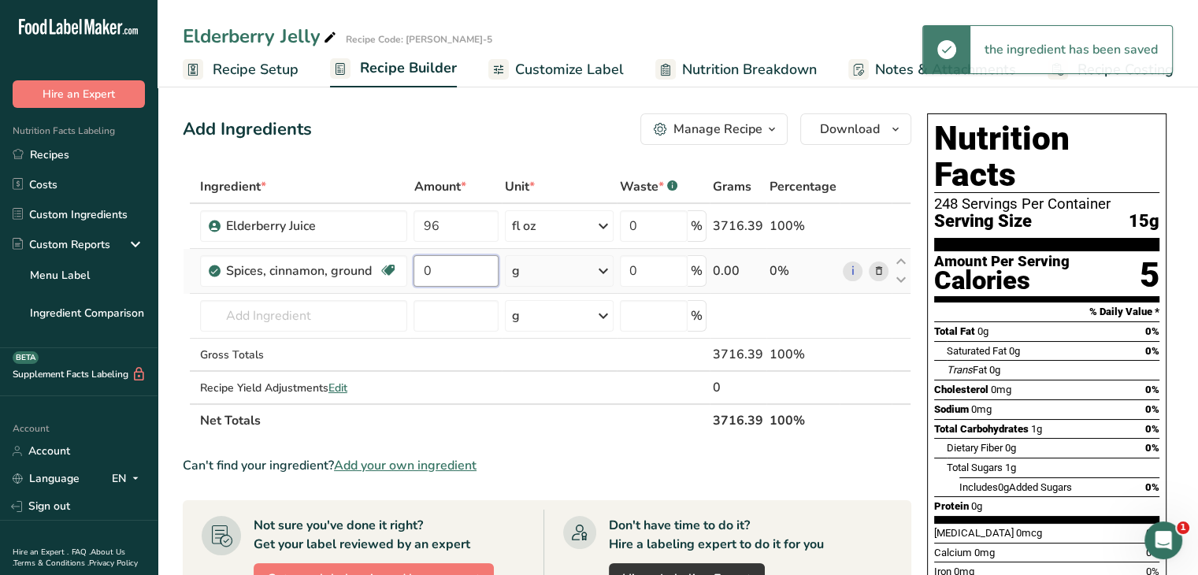
drag, startPoint x: 434, startPoint y: 270, endPoint x: 414, endPoint y: 270, distance: 19.7
click at [414, 270] on input "0" at bounding box center [455, 271] width 85 height 32
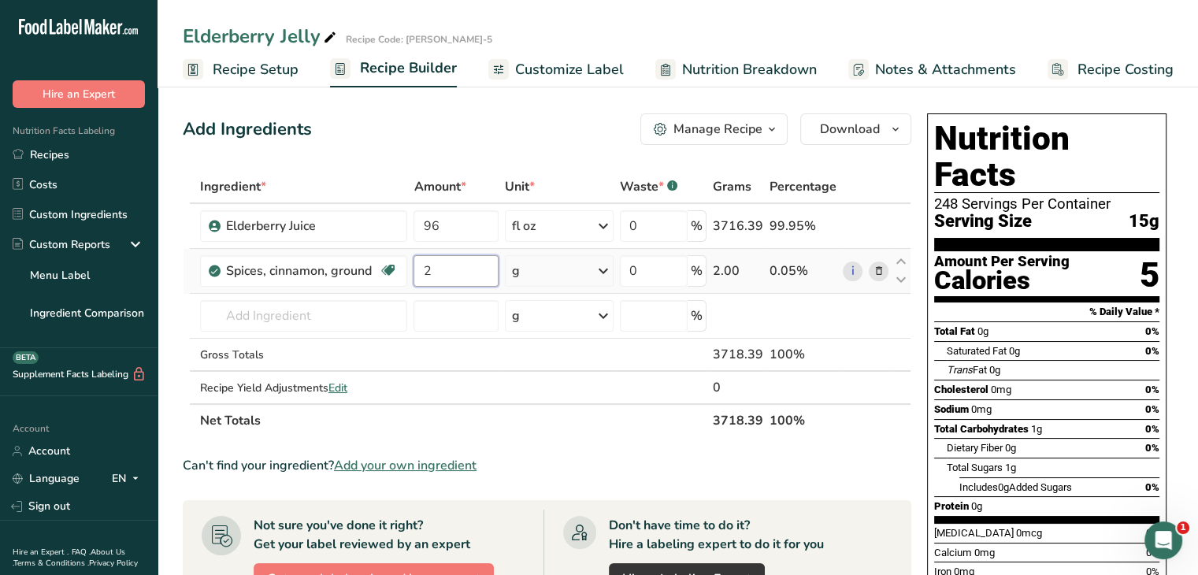
type input "2"
click at [610, 270] on div "Ingredient * Amount * Unit * Waste * .a-a{fill:#347362;}.b-a{fill:#fff;} Grams …" at bounding box center [547, 303] width 729 height 267
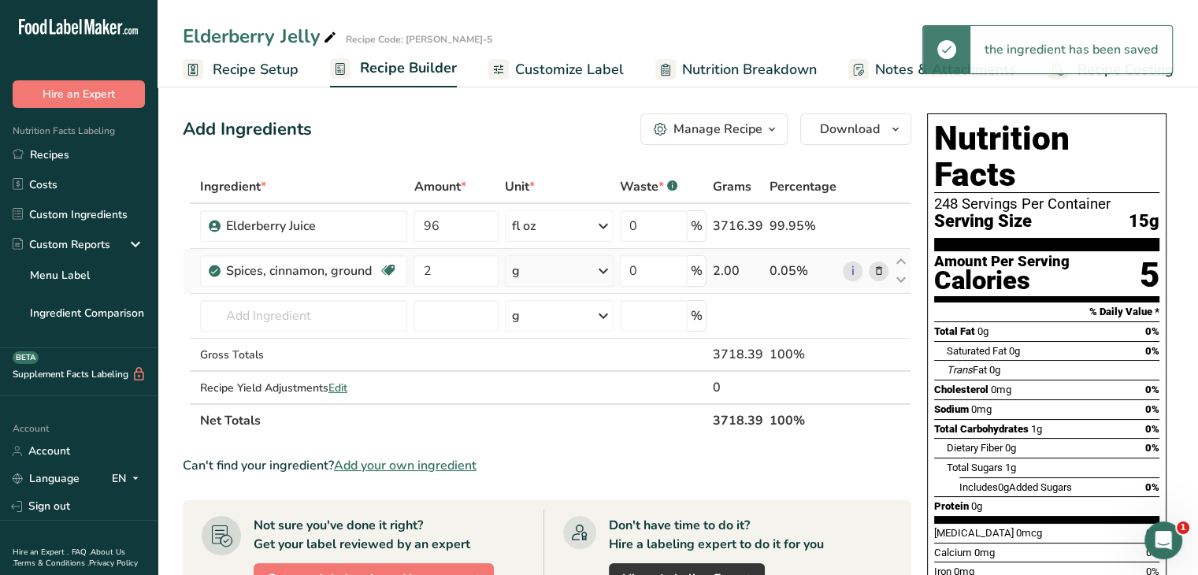
click at [604, 271] on icon at bounding box center [603, 271] width 19 height 28
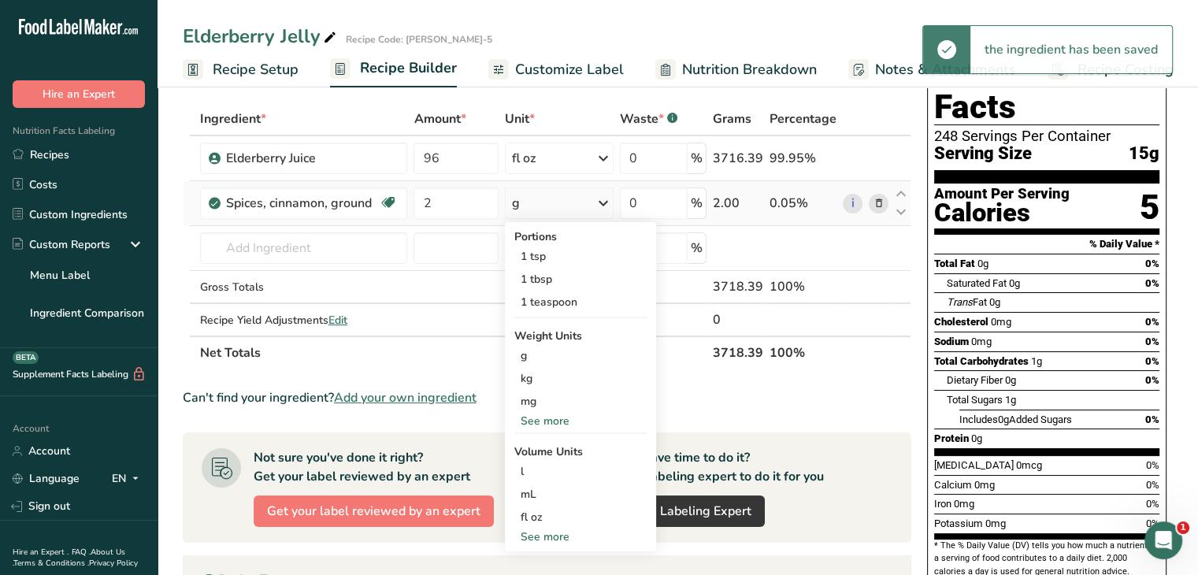
scroll to position [158, 0]
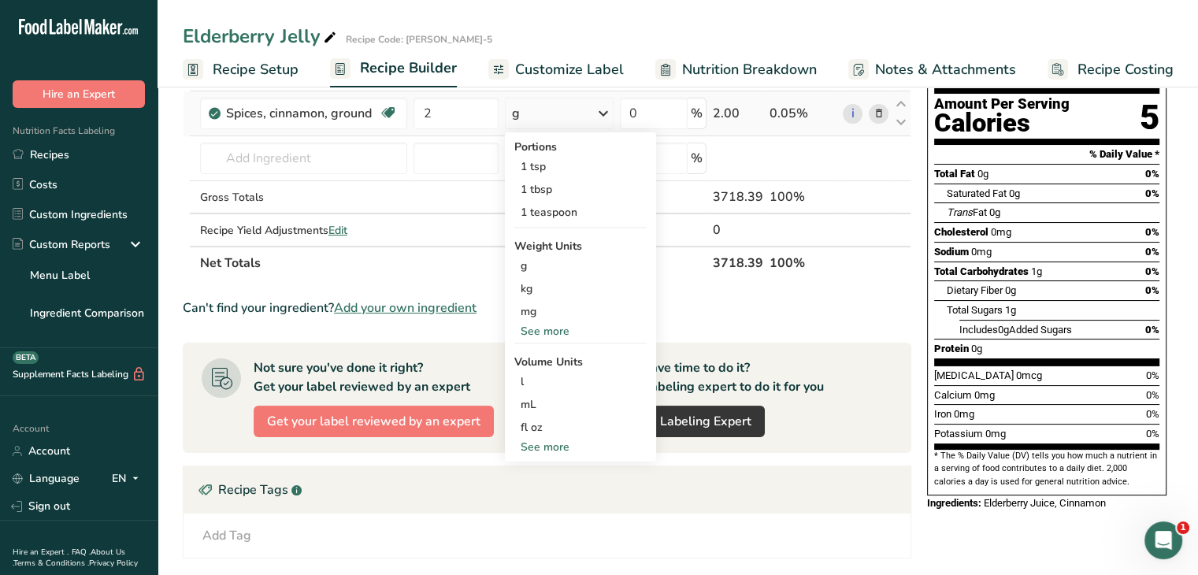
click at [537, 336] on div "See more" at bounding box center [580, 331] width 132 height 17
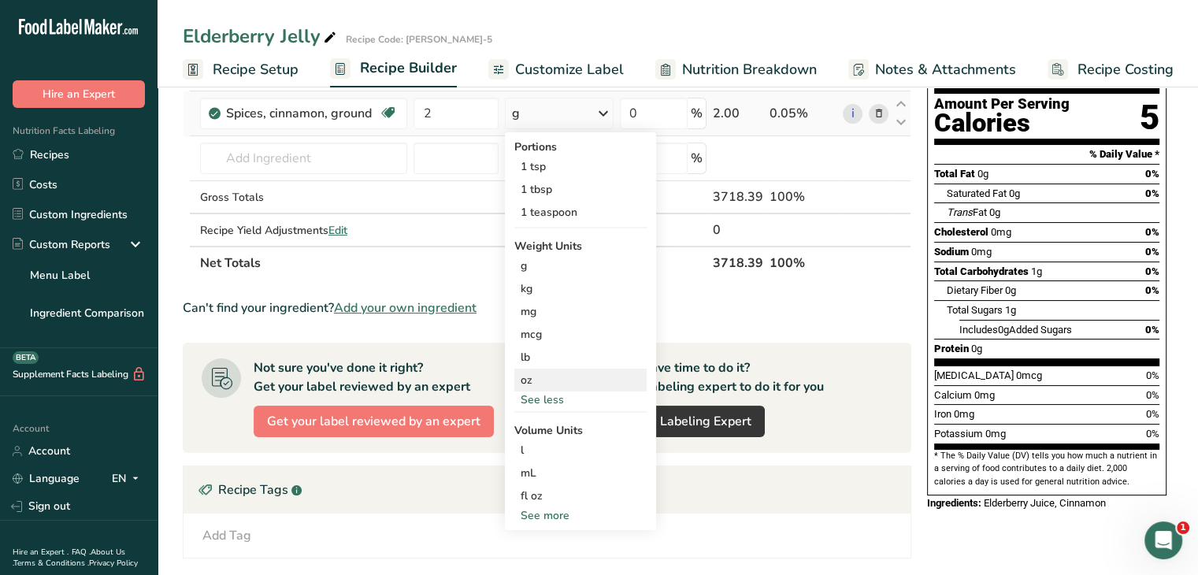
click at [543, 379] on div "oz" at bounding box center [580, 380] width 132 height 23
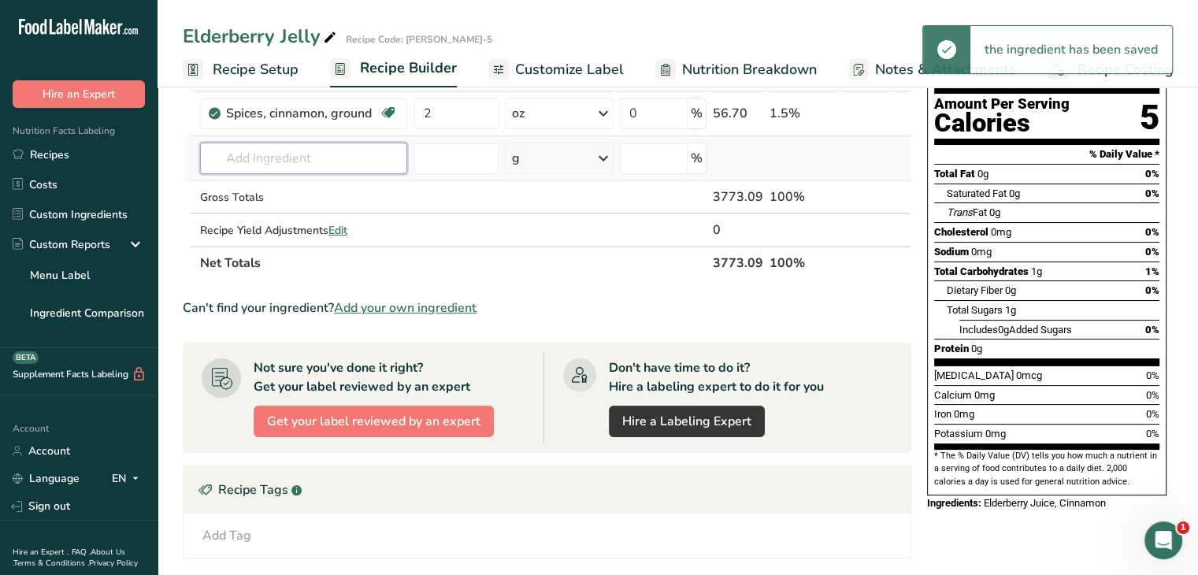
click at [313, 168] on input "text" at bounding box center [304, 159] width 208 height 32
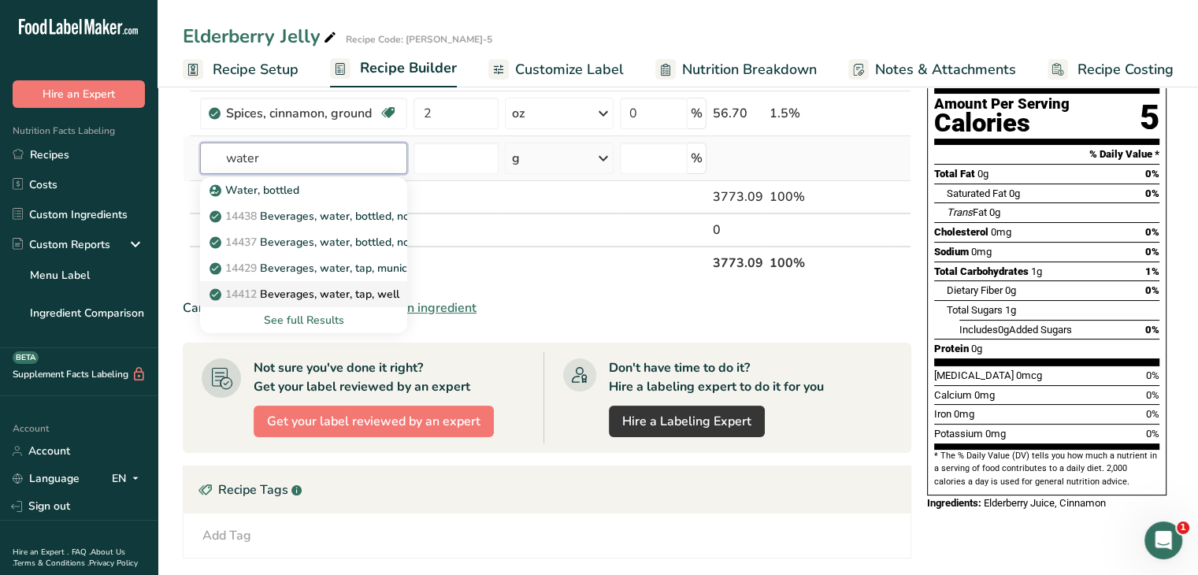
type input "water"
click at [315, 291] on p "14412 [GEOGRAPHIC_DATA], water, tap, well" at bounding box center [306, 294] width 187 height 17
type input "Beverages, water, tap, well"
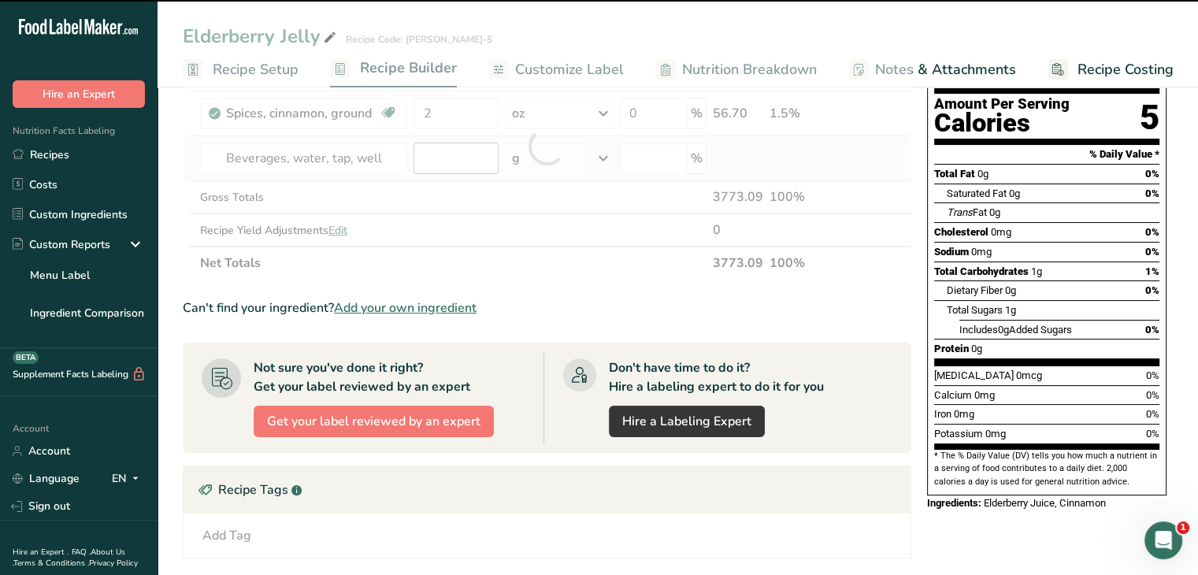
type input "0"
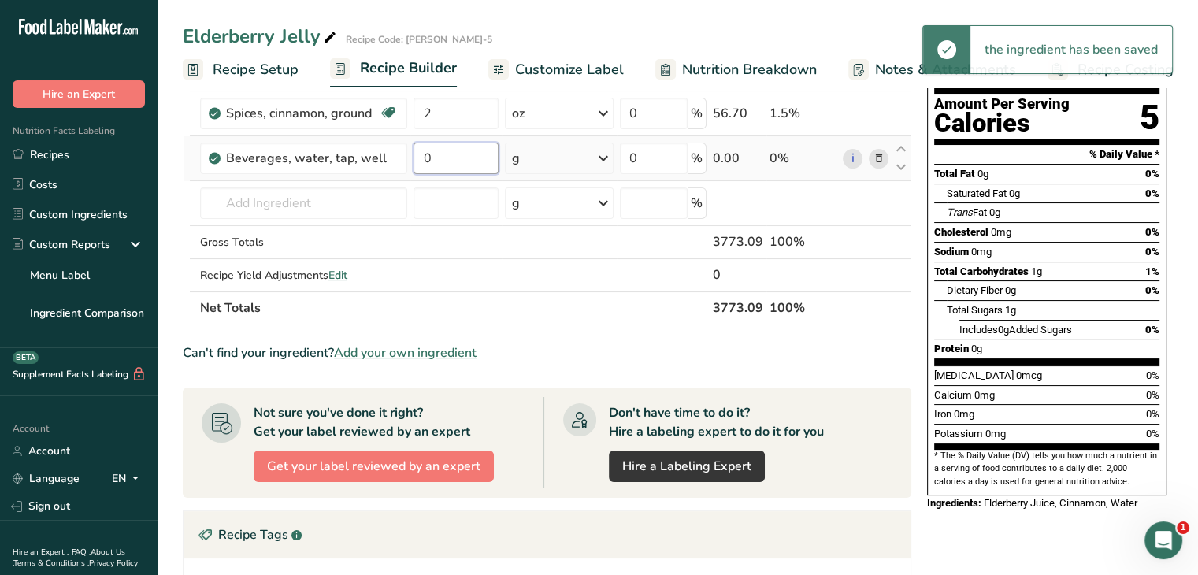
drag, startPoint x: 453, startPoint y: 157, endPoint x: 413, endPoint y: 154, distance: 39.5
click at [413, 155] on td "0" at bounding box center [455, 158] width 91 height 45
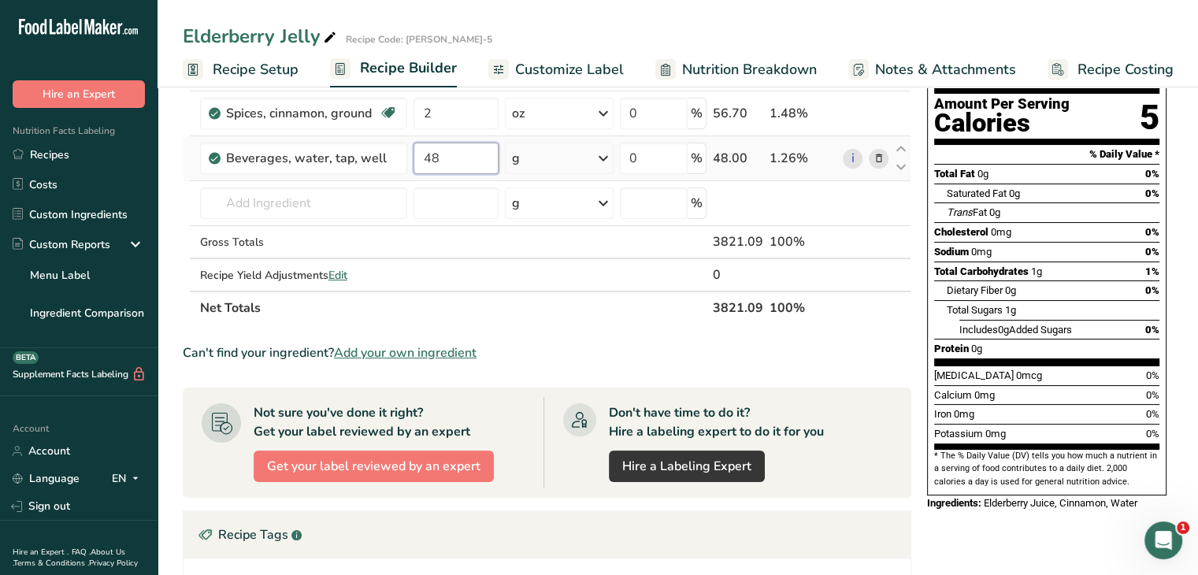
type input "48"
click at [602, 154] on div "Ingredient * Amount * Unit * Waste * .a-a{fill:#347362;}.b-a{fill:#fff;} Grams …" at bounding box center [547, 169] width 729 height 312
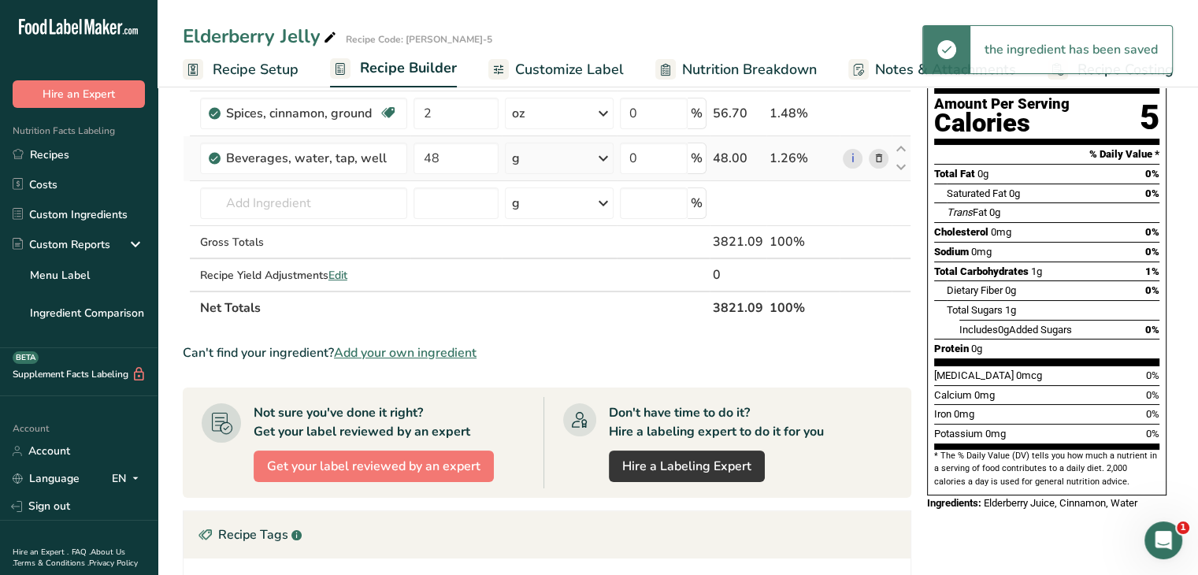
click at [602, 158] on icon at bounding box center [603, 158] width 19 height 28
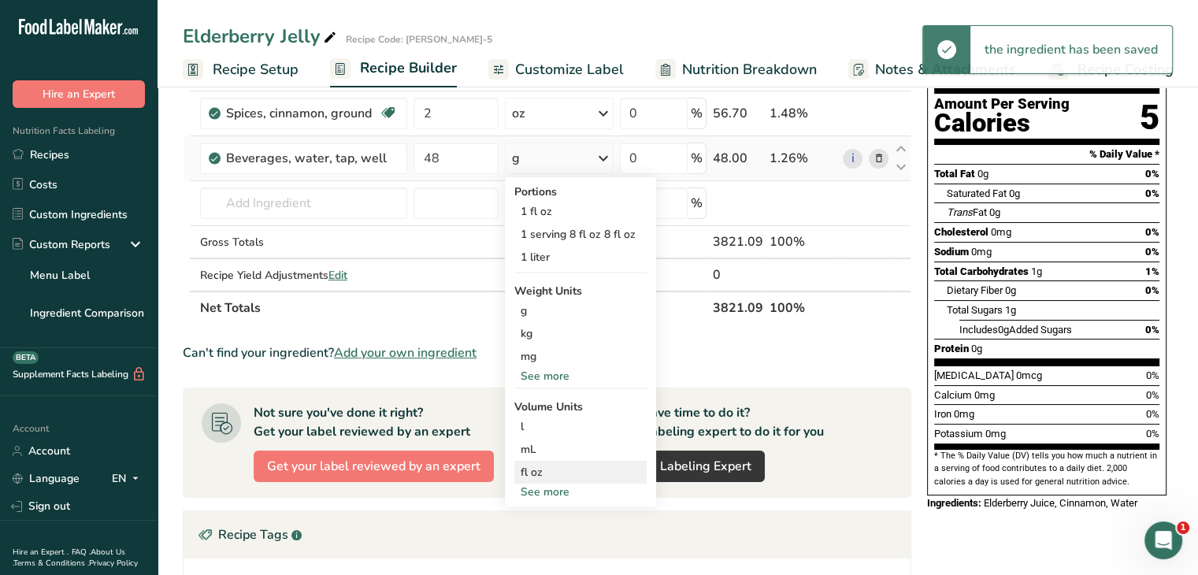
click at [529, 469] on div "fl oz" at bounding box center [581, 472] width 120 height 17
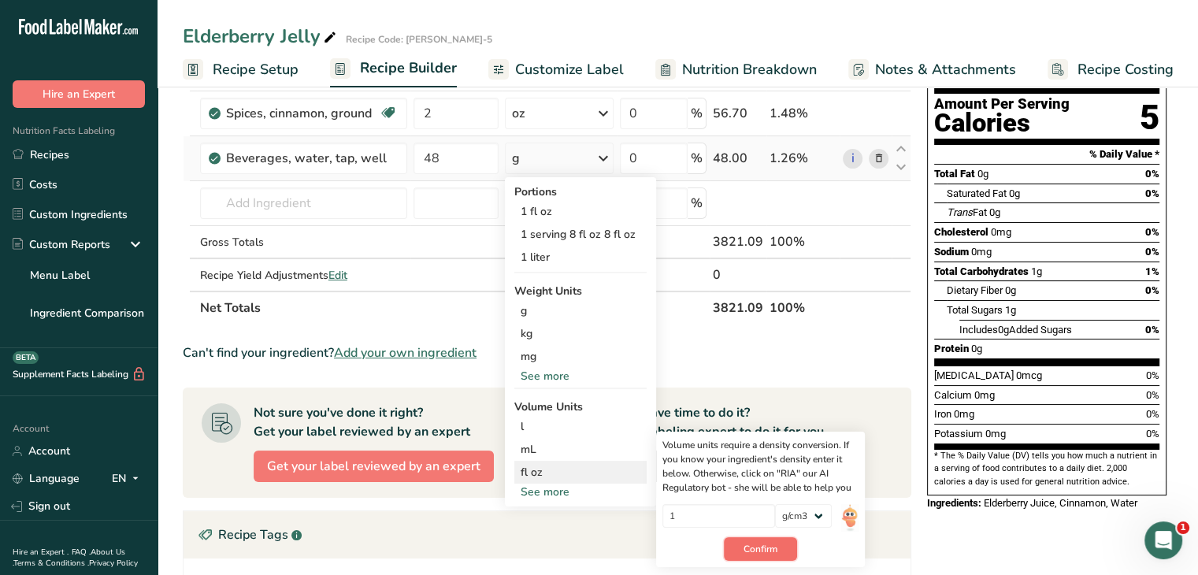
click at [754, 542] on span "Confirm" at bounding box center [760, 549] width 34 height 14
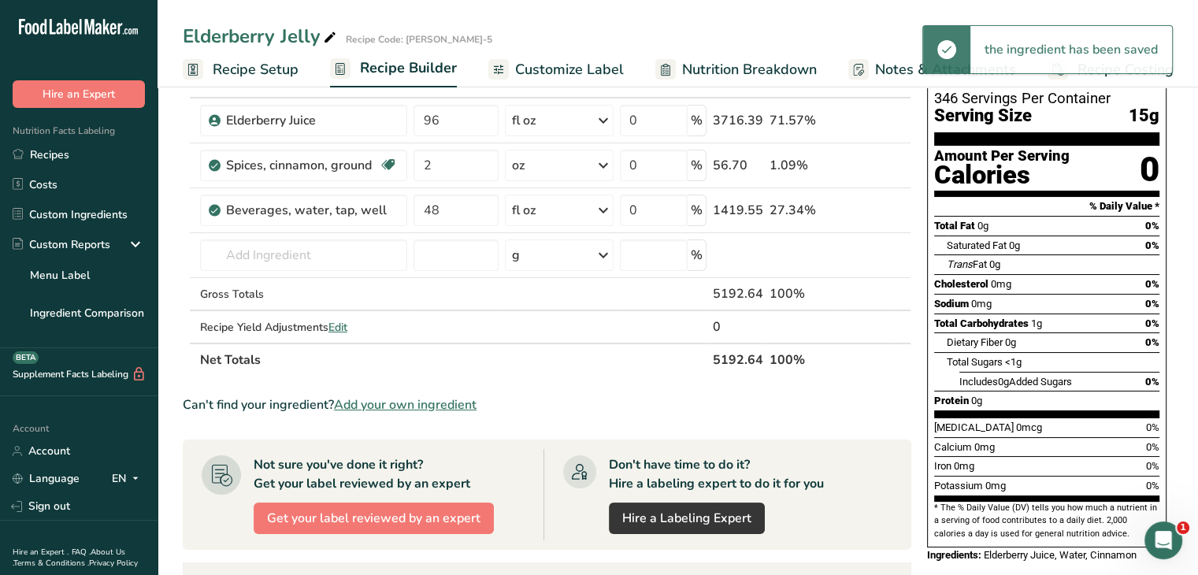
scroll to position [79, 0]
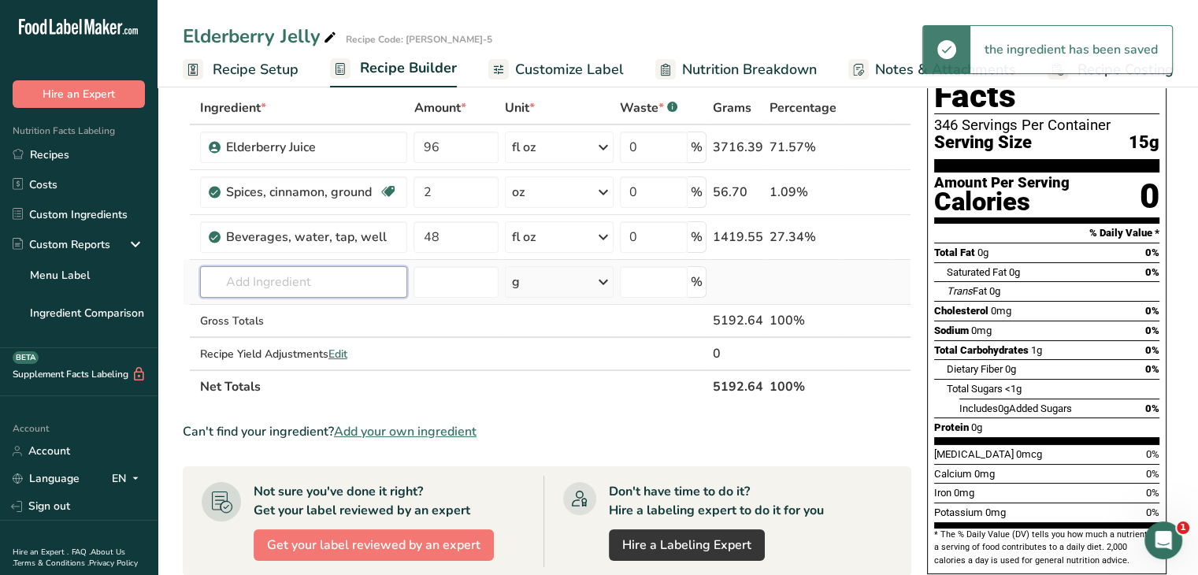
click at [296, 281] on input "text" at bounding box center [304, 282] width 208 height 32
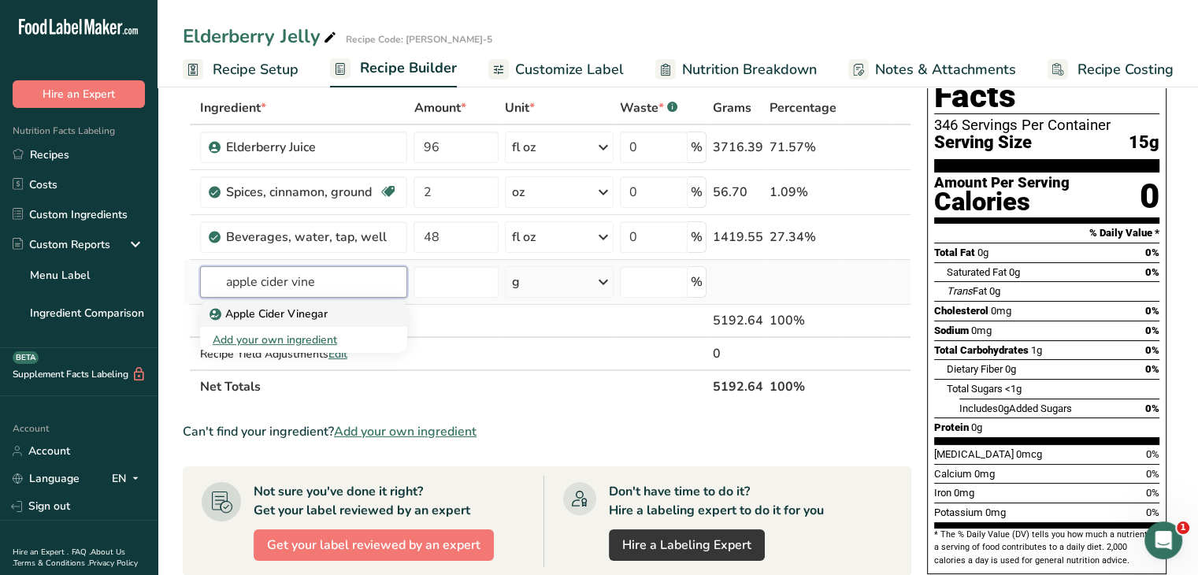
type input "apple cider vine"
click at [280, 319] on p "Apple Cider Vinegar" at bounding box center [270, 314] width 115 height 17
type input "Apple Cider Vinegar"
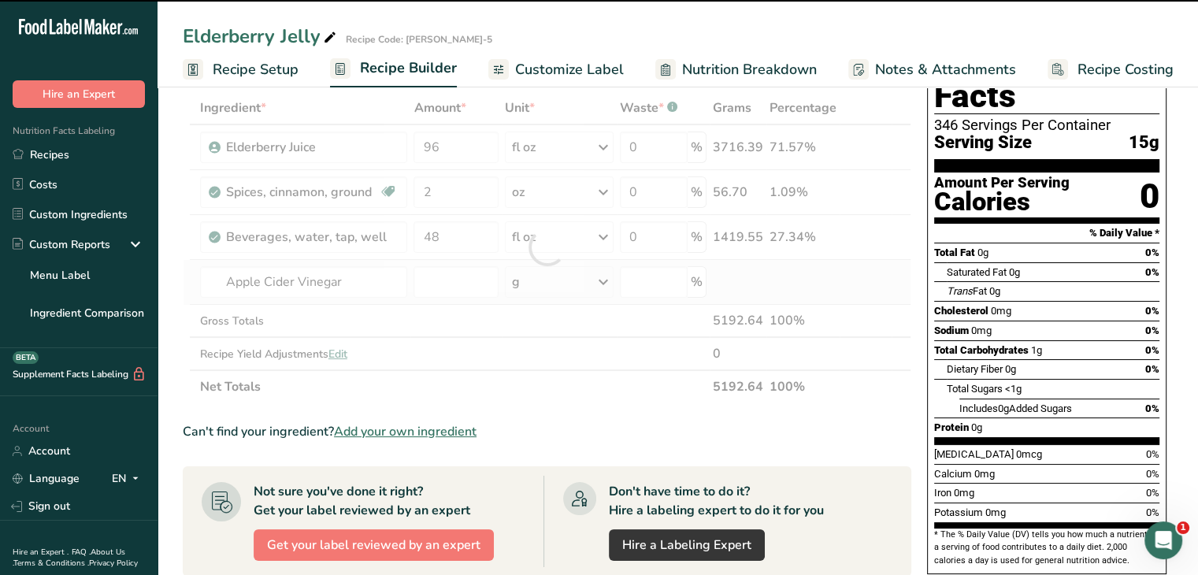
type input "0"
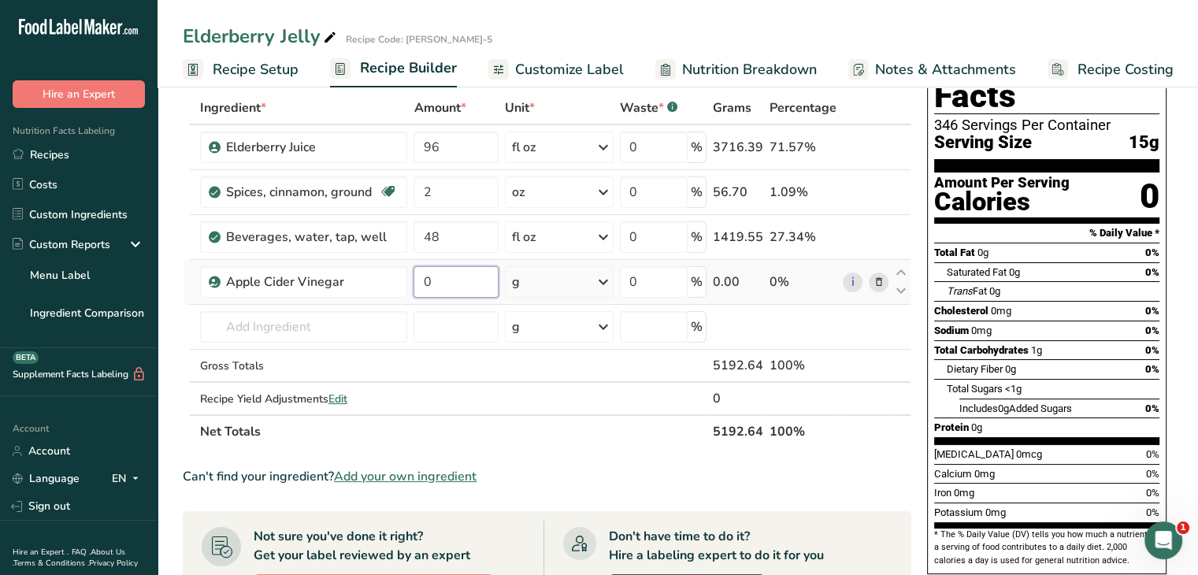
drag, startPoint x: 447, startPoint y: 279, endPoint x: 413, endPoint y: 281, distance: 33.9
click at [413, 281] on td "0" at bounding box center [455, 282] width 91 height 45
type input "48"
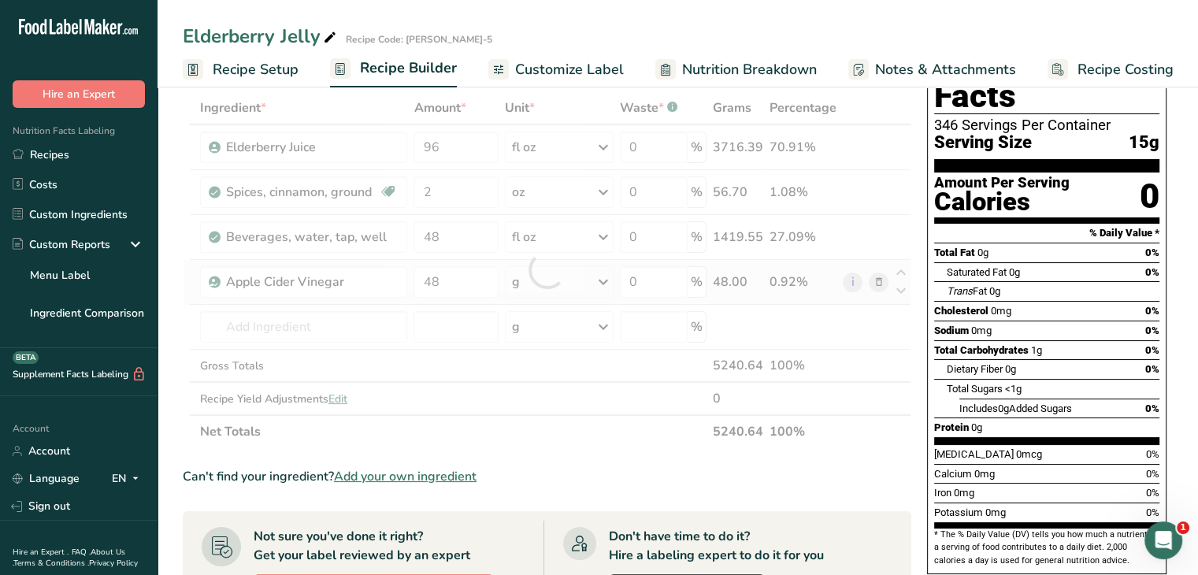
click at [605, 280] on div "Ingredient * Amount * Unit * Waste * .a-a{fill:#347362;}.b-a{fill:#fff;} Grams …" at bounding box center [547, 269] width 729 height 357
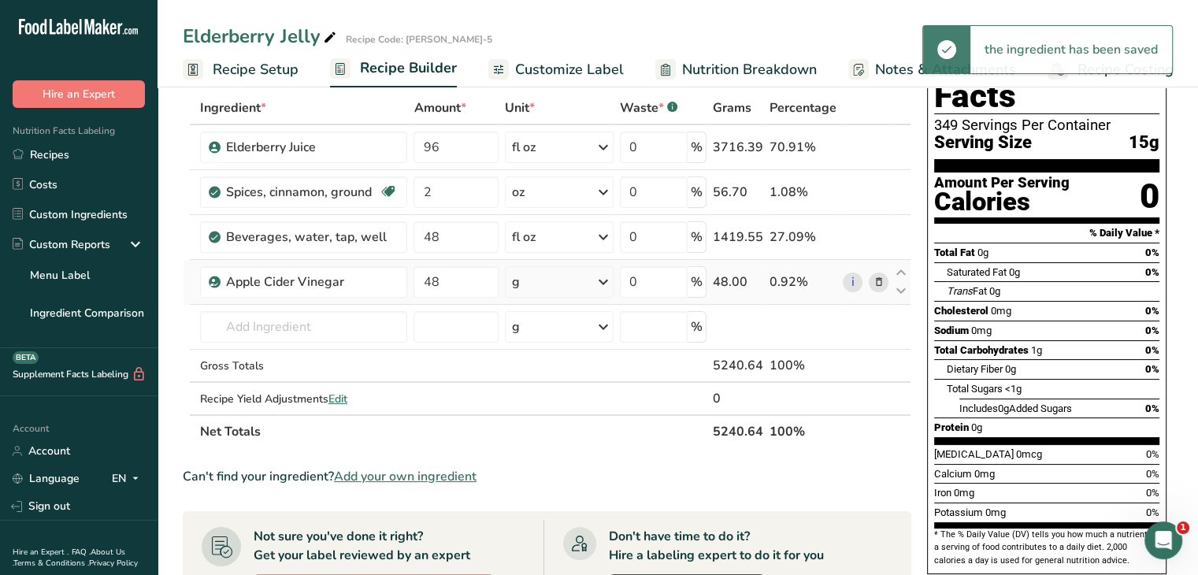
click at [605, 280] on icon at bounding box center [603, 282] width 19 height 28
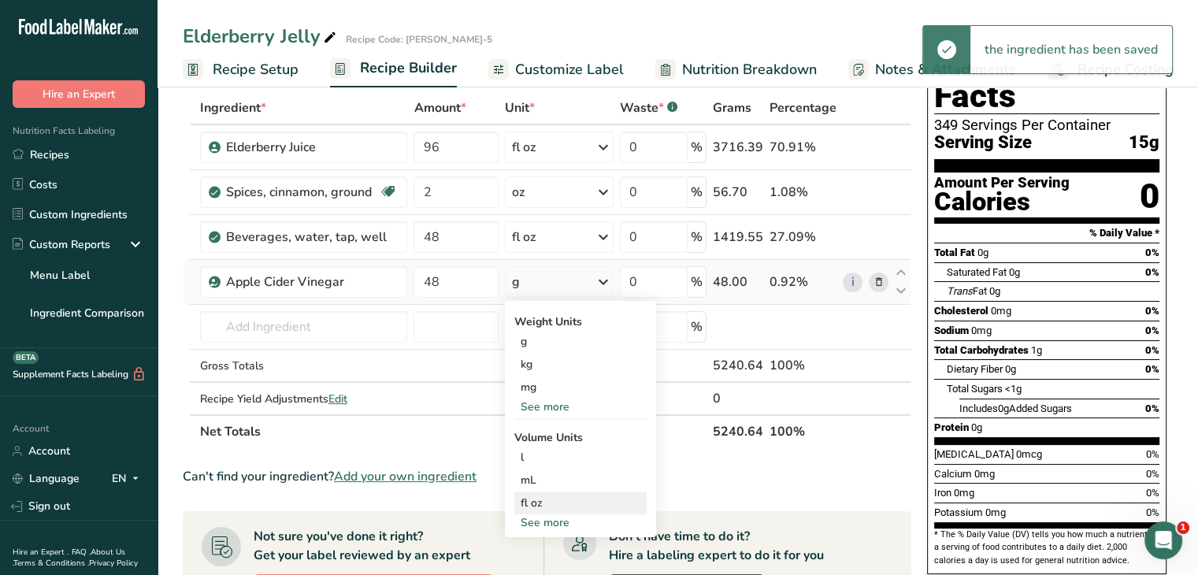
click at [566, 502] on div "fl oz" at bounding box center [581, 503] width 120 height 17
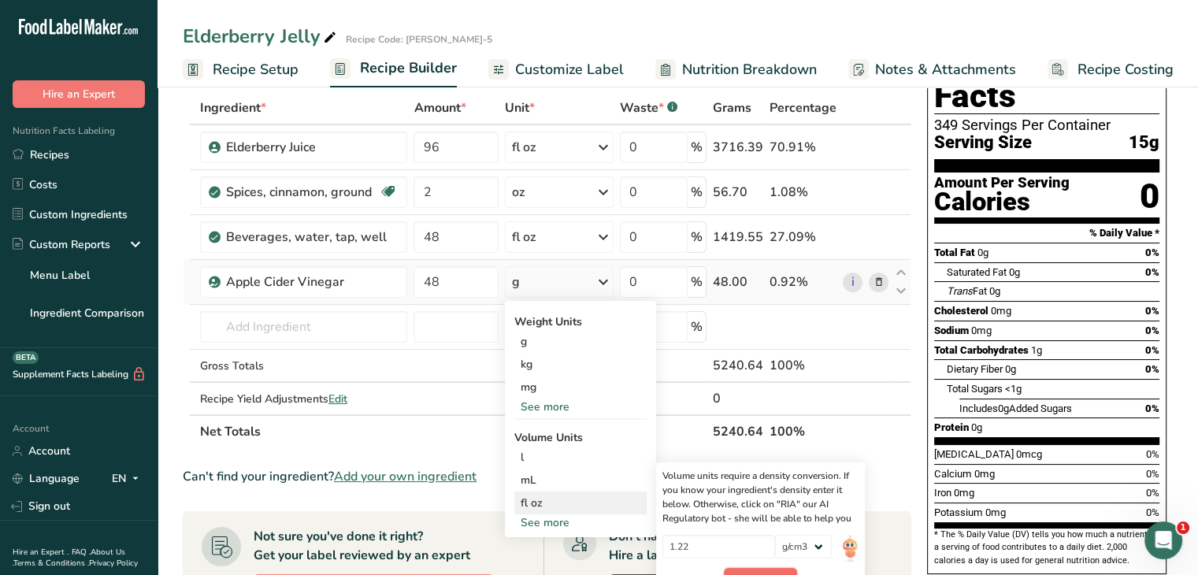
click at [753, 571] on button "Confirm" at bounding box center [760, 580] width 73 height 24
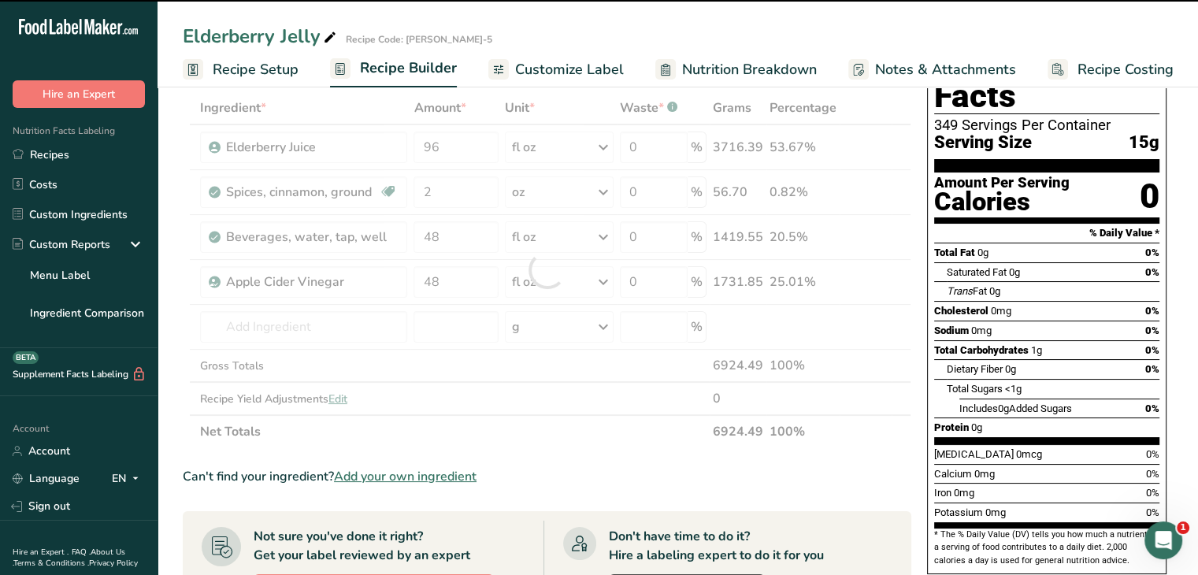
scroll to position [158, 0]
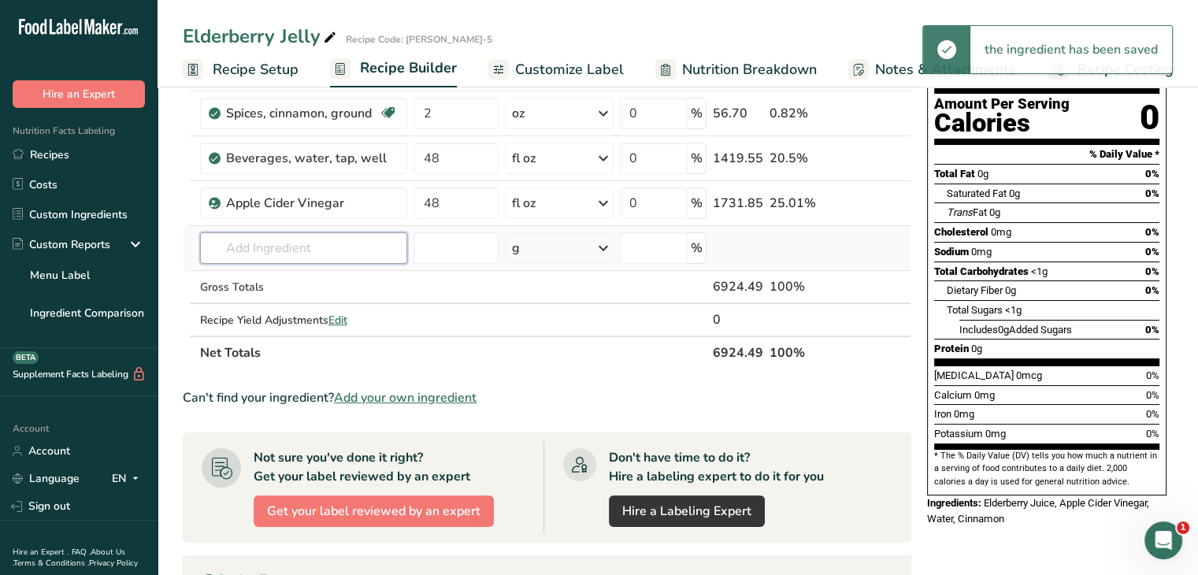
click at [335, 250] on input "text" at bounding box center [304, 248] width 208 height 32
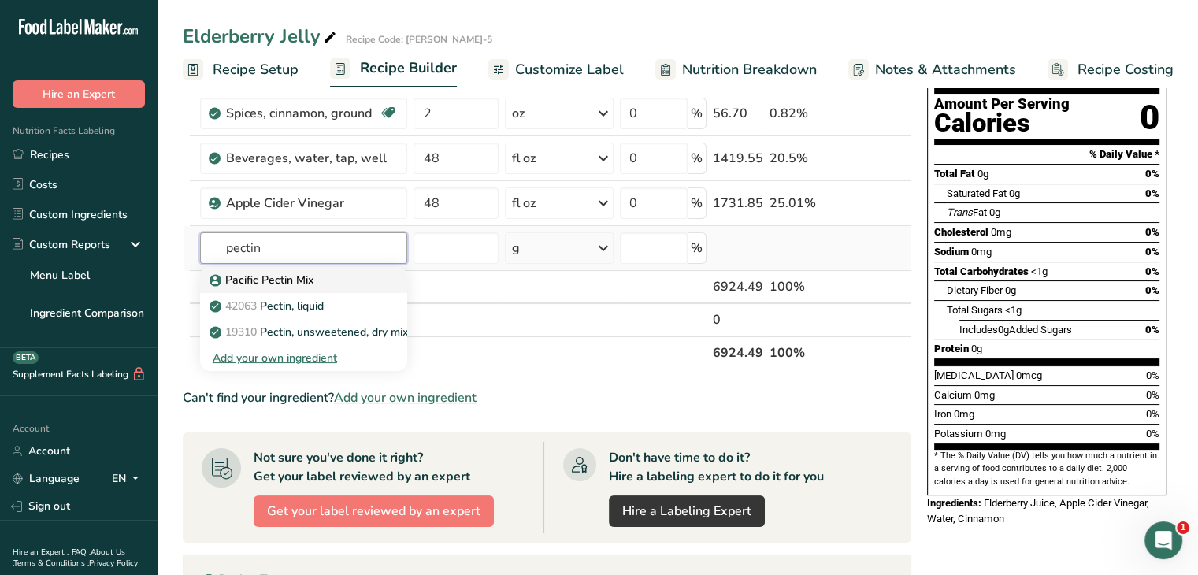
type input "pectin"
click at [315, 287] on div "Pacific Pectin Mix" at bounding box center [292, 280] width 158 height 17
type input "Pacific Pectin Mix"
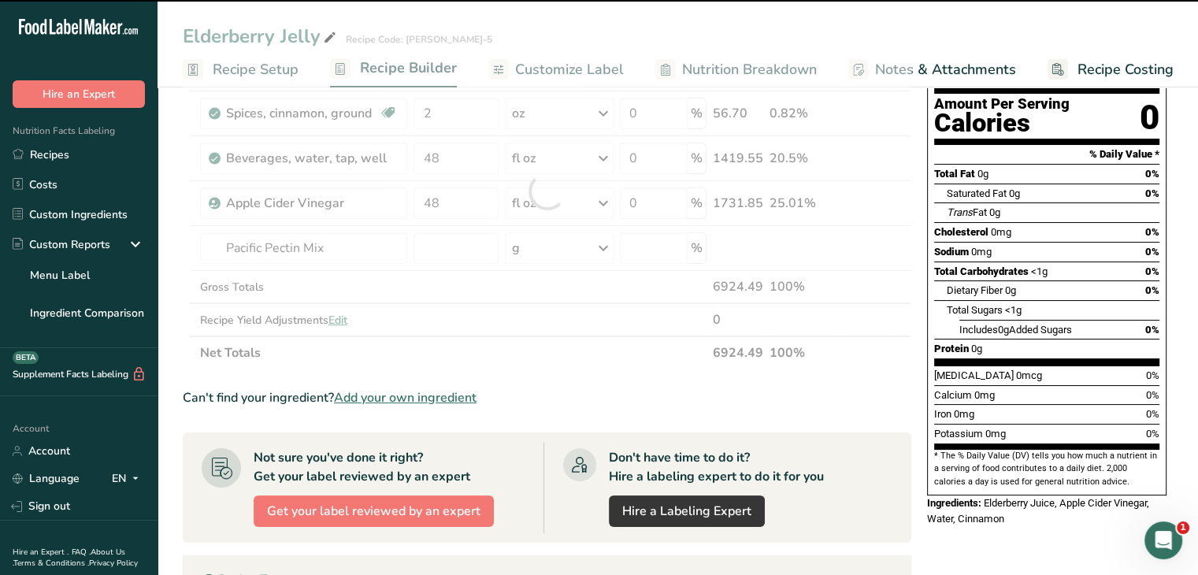
type input "0"
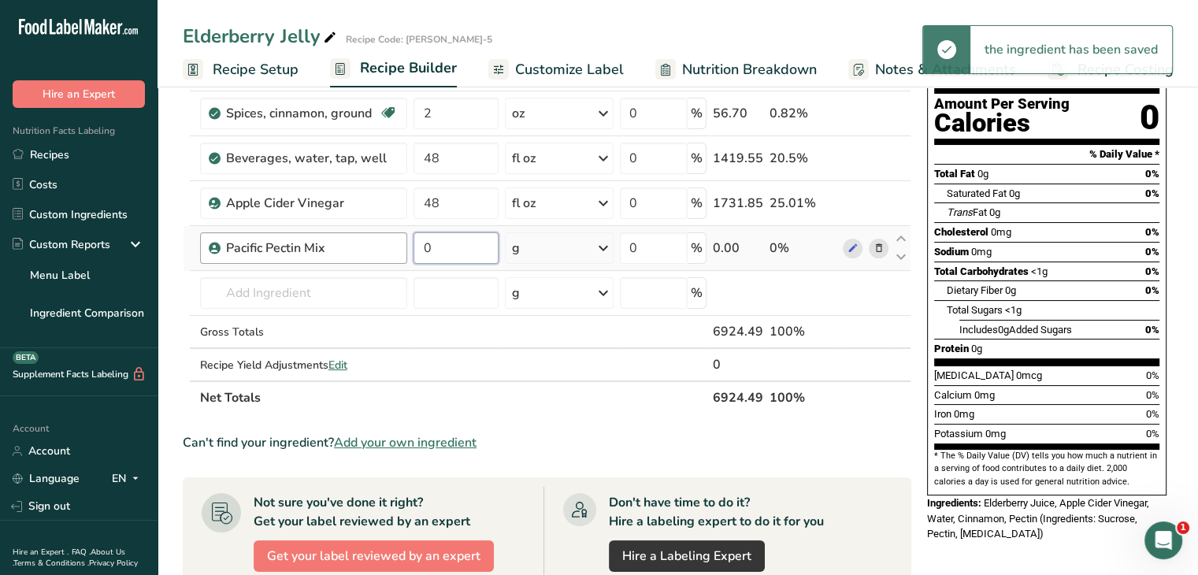
drag, startPoint x: 461, startPoint y: 258, endPoint x: 364, endPoint y: 271, distance: 97.8
click at [372, 262] on tr "Pacific Pectin Mix 0 g Weight Units g kg mg See more Volume Units l Volume unit…" at bounding box center [547, 248] width 727 height 45
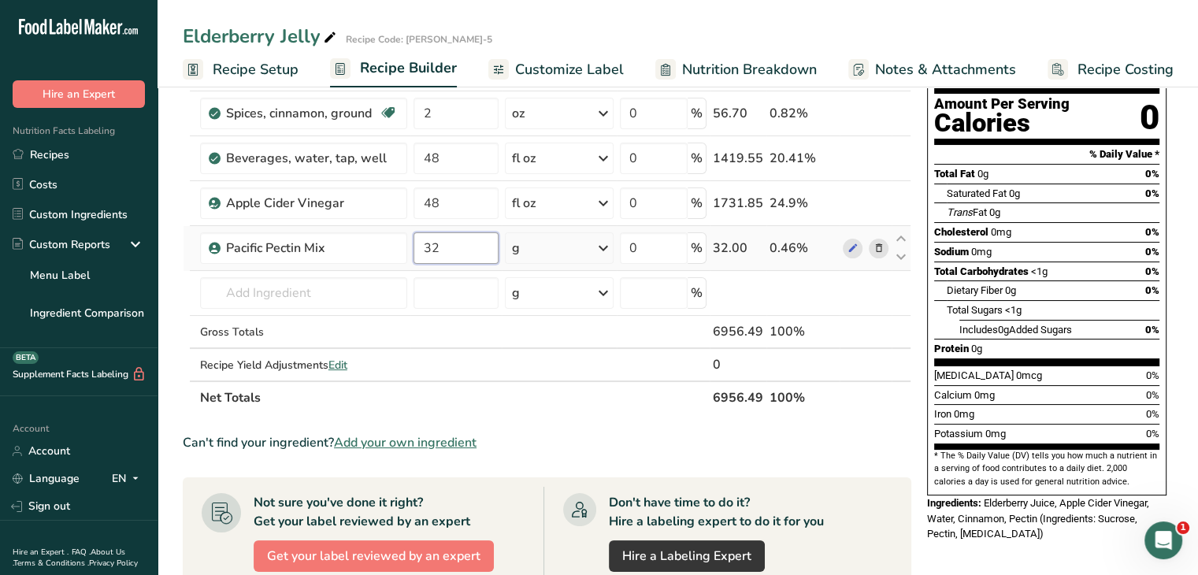
type input "32"
click at [608, 248] on div "Ingredient * Amount * Unit * Waste * .a-a{fill:#347362;}.b-a{fill:#fff;} Grams …" at bounding box center [547, 214] width 729 height 402
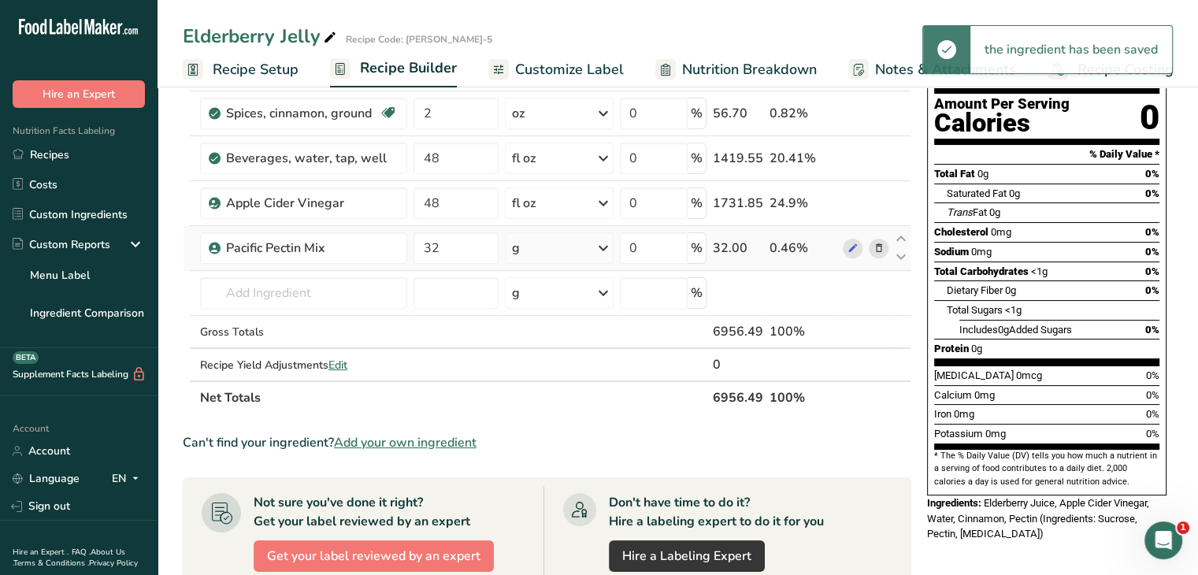
click at [608, 248] on icon at bounding box center [603, 248] width 19 height 28
click at [560, 370] on div "See more" at bounding box center [580, 373] width 132 height 17
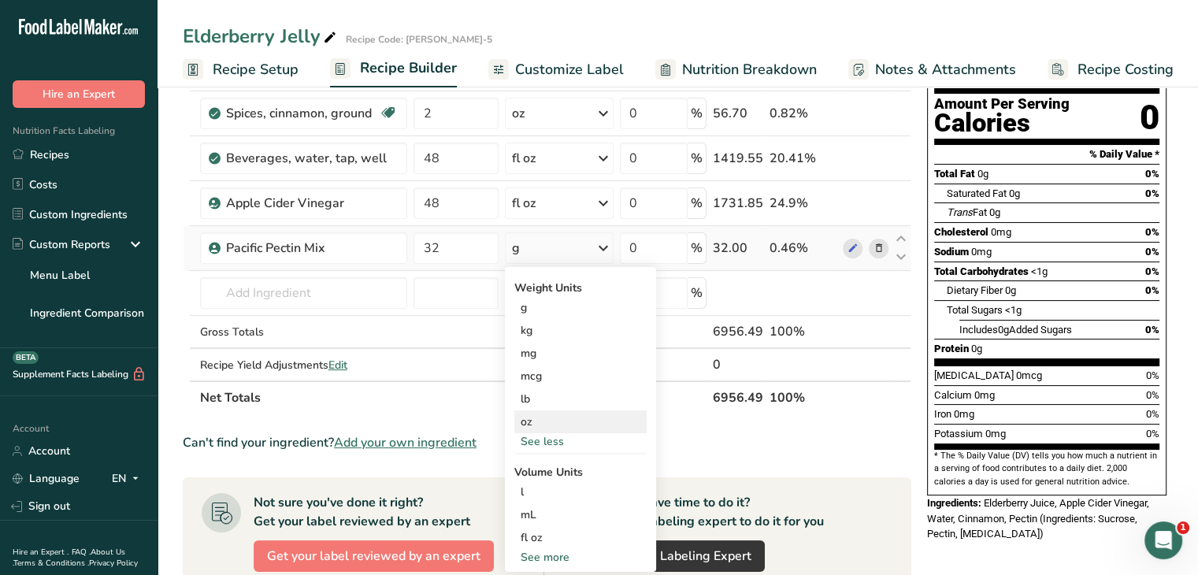
click at [554, 418] on div "oz" at bounding box center [580, 421] width 132 height 23
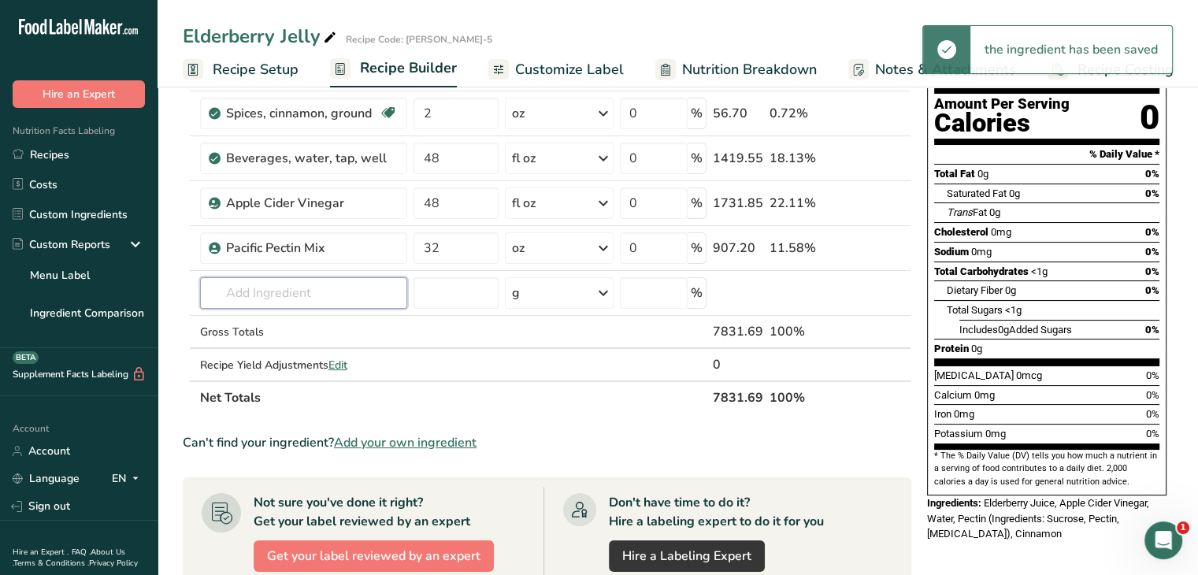
click at [312, 294] on input "text" at bounding box center [304, 293] width 208 height 32
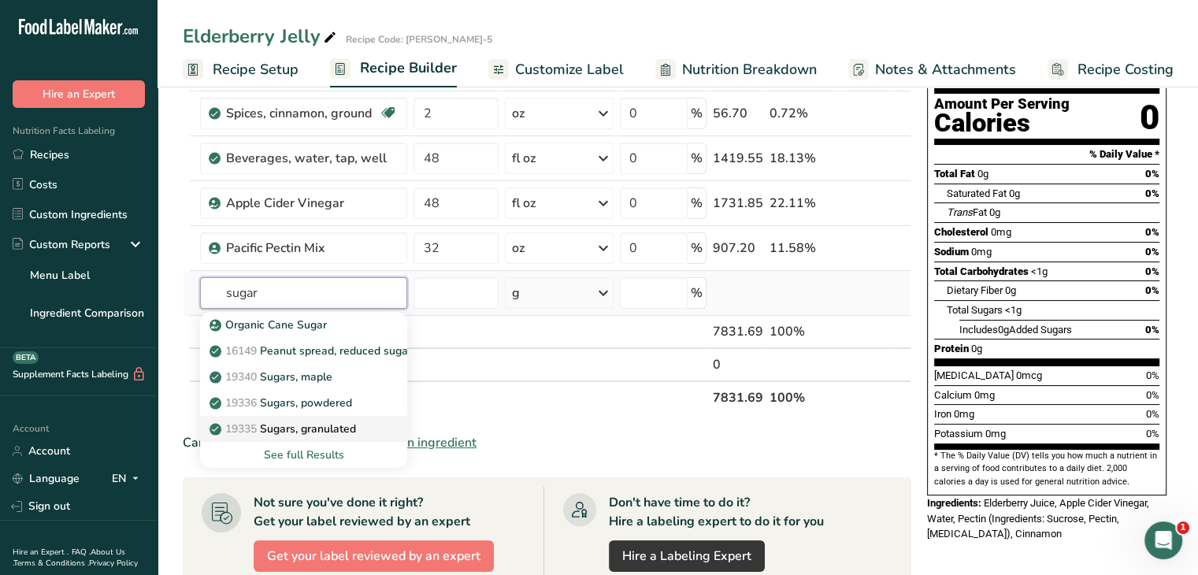
type input "sugar"
click at [383, 423] on link "19335 Sugars, granulated" at bounding box center [304, 429] width 208 height 26
type input "Sugars, granulated"
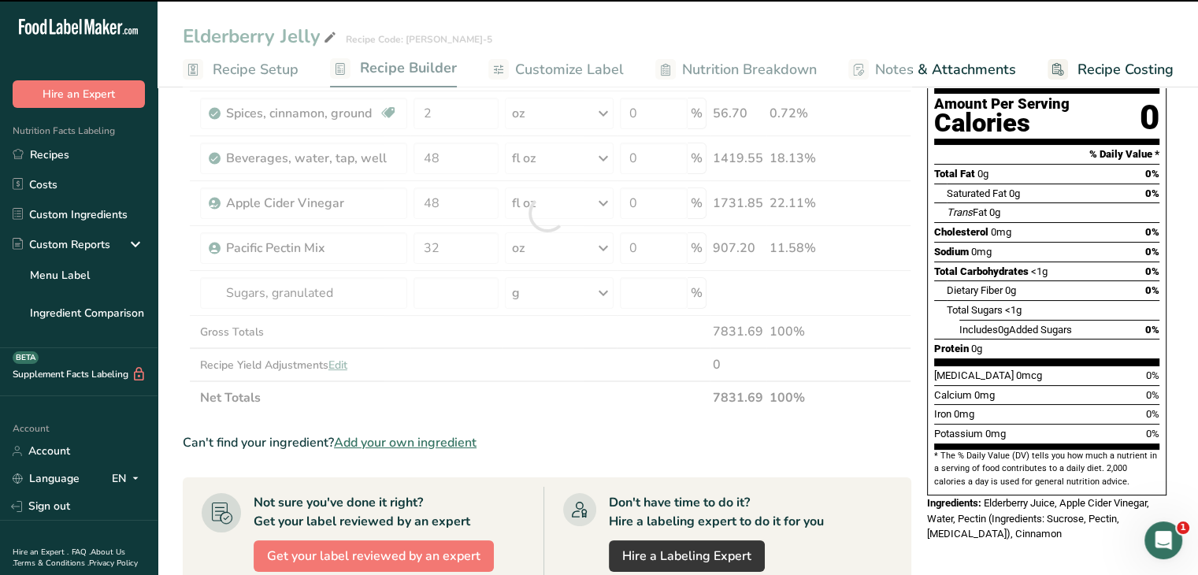
type input "0"
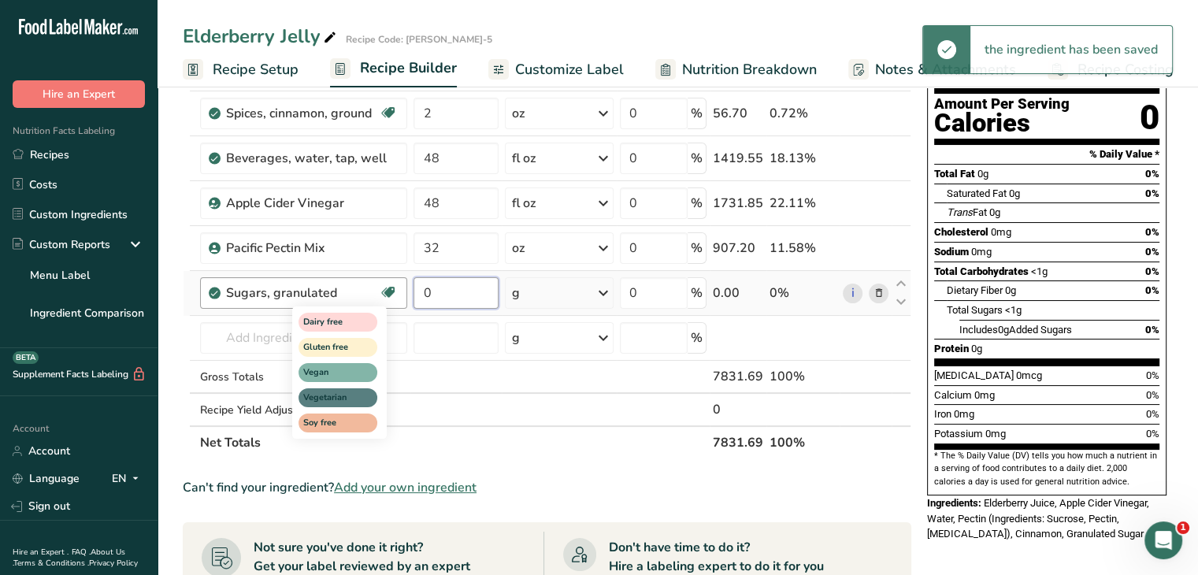
drag, startPoint x: 444, startPoint y: 291, endPoint x: 385, endPoint y: 291, distance: 59.1
click at [385, 291] on tr "Sugars, granulated Dairy free Gluten free Vegan Vegetarian Soy free 0 g Portion…" at bounding box center [547, 293] width 727 height 45
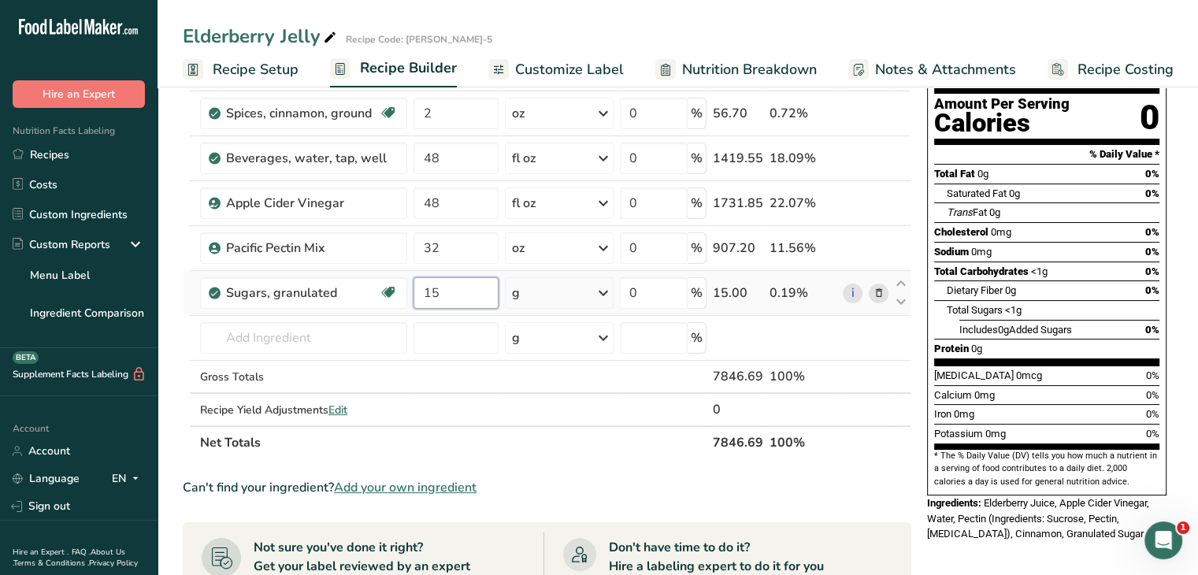
type input "15"
click at [605, 294] on div "Ingredient * Amount * Unit * Waste * .a-a{fill:#347362;}.b-a{fill:#fff;} Grams …" at bounding box center [547, 236] width 729 height 447
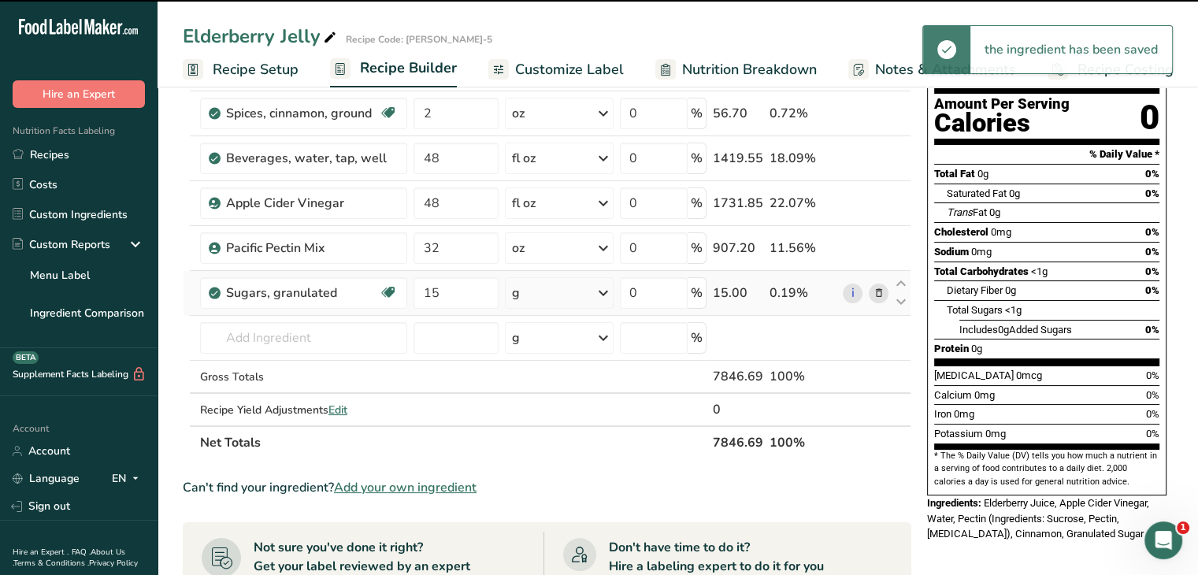
click at [605, 294] on icon at bounding box center [603, 293] width 19 height 28
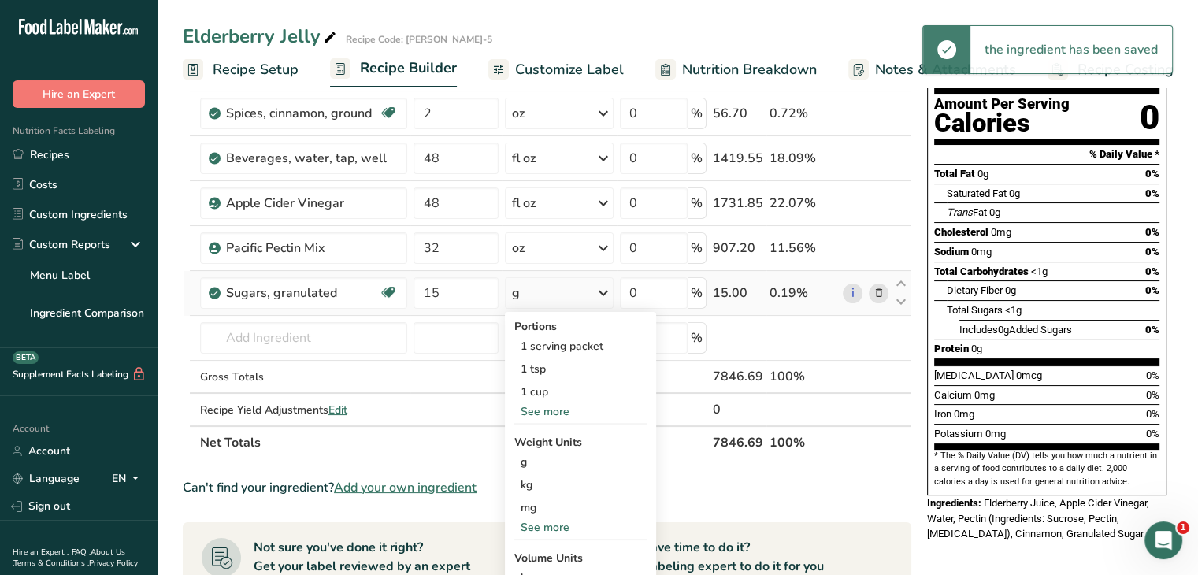
click at [556, 526] on div "See more" at bounding box center [580, 527] width 132 height 17
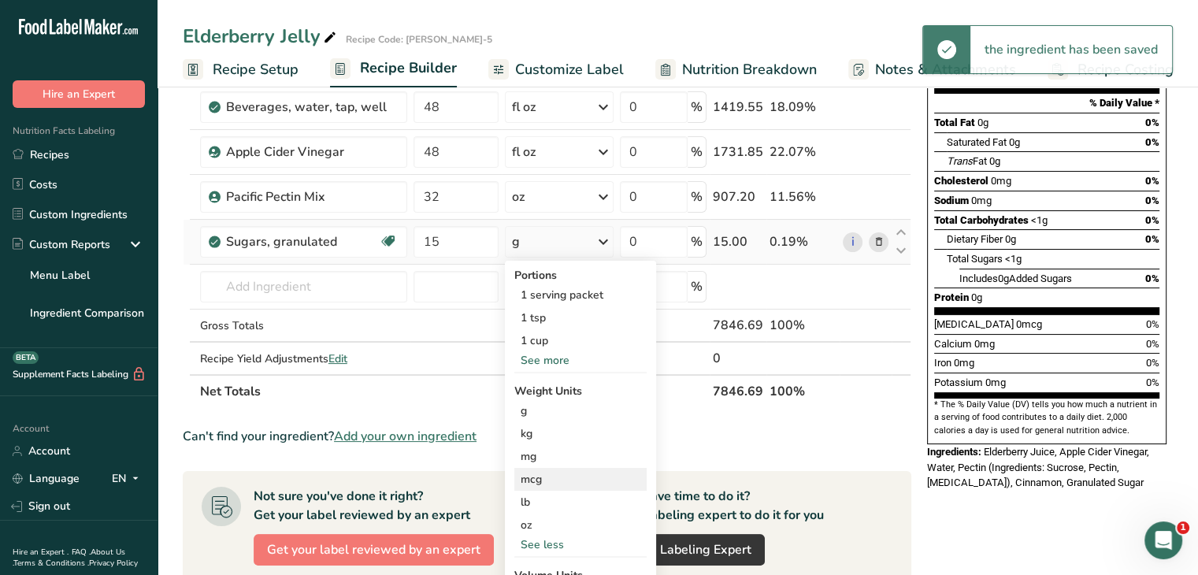
scroll to position [236, 0]
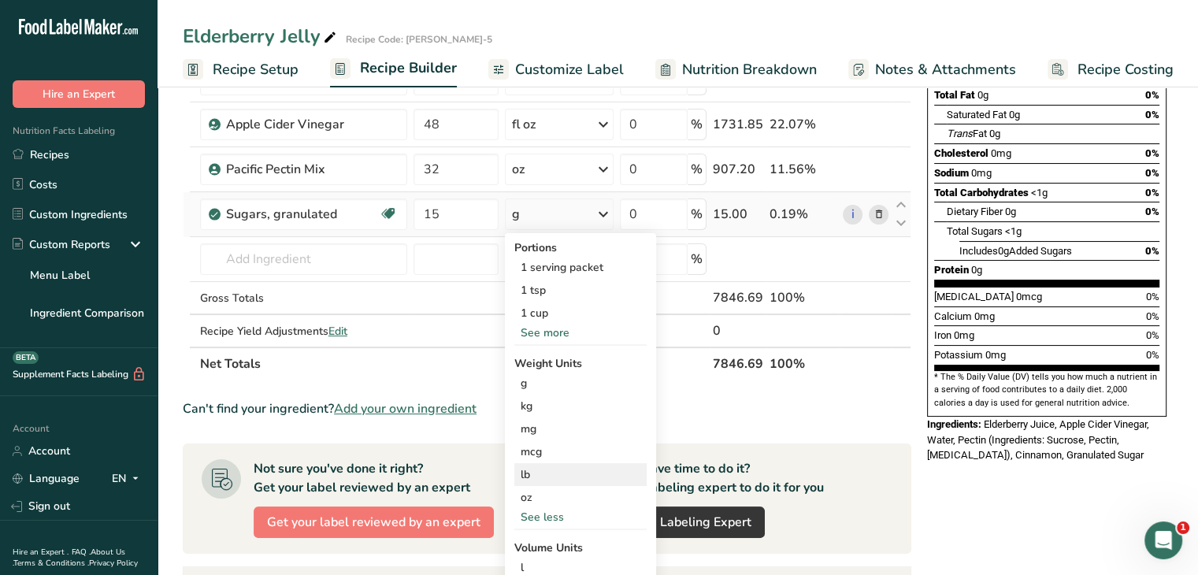
click at [527, 476] on div "lb" at bounding box center [580, 474] width 132 height 23
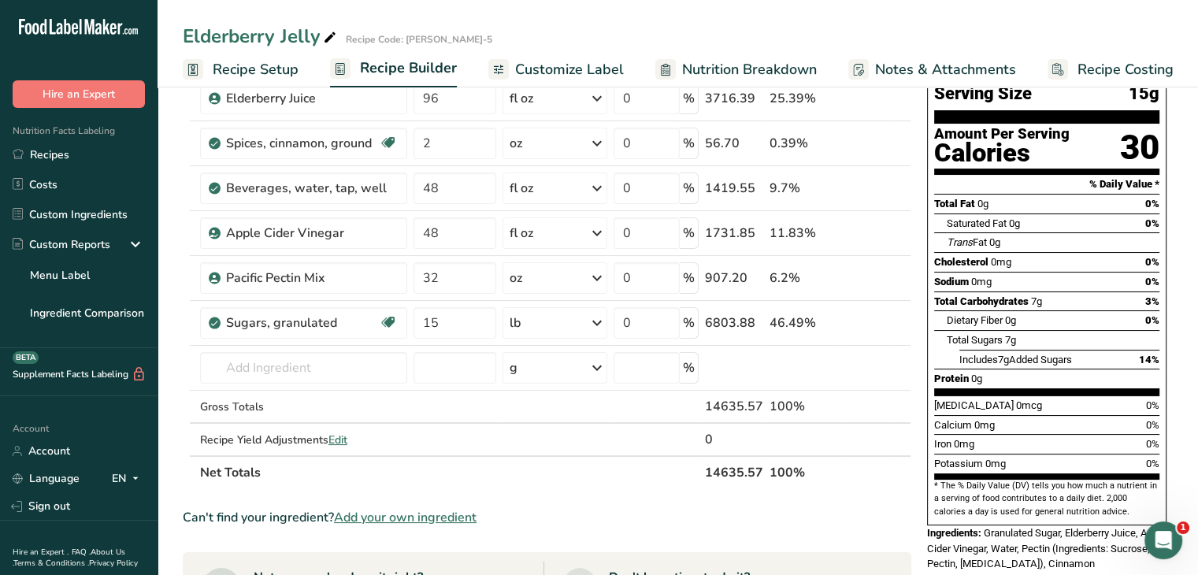
scroll to position [0, 0]
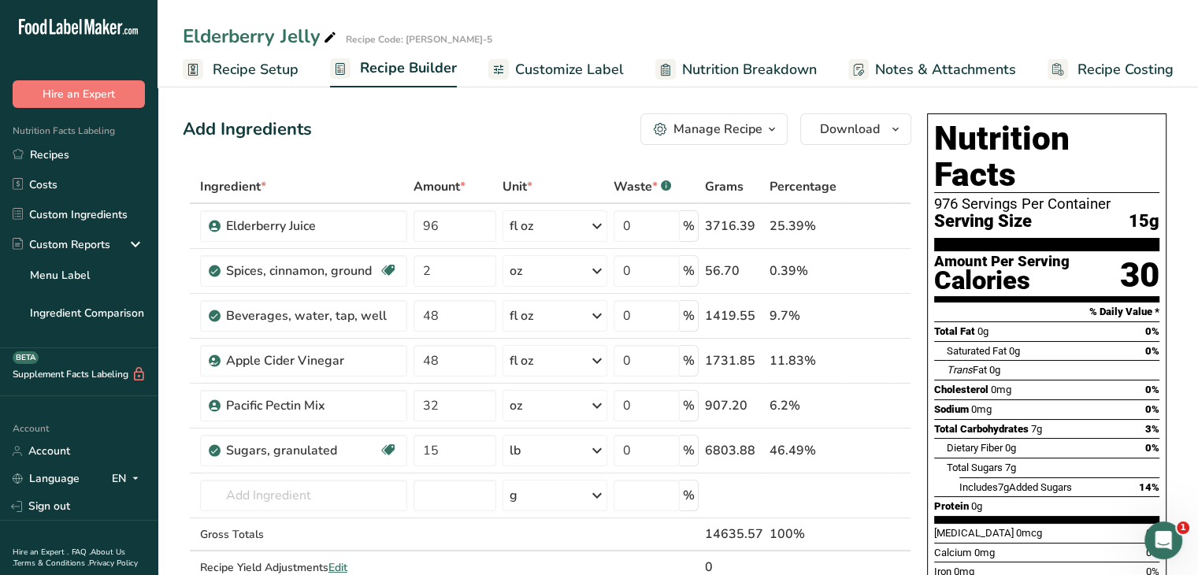
click at [552, 75] on span "Customize Label" at bounding box center [569, 69] width 109 height 21
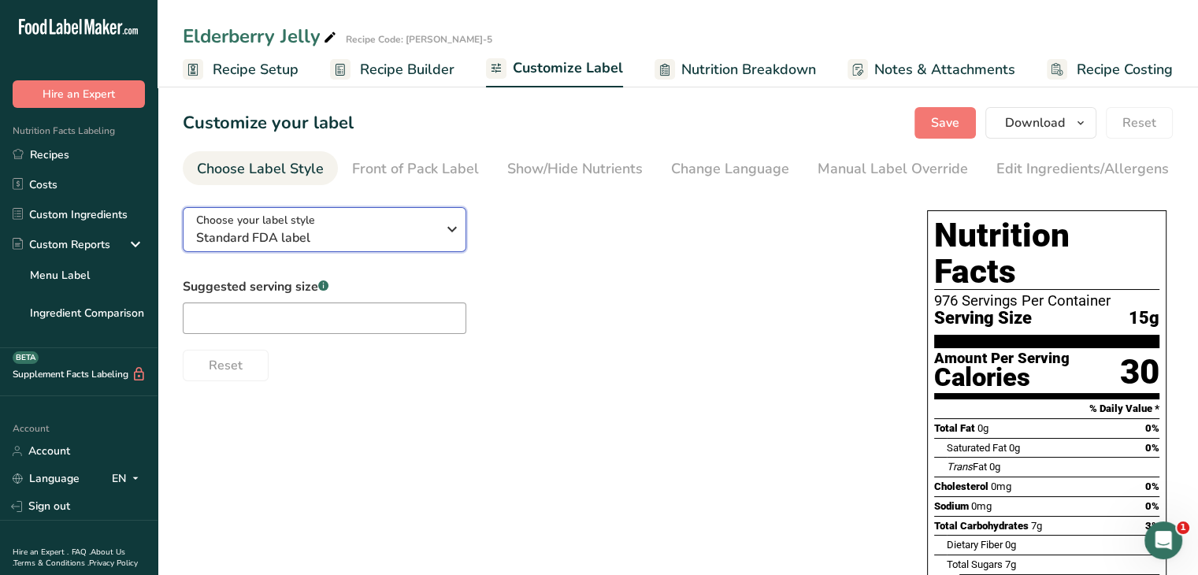
click at [454, 228] on icon "button" at bounding box center [452, 229] width 19 height 28
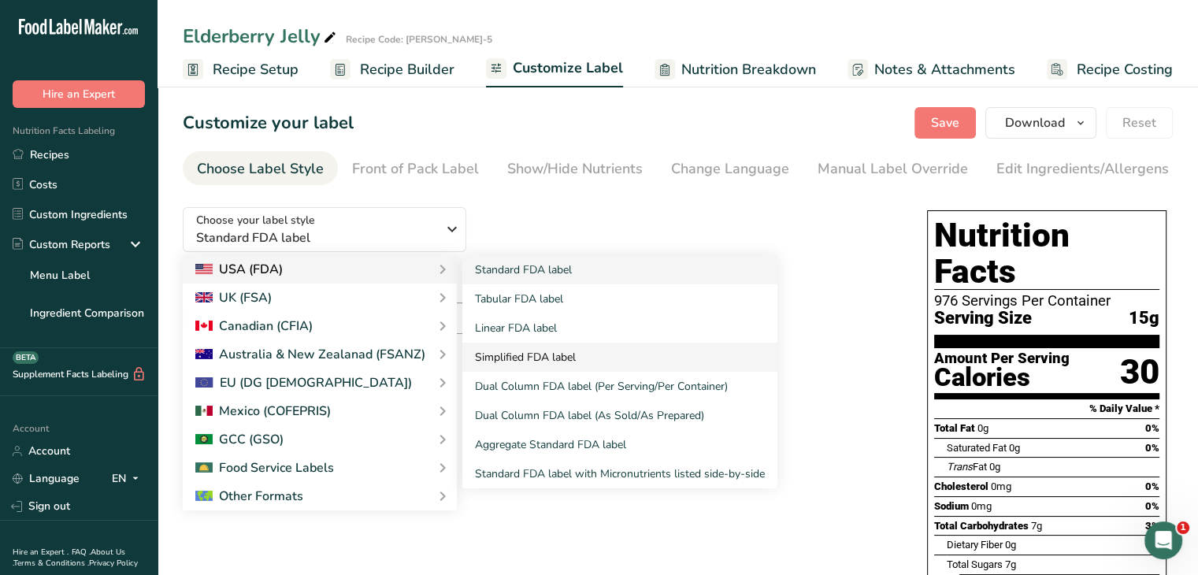
click at [532, 350] on link "Simplified FDA label" at bounding box center [619, 357] width 315 height 29
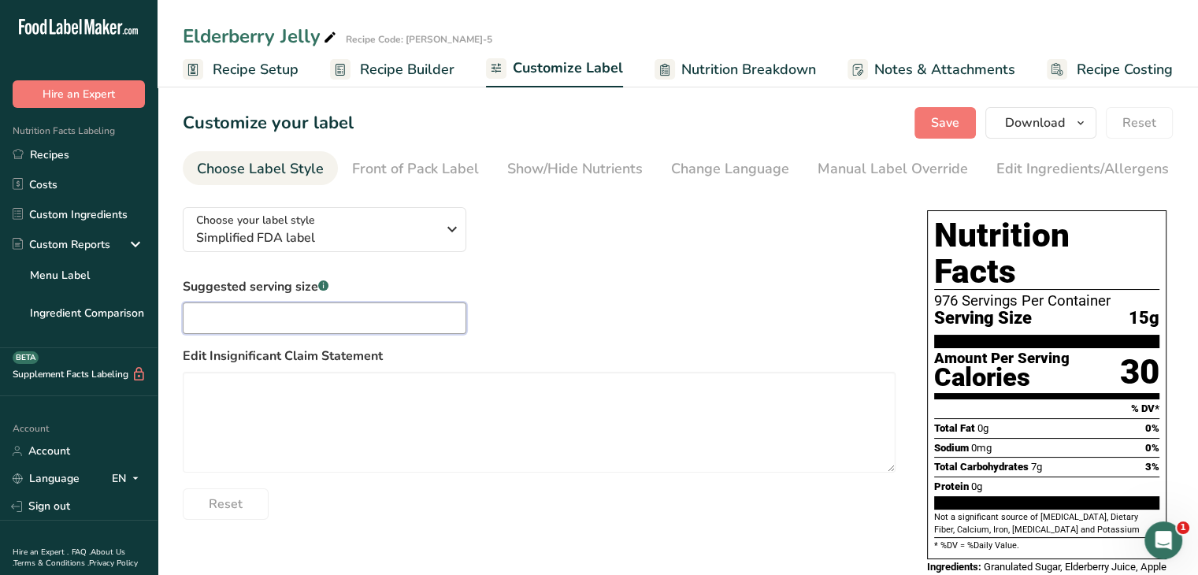
click at [269, 316] on input "text" at bounding box center [325, 318] width 284 height 32
type input "1 Tbsp"
click at [593, 159] on div "Show/Hide Nutrients" at bounding box center [574, 168] width 135 height 21
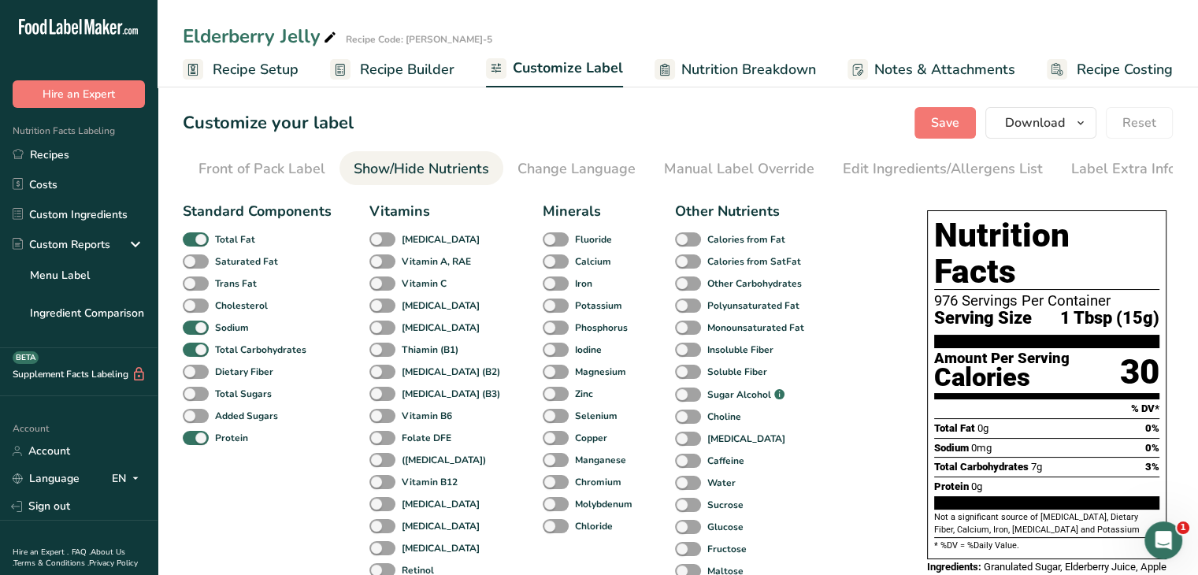
scroll to position [0, 154]
click at [195, 395] on span at bounding box center [196, 394] width 26 height 15
click at [193, 395] on input "Total Sugars" at bounding box center [188, 393] width 10 height 10
checkbox input "true"
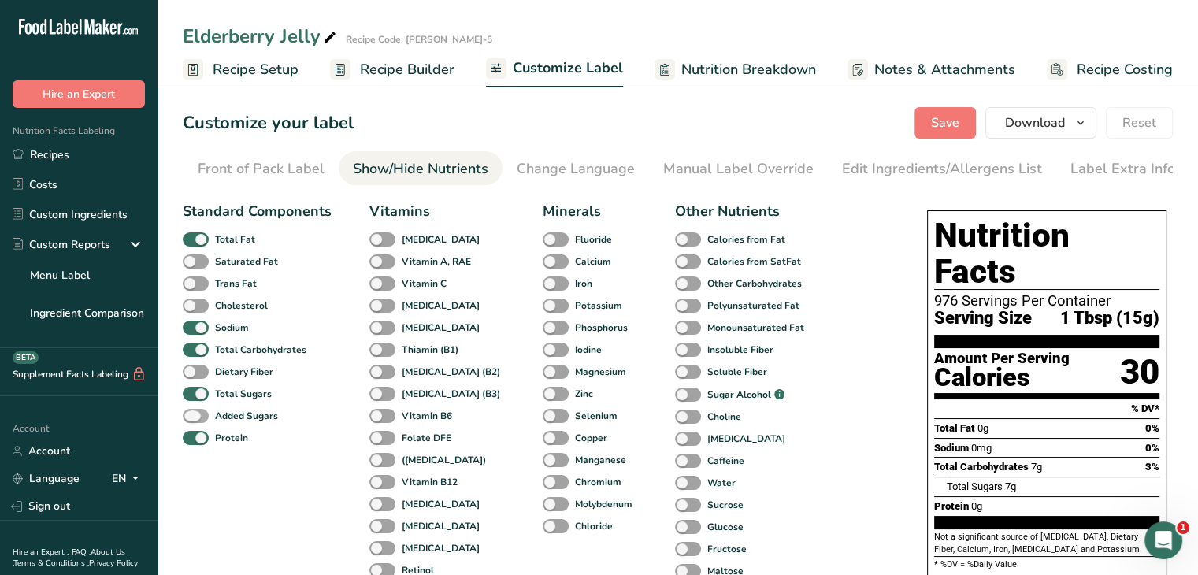
click at [202, 417] on span at bounding box center [196, 416] width 26 height 15
click at [193, 417] on input "Added Sugars" at bounding box center [188, 415] width 10 height 10
checkbox input "true"
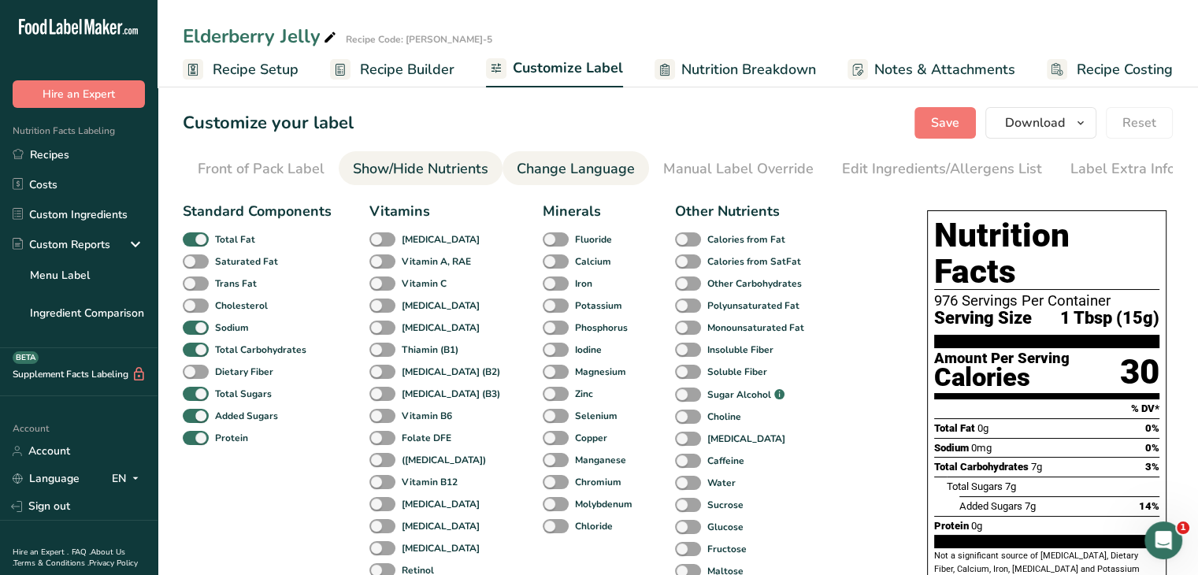
click at [599, 178] on div "Change Language" at bounding box center [576, 168] width 118 height 21
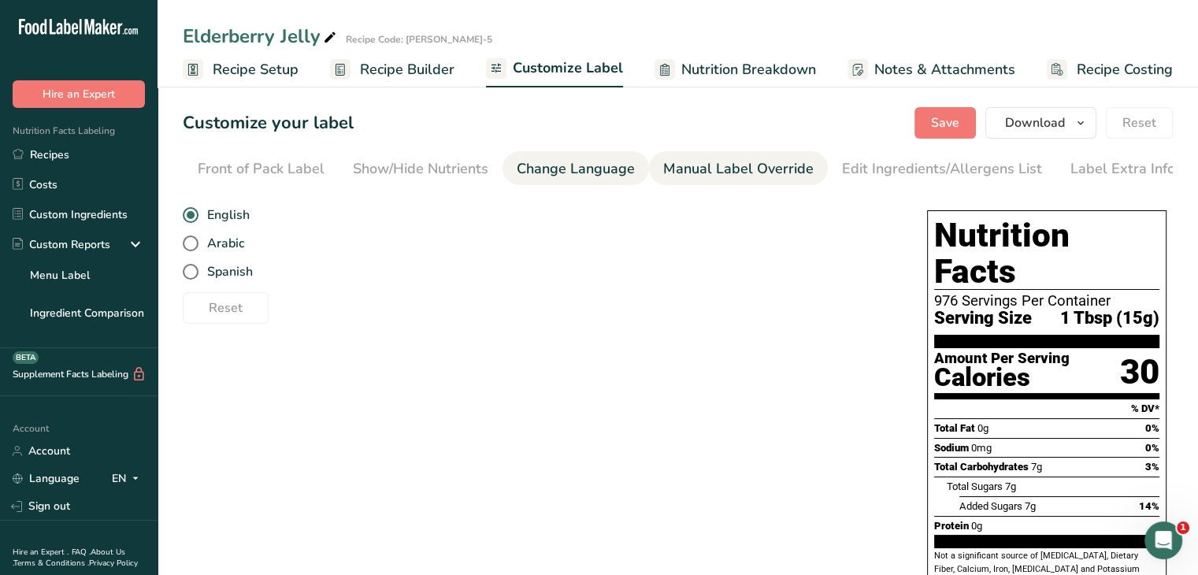
click at [733, 171] on div "Manual Label Override" at bounding box center [738, 168] width 150 height 21
type input "1 Tbsp (15g)"
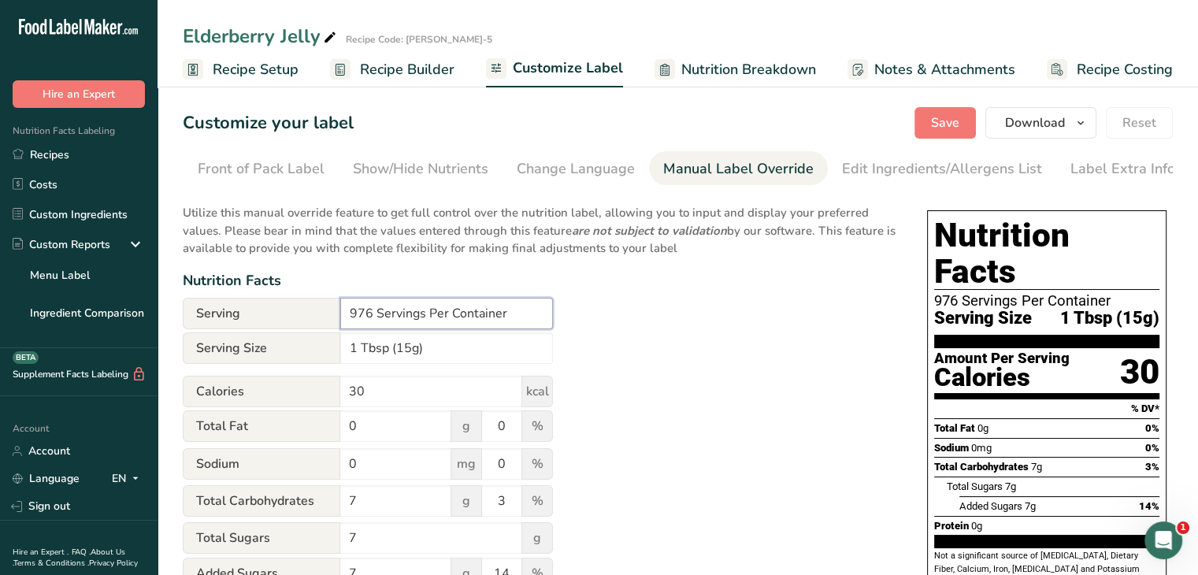
drag, startPoint x: 371, startPoint y: 320, endPoint x: 318, endPoint y: 334, distance: 54.6
click at [318, 331] on div "Serving 976 Servings Per Container" at bounding box center [368, 314] width 370 height 33
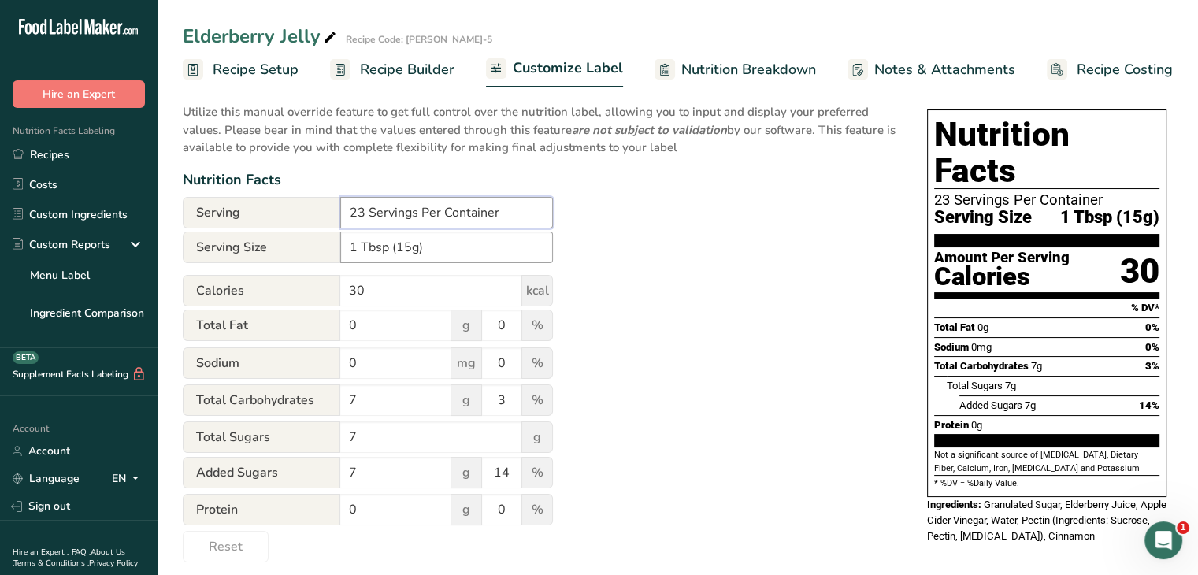
scroll to position [117, 0]
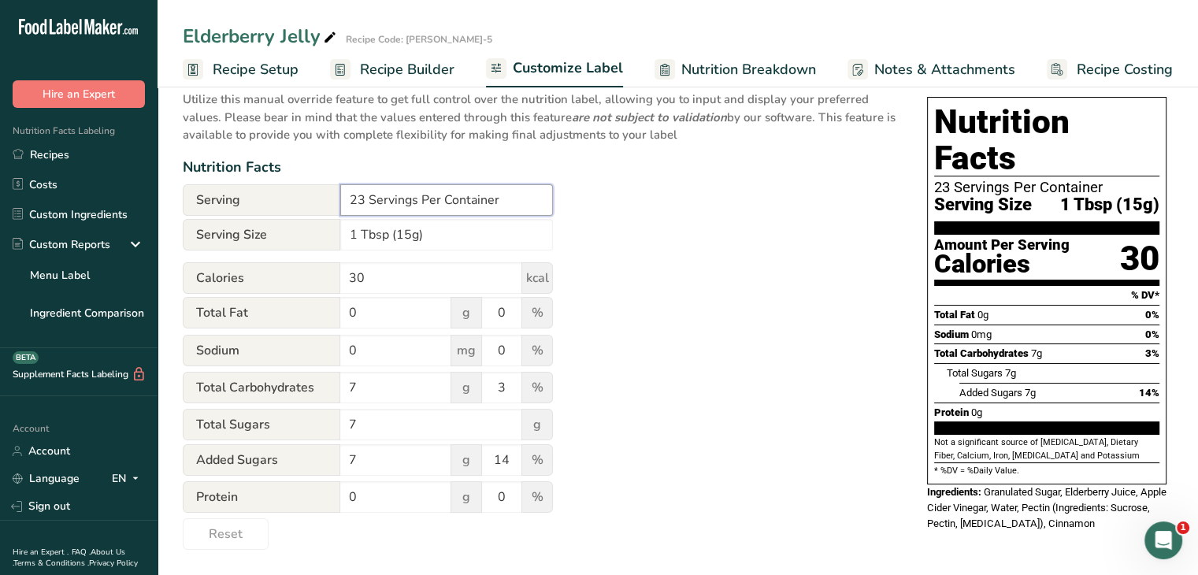
type input "23 Servings Per Container"
click at [652, 398] on div "Utilize this manual override feature to get full control over the nutrition lab…" at bounding box center [539, 315] width 713 height 469
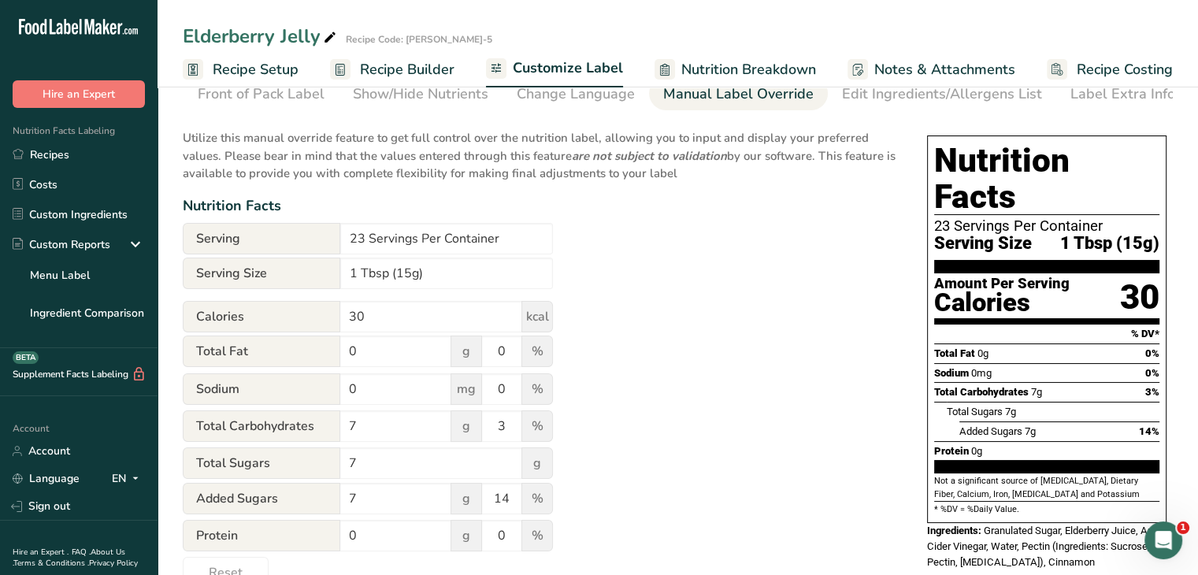
scroll to position [39, 0]
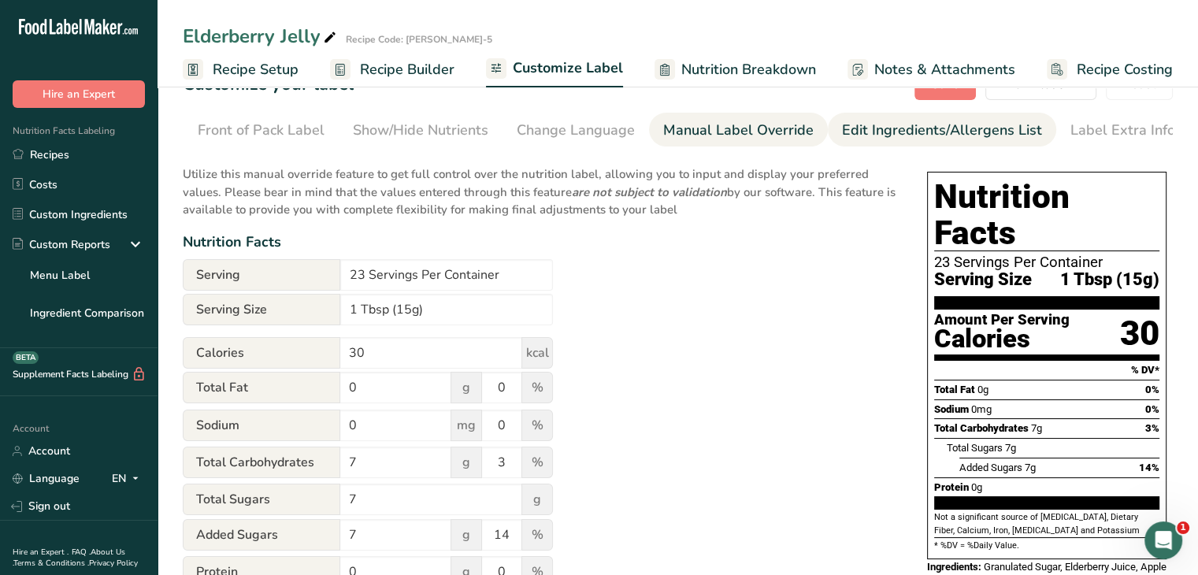
click at [918, 120] on div "Edit Ingredients/Allergens List" at bounding box center [942, 130] width 200 height 21
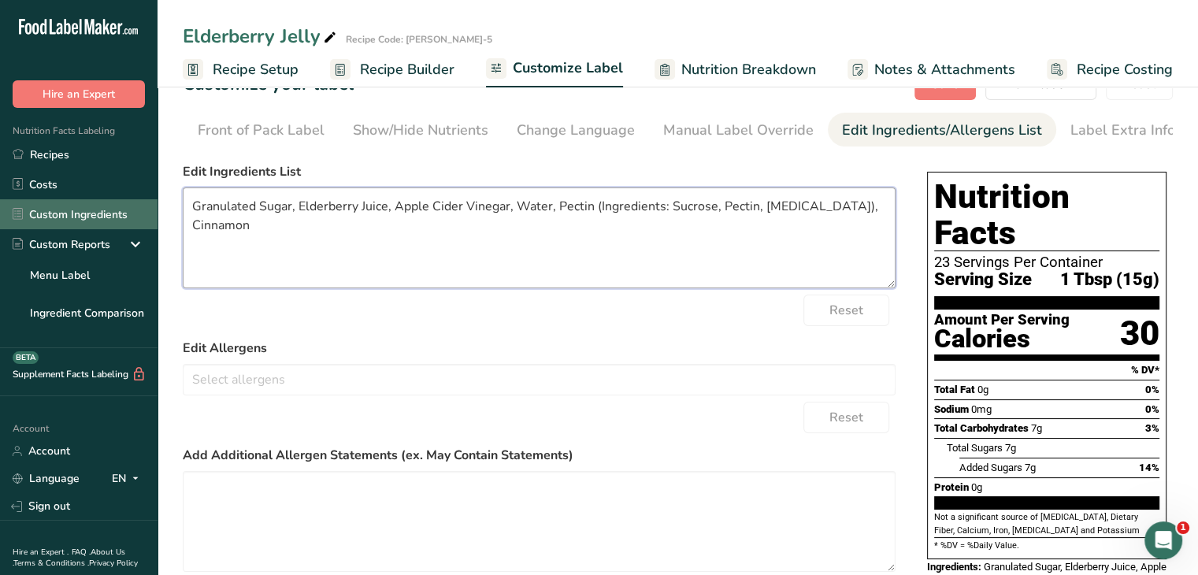
drag, startPoint x: 257, startPoint y: 209, endPoint x: 142, endPoint y: 212, distance: 115.0
click at [142, 212] on div ".a-20{fill:#fff;} Hire an Expert Nutrition Facts Labeling Recipes Costs Custom …" at bounding box center [599, 325] width 1198 height 729
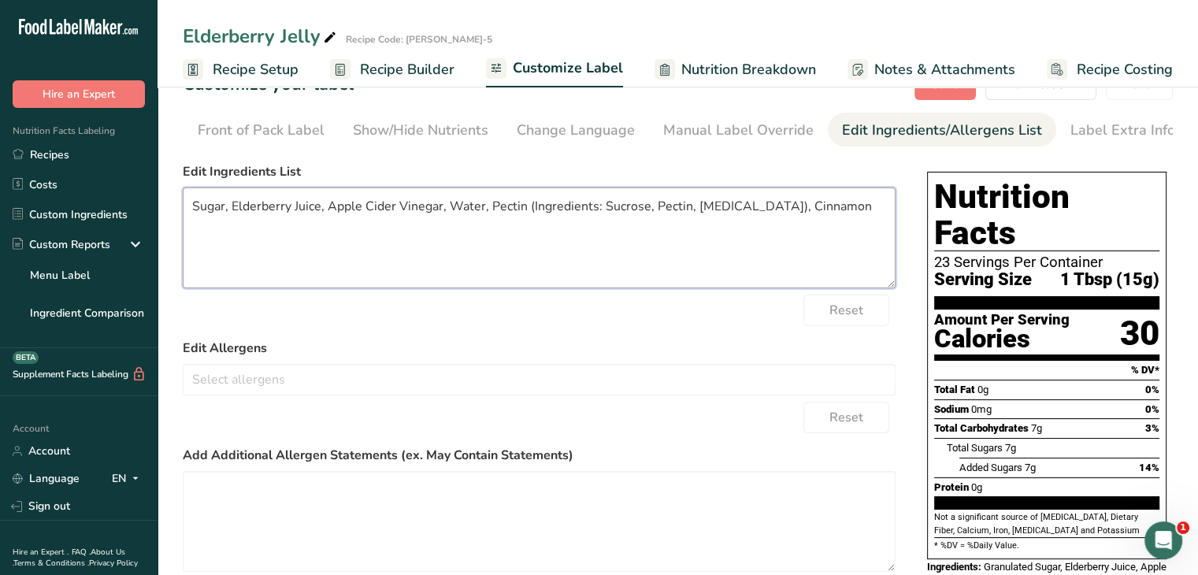
drag, startPoint x: 601, startPoint y: 212, endPoint x: 532, endPoint y: 228, distance: 70.5
click at [532, 228] on textarea "Sugar, Elderberry Juice, Apple Cider Vinegar, Water, Pectin (Ingredients: Sucro…" at bounding box center [539, 237] width 713 height 101
click at [691, 210] on textarea "Sugar, Elderberry Juice, Apple Cider Vinegar, Water, Pectin (Sucrose, Pectin, C…" at bounding box center [539, 237] width 713 height 101
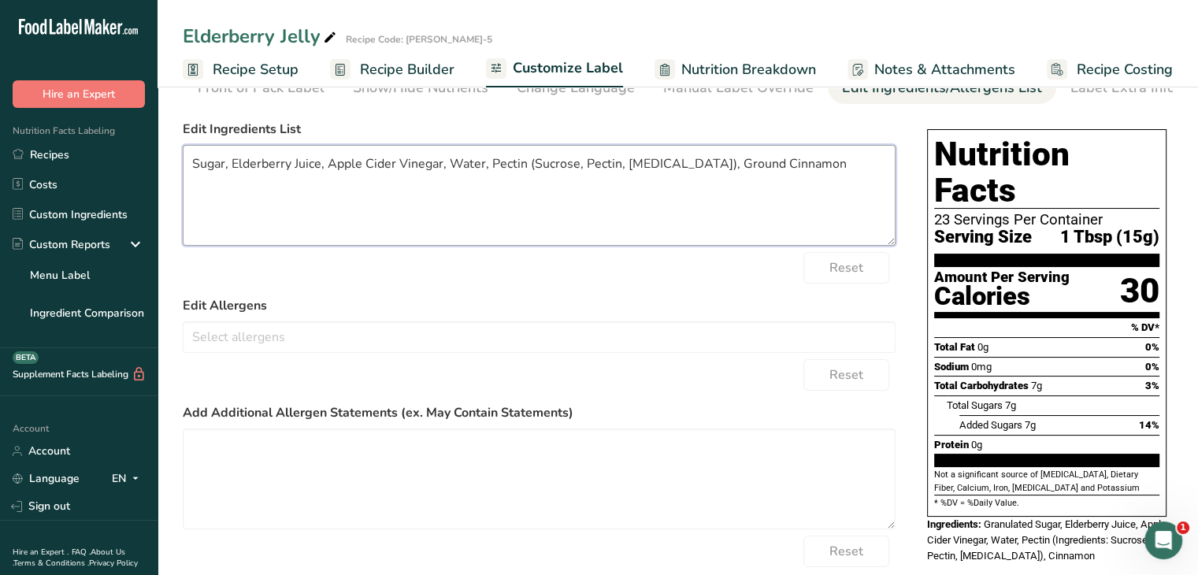
scroll to position [158, 0]
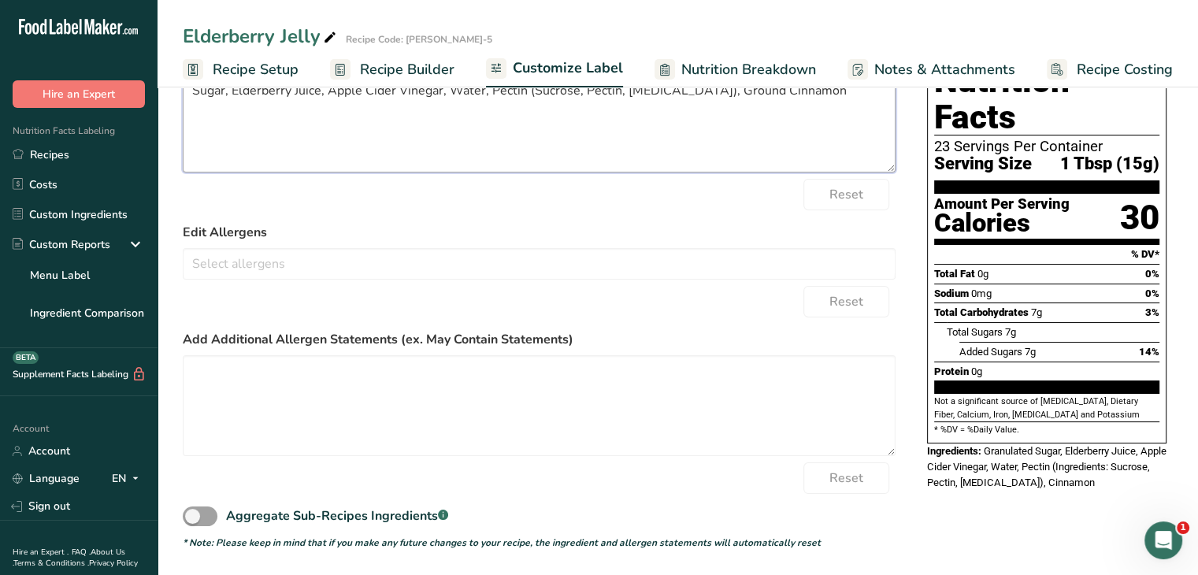
type textarea "Sugar, Elderberry Juice, Apple Cider Vinegar, Water, Pectin (Sucrose, Pectin, C…"
click at [739, 224] on label "Edit Allergens" at bounding box center [539, 232] width 713 height 19
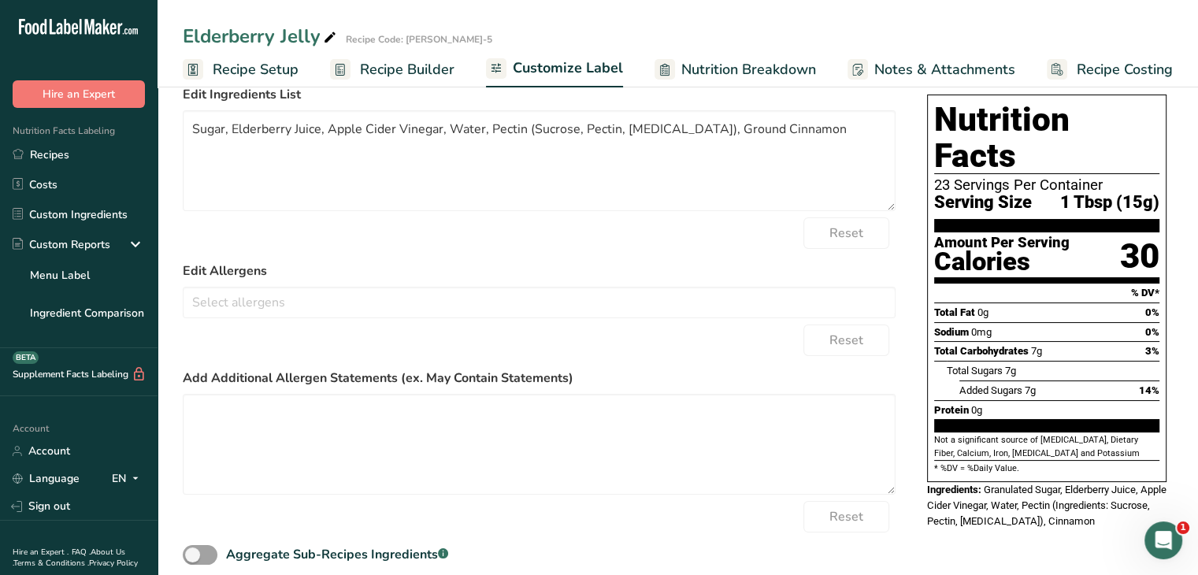
scroll to position [0, 0]
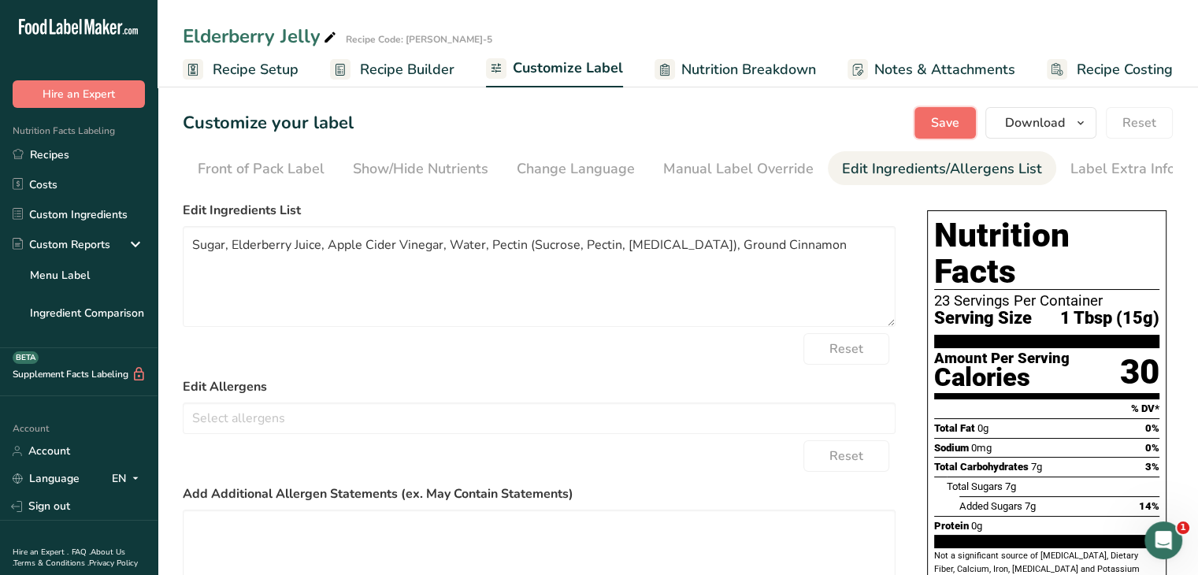
click at [945, 125] on span "Save" at bounding box center [945, 122] width 28 height 19
click at [1090, 114] on span "button" at bounding box center [1080, 122] width 19 height 19
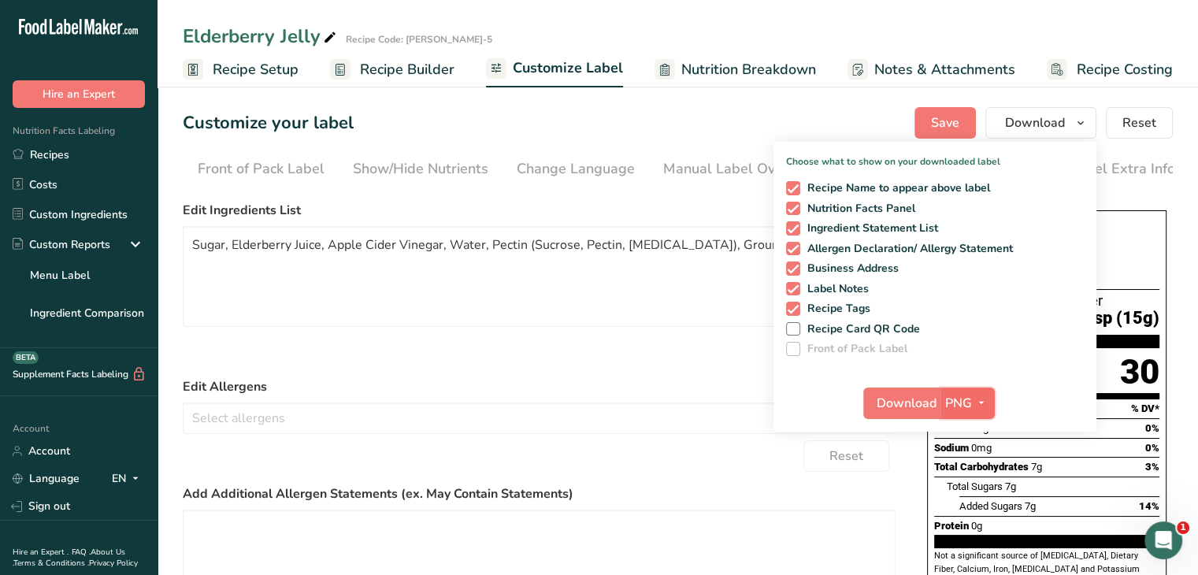
click at [986, 400] on icon "button" at bounding box center [981, 403] width 13 height 20
click at [987, 518] on link "PDF" at bounding box center [969, 513] width 50 height 26
click at [913, 401] on span "Download" at bounding box center [907, 403] width 60 height 19
click at [788, 74] on span "Nutrition Breakdown" at bounding box center [748, 69] width 135 height 21
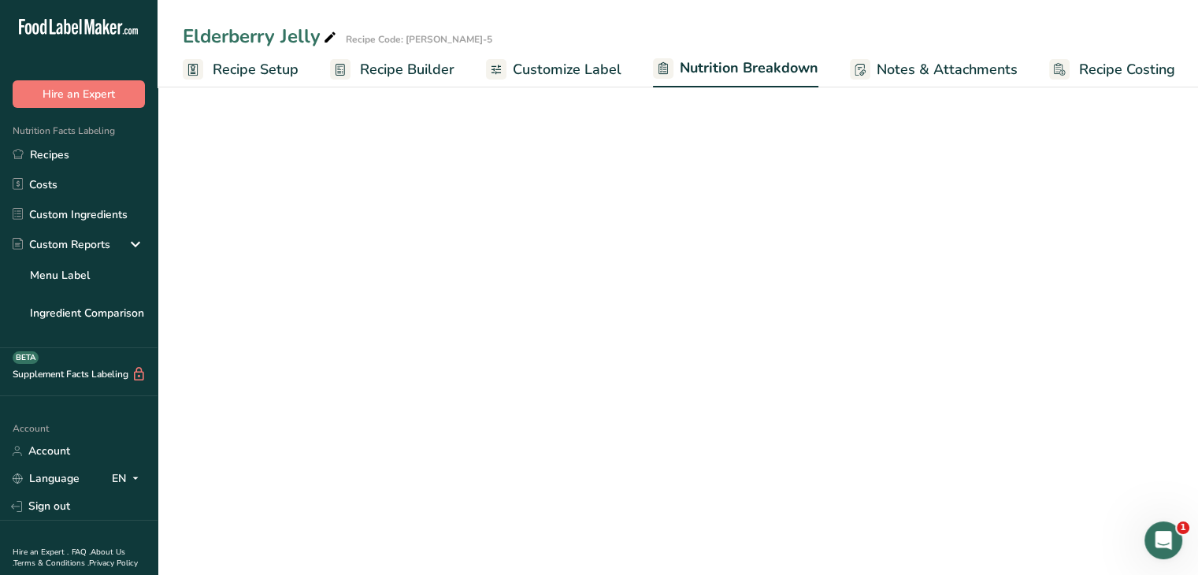
scroll to position [0, 2]
select select "Calories"
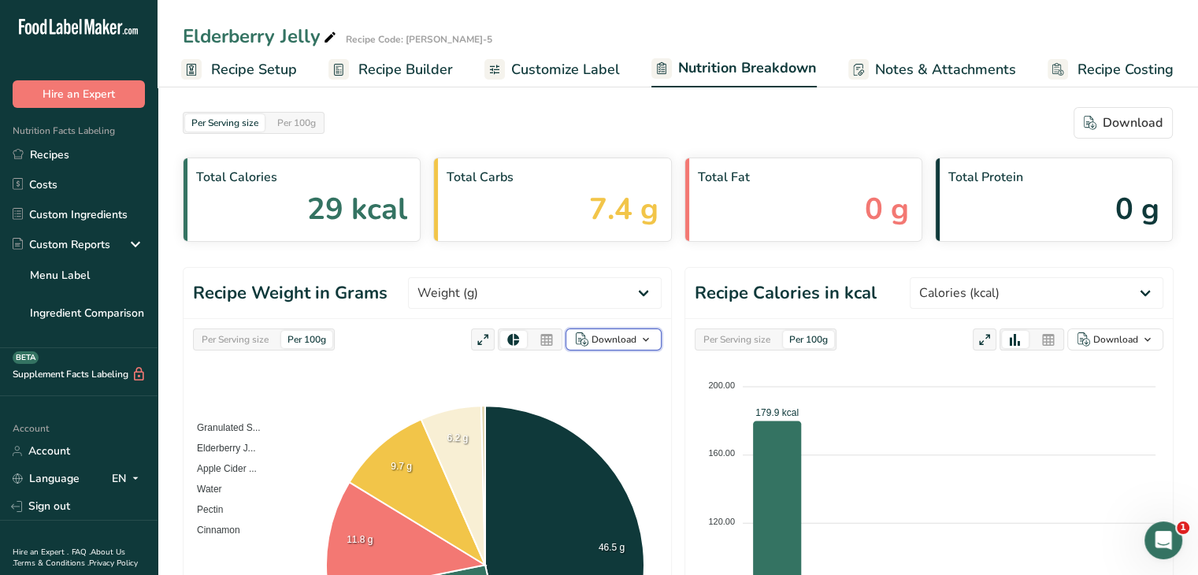
click at [647, 336] on icon "button" at bounding box center [646, 340] width 13 height 20
click at [606, 376] on div "As image (.png)" at bounding box center [608, 370] width 87 height 20
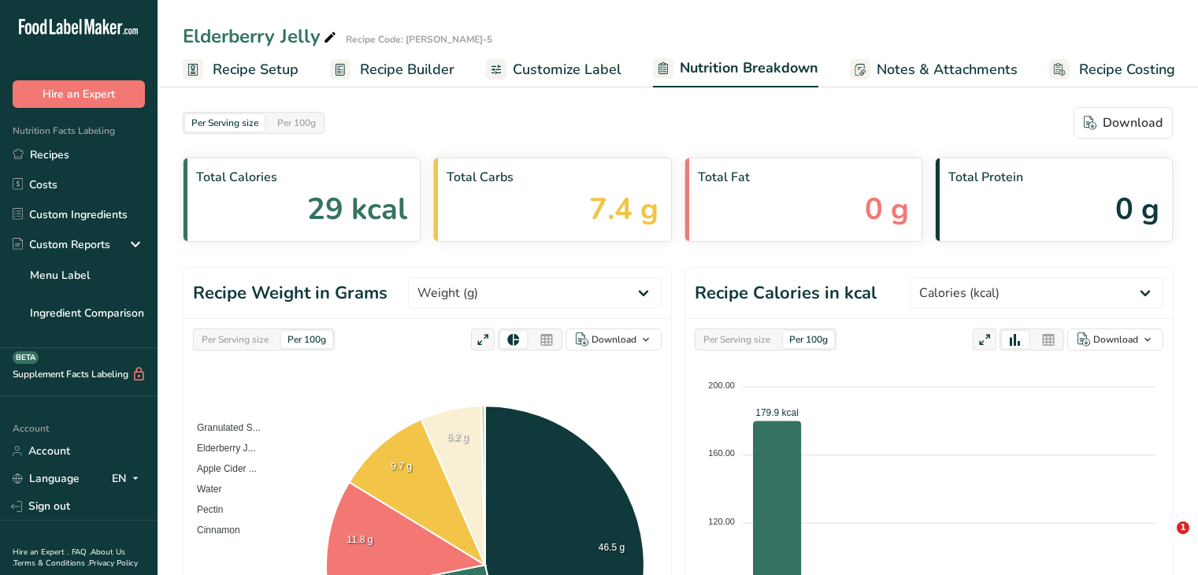
select select "Calories"
click at [829, 120] on div "Per Serving size Per 100g Download" at bounding box center [678, 123] width 990 height 32
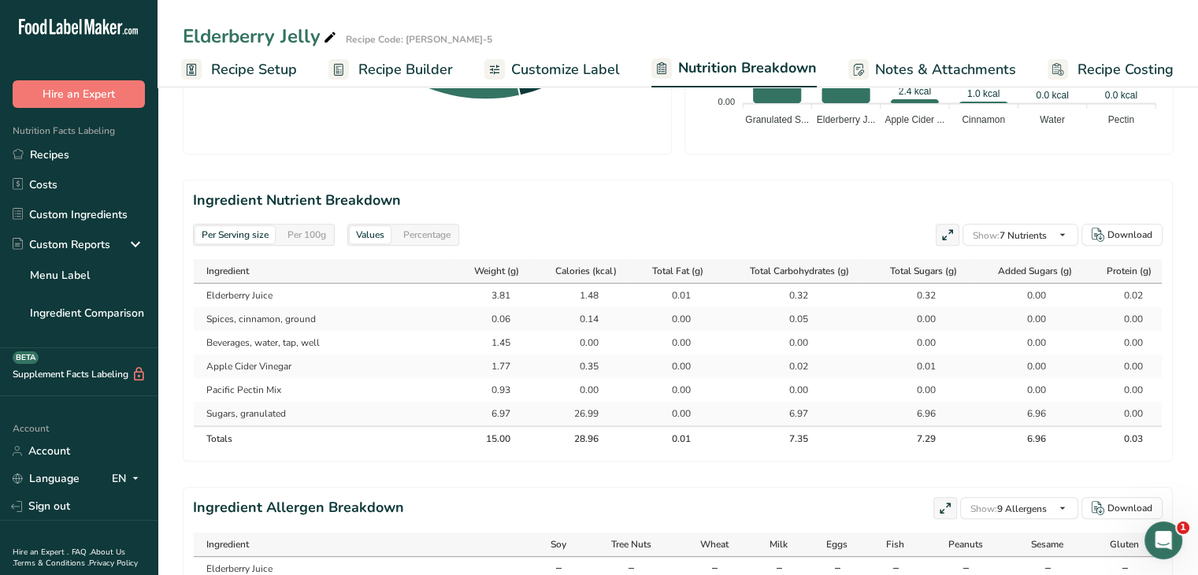
scroll to position [788, 0]
